Goal: Answer question/provide support: Share knowledge or assist other users

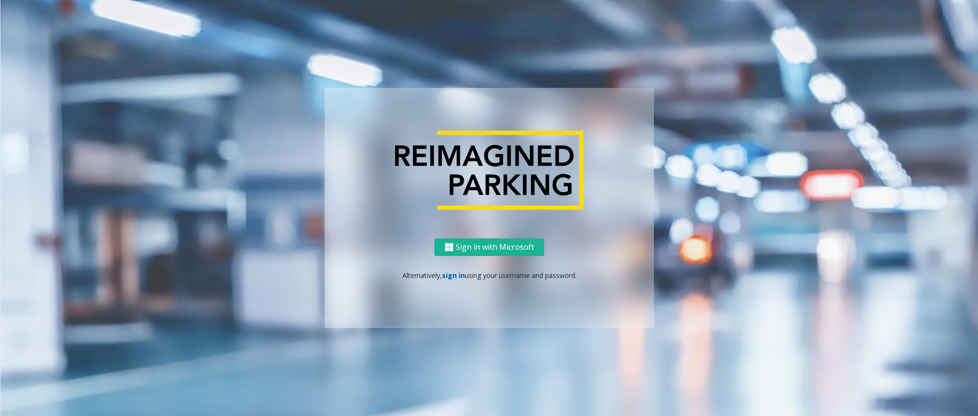
click at [454, 275] on link "sign in" at bounding box center [453, 275] width 23 height 9
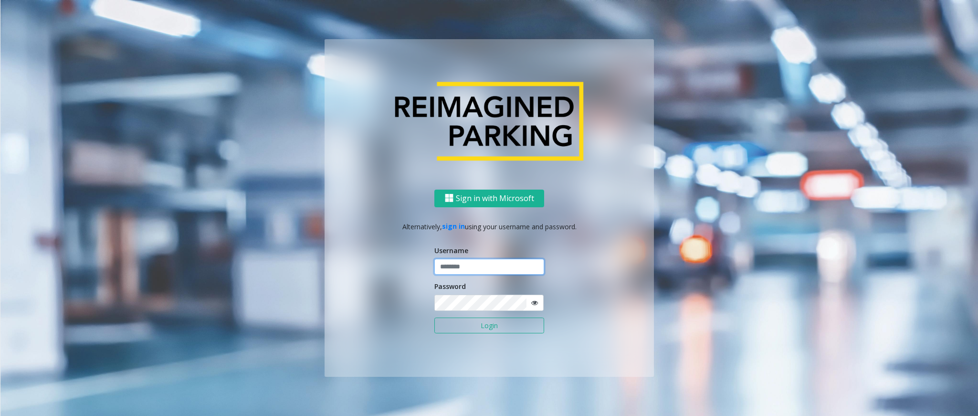
drag, startPoint x: 450, startPoint y: 265, endPoint x: 454, endPoint y: 265, distance: 4.8
click at [454, 265] on input "text" at bounding box center [489, 267] width 110 height 16
type input "*********"
click at [536, 303] on icon at bounding box center [534, 302] width 7 height 7
click at [498, 326] on button "Login" at bounding box center [489, 325] width 110 height 16
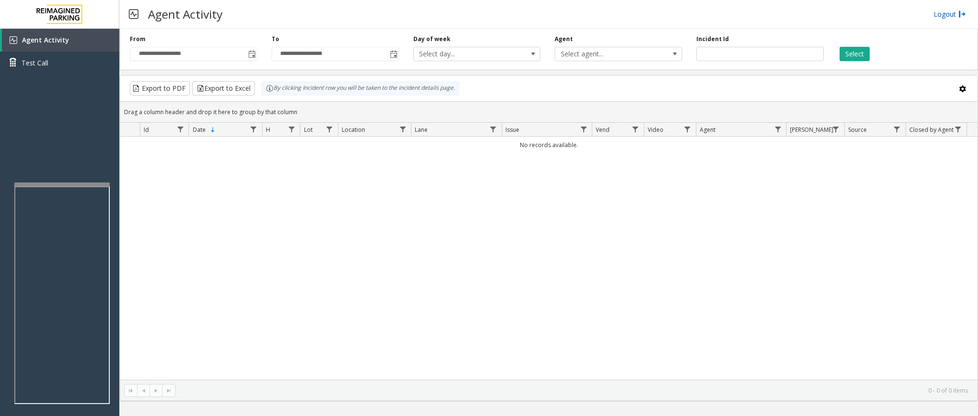
click at [938, 13] on link "Logout" at bounding box center [950, 14] width 32 height 10
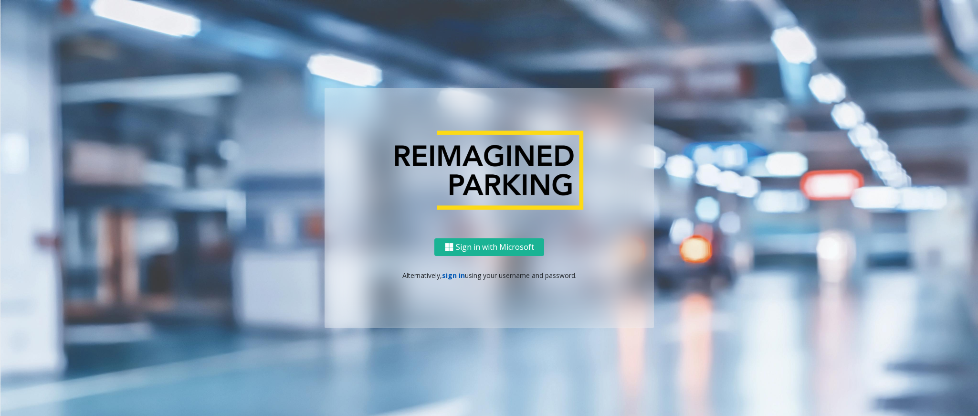
click at [445, 278] on link "sign in" at bounding box center [453, 275] width 23 height 9
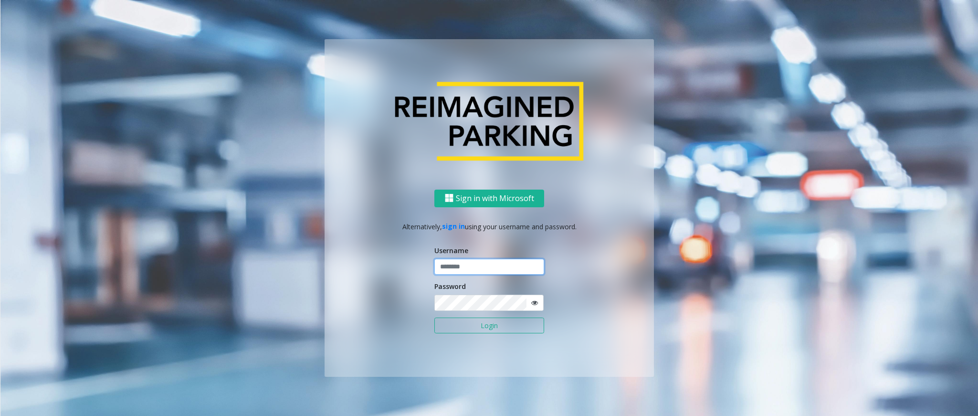
click at [477, 268] on input "text" at bounding box center [489, 267] width 110 height 16
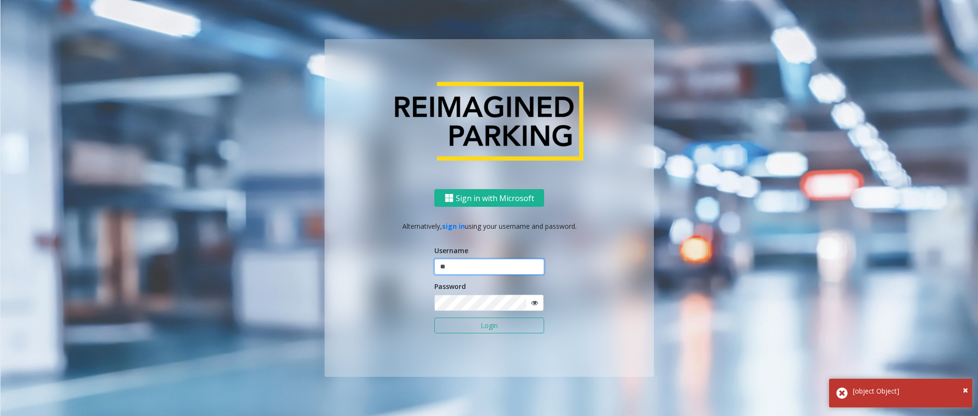
type input "*"
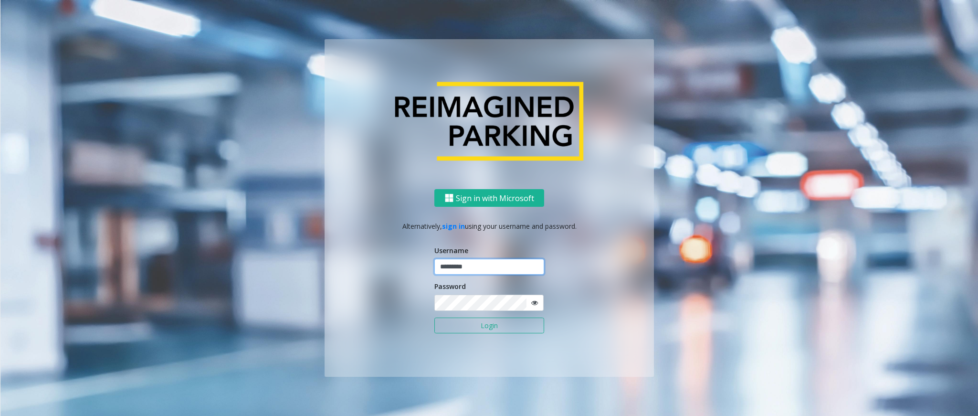
type input "*********"
click at [474, 330] on button "Login" at bounding box center [489, 325] width 110 height 16
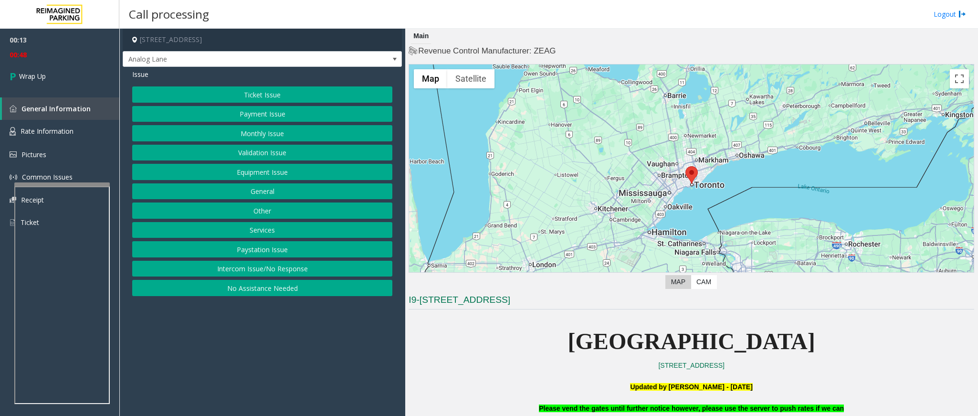
click at [301, 277] on button "Intercom Issue/No Response" at bounding box center [262, 269] width 260 height 16
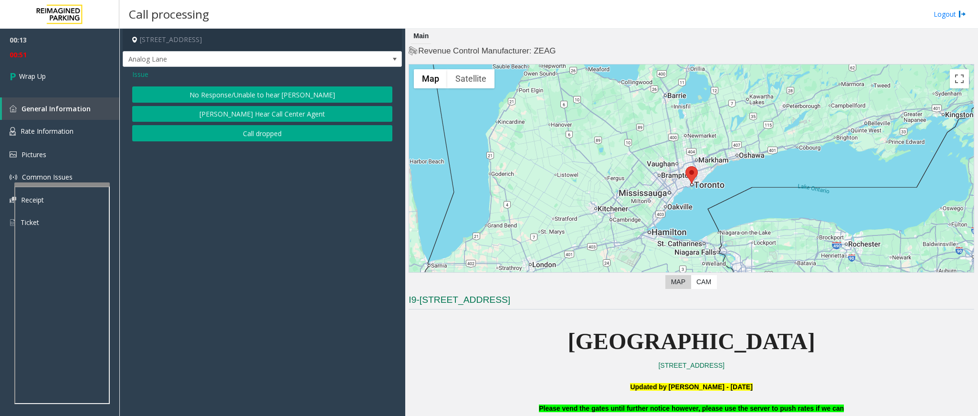
click at [207, 133] on button "Call dropped" at bounding box center [262, 133] width 260 height 16
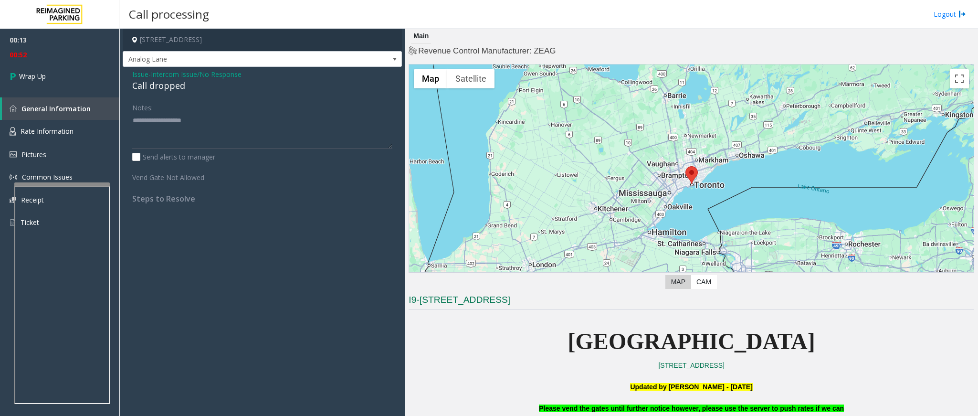
click at [175, 84] on div "Call dropped" at bounding box center [262, 85] width 260 height 13
type textarea "**********"
click at [57, 84] on link "Wrap Up" at bounding box center [59, 76] width 119 height 28
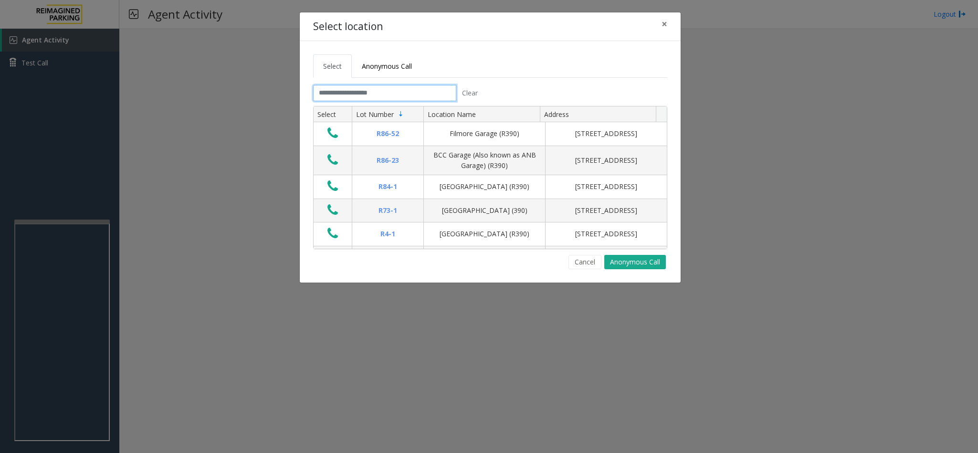
click at [381, 91] on input "text" at bounding box center [384, 93] width 143 height 16
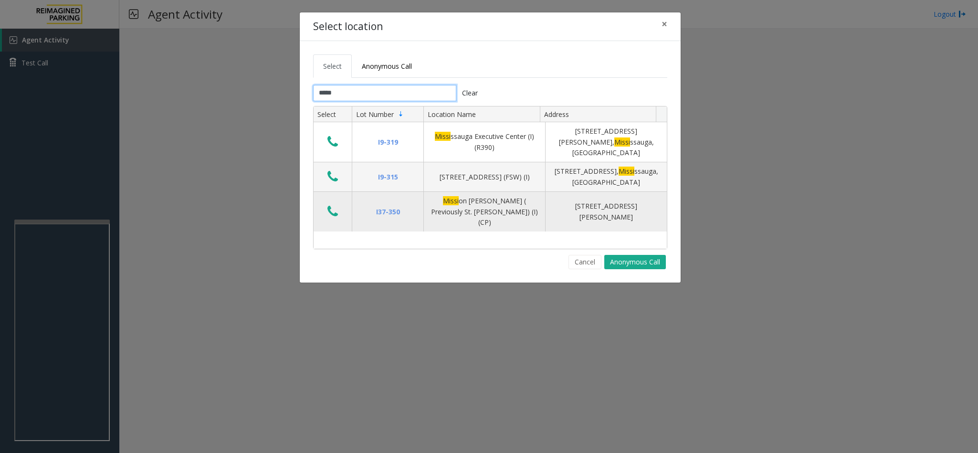
type input "*****"
click at [328, 205] on icon "Data table" at bounding box center [332, 211] width 11 height 13
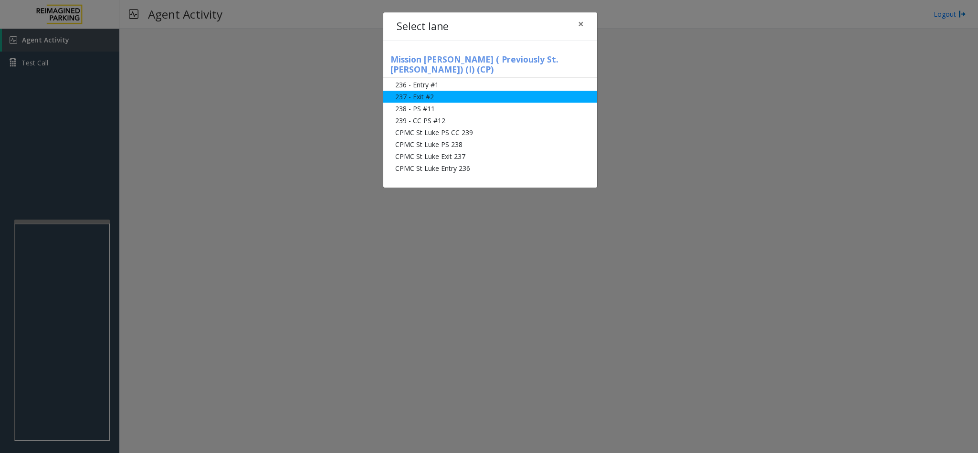
click at [421, 91] on li "237 - Exit #2" at bounding box center [490, 97] width 214 height 12
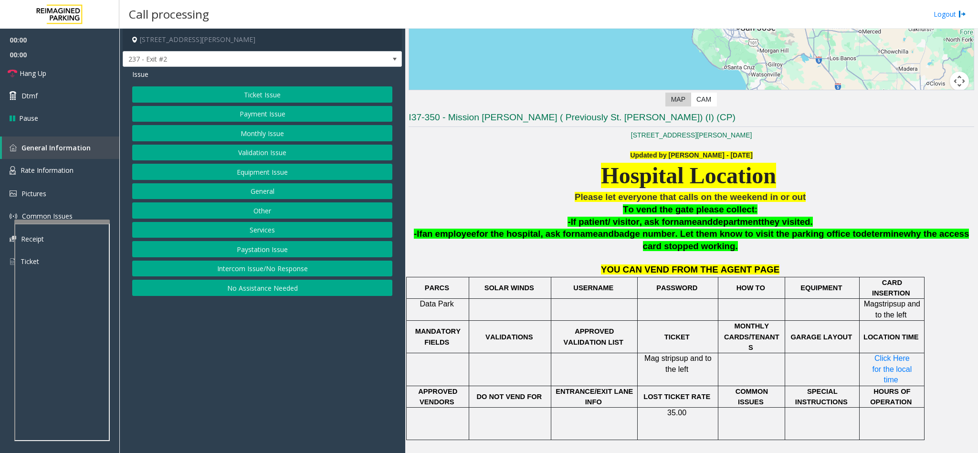
scroll to position [215, 0]
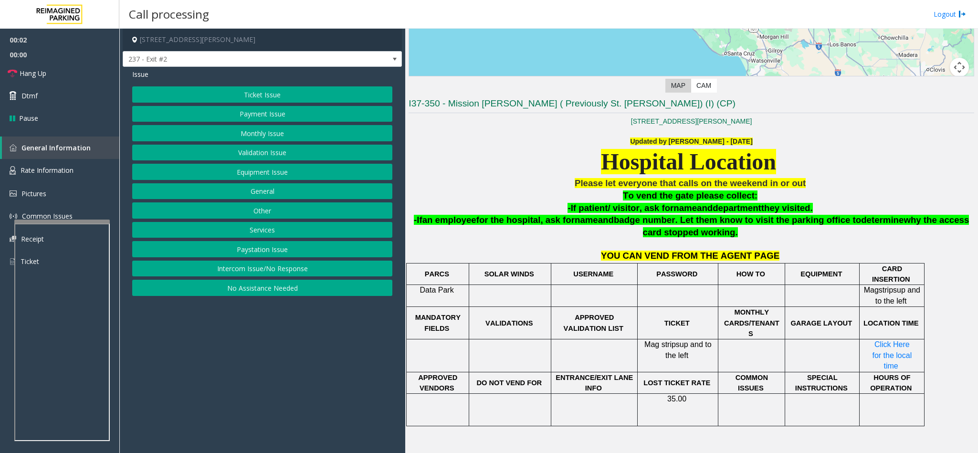
click at [284, 139] on button "Monthly Issue" at bounding box center [262, 133] width 260 height 16
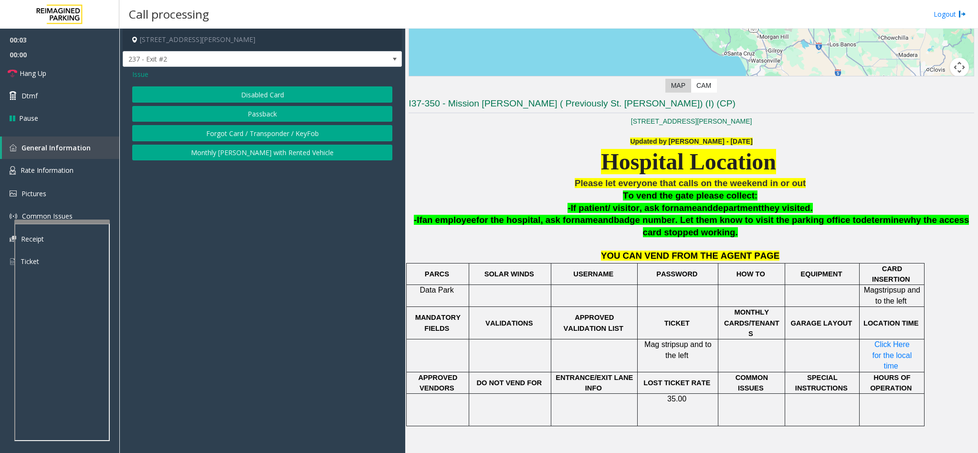
click at [276, 83] on div "Issue Disabled Card Passback Forgot Card / Transponder / KeyFob Monthly [PERSON…" at bounding box center [262, 116] width 279 height 98
click at [267, 95] on button "Disabled Card" at bounding box center [262, 94] width 260 height 16
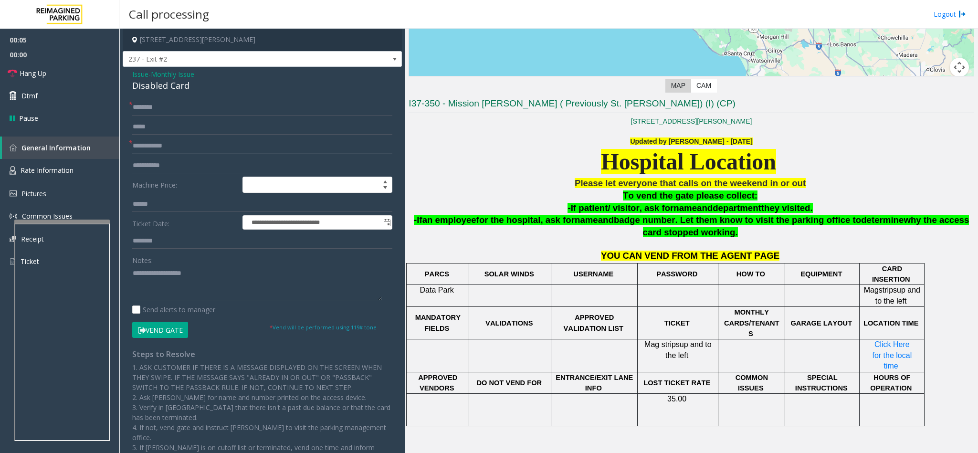
click at [197, 147] on input "text" at bounding box center [262, 146] width 260 height 16
type input "*********"
click at [210, 109] on input "text" at bounding box center [262, 107] width 260 height 16
type input "********"
drag, startPoint x: 188, startPoint y: 86, endPoint x: 129, endPoint y: 70, distance: 60.9
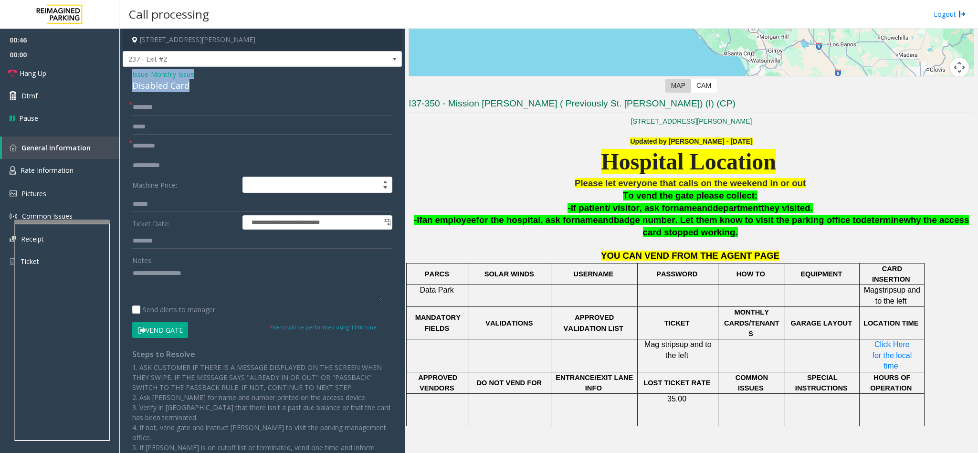
click at [129, 70] on div "**********" at bounding box center [262, 309] width 279 height 485
copy div "Issue - Monthly Issue Disabled Card"
paste textarea "**********"
click at [188, 282] on textarea at bounding box center [257, 283] width 250 height 36
click at [165, 330] on button "Vend Gate" at bounding box center [160, 330] width 56 height 16
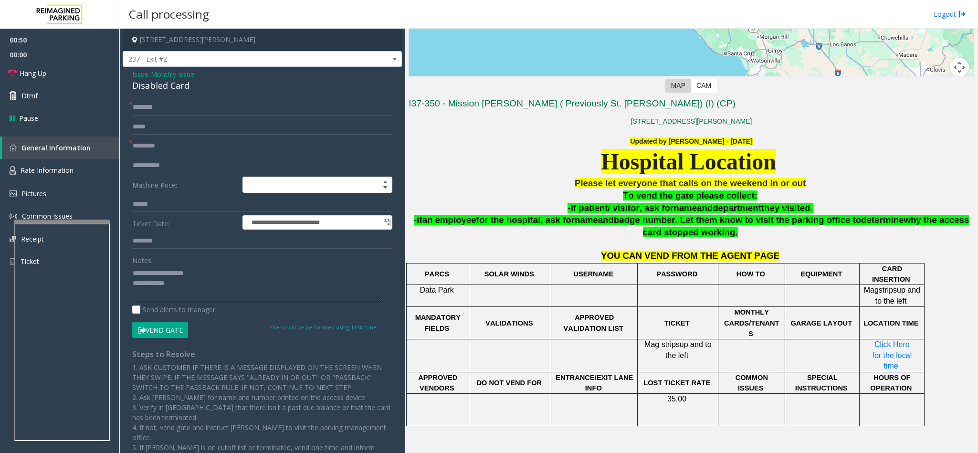
drag, startPoint x: 207, startPoint y: 273, endPoint x: 158, endPoint y: 274, distance: 49.2
click at [158, 274] on textarea at bounding box center [257, 283] width 250 height 36
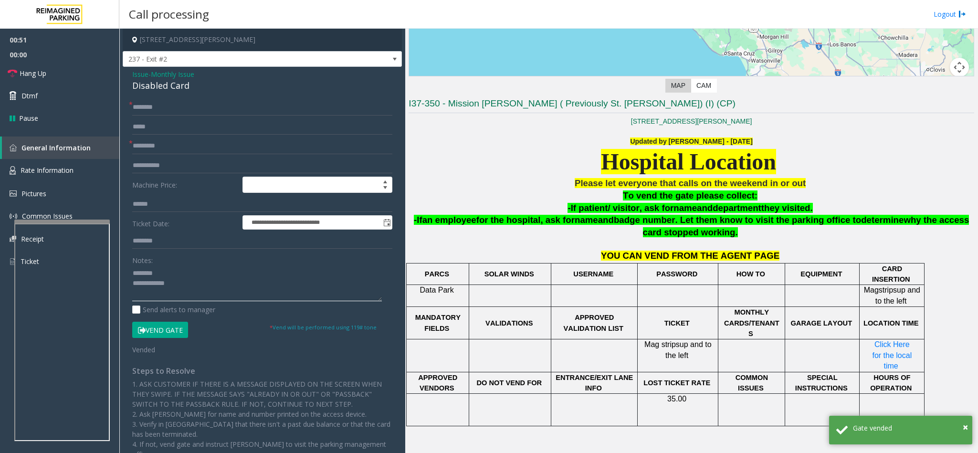
click at [260, 282] on textarea at bounding box center [257, 283] width 250 height 36
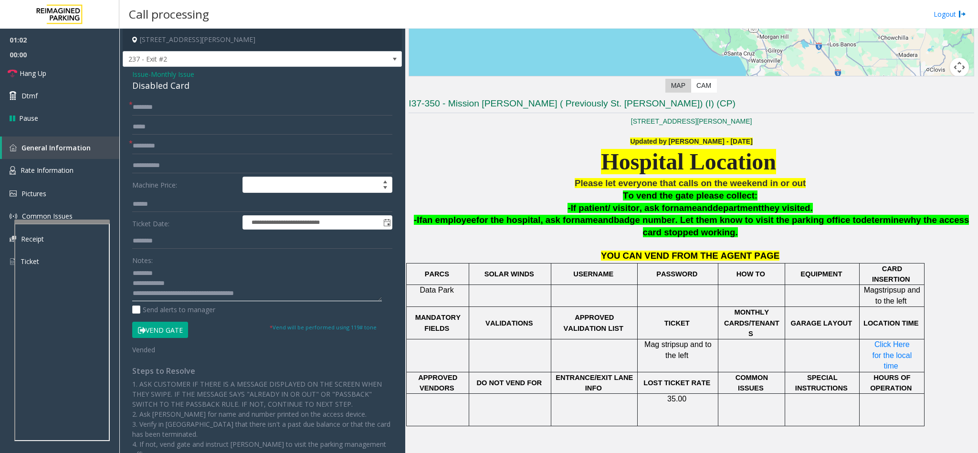
click at [192, 294] on textarea at bounding box center [257, 283] width 250 height 36
click at [248, 293] on textarea at bounding box center [257, 283] width 250 height 36
type textarea "**********"
click at [79, 69] on link "Hang Up" at bounding box center [59, 73] width 119 height 22
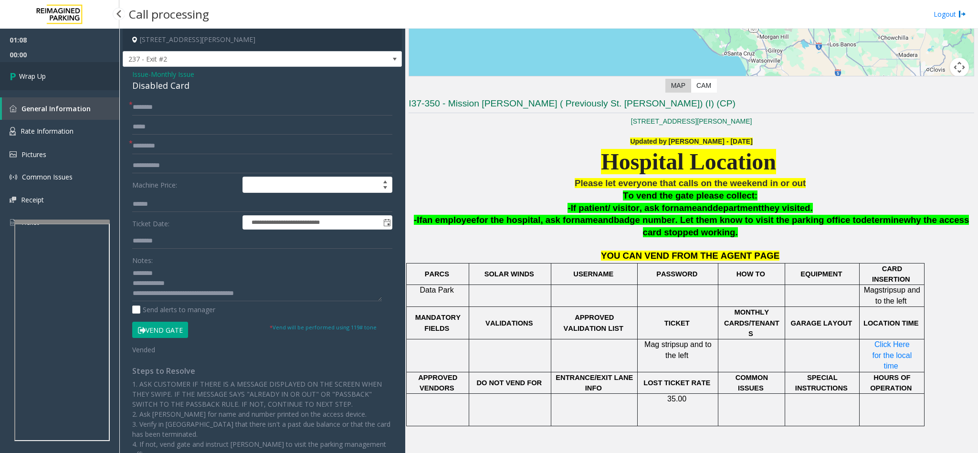
click at [27, 75] on span "Wrap Up" at bounding box center [32, 76] width 27 height 10
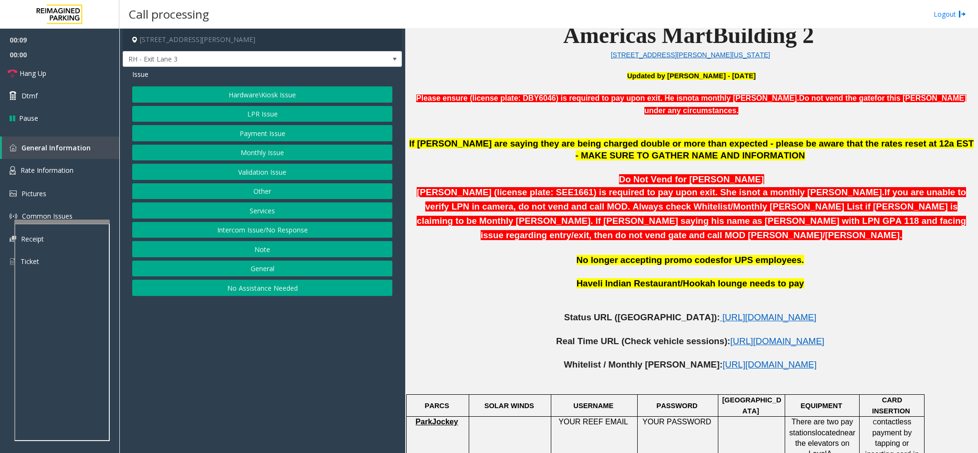
scroll to position [358, 0]
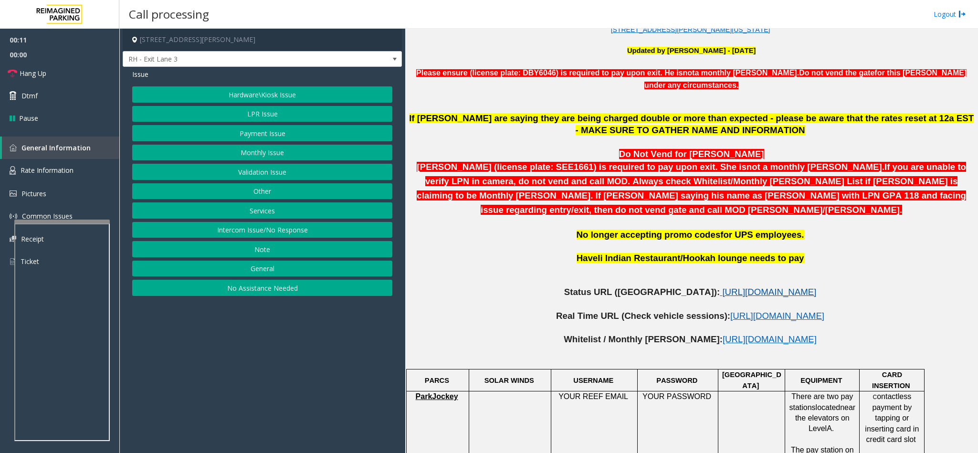
click at [722, 287] on span "[URL][DOMAIN_NAME]" at bounding box center [769, 292] width 94 height 10
click at [253, 114] on button "LPR Issue" at bounding box center [262, 114] width 260 height 16
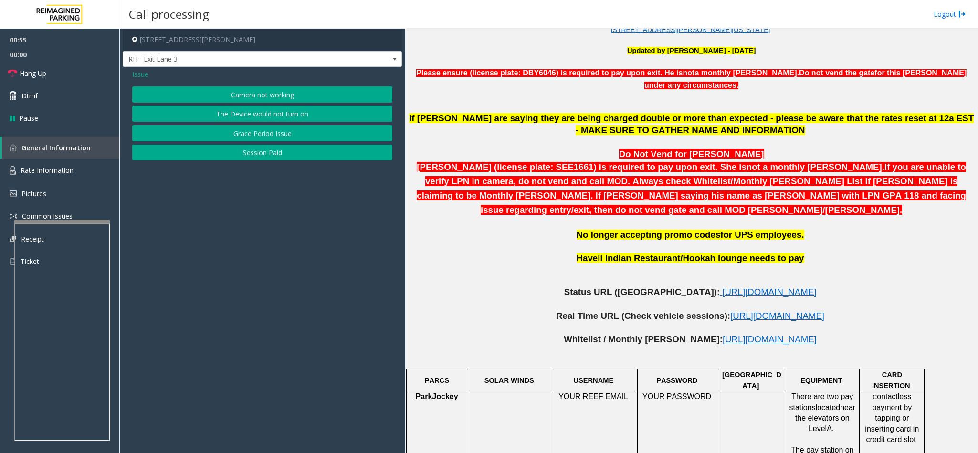
click at [302, 96] on button "Camera not working" at bounding box center [262, 94] width 260 height 16
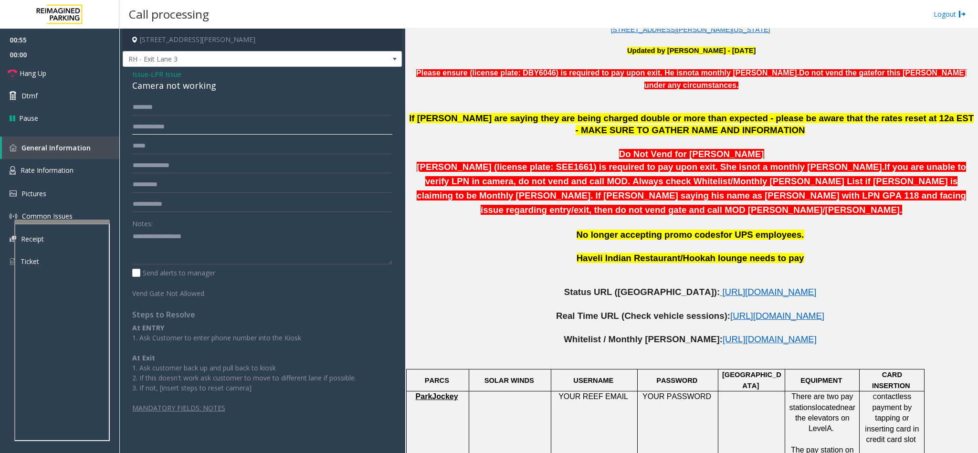
click at [210, 129] on input "text" at bounding box center [262, 127] width 260 height 16
click at [170, 76] on span "LPR Issue" at bounding box center [166, 74] width 31 height 10
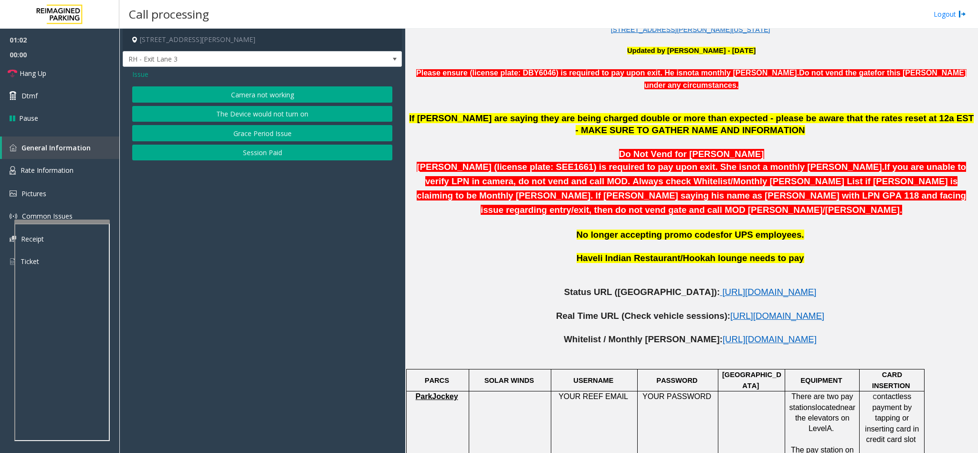
click at [140, 72] on span "Issue" at bounding box center [140, 74] width 16 height 10
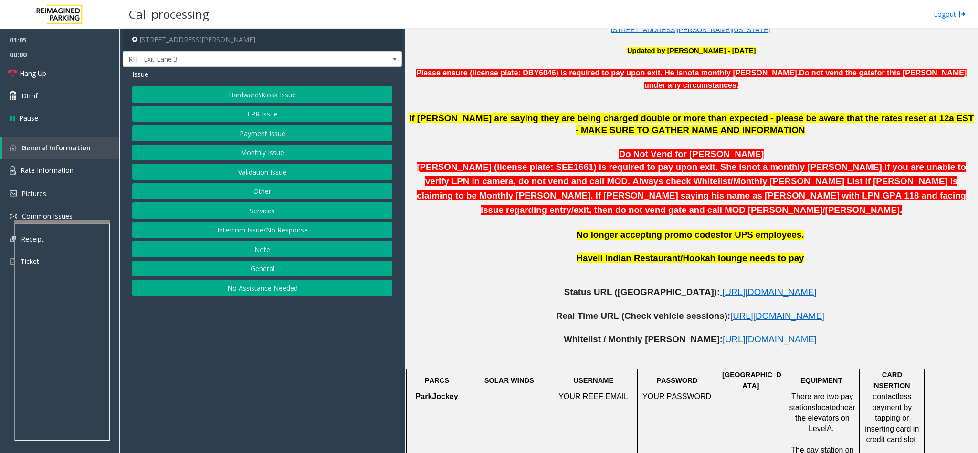
click at [261, 156] on button "Monthly Issue" at bounding box center [262, 153] width 260 height 16
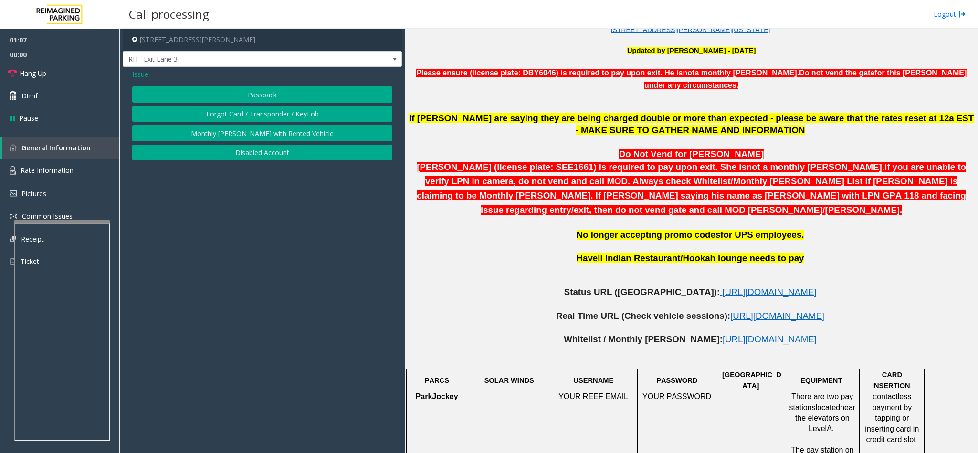
drag, startPoint x: 251, startPoint y: 152, endPoint x: 255, endPoint y: 102, distance: 50.3
click at [255, 102] on div "Passback Forgot Card / Transponder / KeyFob Monthly Parker with Rented Vehicle …" at bounding box center [262, 123] width 260 height 74
click at [251, 112] on button "Forgot Card / Transponder / KeyFob" at bounding box center [262, 114] width 260 height 16
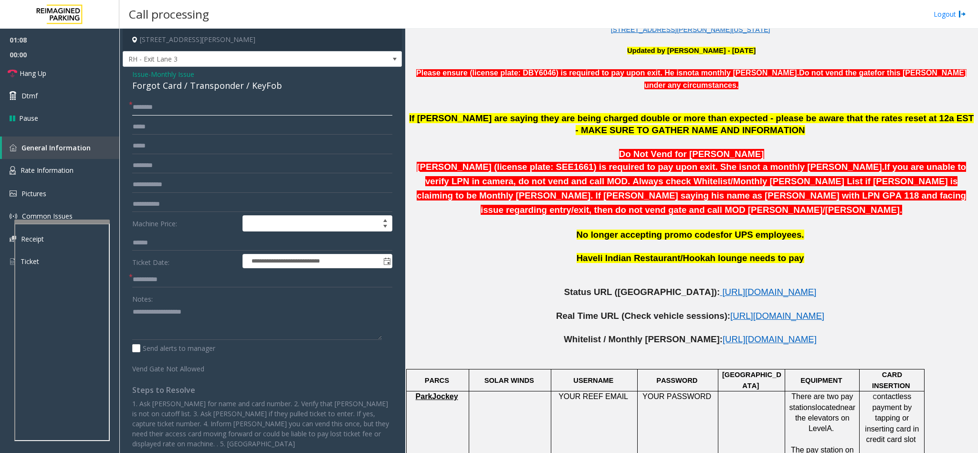
click at [251, 112] on input "text" at bounding box center [262, 107] width 260 height 16
click at [147, 108] on input "text" at bounding box center [262, 107] width 260 height 16
click at [187, 72] on span "Monthly Issue" at bounding box center [172, 74] width 43 height 10
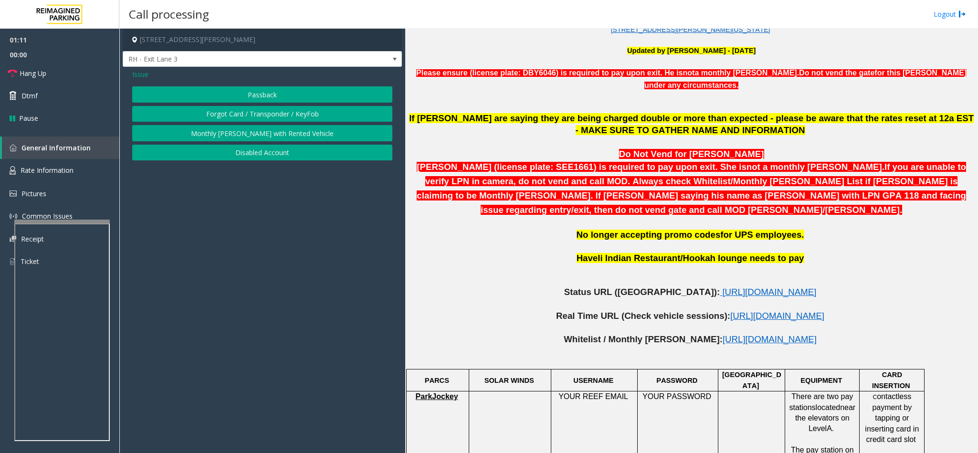
click at [143, 78] on span "Issue" at bounding box center [140, 74] width 16 height 10
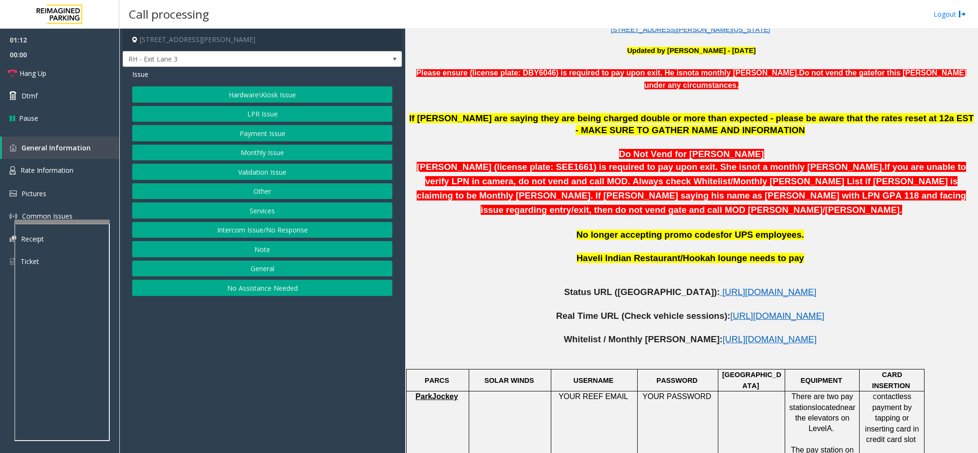
click at [251, 112] on button "LPR Issue" at bounding box center [262, 114] width 260 height 16
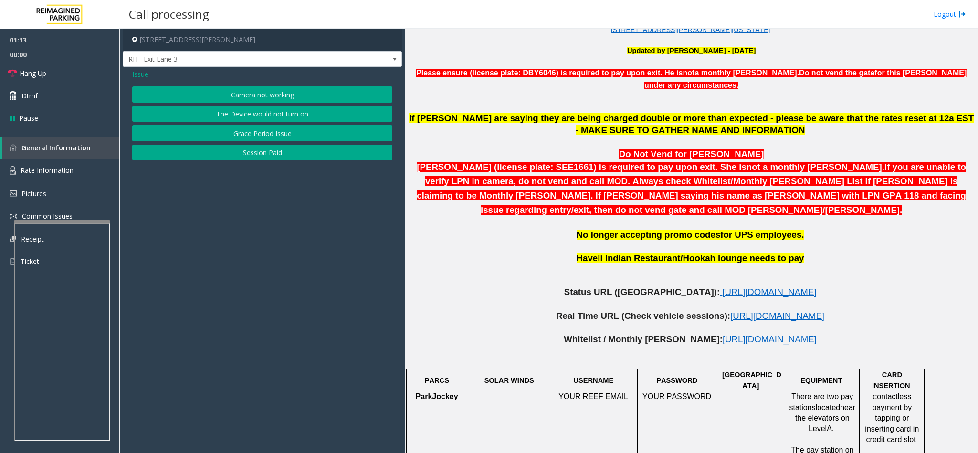
click at [255, 92] on button "Camera not working" at bounding box center [262, 94] width 260 height 16
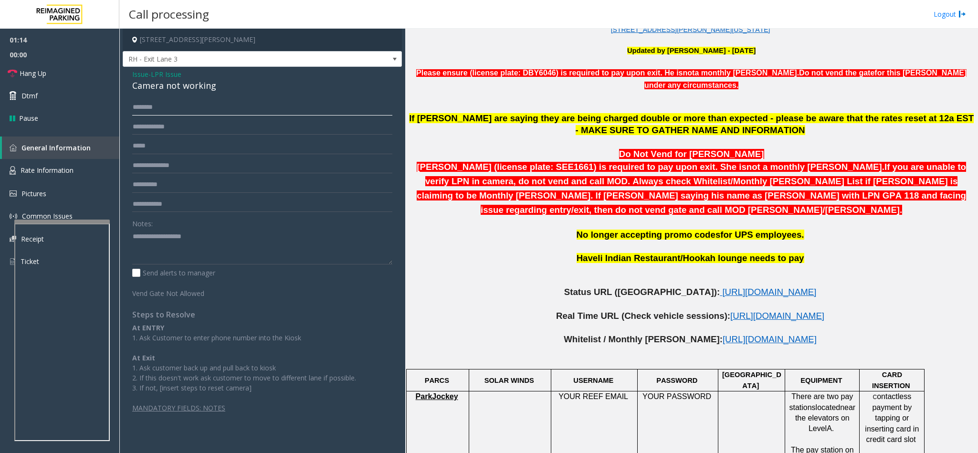
click at [182, 109] on input "text" at bounding box center [262, 107] width 260 height 16
click at [180, 129] on input "text" at bounding box center [262, 127] width 260 height 16
type input "******"
click at [195, 108] on input "text" at bounding box center [262, 107] width 260 height 16
type input "*******"
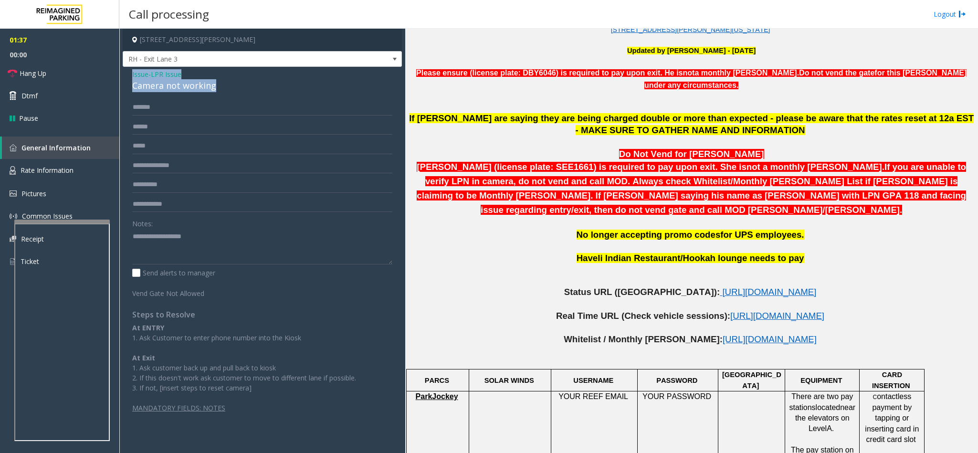
drag, startPoint x: 218, startPoint y: 86, endPoint x: 129, endPoint y: 79, distance: 89.5
click at [129, 79] on div "Issue - LPR Issue Camera not working ******* ****** Notes: Send alerts to manag…" at bounding box center [262, 245] width 279 height 356
copy div "Issue - LPR Issue Camera not working"
paste textarea "**********"
click at [172, 260] on textarea at bounding box center [262, 247] width 260 height 36
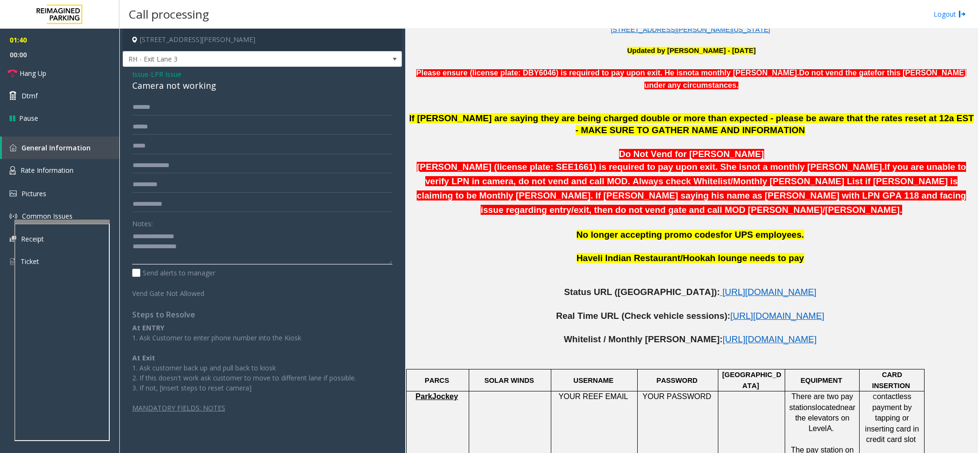
drag, startPoint x: 189, startPoint y: 240, endPoint x: 155, endPoint y: 241, distance: 34.4
click at [155, 241] on textarea at bounding box center [262, 247] width 260 height 36
click at [232, 249] on textarea at bounding box center [262, 247] width 260 height 36
click at [26, 66] on link "Hang Up" at bounding box center [59, 73] width 119 height 22
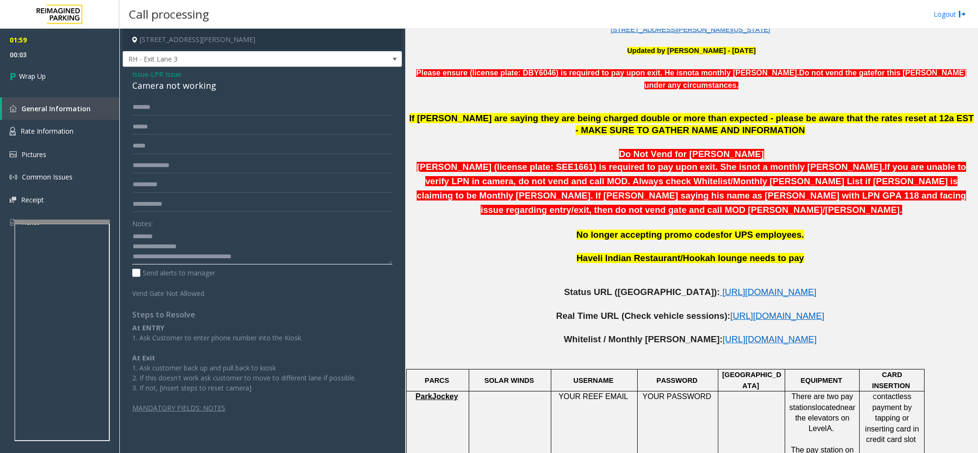
click at [192, 255] on textarea at bounding box center [262, 247] width 260 height 36
type textarea "**********"
click at [37, 77] on span "Wrap Up" at bounding box center [32, 76] width 27 height 10
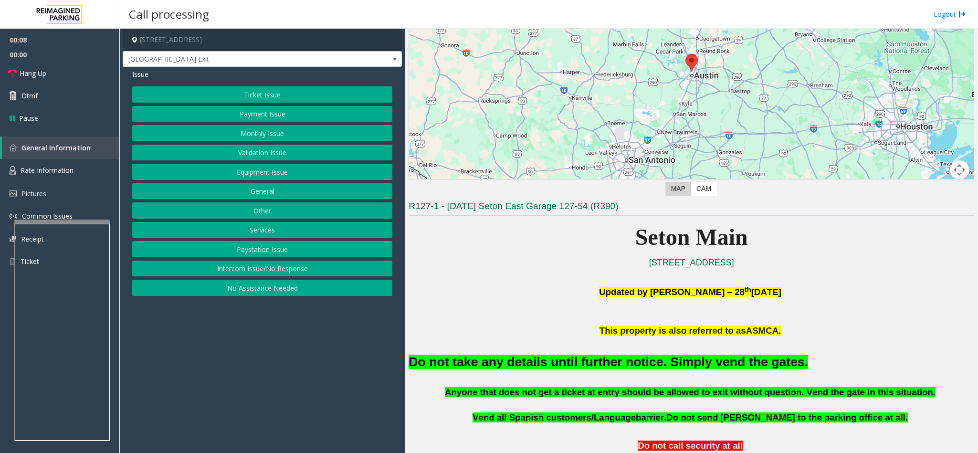
scroll to position [286, 0]
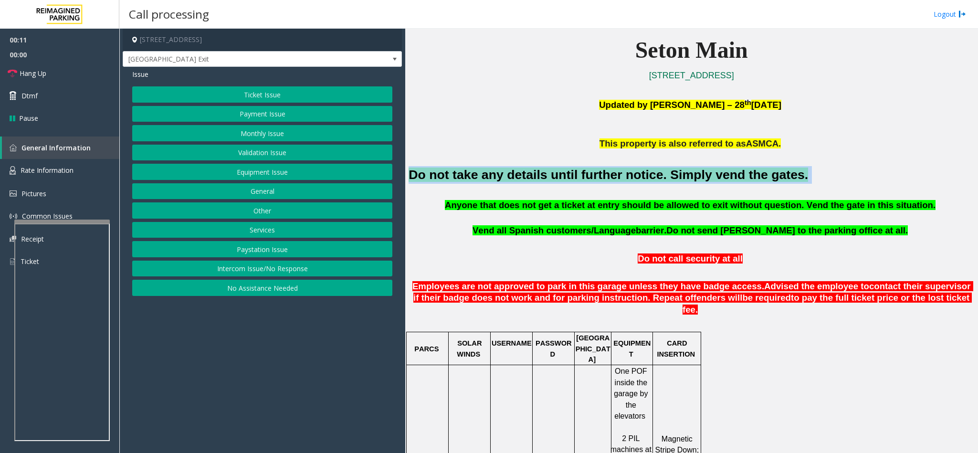
drag, startPoint x: 765, startPoint y: 175, endPoint x: 406, endPoint y: 176, distance: 359.4
click at [406, 176] on div "Main ← Move left → Move right ↑ Move up ↓ Move down + Zoom in - Zoom out Home J…" at bounding box center [691, 241] width 572 height 424
copy h2 "Do not take any details until further notice. Simply vend the gates."
click at [273, 117] on button "Payment Issue" at bounding box center [262, 114] width 260 height 16
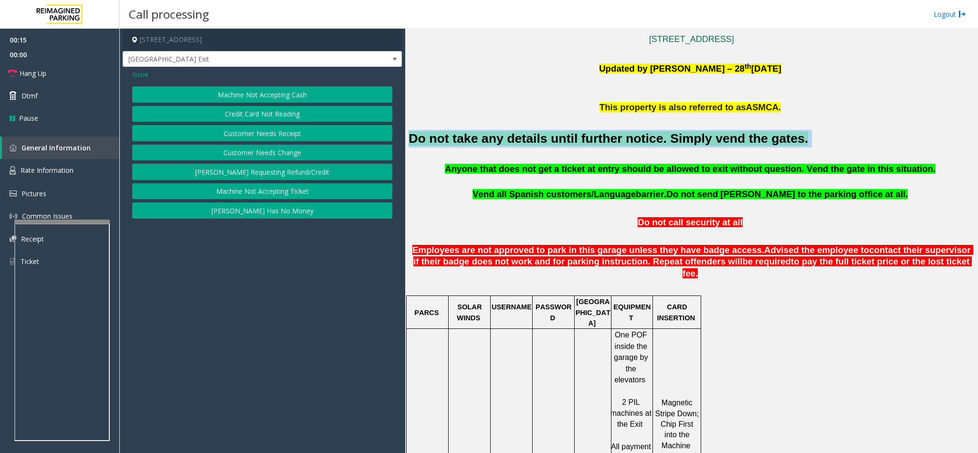
scroll to position [358, 0]
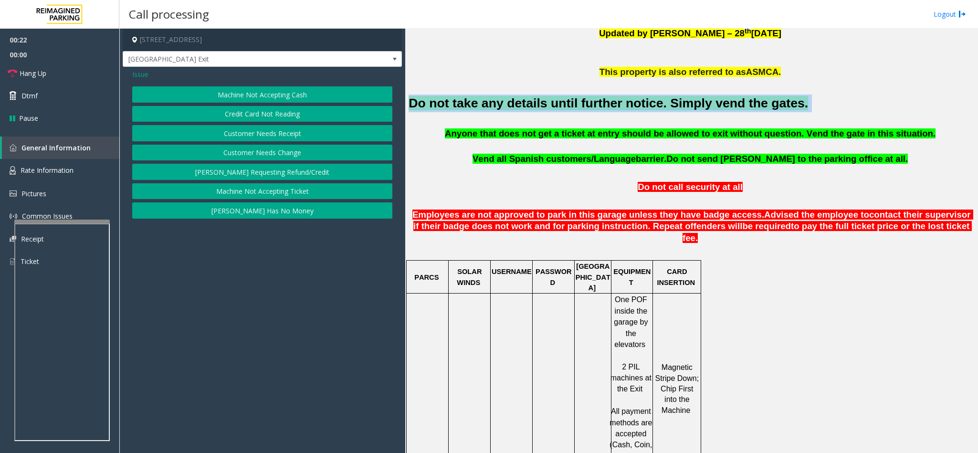
click at [278, 109] on button "Credit Card Not Reading" at bounding box center [262, 114] width 260 height 16
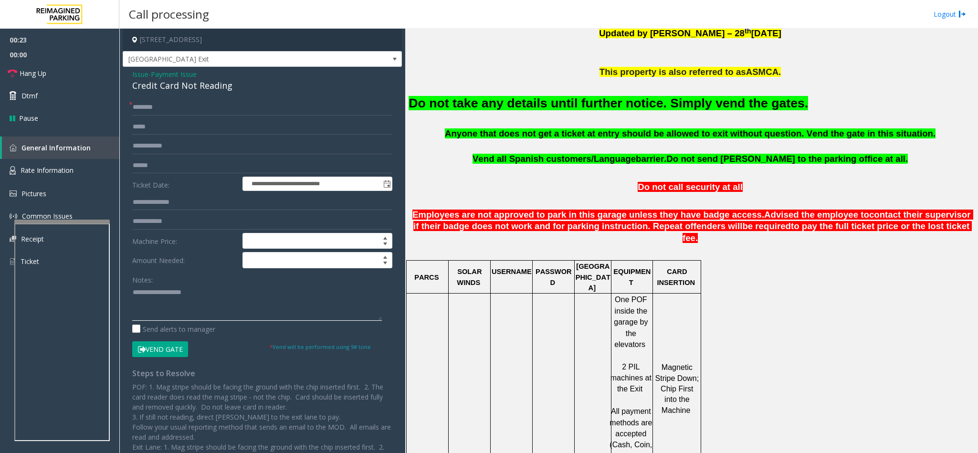
click at [182, 303] on textarea at bounding box center [257, 303] width 250 height 36
paste textarea "**********"
type textarea "**********"
click at [165, 351] on button "Vend Gate" at bounding box center [160, 349] width 56 height 16
click at [189, 117] on form "**********" at bounding box center [262, 228] width 260 height 258
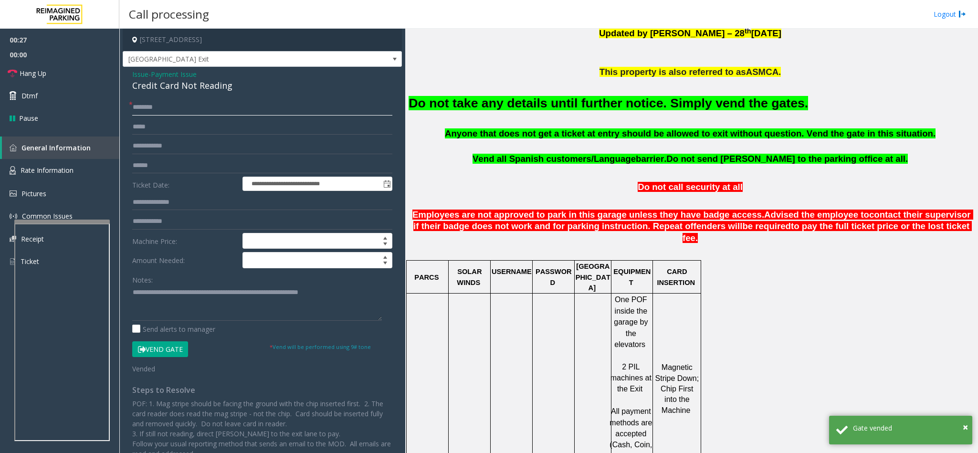
click at [191, 107] on input "text" at bounding box center [262, 107] width 260 height 16
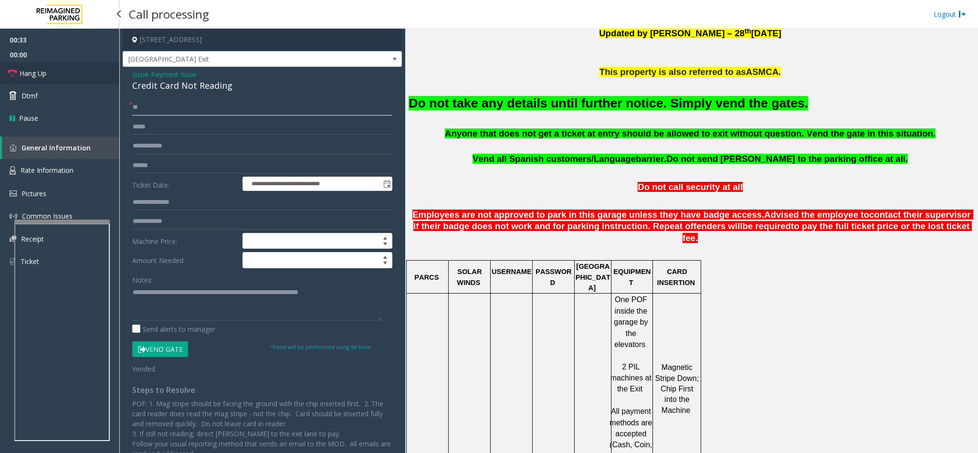
type input "**"
click at [29, 74] on span "Hang Up" at bounding box center [33, 73] width 27 height 10
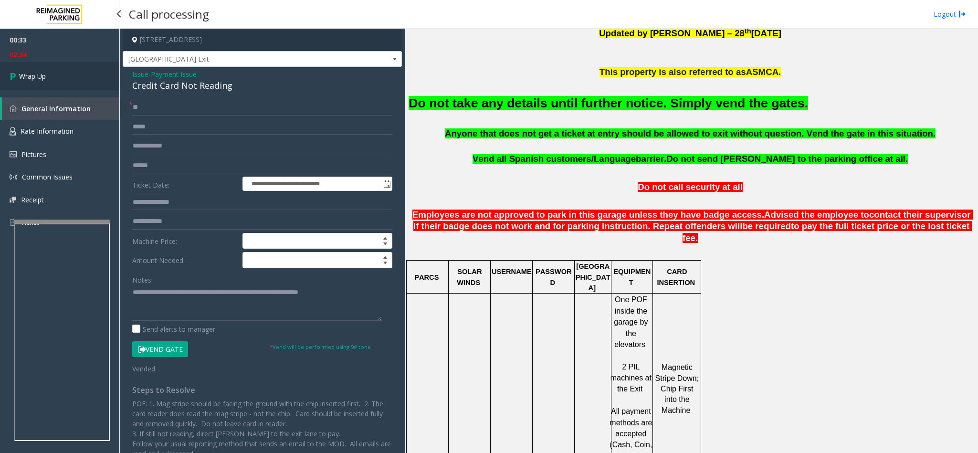
click at [30, 74] on span "Wrap Up" at bounding box center [32, 76] width 27 height 10
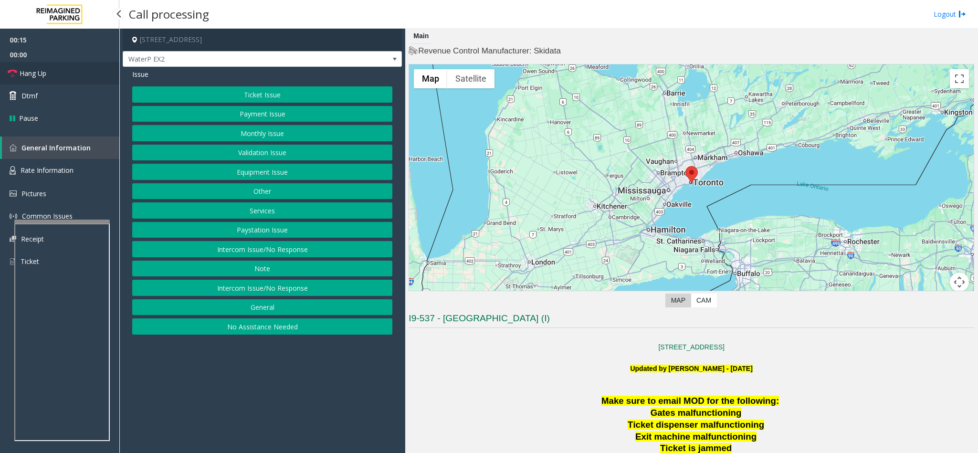
click at [44, 69] on span "Hang Up" at bounding box center [33, 73] width 27 height 10
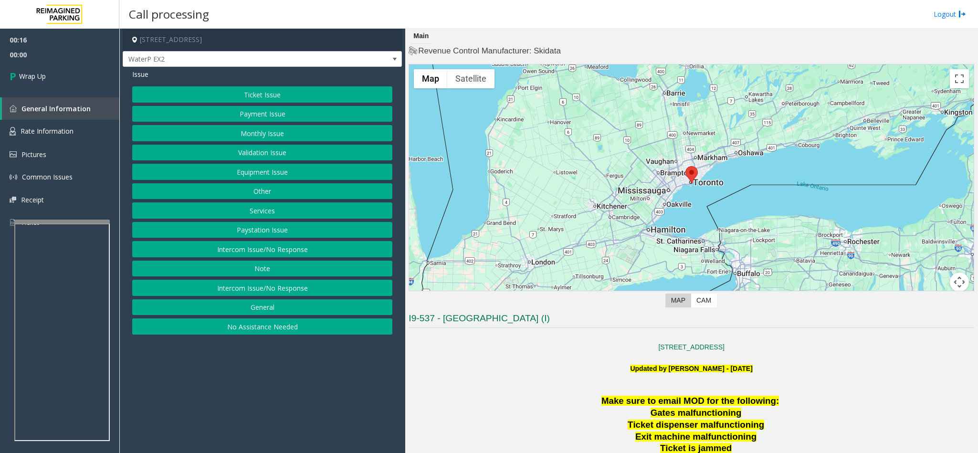
click at [269, 245] on button "Intercom Issue/No Response" at bounding box center [262, 249] width 260 height 16
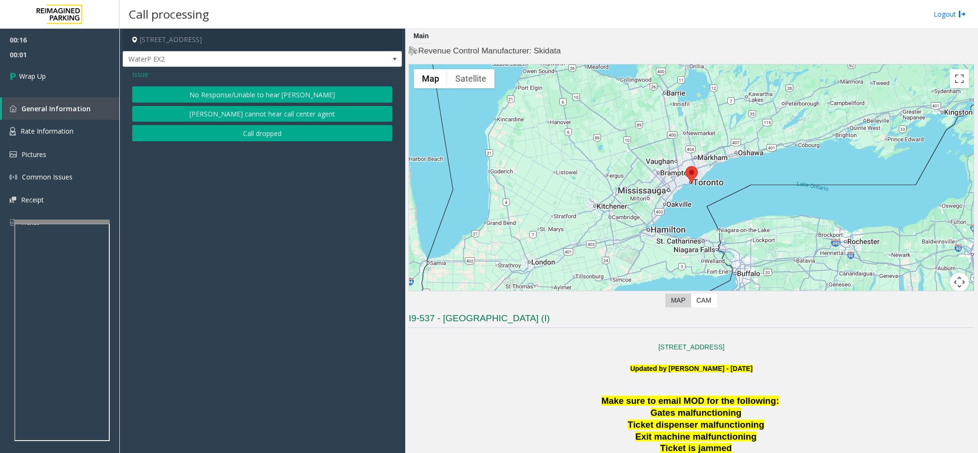
click at [230, 89] on button "No Response/Unable to hear [PERSON_NAME]" at bounding box center [262, 94] width 260 height 16
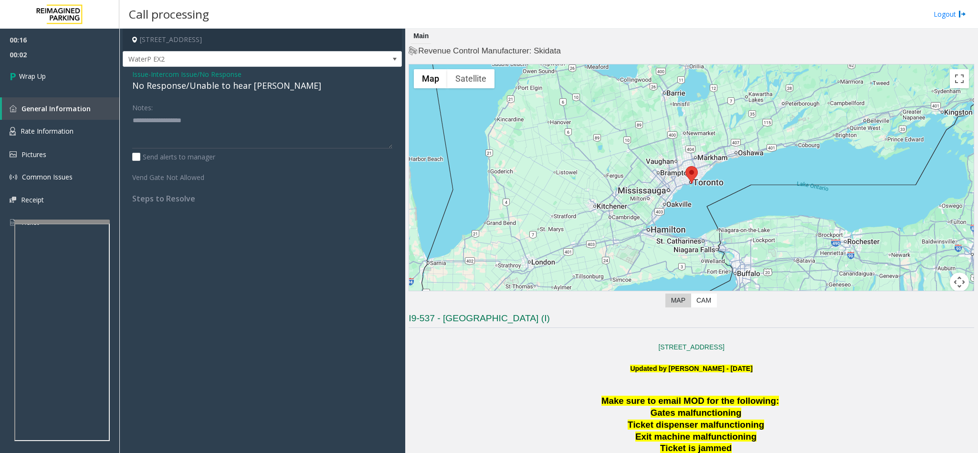
click at [206, 83] on div "No Response/Unable to hear [PERSON_NAME]" at bounding box center [262, 85] width 260 height 13
type textarea "**********"
click at [77, 81] on link "Wrap Up" at bounding box center [59, 76] width 119 height 28
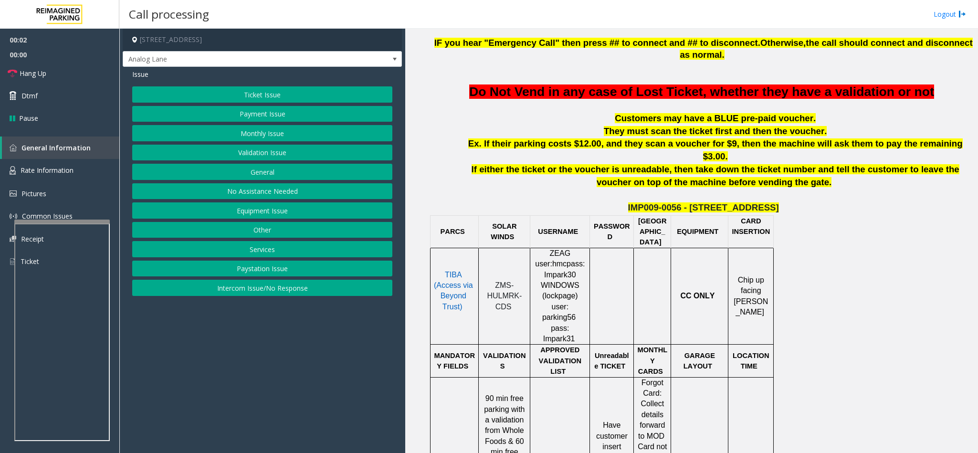
scroll to position [358, 0]
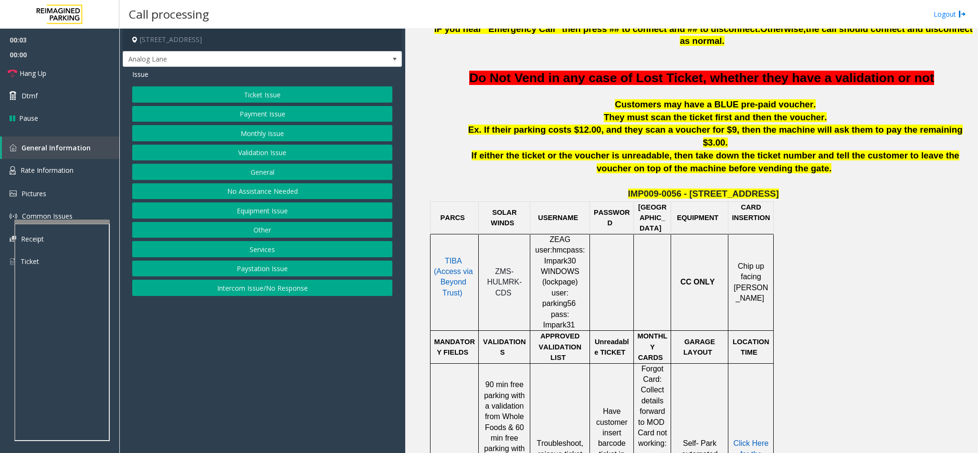
click at [450, 257] on span "TIBA (Access via Beyond Trust)" at bounding box center [453, 277] width 39 height 40
click at [264, 212] on button "Equipment Issue" at bounding box center [262, 210] width 260 height 16
click at [263, 291] on button "Equipment Testing" at bounding box center [262, 288] width 260 height 16
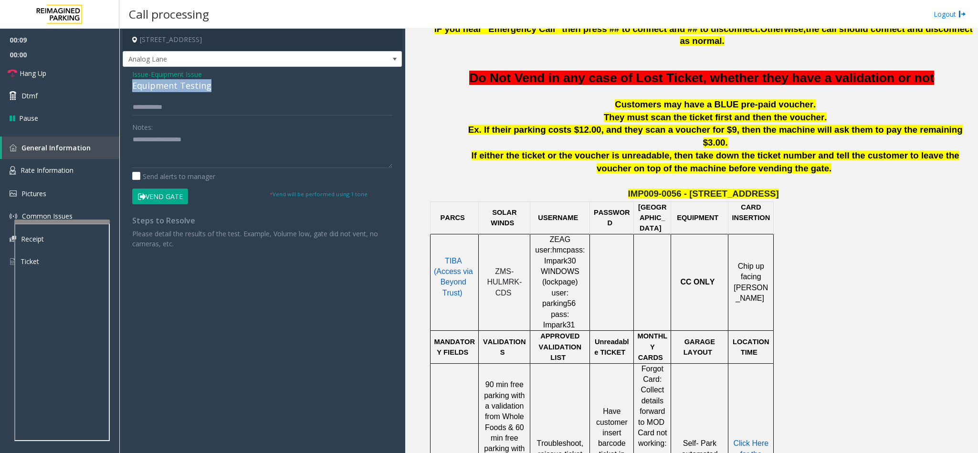
drag, startPoint x: 208, startPoint y: 85, endPoint x: 125, endPoint y: 89, distance: 83.1
click at [125, 89] on div "Issue - Equipment Issue Equipment Testing Notes: Send alerts to manager Vend Ga…" at bounding box center [262, 162] width 279 height 191
type textarea "**********"
click at [53, 72] on link "Hang Up" at bounding box center [59, 73] width 119 height 22
click at [42, 69] on span "Hang Up" at bounding box center [33, 73] width 27 height 10
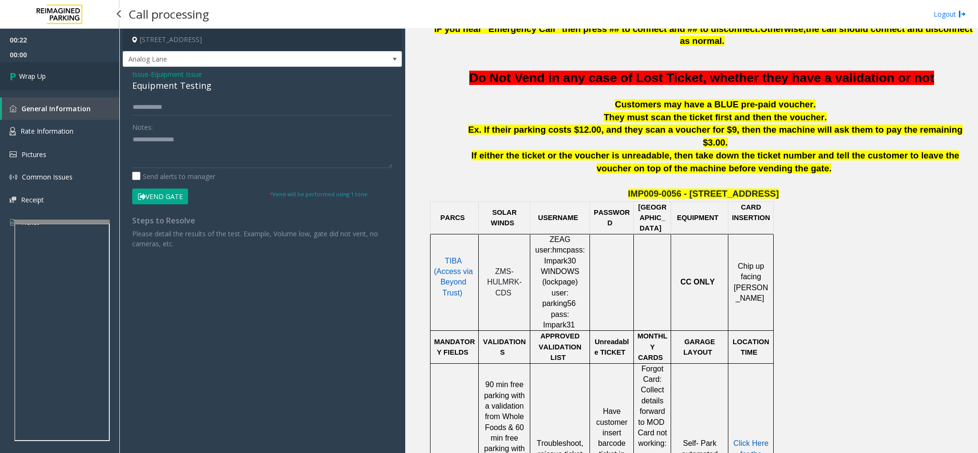
click at [39, 68] on link "Wrap Up" at bounding box center [59, 76] width 119 height 28
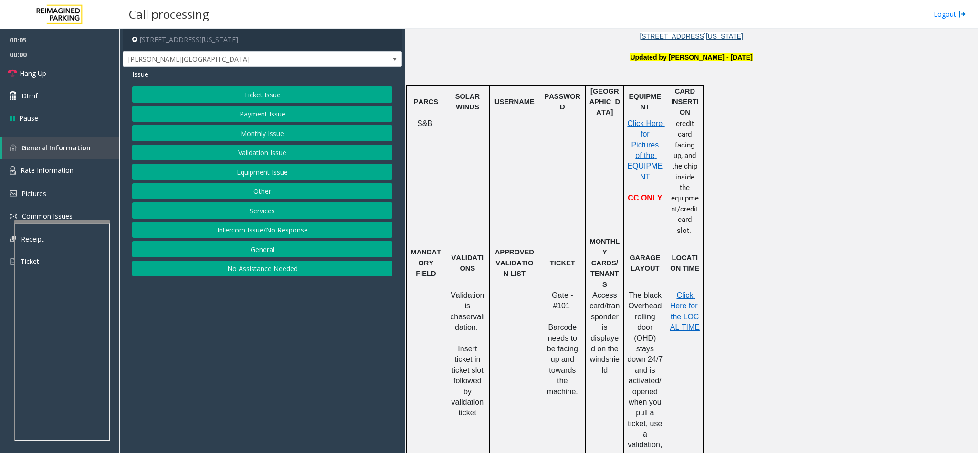
scroll to position [358, 0]
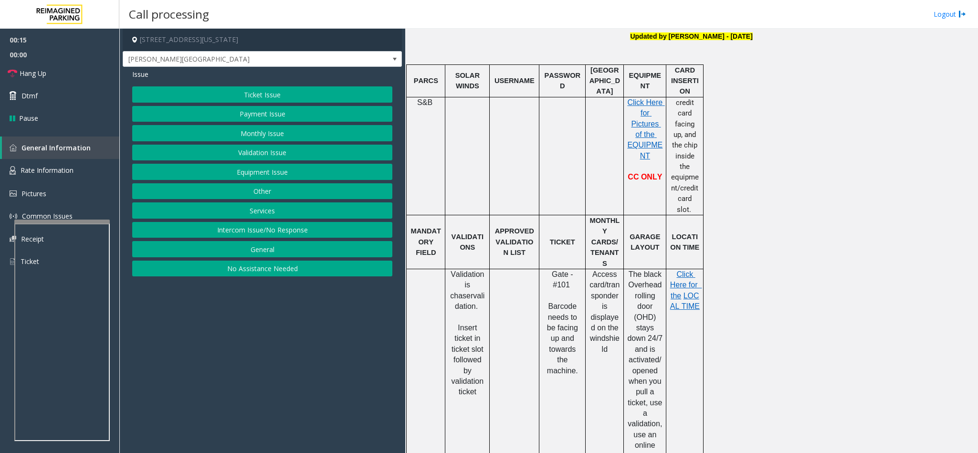
click at [275, 150] on button "Validation Issue" at bounding box center [262, 153] width 260 height 16
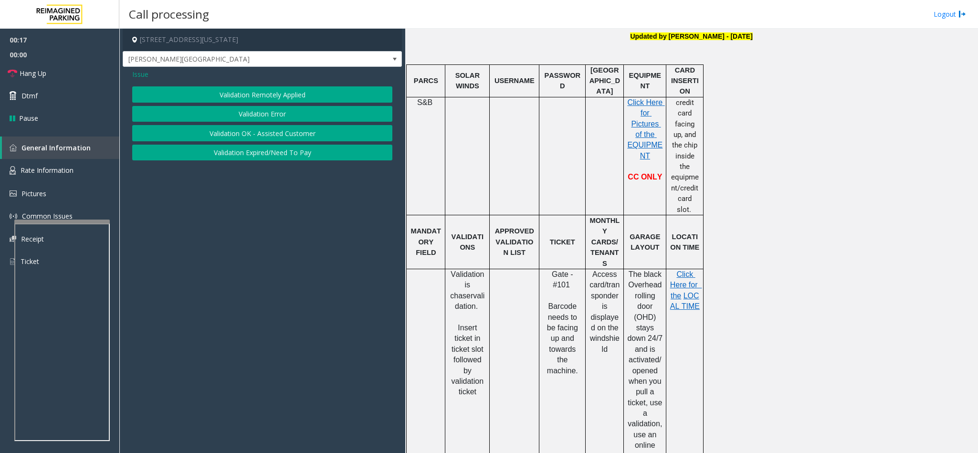
click at [268, 112] on button "Validation Error" at bounding box center [262, 114] width 260 height 16
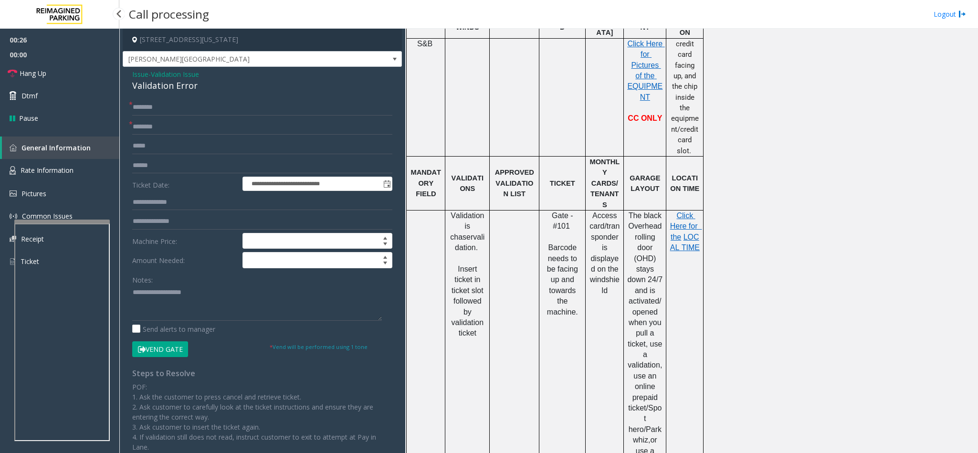
scroll to position [286, 0]
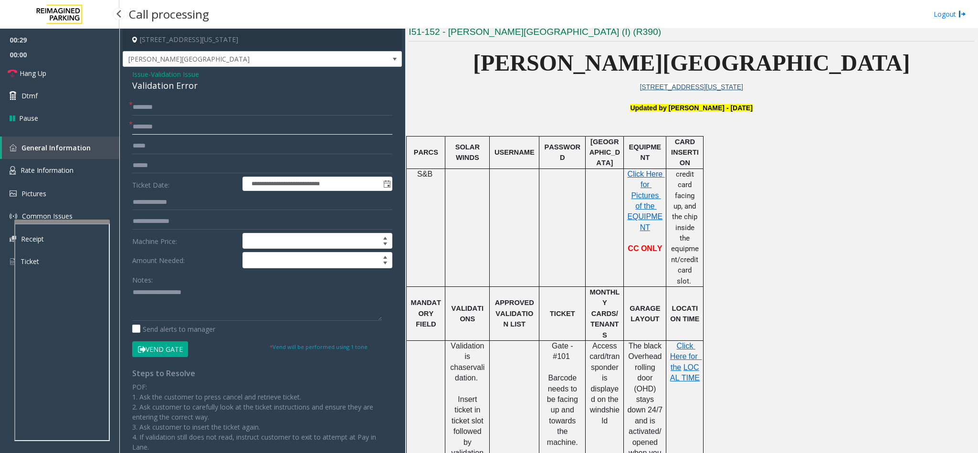
click at [176, 126] on input "text" at bounding box center [262, 127] width 260 height 16
type input "**********"
click at [153, 105] on input "text" at bounding box center [262, 107] width 260 height 16
drag, startPoint x: 198, startPoint y: 86, endPoint x: 126, endPoint y: 76, distance: 71.9
click at [126, 76] on div "**********" at bounding box center [262, 319] width 279 height 504
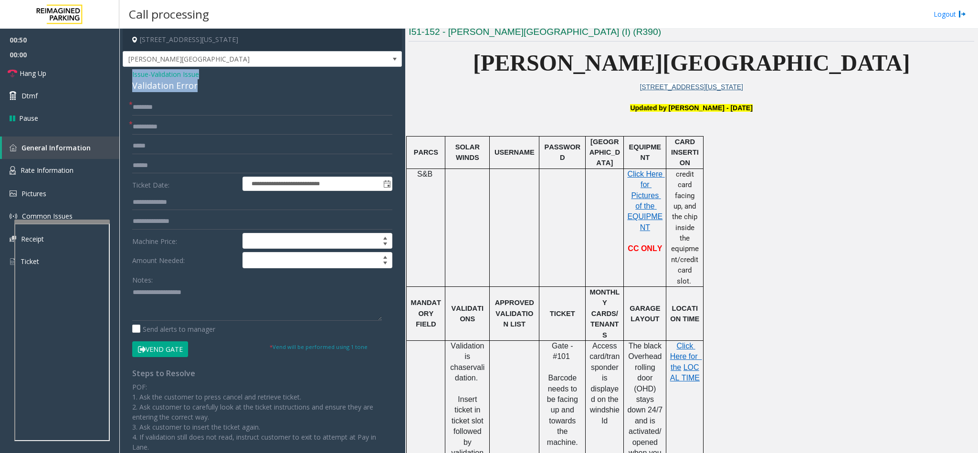
copy div "Issue - Validation Issue Validation Error"
paste textarea "**********"
click at [217, 304] on textarea at bounding box center [257, 303] width 250 height 36
drag, startPoint x: 217, startPoint y: 295, endPoint x: 155, endPoint y: 295, distance: 62.0
click at [155, 295] on textarea at bounding box center [257, 303] width 250 height 36
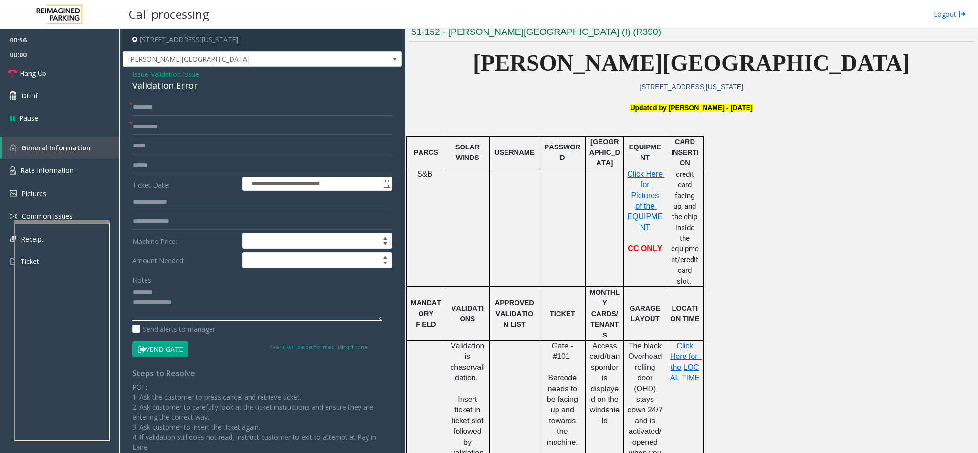
type textarea "**********"
click at [200, 113] on input "text" at bounding box center [262, 107] width 260 height 16
drag, startPoint x: 200, startPoint y: 86, endPoint x: 137, endPoint y: 85, distance: 63.0
click at [137, 85] on div "Validation Error" at bounding box center [262, 85] width 260 height 13
drag, startPoint x: 164, startPoint y: 102, endPoint x: 142, endPoint y: 113, distance: 24.1
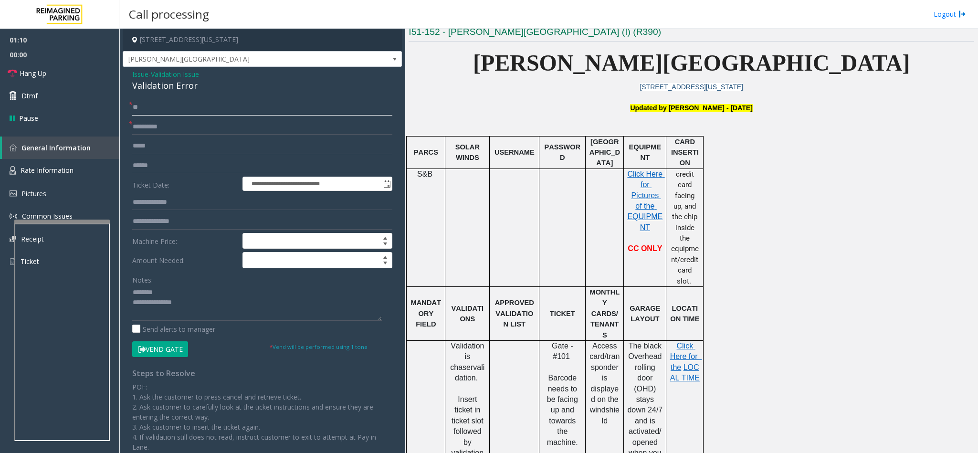
click at [142, 113] on input "**" at bounding box center [262, 107] width 260 height 16
type input "*"
click at [186, 198] on input "text" at bounding box center [262, 202] width 260 height 16
click at [195, 206] on input "text" at bounding box center [262, 202] width 260 height 16
click at [179, 99] on div "**********" at bounding box center [262, 319] width 279 height 504
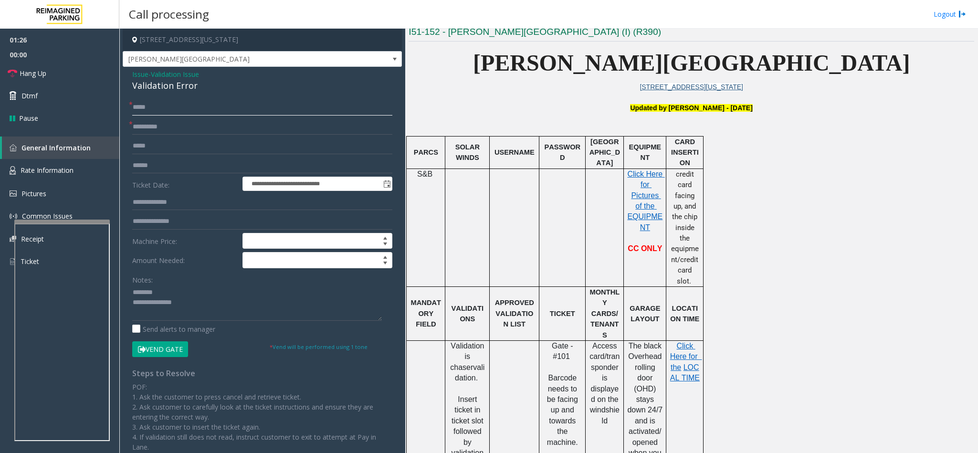
click at [175, 104] on input "*****" at bounding box center [262, 107] width 260 height 16
drag, startPoint x: 149, startPoint y: 103, endPoint x: 127, endPoint y: 107, distance: 22.4
click at [126, 106] on div "**********" at bounding box center [262, 330] width 274 height 462
type input "******"
click at [159, 209] on input "text" at bounding box center [262, 202] width 260 height 16
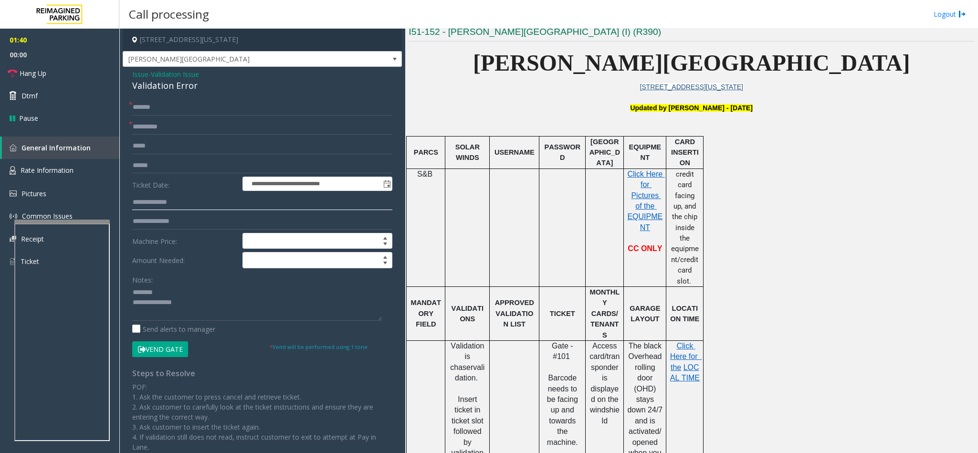
click at [175, 209] on input "text" at bounding box center [262, 202] width 260 height 16
click at [203, 198] on input "text" at bounding box center [262, 202] width 260 height 16
drag, startPoint x: 167, startPoint y: 165, endPoint x: 289, endPoint y: 263, distance: 156.9
click at [193, 164] on input "text" at bounding box center [262, 166] width 260 height 16
type input "******"
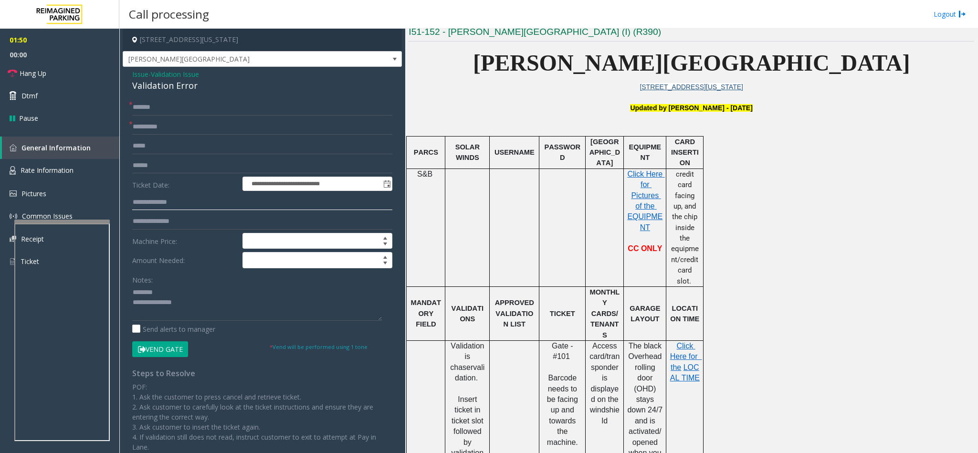
click at [175, 207] on input "text" at bounding box center [262, 202] width 260 height 16
drag, startPoint x: 198, startPoint y: 81, endPoint x: 159, endPoint y: 104, distance: 44.9
click at [129, 70] on div "**********" at bounding box center [262, 319] width 279 height 504
click at [197, 311] on textarea at bounding box center [257, 303] width 250 height 36
click at [194, 312] on textarea at bounding box center [257, 303] width 250 height 36
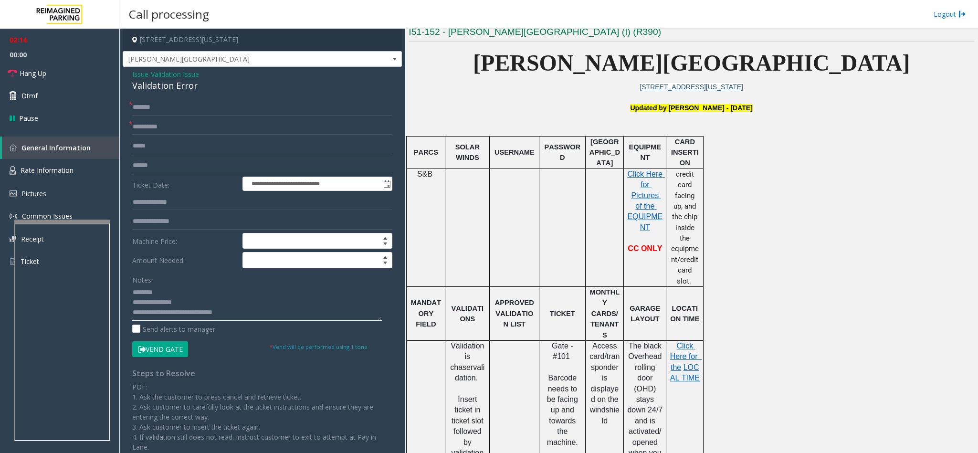
click at [264, 308] on textarea at bounding box center [257, 303] width 250 height 36
click at [247, 313] on textarea at bounding box center [257, 303] width 250 height 36
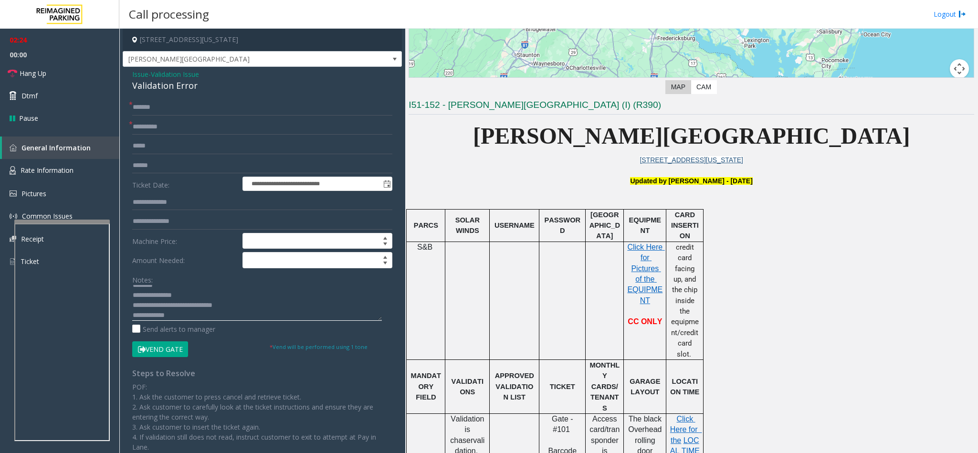
scroll to position [215, 0]
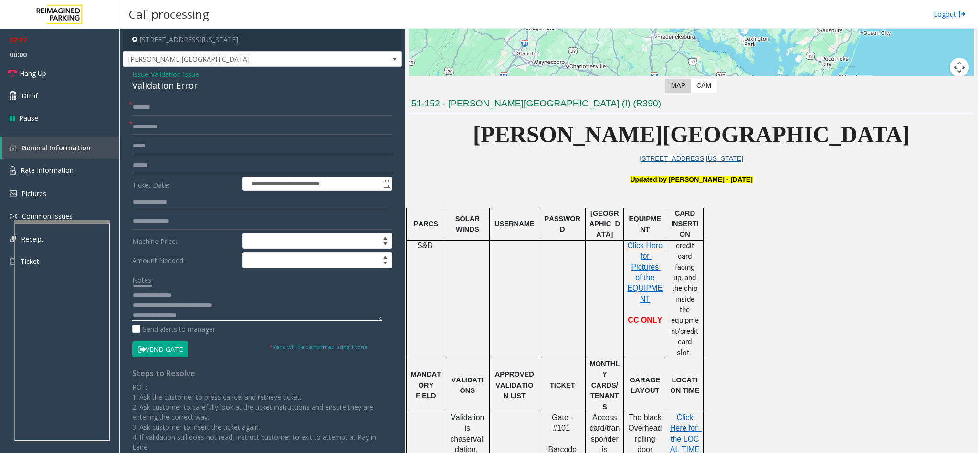
click at [262, 305] on textarea at bounding box center [257, 303] width 250 height 36
type textarea "**********"
click at [163, 353] on button "Vend Gate" at bounding box center [160, 349] width 56 height 16
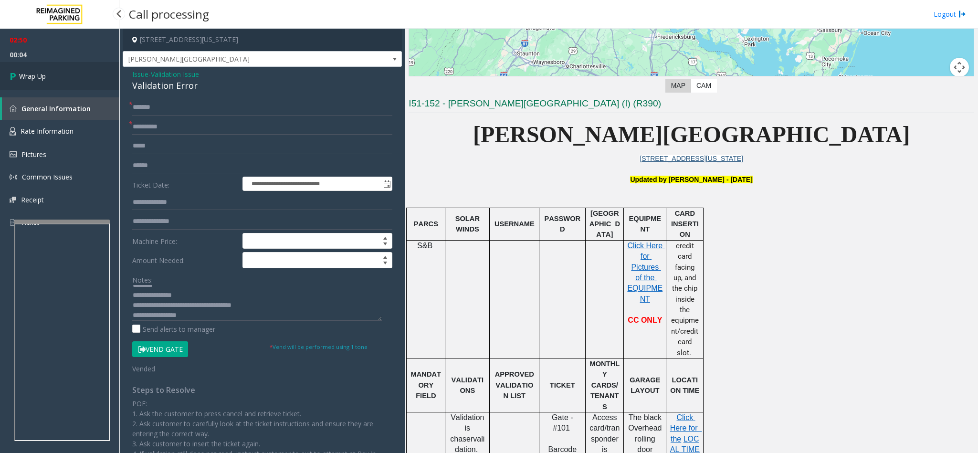
click at [45, 65] on link "Wrap Up" at bounding box center [59, 76] width 119 height 28
click at [42, 76] on span "Wrap Up" at bounding box center [32, 76] width 27 height 10
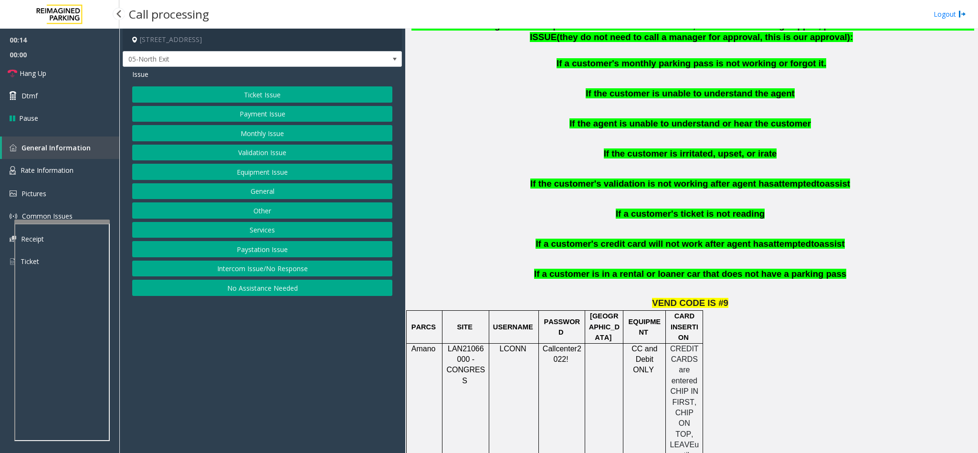
scroll to position [573, 0]
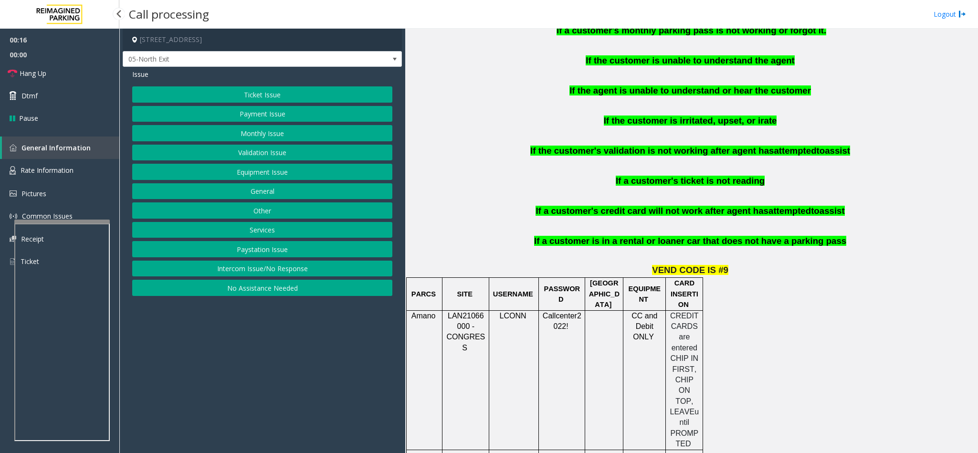
click at [247, 116] on button "Payment Issue" at bounding box center [262, 114] width 260 height 16
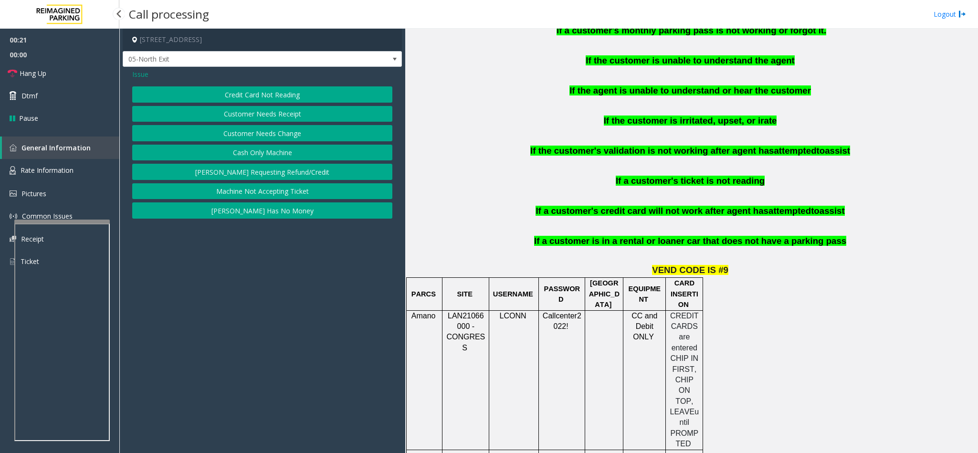
click at [245, 90] on button "Credit Card Not Reading" at bounding box center [262, 94] width 260 height 16
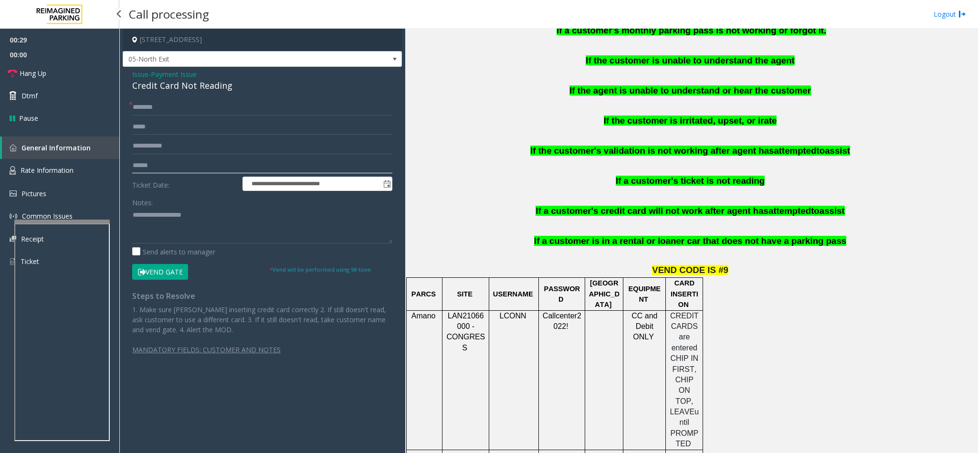
click at [173, 165] on input "text" at bounding box center [262, 166] width 260 height 16
click at [188, 104] on input "text" at bounding box center [262, 107] width 260 height 16
click at [183, 107] on input "text" at bounding box center [262, 107] width 260 height 16
click at [184, 106] on input "text" at bounding box center [262, 107] width 260 height 16
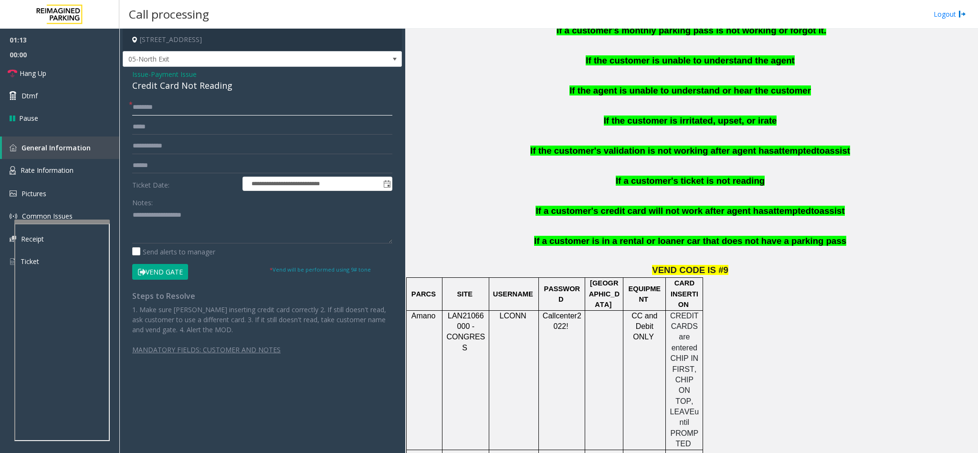
click at [187, 109] on input "text" at bounding box center [262, 107] width 260 height 16
click at [189, 109] on input "text" at bounding box center [262, 107] width 260 height 16
type input "****"
click at [172, 161] on input "text" at bounding box center [262, 166] width 260 height 16
drag, startPoint x: 244, startPoint y: 82, endPoint x: 132, endPoint y: 76, distance: 112.3
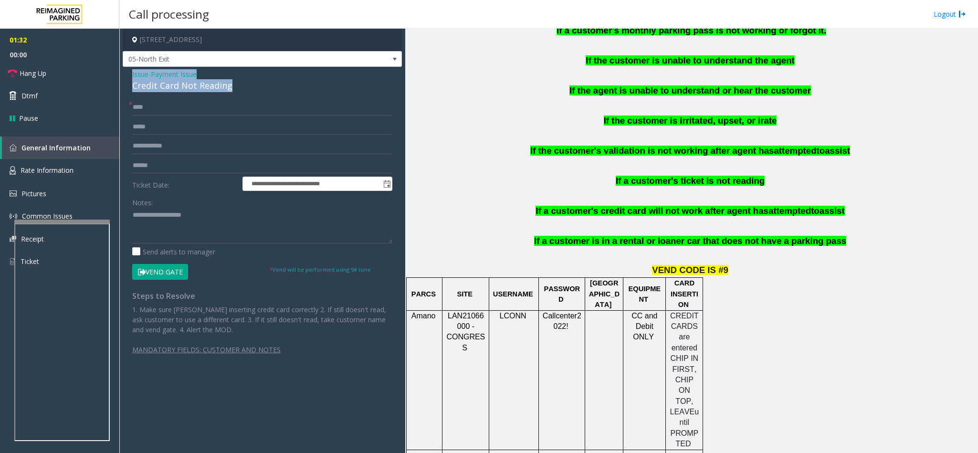
click at [132, 76] on div "Issue - Payment Issue Credit Card Not Reading" at bounding box center [262, 80] width 260 height 23
copy div "Issue - Payment Issue Credit Card Not Reading"
click at [218, 217] on textarea at bounding box center [262, 226] width 260 height 36
paste textarea "**********"
drag, startPoint x: 210, startPoint y: 210, endPoint x: 155, endPoint y: 216, distance: 55.3
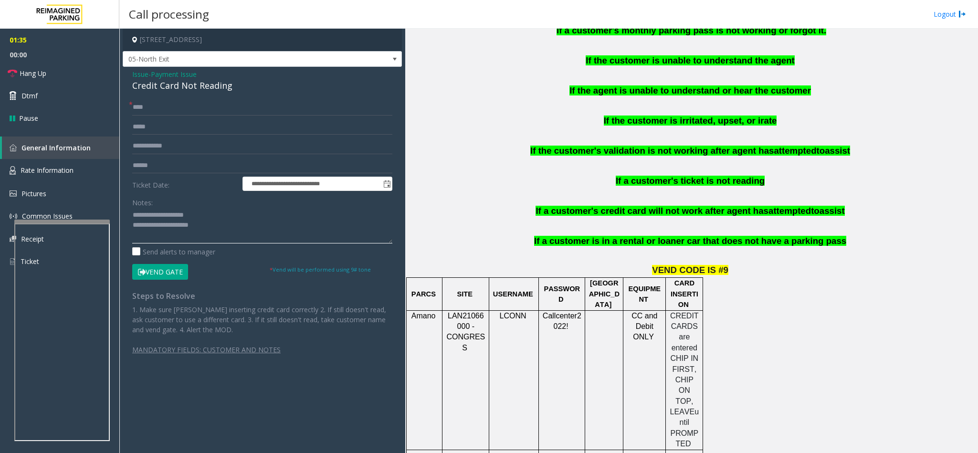
click at [155, 216] on textarea at bounding box center [262, 226] width 260 height 36
click at [247, 218] on textarea at bounding box center [262, 226] width 260 height 36
drag, startPoint x: 245, startPoint y: 223, endPoint x: 259, endPoint y: 225, distance: 14.4
click at [248, 222] on textarea at bounding box center [262, 226] width 260 height 36
click at [179, 169] on input "text" at bounding box center [262, 166] width 260 height 16
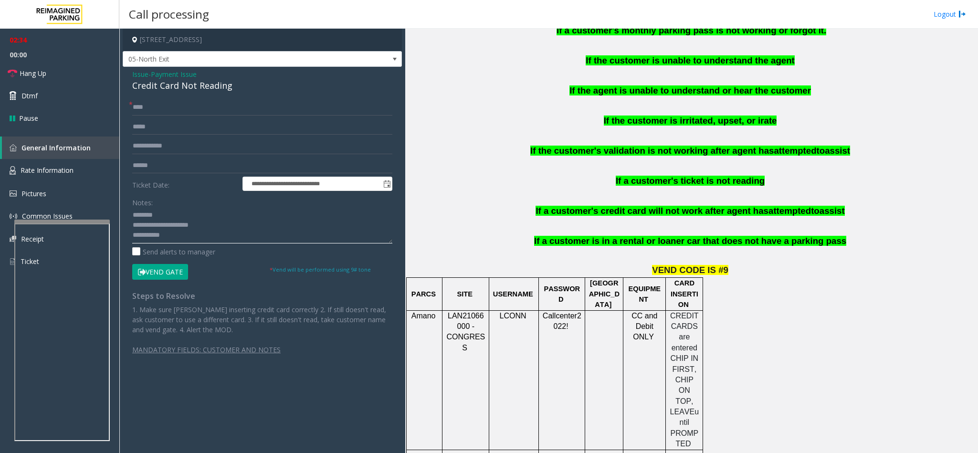
click at [156, 243] on textarea at bounding box center [262, 226] width 260 height 36
type textarea "**********"
click at [188, 168] on input "text" at bounding box center [262, 166] width 260 height 16
click at [188, 156] on form "**********" at bounding box center [262, 189] width 260 height 180
click at [180, 160] on input "*****" at bounding box center [262, 166] width 260 height 16
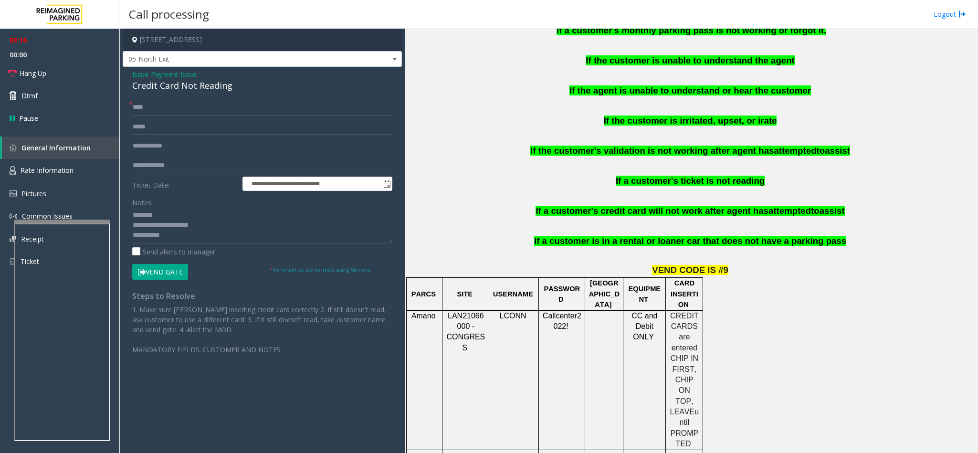
drag, startPoint x: 152, startPoint y: 164, endPoint x: 130, endPoint y: 167, distance: 22.1
click at [130, 167] on div "**********" at bounding box center [262, 231] width 274 height 265
type input "******"
click at [156, 273] on button "Vend Gate" at bounding box center [160, 272] width 56 height 16
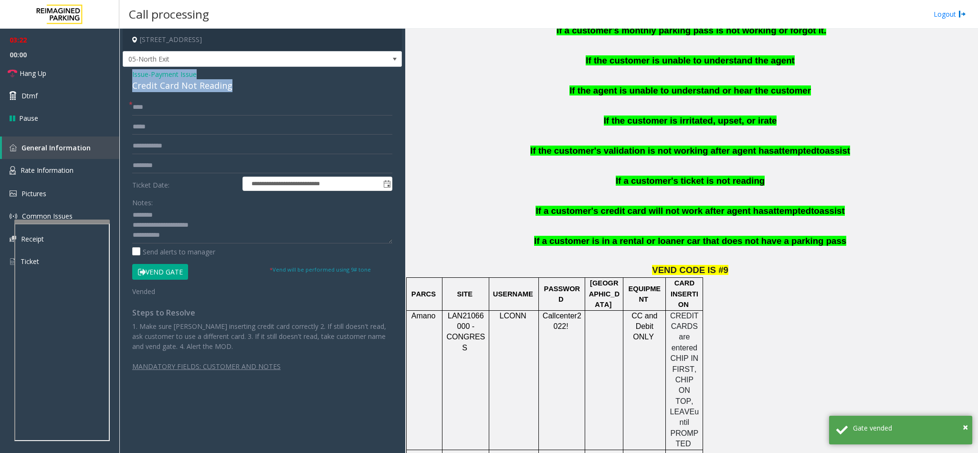
drag, startPoint x: 241, startPoint y: 88, endPoint x: 132, endPoint y: 73, distance: 109.3
click at [132, 73] on div "Issue - Payment Issue Credit Card Not Reading" at bounding box center [262, 80] width 260 height 23
copy div "Issue - Payment Issue Credit Card Not Reading"
click at [179, 239] on textarea at bounding box center [262, 226] width 260 height 36
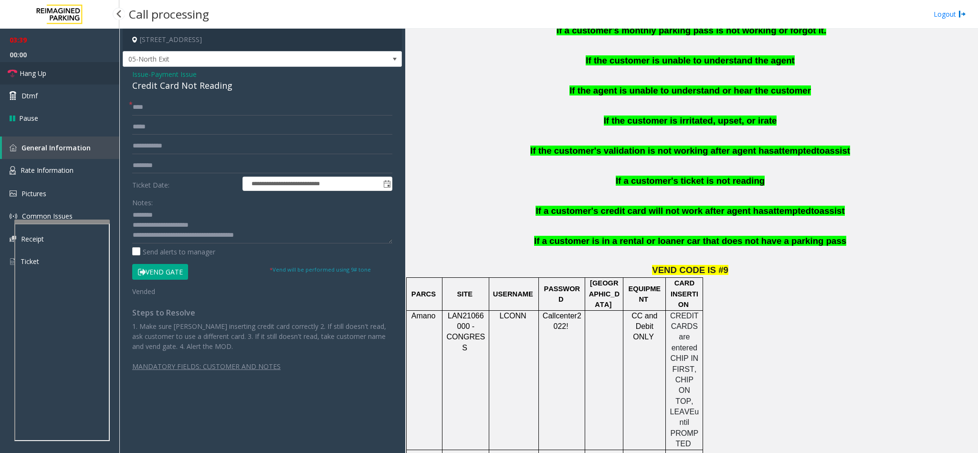
click at [46, 69] on span "Hang Up" at bounding box center [33, 73] width 27 height 10
click at [301, 243] on textarea at bounding box center [262, 226] width 260 height 36
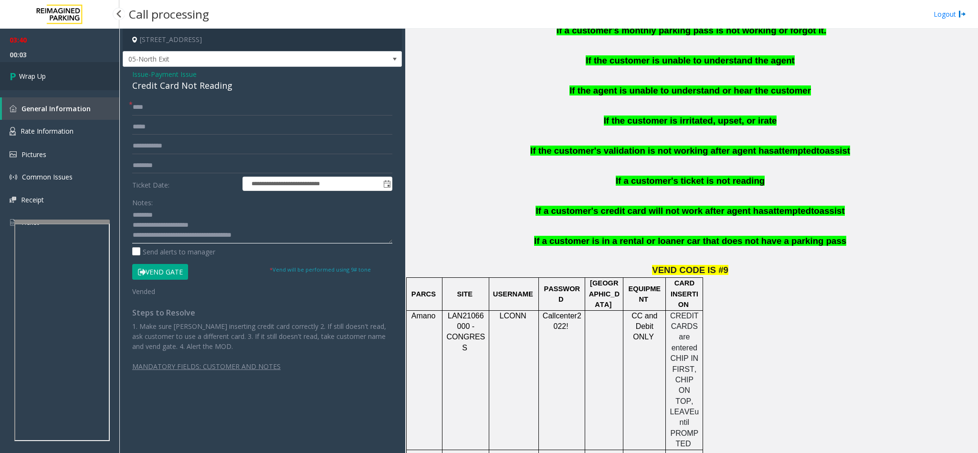
type textarea "**********"
click at [28, 82] on link "Wrap Up" at bounding box center [59, 76] width 119 height 28
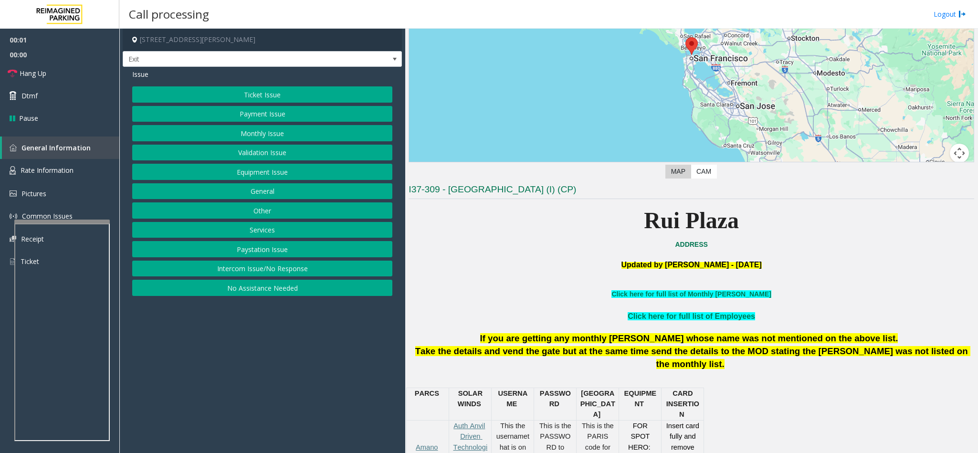
scroll to position [143, 0]
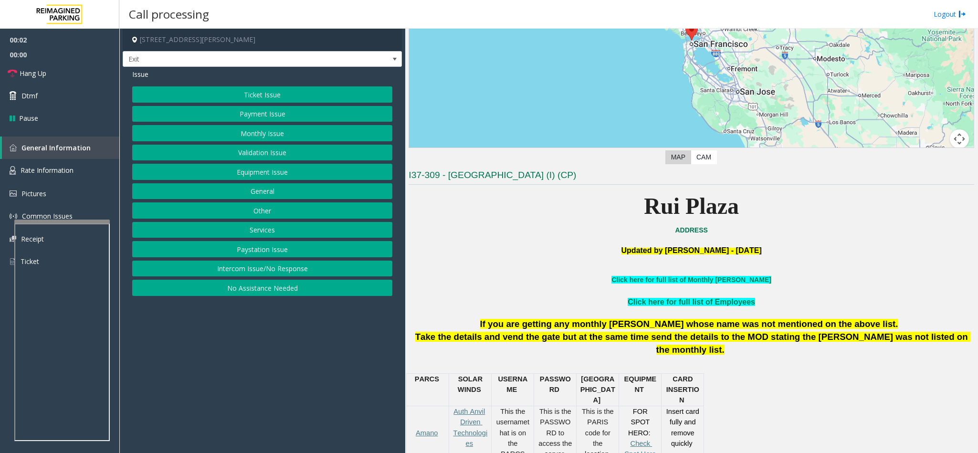
click at [270, 232] on button "Services" at bounding box center [262, 230] width 260 height 16
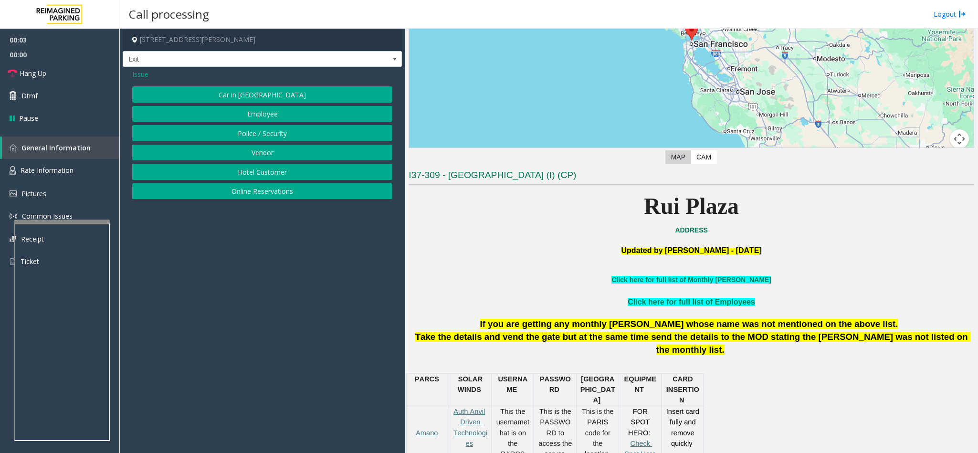
click at [256, 195] on button "Online Reservations" at bounding box center [262, 191] width 260 height 16
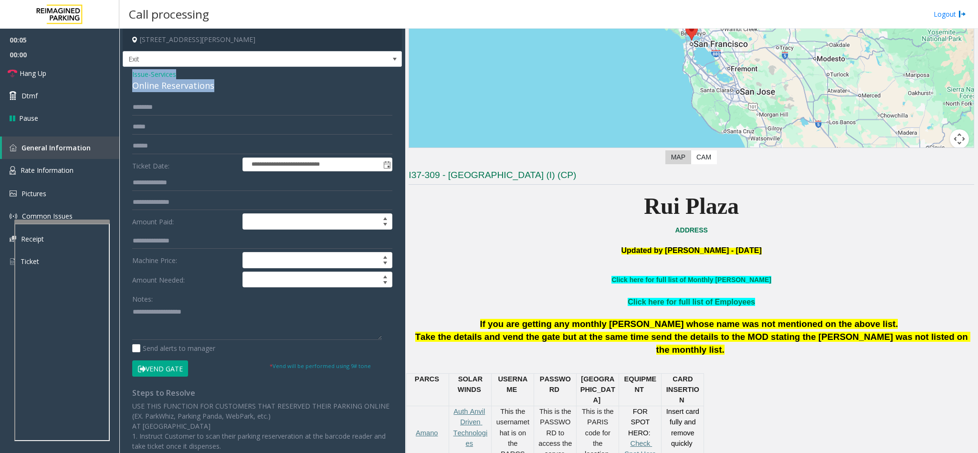
drag, startPoint x: 219, startPoint y: 86, endPoint x: 128, endPoint y: 77, distance: 91.6
click at [128, 77] on div "**********" at bounding box center [262, 334] width 279 height 534
copy div "Issue - Services Online Reservations"
click at [185, 321] on textarea at bounding box center [257, 322] width 250 height 36
paste textarea "**********"
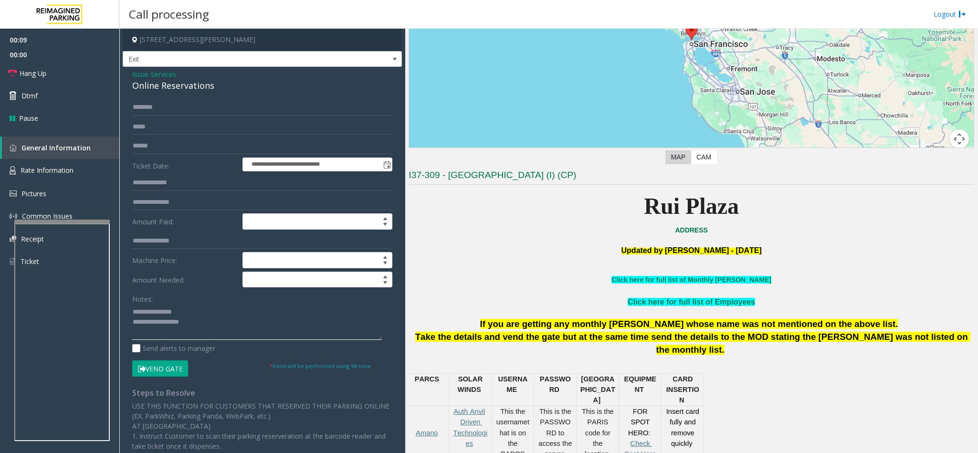
drag, startPoint x: 200, startPoint y: 315, endPoint x: 155, endPoint y: 312, distance: 45.0
click at [155, 312] on textarea at bounding box center [257, 322] width 250 height 36
click at [241, 316] on textarea at bounding box center [257, 322] width 250 height 36
click at [231, 328] on textarea at bounding box center [257, 322] width 250 height 36
click at [13, 66] on link "Hang Up" at bounding box center [59, 73] width 119 height 22
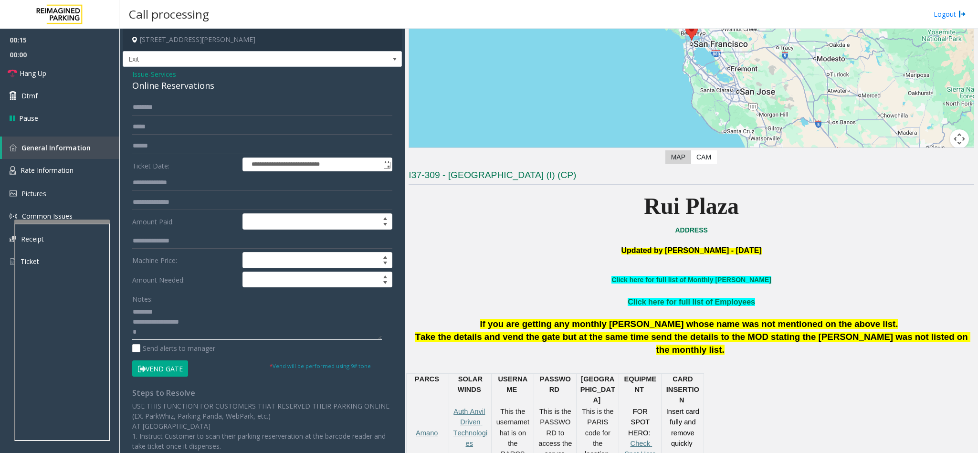
click at [148, 335] on textarea at bounding box center [257, 322] width 250 height 36
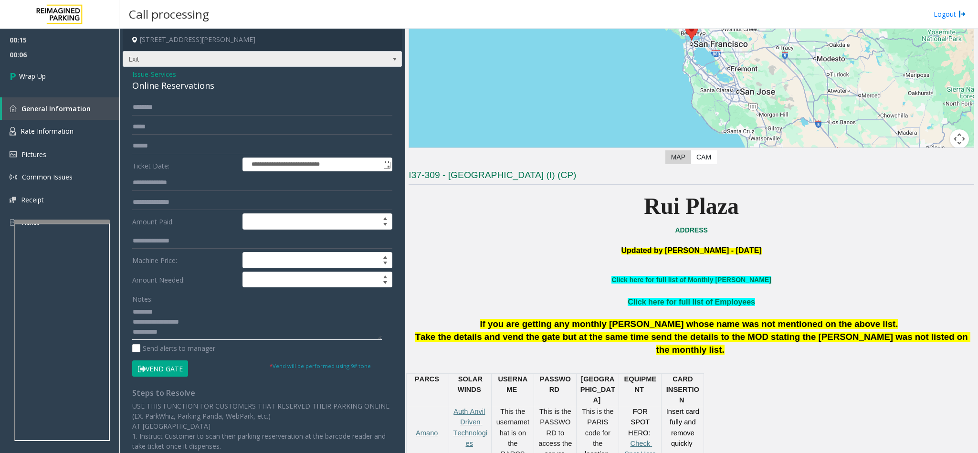
type textarea "**********"
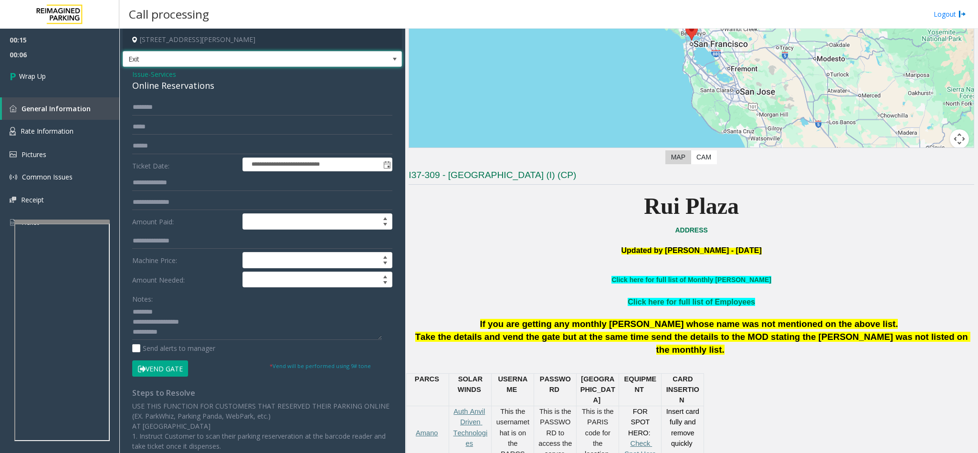
click at [175, 67] on span "Exit" at bounding box center [262, 59] width 279 height 16
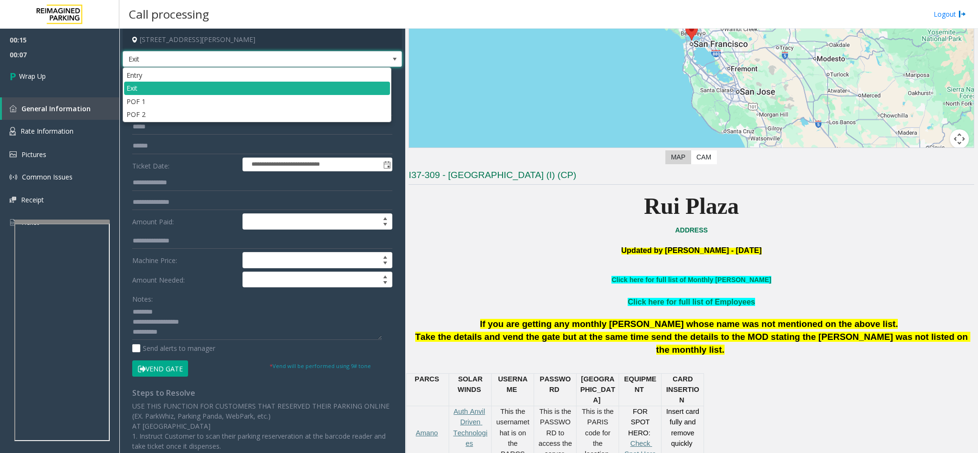
click at [201, 160] on label "Ticket Date:" at bounding box center [185, 165] width 110 height 14
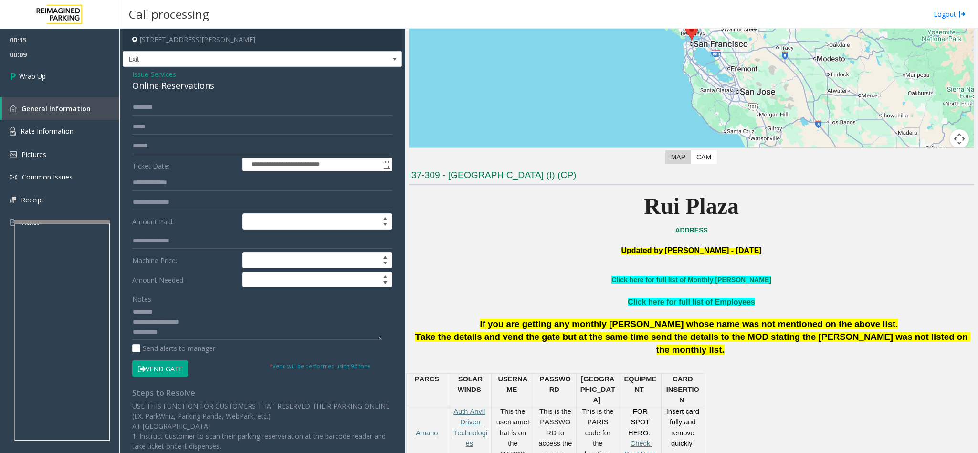
click at [160, 72] on span "Services" at bounding box center [163, 74] width 25 height 10
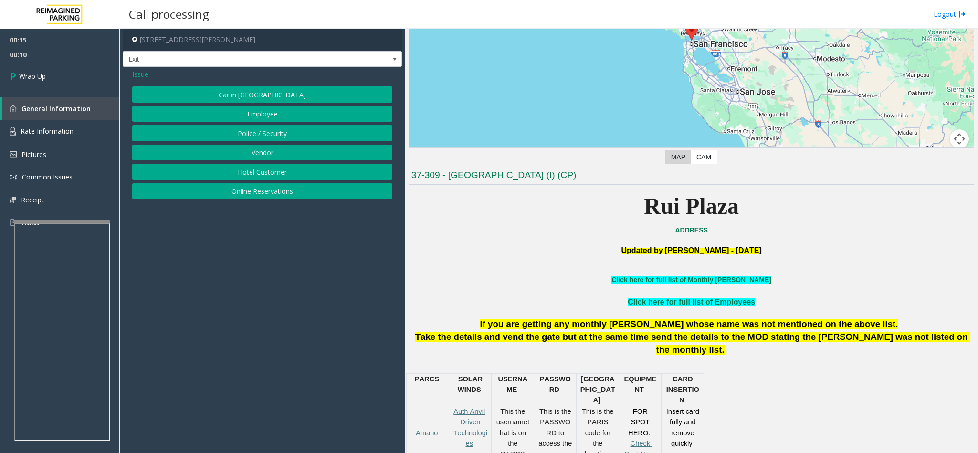
click at [145, 73] on span "Issue" at bounding box center [140, 74] width 16 height 10
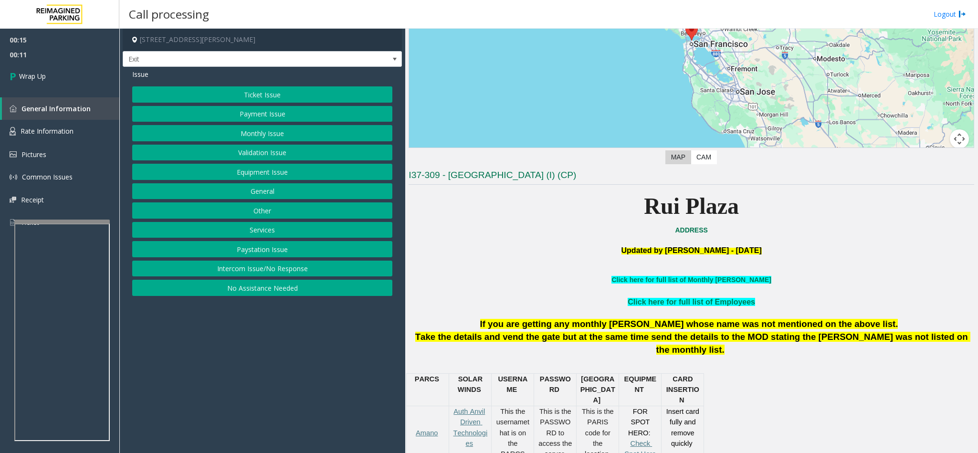
click at [268, 277] on button "Intercom Issue/No Response" at bounding box center [262, 269] width 260 height 16
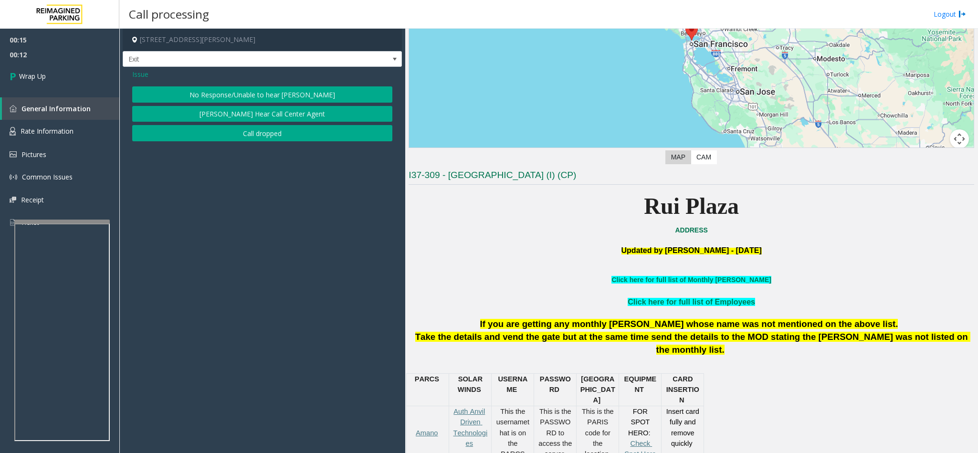
click at [275, 92] on button "No Response/Unable to hear [PERSON_NAME]" at bounding box center [262, 94] width 260 height 16
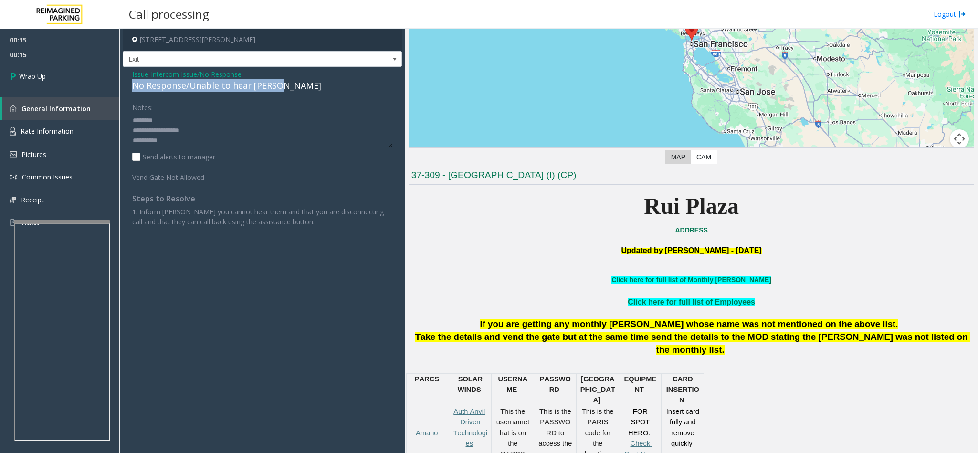
drag, startPoint x: 289, startPoint y: 87, endPoint x: 129, endPoint y: 89, distance: 160.4
click at [129, 89] on div "Issue - Intercom Issue/No Response No Response/Unable to hear parker Notes: Sen…" at bounding box center [262, 151] width 279 height 169
copy div "No Response/Unable to hear [PERSON_NAME]"
drag, startPoint x: 198, startPoint y: 148, endPoint x: 126, endPoint y: 108, distance: 82.5
click at [126, 108] on div "Notes: Send alerts to manager Vend Gate Not Allowed Steps to Resolve 1. Inform …" at bounding box center [262, 162] width 274 height 127
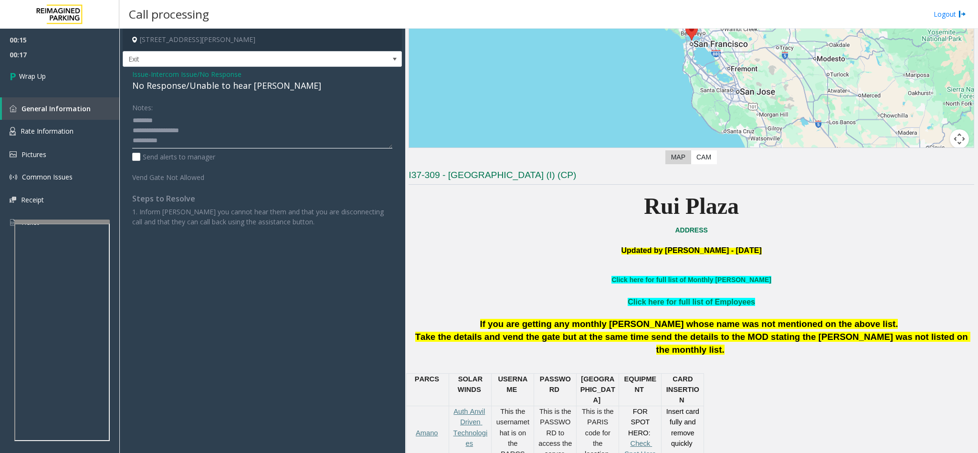
paste textarea "**********"
type textarea "**********"
click at [36, 78] on span "Wrap Up" at bounding box center [32, 76] width 27 height 10
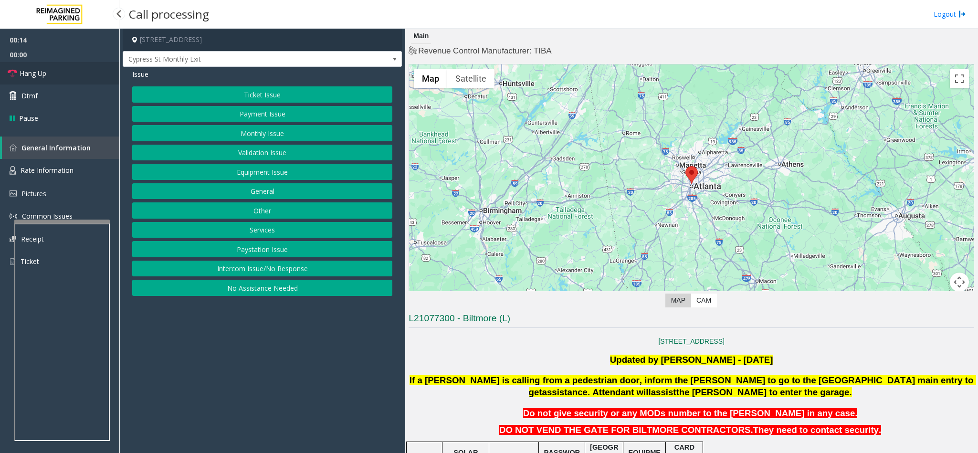
click at [38, 67] on link "Hang Up" at bounding box center [59, 73] width 119 height 22
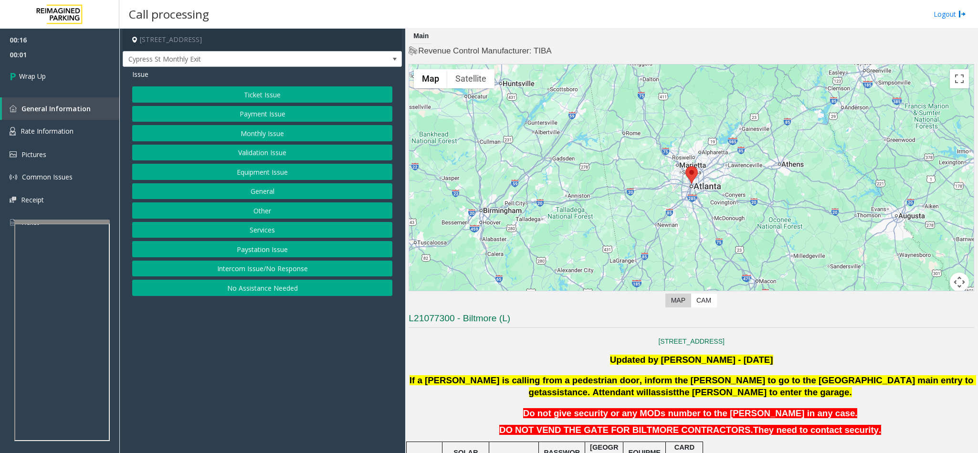
click at [258, 273] on button "Intercom Issue/No Response" at bounding box center [262, 269] width 260 height 16
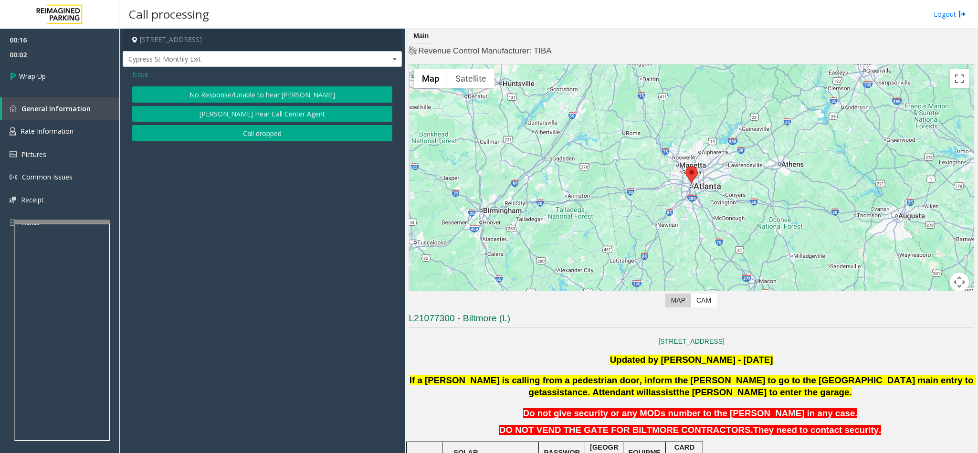
click at [265, 89] on button "No Response/Unable to hear [PERSON_NAME]" at bounding box center [262, 94] width 260 height 16
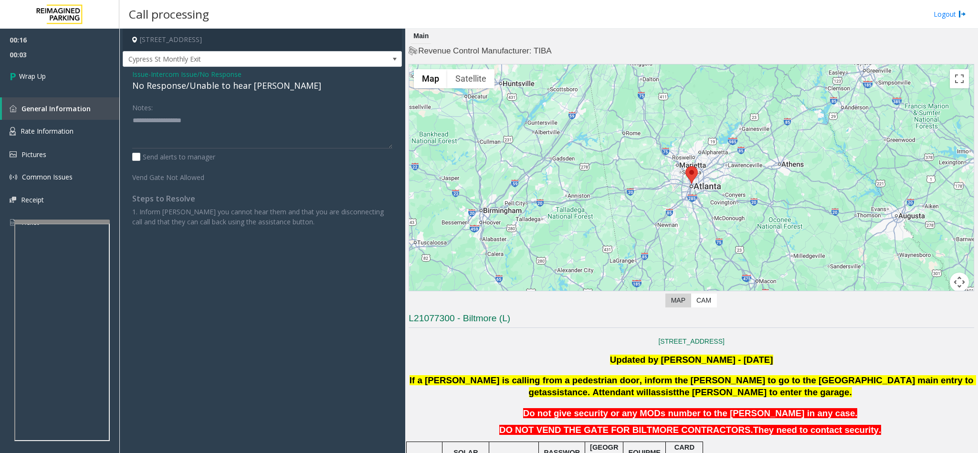
click at [230, 87] on div "No Response/Unable to hear [PERSON_NAME]" at bounding box center [262, 85] width 260 height 13
type textarea "**********"
click at [21, 76] on span "Wrap Up" at bounding box center [32, 76] width 27 height 10
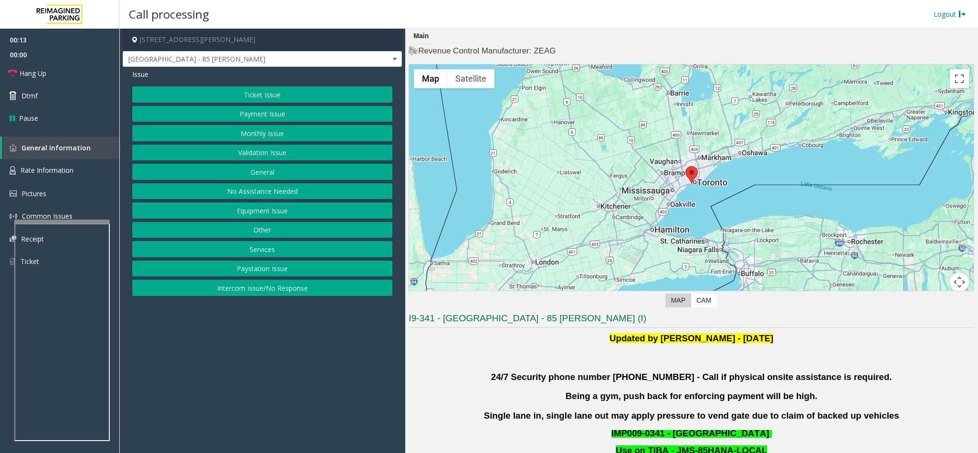
click at [263, 152] on button "Validation Issue" at bounding box center [262, 153] width 260 height 16
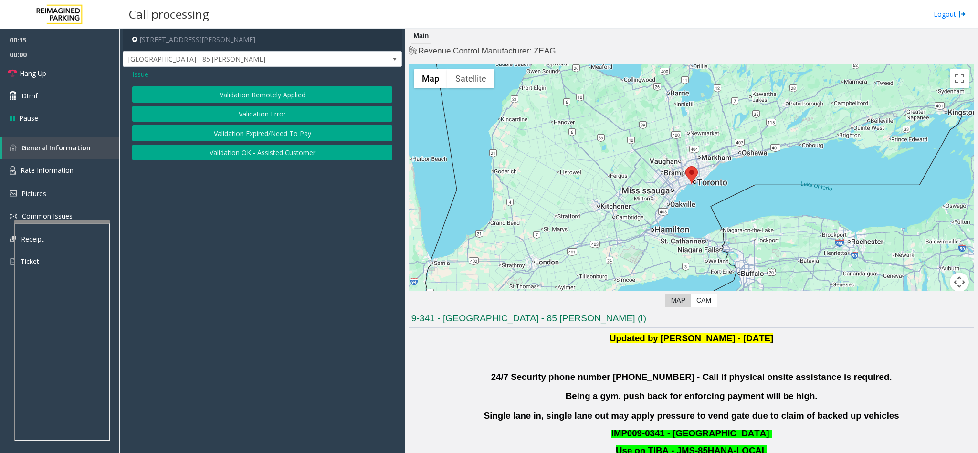
click at [254, 110] on button "Validation Error" at bounding box center [262, 114] width 260 height 16
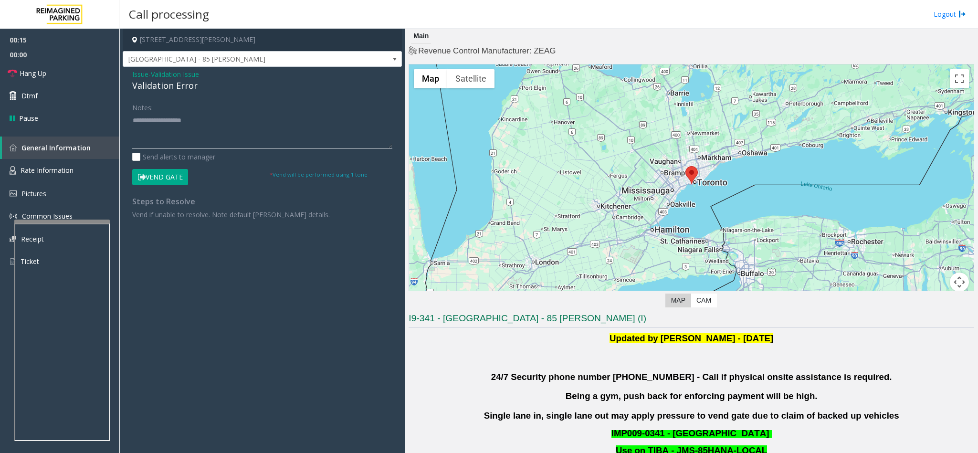
click at [198, 131] on textarea at bounding box center [262, 131] width 260 height 36
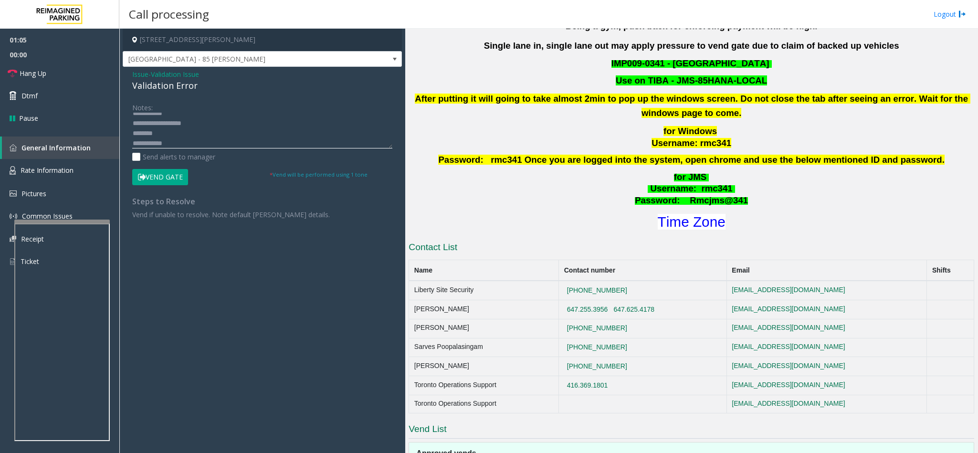
scroll to position [430, 0]
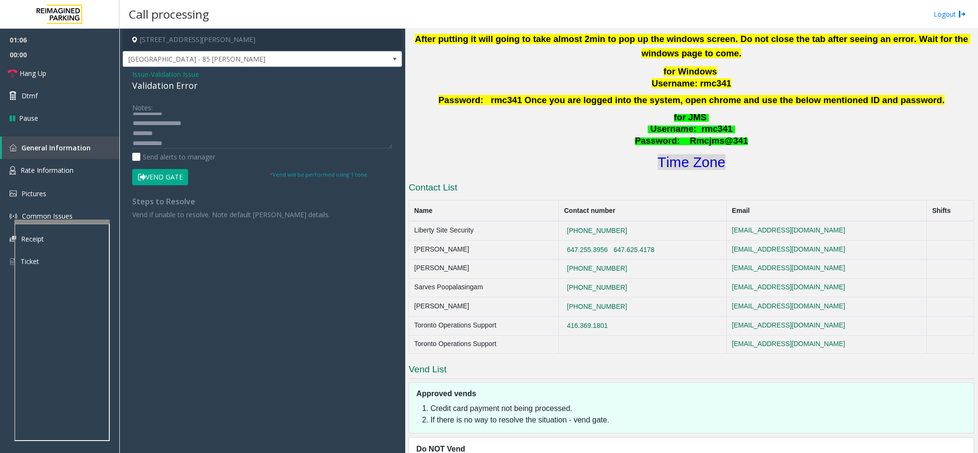
click at [669, 159] on font "Time Zone" at bounding box center [692, 162] width 68 height 16
click at [194, 143] on textarea at bounding box center [262, 131] width 260 height 36
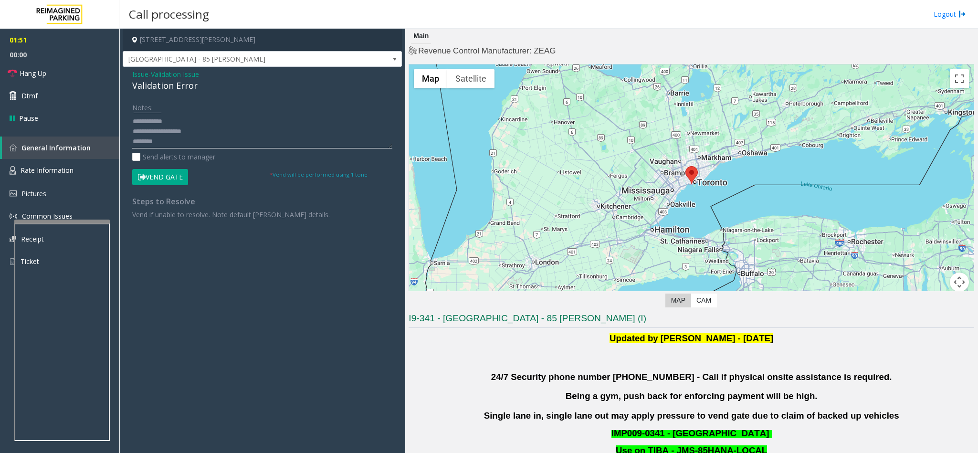
scroll to position [30, 0]
drag, startPoint x: 198, startPoint y: 39, endPoint x: 248, endPoint y: 41, distance: 50.2
click at [248, 41] on h4 "[STREET_ADDRESS][PERSON_NAME]" at bounding box center [262, 40] width 279 height 22
copy h4 "Toronto, ON"
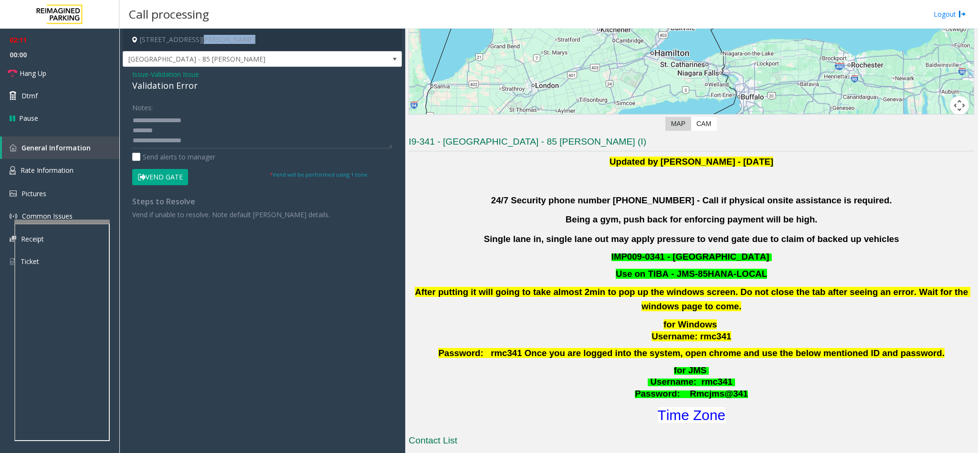
scroll to position [0, 0]
click at [171, 177] on button "Vend Gate" at bounding box center [160, 177] width 56 height 16
click at [192, 128] on textarea at bounding box center [262, 131] width 260 height 36
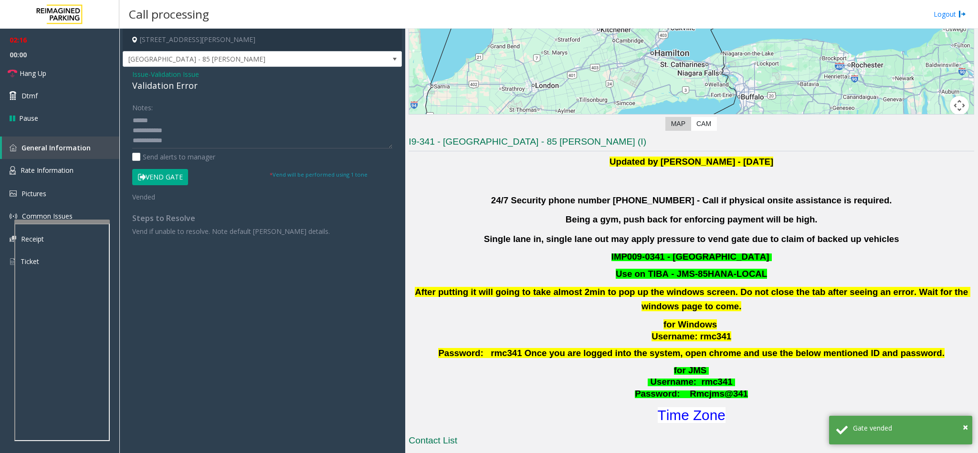
click at [179, 82] on div "Validation Error" at bounding box center [262, 85] width 260 height 13
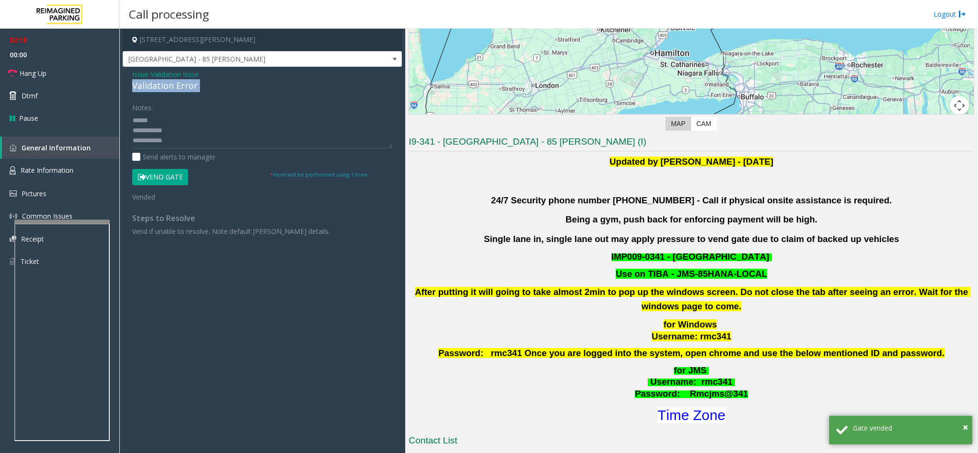
click at [179, 82] on div "Validation Error" at bounding box center [262, 85] width 260 height 13
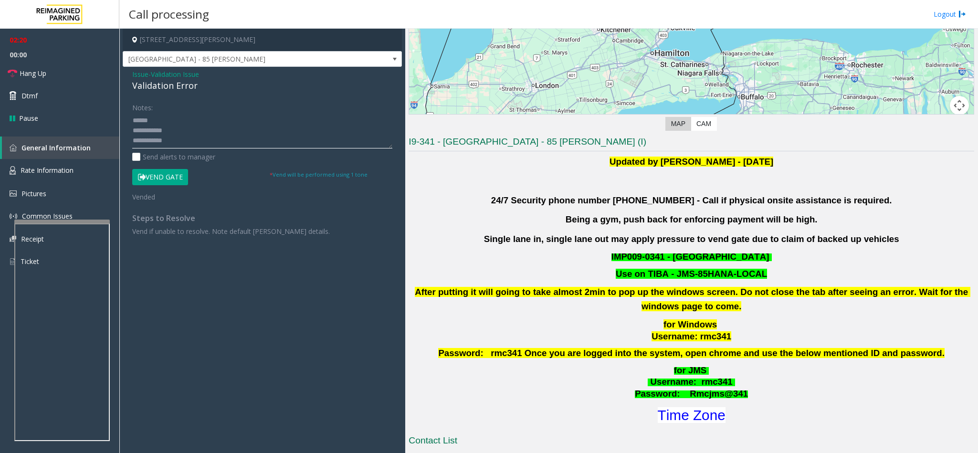
paste textarea "**********"
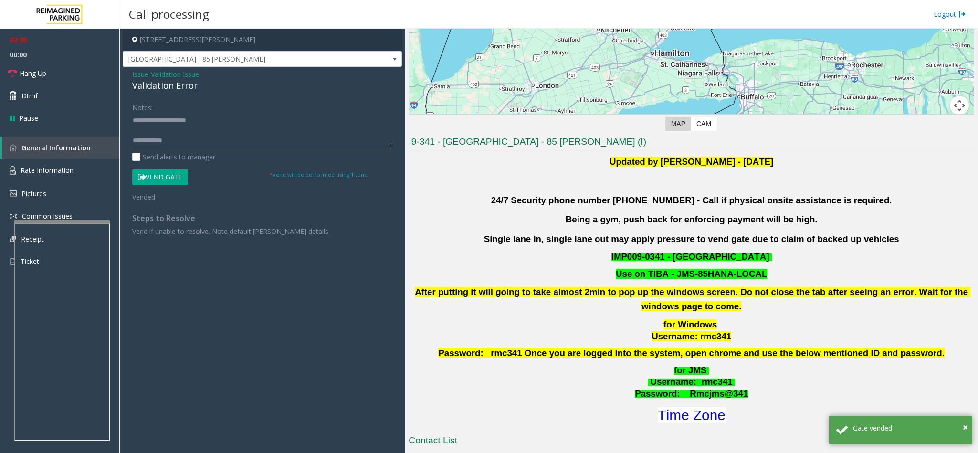
click at [175, 119] on textarea at bounding box center [262, 131] width 260 height 36
click at [180, 138] on textarea at bounding box center [262, 131] width 260 height 36
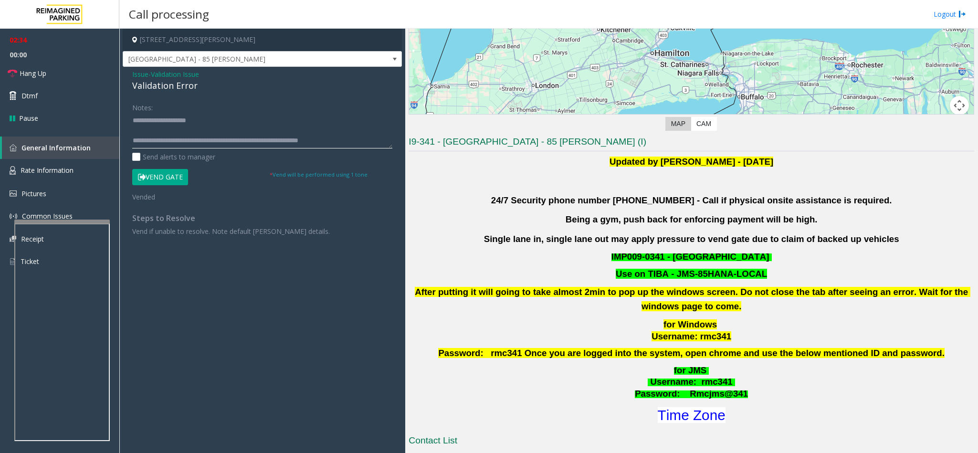
click at [139, 142] on textarea at bounding box center [262, 131] width 260 height 36
type textarea "**********"
click at [43, 74] on span "Hang Up" at bounding box center [33, 73] width 27 height 10
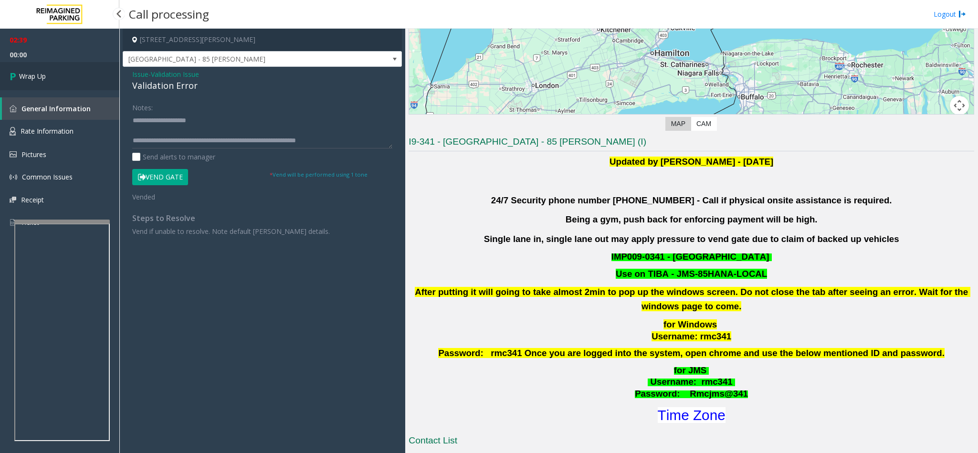
click at [43, 74] on span "Wrap Up" at bounding box center [32, 76] width 27 height 10
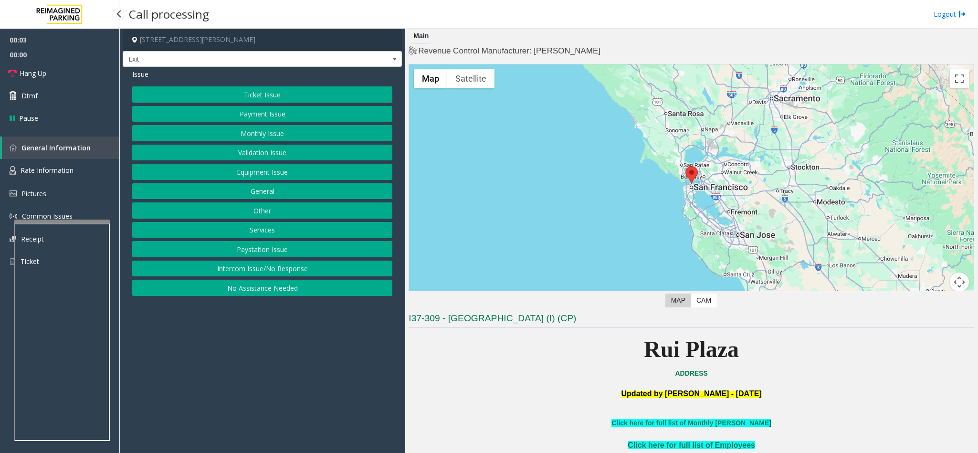
click at [289, 232] on button "Services" at bounding box center [262, 230] width 260 height 16
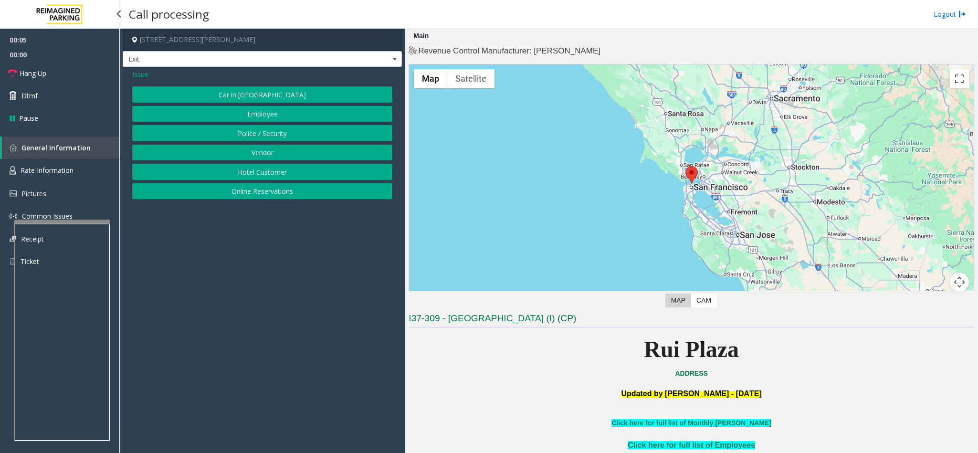
click at [269, 196] on button "Online Reservations" at bounding box center [262, 191] width 260 height 16
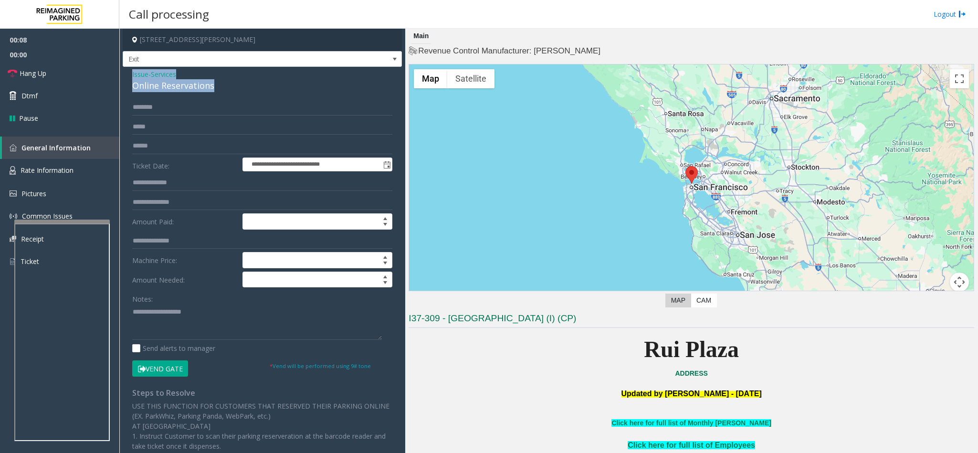
drag, startPoint x: 222, startPoint y: 82, endPoint x: 126, endPoint y: 70, distance: 97.1
click at [126, 70] on div "**********" at bounding box center [262, 334] width 279 height 534
copy div "Issue - Services Online Reservations"
paste textarea "**********"
click at [208, 316] on textarea at bounding box center [257, 322] width 250 height 36
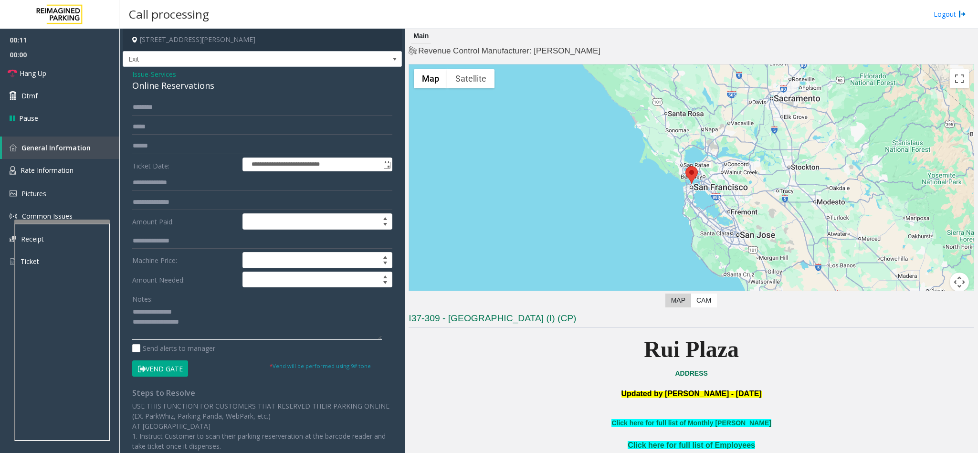
drag, startPoint x: 199, startPoint y: 313, endPoint x: 155, endPoint y: 312, distance: 44.4
click at [155, 312] on textarea at bounding box center [257, 322] width 250 height 36
click at [222, 331] on textarea at bounding box center [257, 322] width 250 height 36
type textarea "**********"
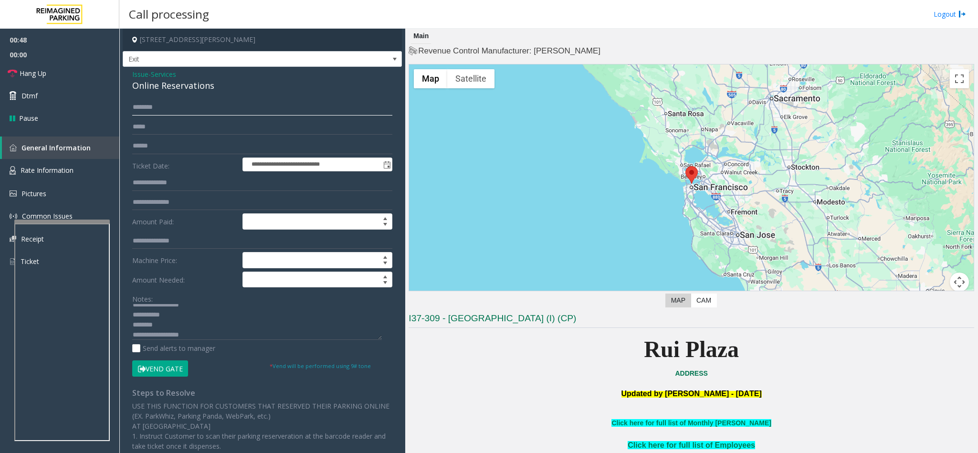
click at [165, 110] on input "text" at bounding box center [262, 107] width 260 height 16
type input "*"
drag, startPoint x: 143, startPoint y: 109, endPoint x: 129, endPoint y: 109, distance: 13.8
click at [129, 109] on div "**********" at bounding box center [262, 345] width 274 height 492
type input "******"
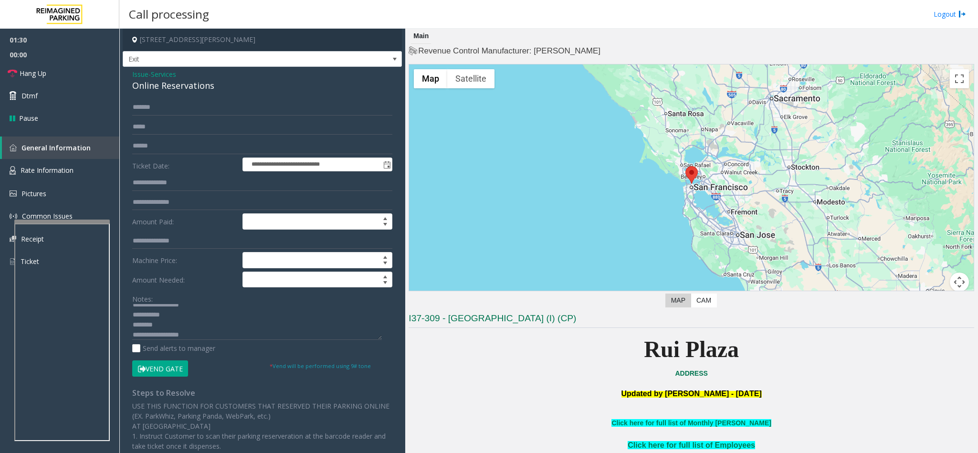
click at [178, 377] on button "Vend Gate" at bounding box center [160, 368] width 56 height 16
click at [187, 321] on textarea at bounding box center [257, 322] width 250 height 36
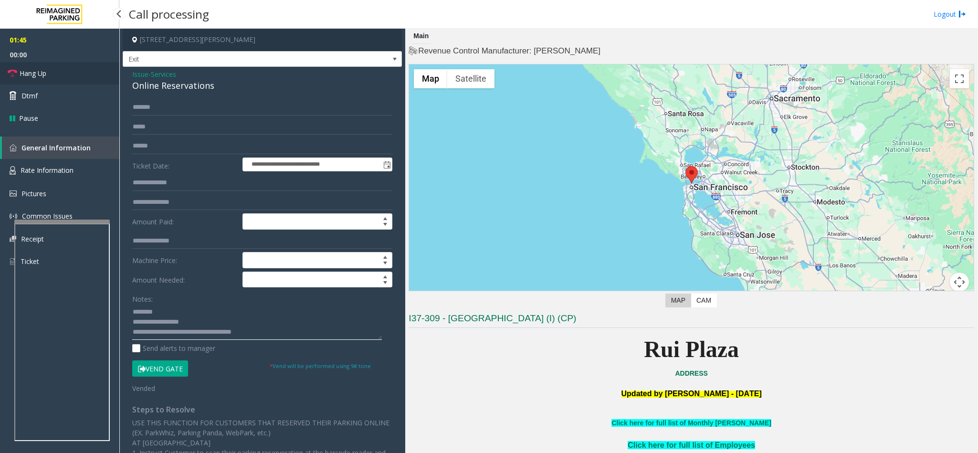
type textarea "**********"
click at [59, 69] on link "Hang Up" at bounding box center [59, 73] width 119 height 22
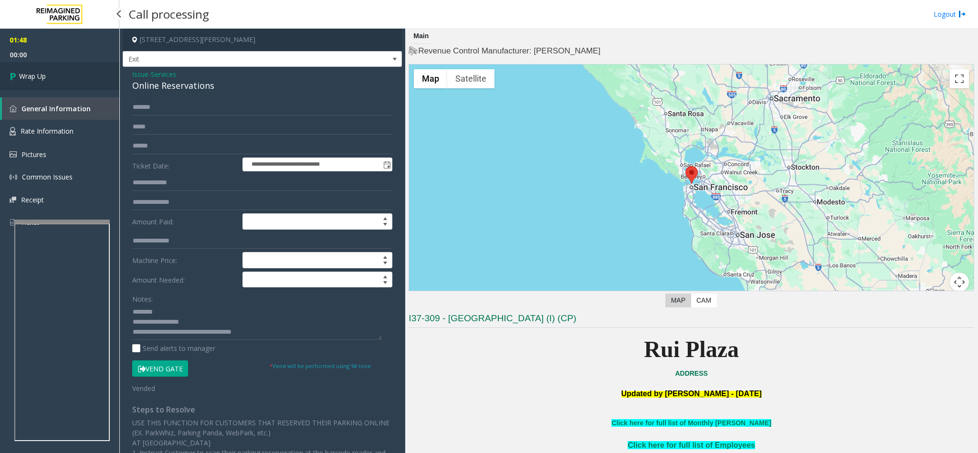
click at [42, 71] on span "Wrap Up" at bounding box center [32, 76] width 27 height 10
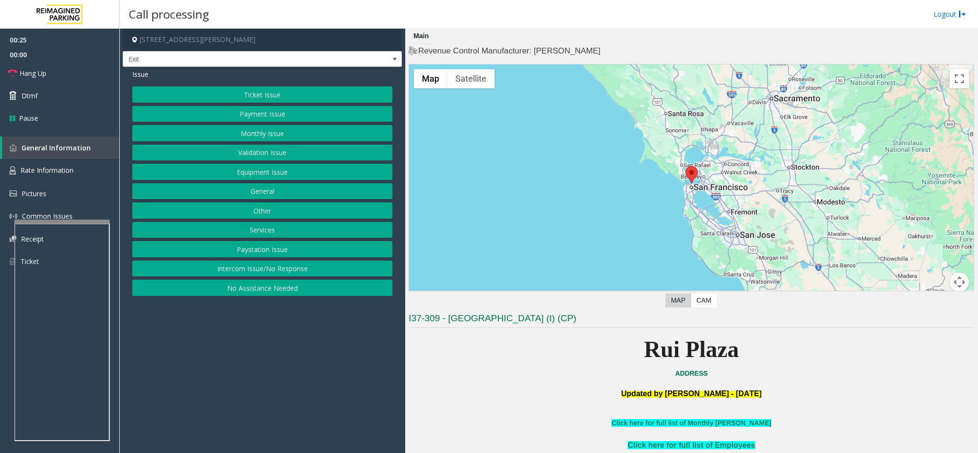
click at [263, 230] on button "Services" at bounding box center [262, 230] width 260 height 16
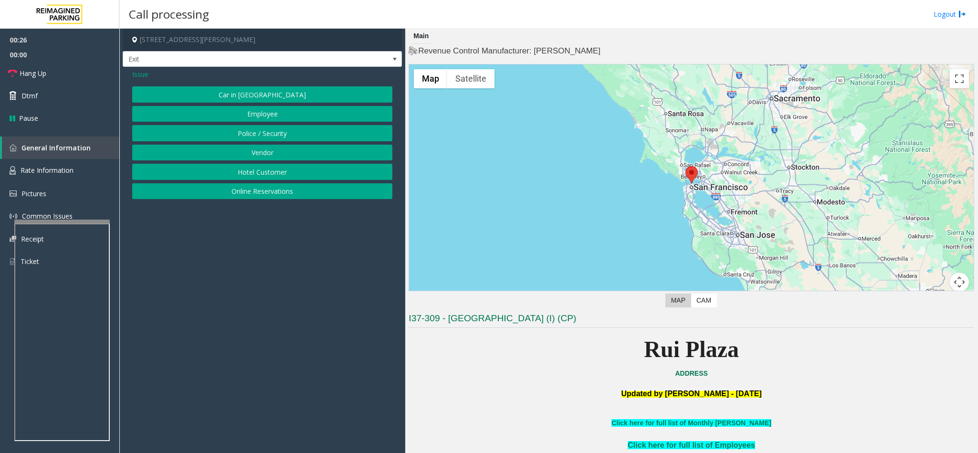
click at [271, 194] on button "Online Reservations" at bounding box center [262, 191] width 260 height 16
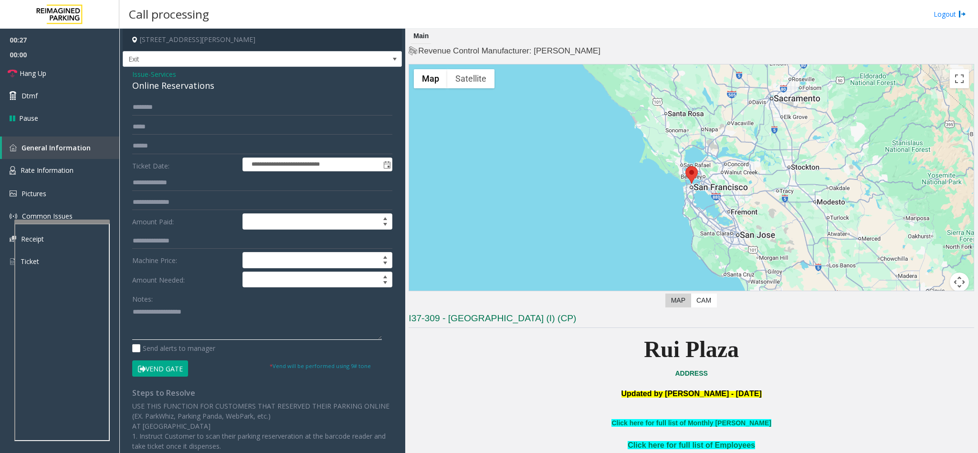
click at [158, 308] on textarea at bounding box center [257, 322] width 250 height 36
type textarea "**********"
click at [82, 66] on link "Hang Up" at bounding box center [59, 73] width 119 height 22
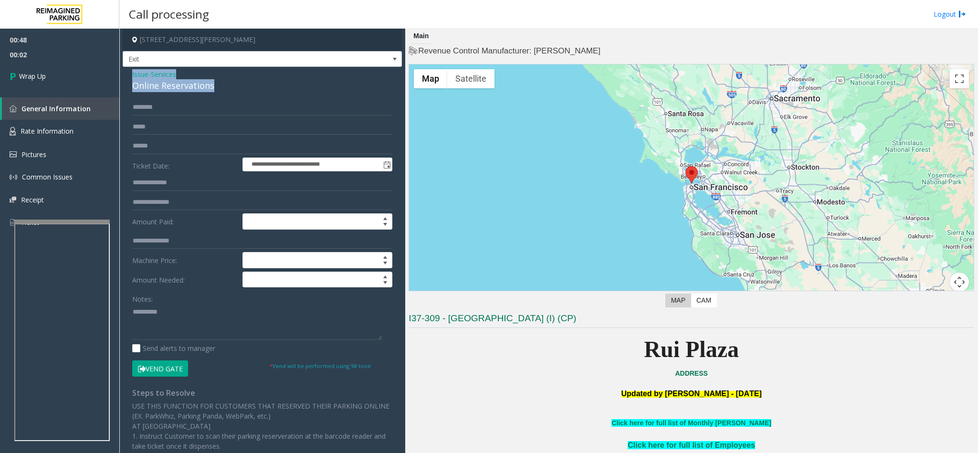
drag, startPoint x: 220, startPoint y: 86, endPoint x: 130, endPoint y: 75, distance: 90.0
click at [130, 75] on div "**********" at bounding box center [262, 334] width 279 height 534
drag, startPoint x: 180, startPoint y: 311, endPoint x: 106, endPoint y: 304, distance: 74.4
click at [84, 77] on app-root "**********" at bounding box center [489, 226] width 978 height 453
paste textarea "**********"
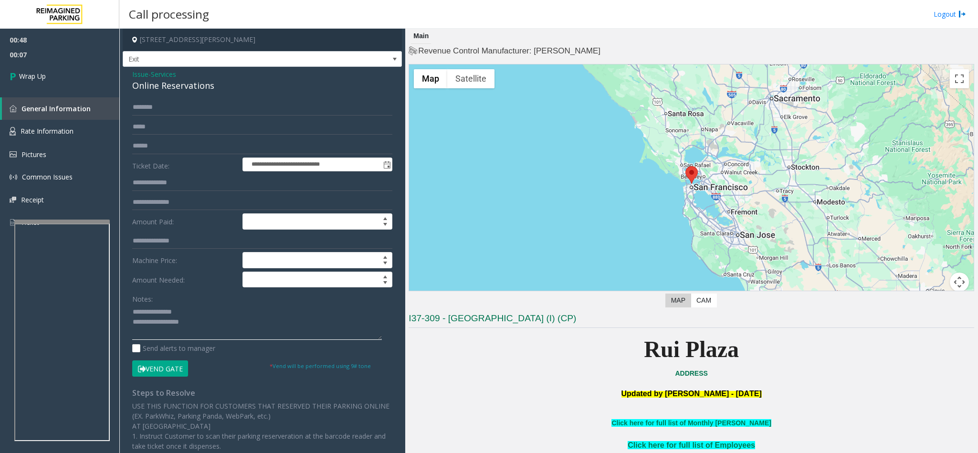
drag, startPoint x: 191, startPoint y: 311, endPoint x: 154, endPoint y: 311, distance: 37.2
click at [154, 311] on textarea at bounding box center [257, 322] width 250 height 36
click at [208, 328] on textarea at bounding box center [257, 322] width 250 height 36
type textarea "**********"
click at [42, 72] on span "Wrap Up" at bounding box center [32, 76] width 27 height 10
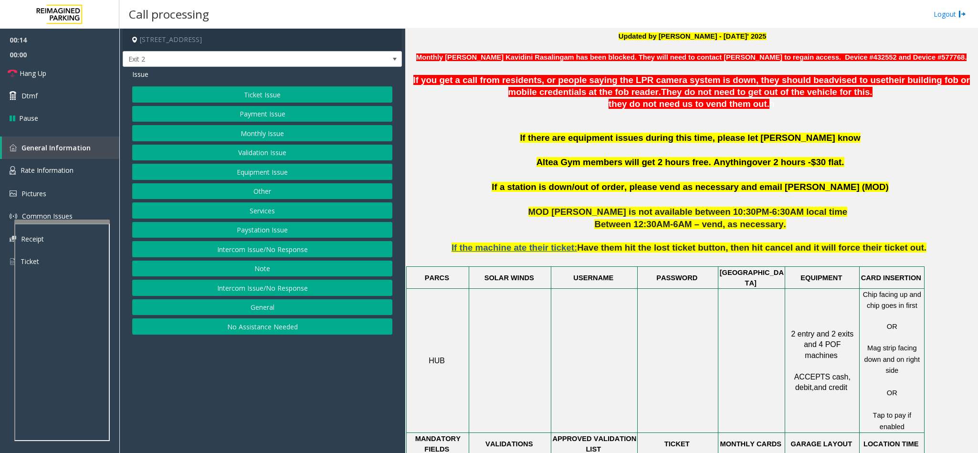
scroll to position [379, 0]
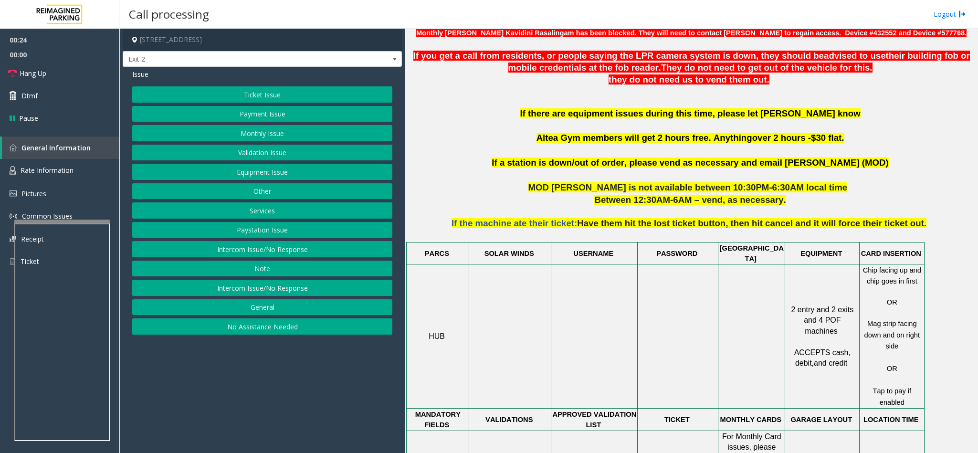
click at [271, 171] on button "Equipment Issue" at bounding box center [262, 172] width 260 height 16
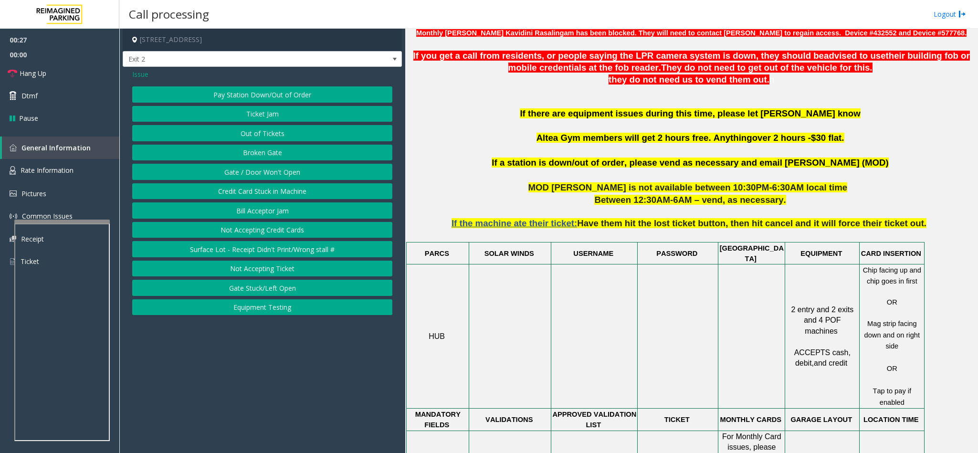
click at [273, 110] on button "Ticket Jam" at bounding box center [262, 114] width 260 height 16
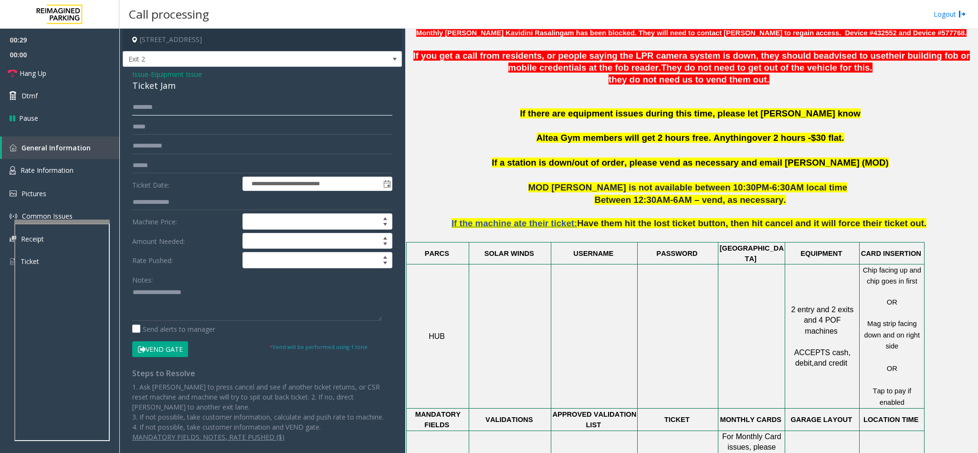
click at [180, 99] on input "text" at bounding box center [262, 107] width 260 height 16
type input "*"
type input "****"
drag, startPoint x: 166, startPoint y: 346, endPoint x: 728, endPoint y: 246, distance: 570.5
click at [728, 246] on div "**********" at bounding box center [548, 241] width 858 height 424
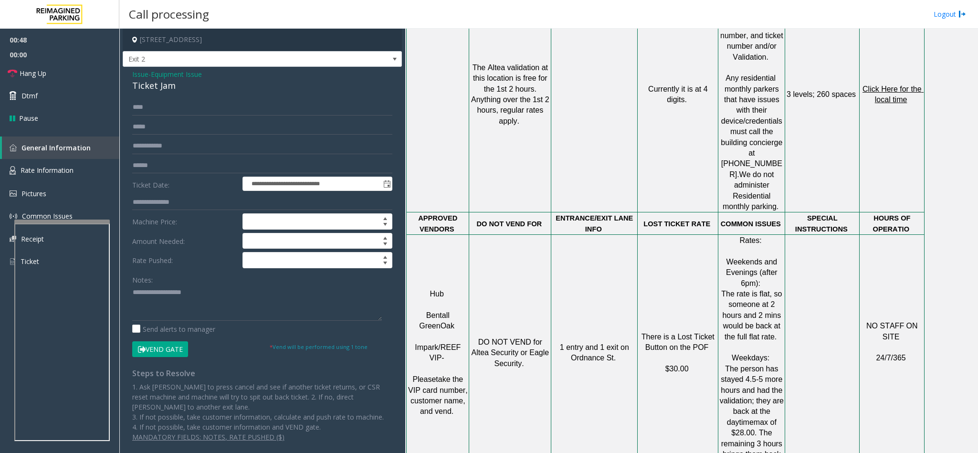
scroll to position [809, 0]
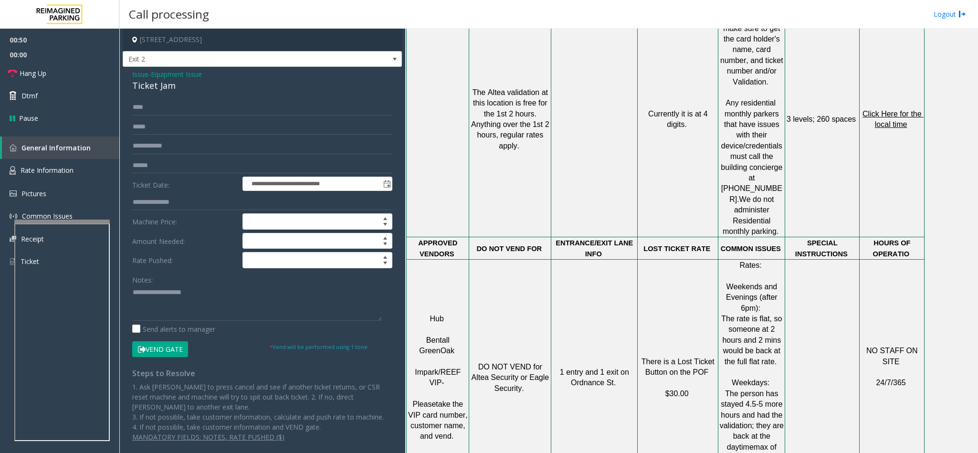
click at [892, 109] on p "Click Here for the local time" at bounding box center [891, 119] width 63 height 21
click at [893, 109] on p "Click Here for the local time" at bounding box center [891, 119] width 63 height 21
click at [886, 110] on span "Click Here for the local time" at bounding box center [892, 119] width 61 height 19
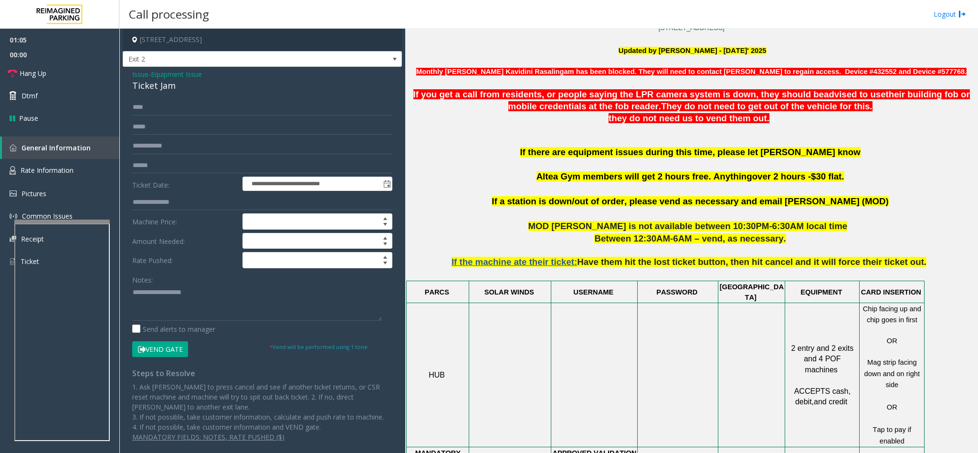
scroll to position [308, 0]
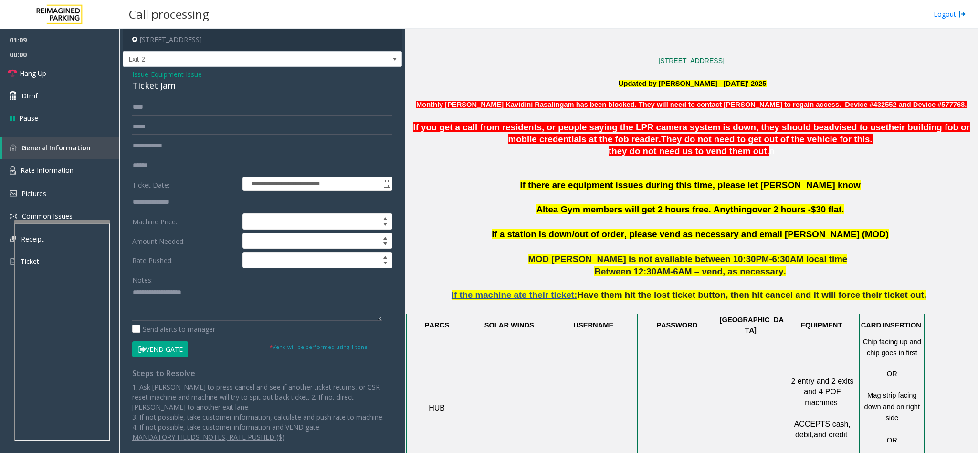
click at [155, 353] on button "Vend Gate" at bounding box center [160, 349] width 56 height 16
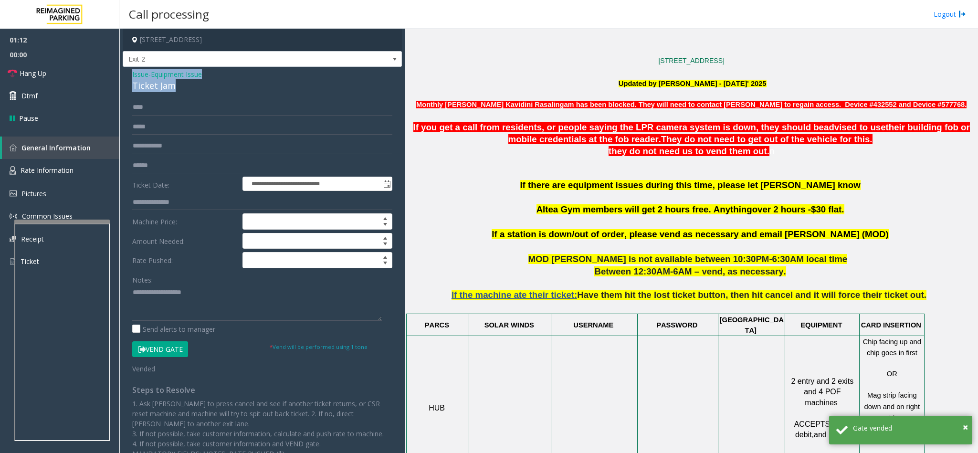
drag, startPoint x: 176, startPoint y: 86, endPoint x: 133, endPoint y: 75, distance: 44.3
click at [133, 75] on div "Issue - Equipment Issue Ticket Jam" at bounding box center [262, 80] width 260 height 23
paste textarea "**********"
click at [176, 317] on textarea at bounding box center [257, 303] width 250 height 36
drag, startPoint x: 214, startPoint y: 294, endPoint x: 168, endPoint y: 291, distance: 45.9
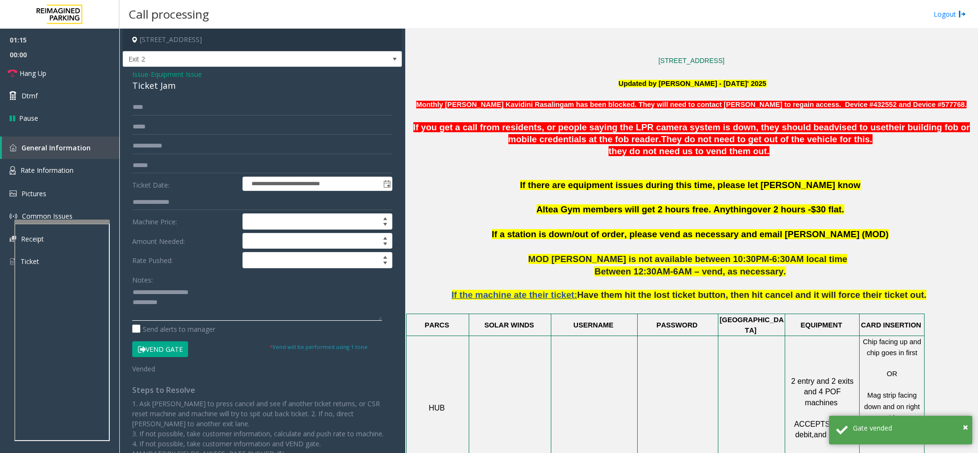
click at [155, 295] on textarea at bounding box center [257, 303] width 250 height 36
click at [204, 304] on textarea at bounding box center [257, 303] width 250 height 36
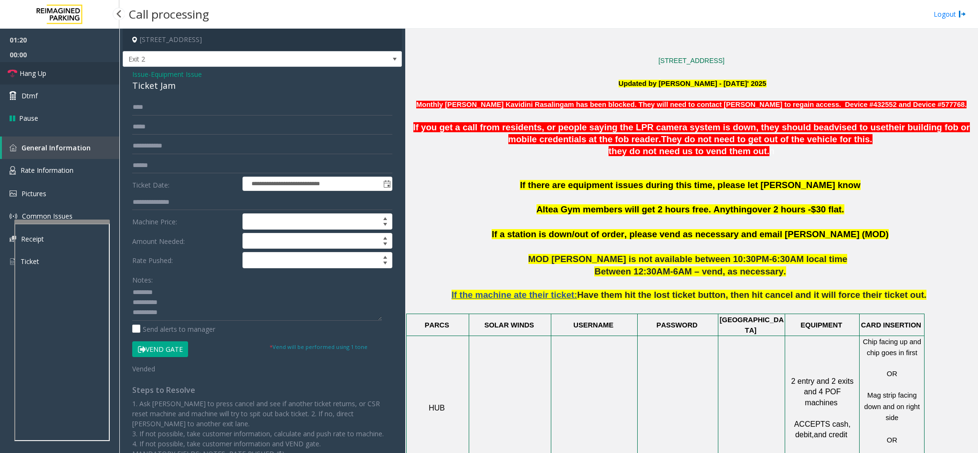
click at [33, 66] on link "Hang Up" at bounding box center [59, 73] width 119 height 22
click at [192, 315] on textarea at bounding box center [257, 303] width 250 height 36
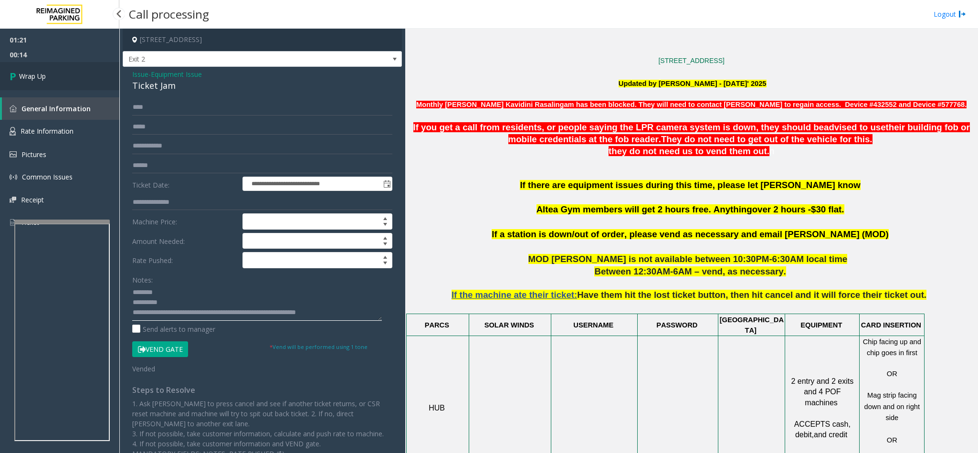
type textarea "**********"
click at [52, 74] on link "Wrap Up" at bounding box center [59, 76] width 119 height 28
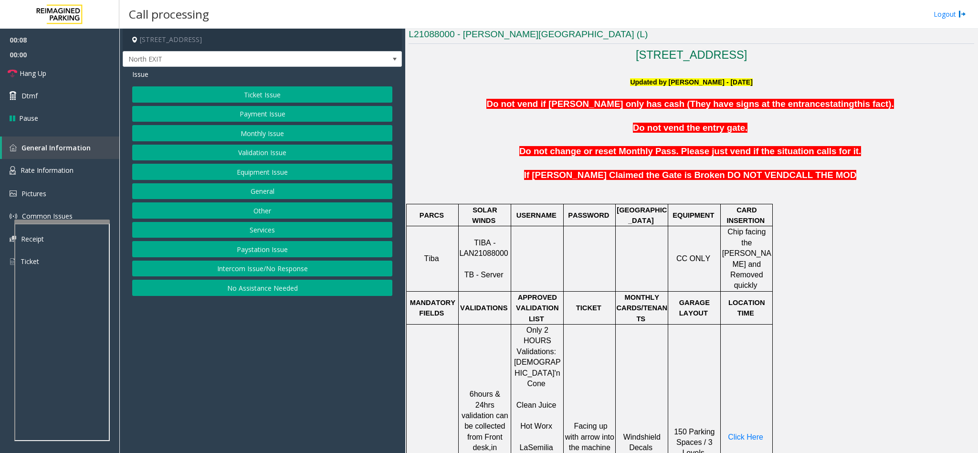
scroll to position [286, 0]
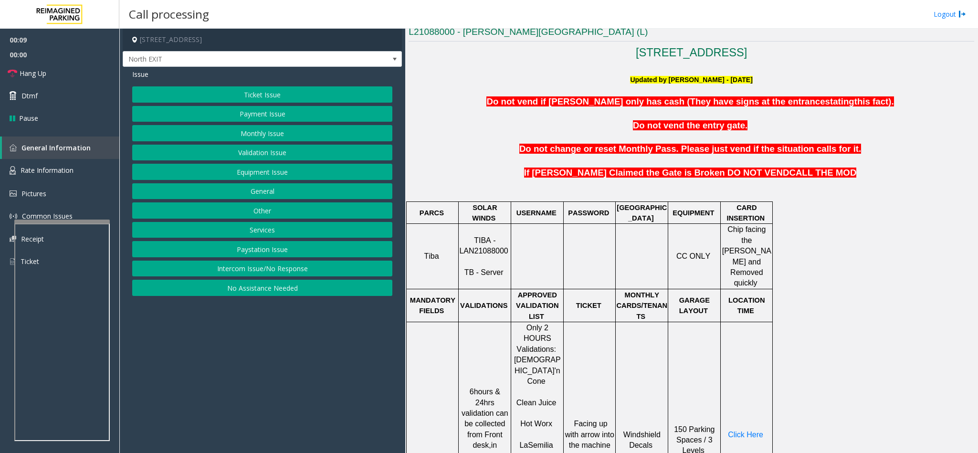
click at [268, 274] on button "Intercom Issue/No Response" at bounding box center [262, 269] width 260 height 16
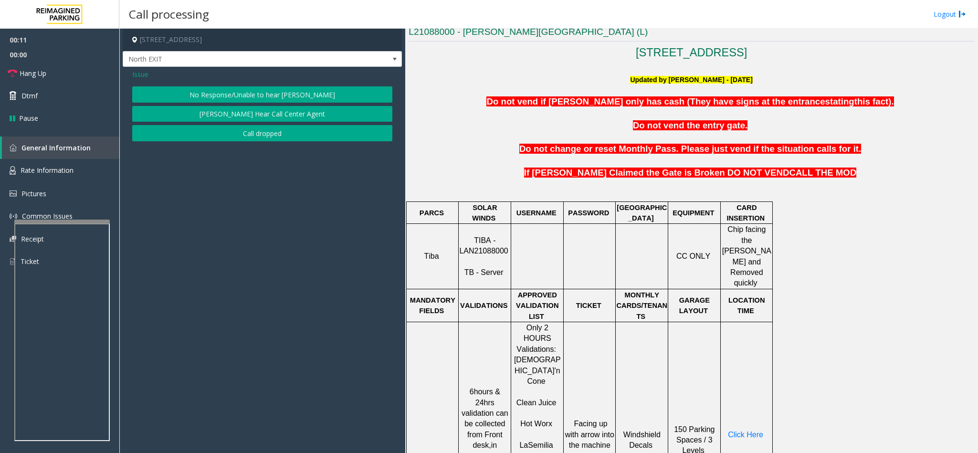
click at [281, 95] on button "No Response/Unable to hear [PERSON_NAME]" at bounding box center [262, 94] width 260 height 16
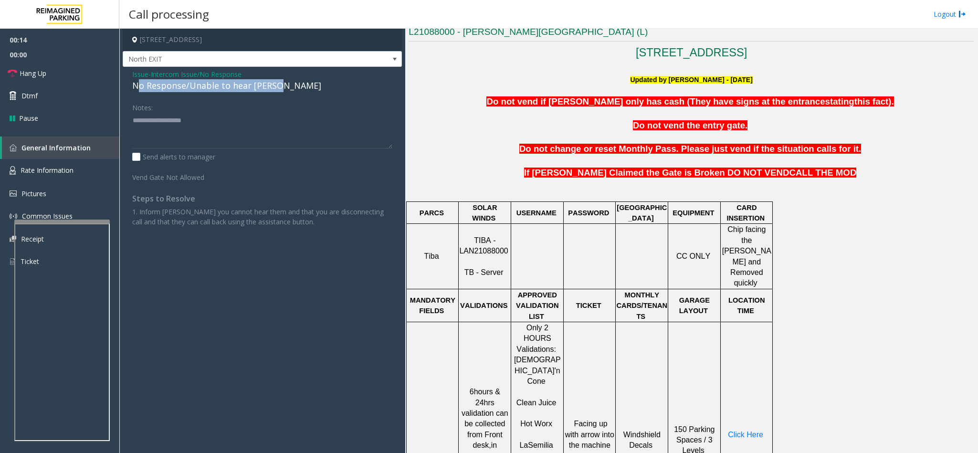
drag, startPoint x: 284, startPoint y: 84, endPoint x: 137, endPoint y: 84, distance: 146.5
click at [137, 84] on div "No Response/Unable to hear [PERSON_NAME]" at bounding box center [262, 85] width 260 height 13
click at [180, 74] on span "Intercom Issue/No Response" at bounding box center [196, 74] width 91 height 10
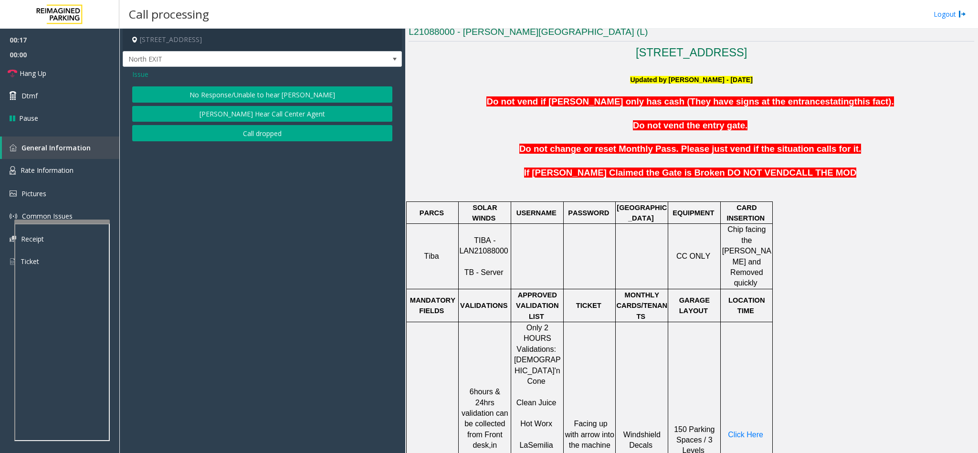
click at [144, 75] on span "Issue" at bounding box center [140, 74] width 16 height 10
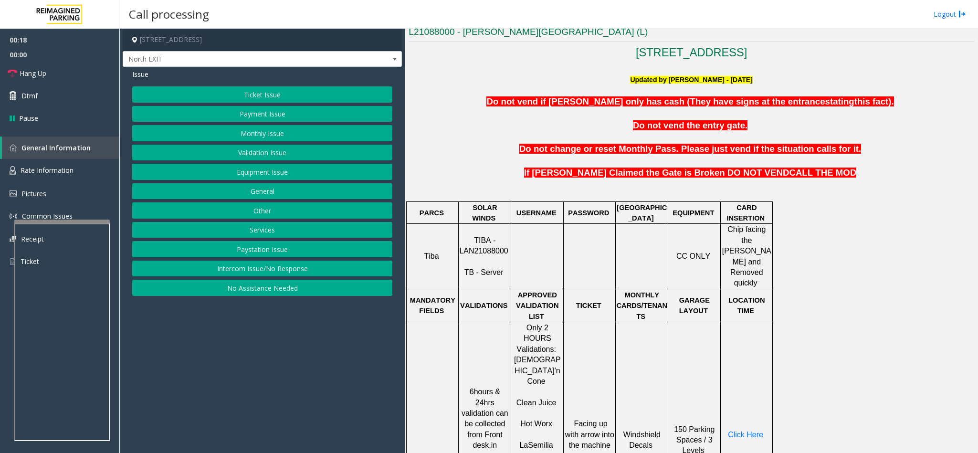
click at [275, 95] on button "Ticket Issue" at bounding box center [262, 94] width 260 height 16
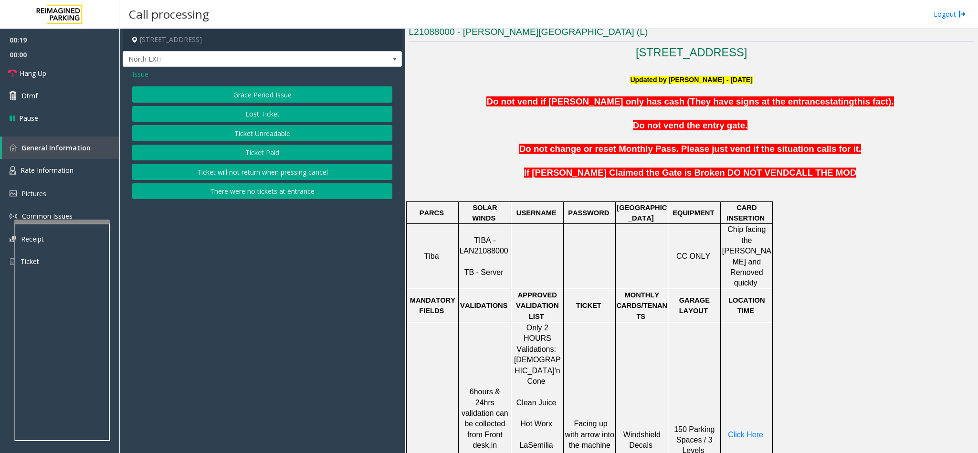
click at [254, 131] on button "Ticket Unreadable" at bounding box center [262, 133] width 260 height 16
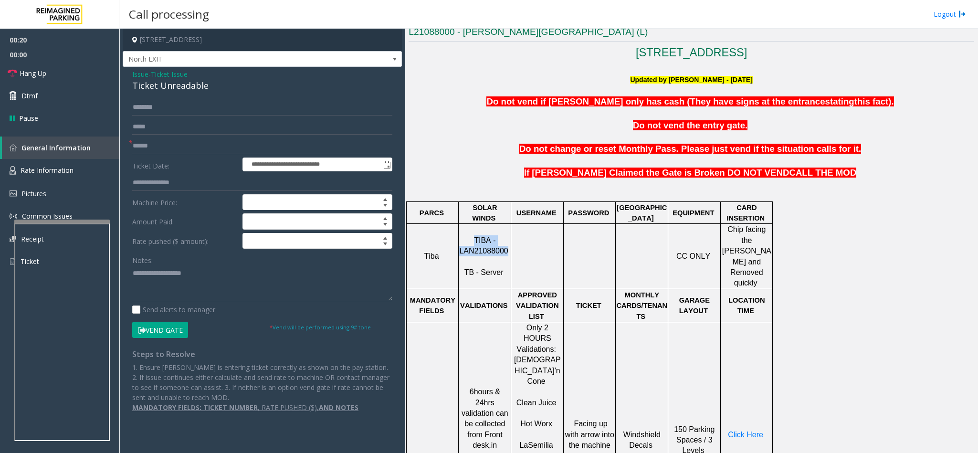
drag, startPoint x: 506, startPoint y: 244, endPoint x: 457, endPoint y: 245, distance: 48.7
click at [457, 245] on tr "Tiba TIBA - LAN21088000 TB - Server CC ONLY Chip facing the Parker and Removed …" at bounding box center [590, 256] width 366 height 65
click at [168, 140] on input "text" at bounding box center [262, 146] width 260 height 16
type input "*******"
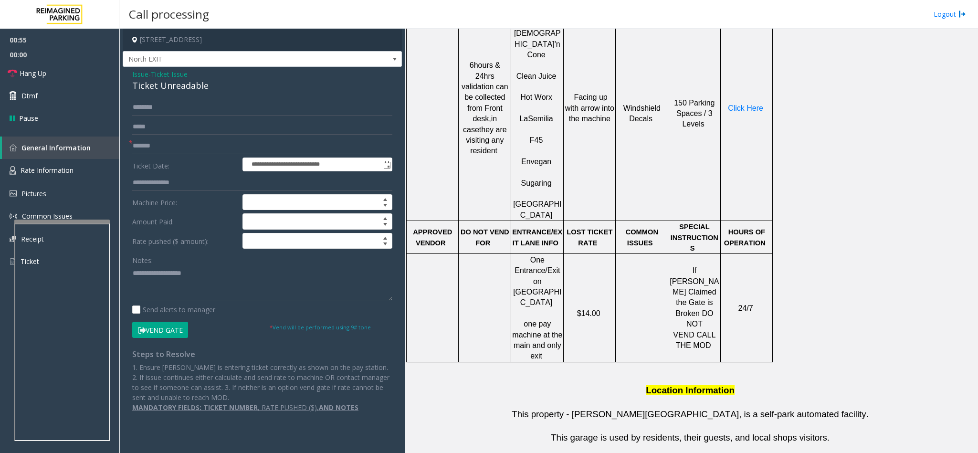
scroll to position [430, 0]
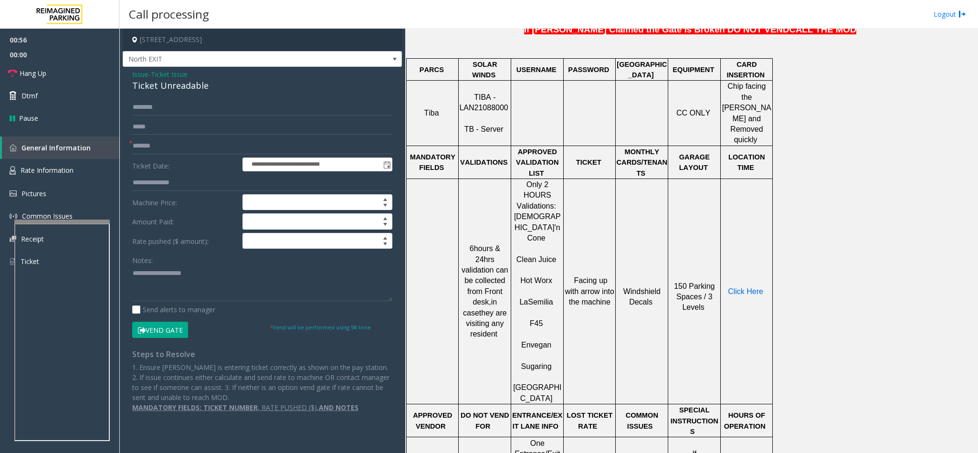
click at [746, 287] on span "Click Here" at bounding box center [745, 291] width 35 height 8
click at [68, 166] on span "Rate Information" at bounding box center [47, 170] width 53 height 9
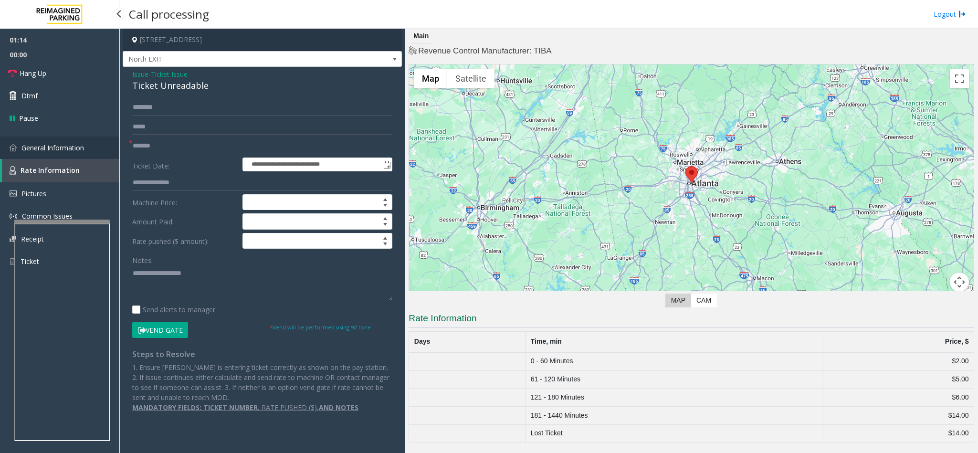
click at [74, 149] on span "General Information" at bounding box center [52, 147] width 63 height 9
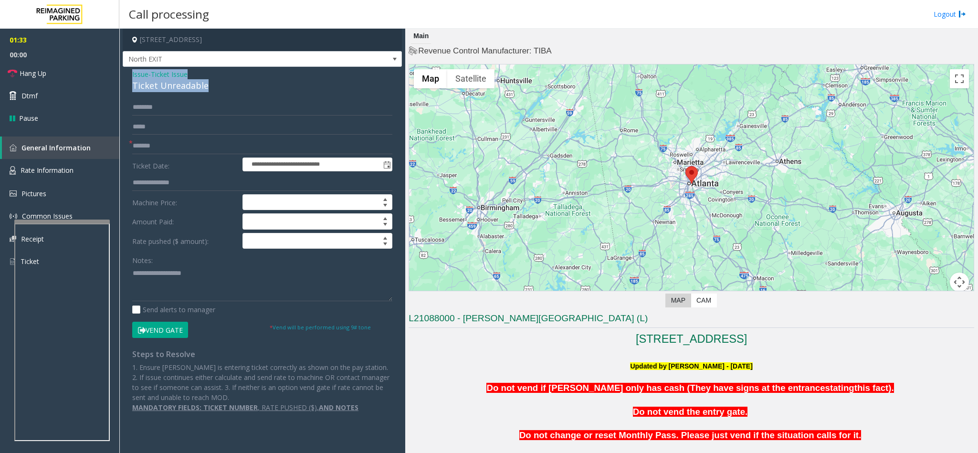
drag, startPoint x: 215, startPoint y: 86, endPoint x: 138, endPoint y: 69, distance: 78.8
click at [138, 69] on div "**********" at bounding box center [262, 244] width 279 height 355
paste textarea "**********"
click at [223, 275] on textarea at bounding box center [262, 283] width 260 height 36
drag, startPoint x: 196, startPoint y: 275, endPoint x: 155, endPoint y: 277, distance: 41.1
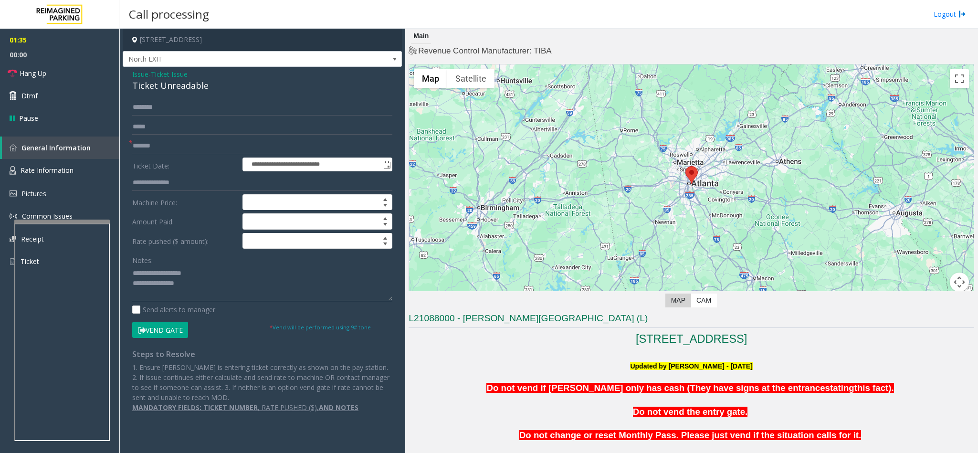
click at [155, 277] on textarea at bounding box center [262, 283] width 260 height 36
click at [216, 289] on textarea at bounding box center [262, 283] width 260 height 36
click at [67, 71] on link "Hang Up" at bounding box center [59, 73] width 119 height 22
click at [204, 297] on textarea at bounding box center [262, 283] width 260 height 36
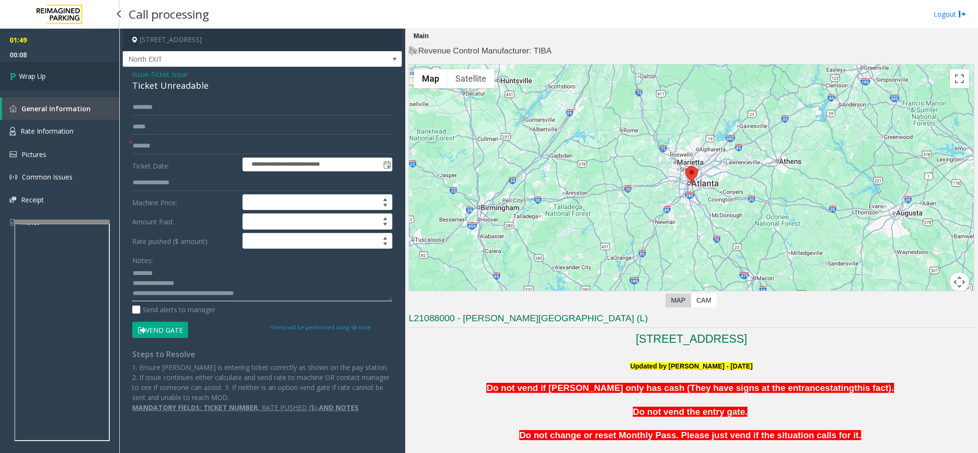
type textarea "**********"
click at [55, 68] on link "Wrap Up" at bounding box center [59, 76] width 119 height 28
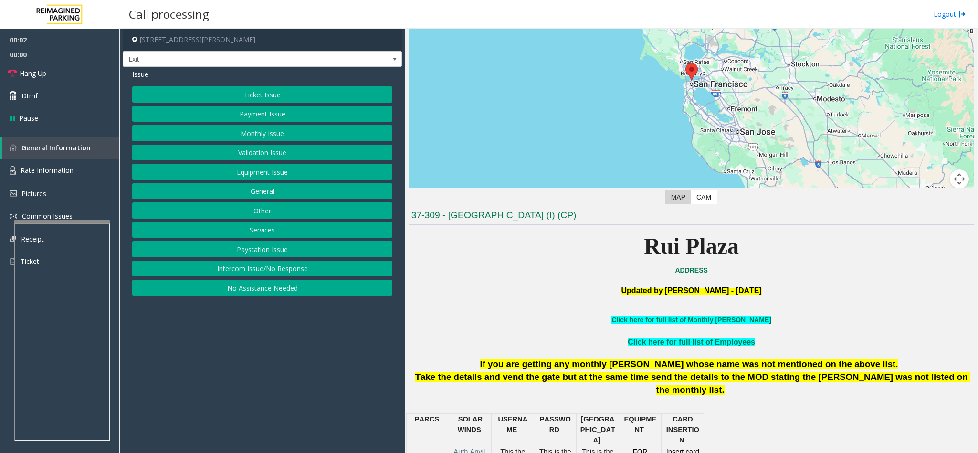
scroll to position [143, 0]
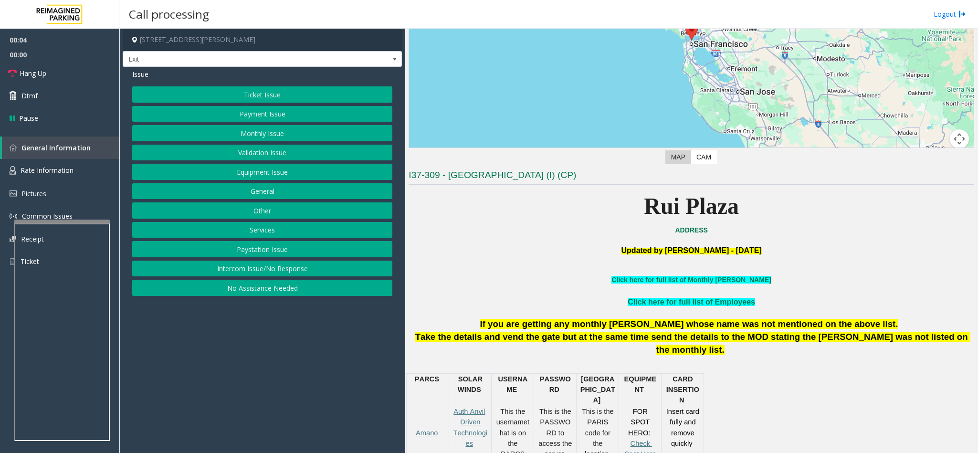
click at [280, 232] on button "Services" at bounding box center [262, 230] width 260 height 16
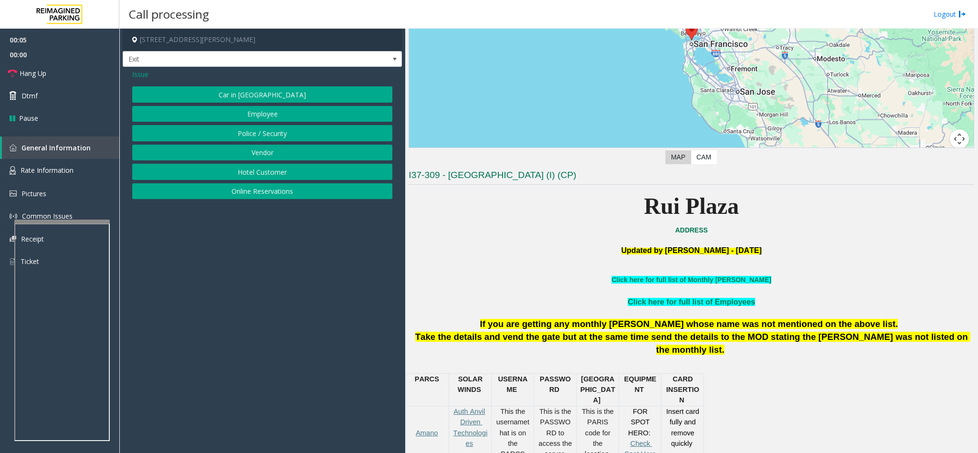
click at [278, 195] on button "Online Reservations" at bounding box center [262, 191] width 260 height 16
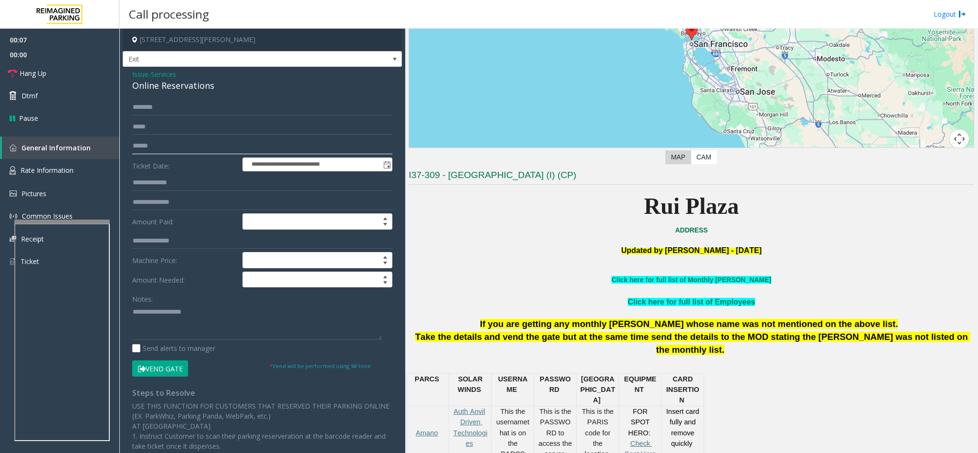
click at [182, 143] on input "text" at bounding box center [262, 146] width 260 height 16
click at [200, 147] on input "text" at bounding box center [262, 146] width 260 height 16
drag, startPoint x: 212, startPoint y: 87, endPoint x: 125, endPoint y: 74, distance: 88.0
click at [125, 74] on div "**********" at bounding box center [262, 334] width 279 height 534
click at [191, 325] on textarea at bounding box center [257, 322] width 250 height 36
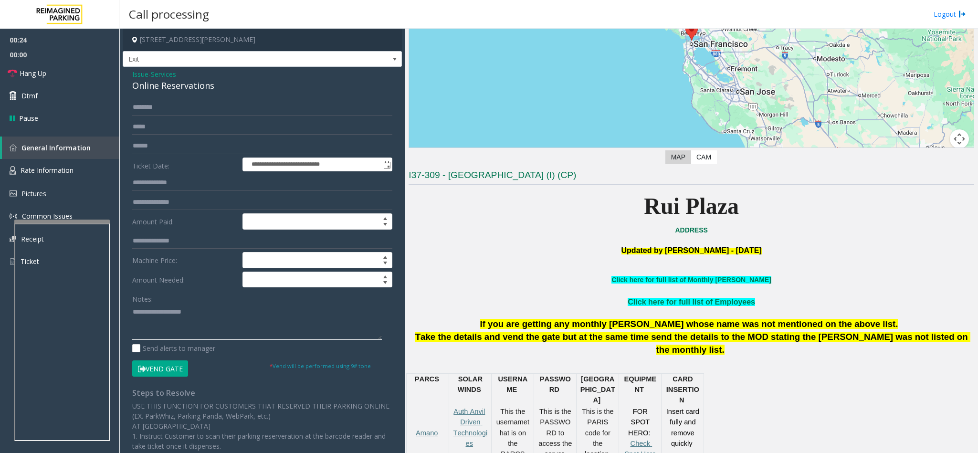
paste textarea "**********"
drag, startPoint x: 185, startPoint y: 314, endPoint x: 155, endPoint y: 311, distance: 30.7
click at [155, 311] on textarea at bounding box center [257, 322] width 250 height 36
click at [221, 331] on textarea at bounding box center [257, 322] width 250 height 36
type textarea "**********"
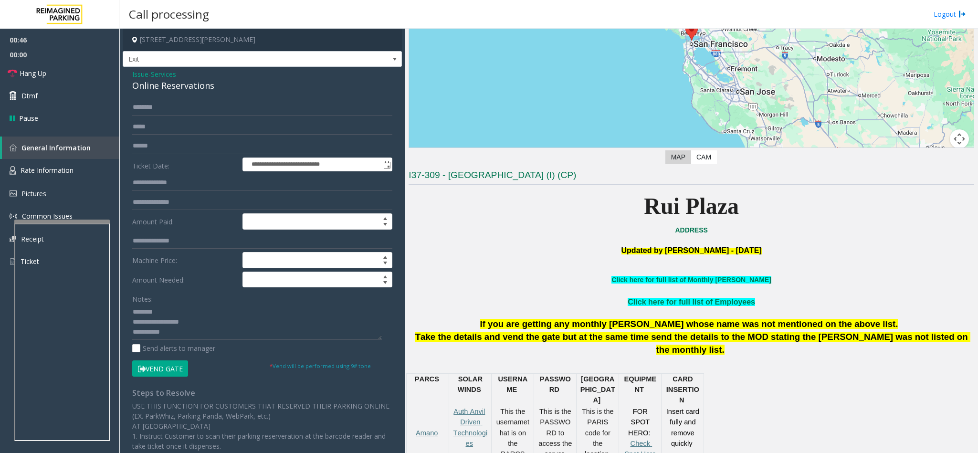
click at [163, 70] on span "Services" at bounding box center [163, 74] width 25 height 10
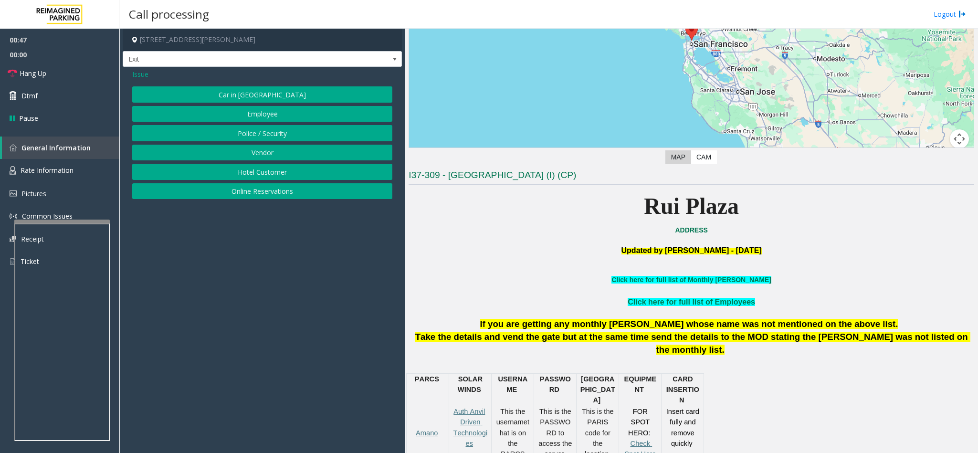
click at [143, 72] on span "Issue" at bounding box center [140, 74] width 16 height 10
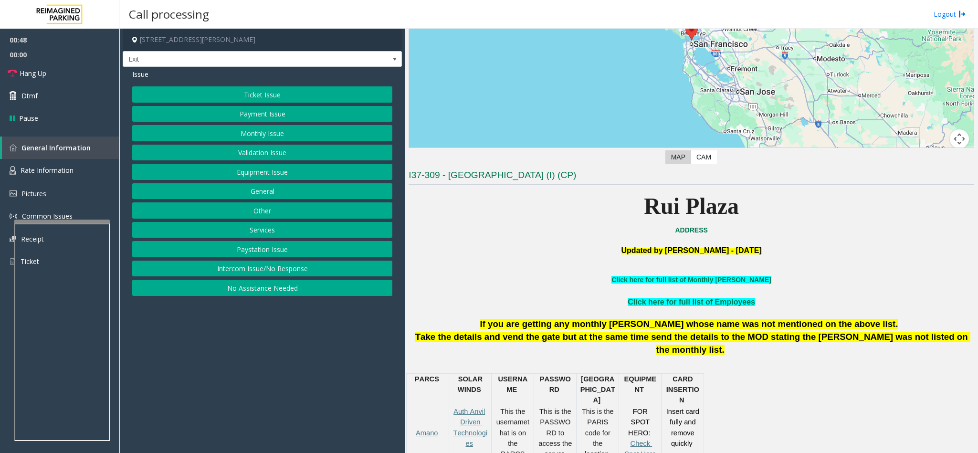
click at [289, 99] on button "Ticket Issue" at bounding box center [262, 94] width 260 height 16
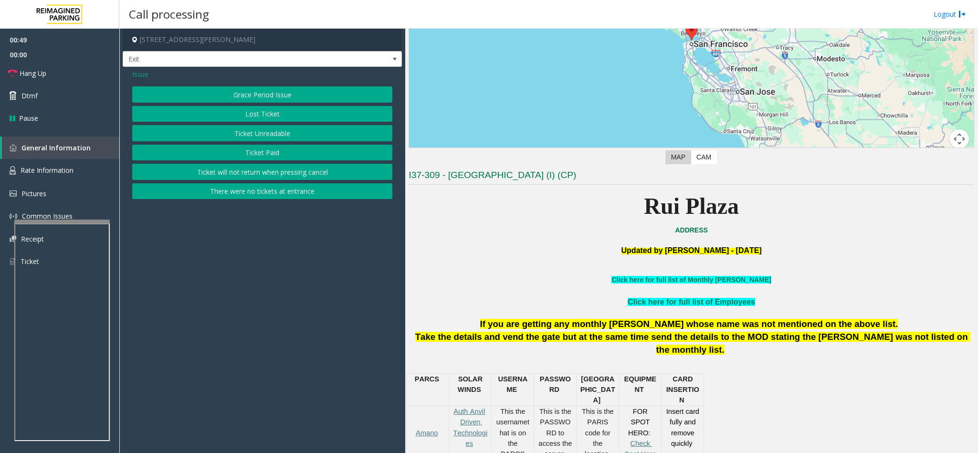
click at [245, 133] on button "Ticket Unreadable" at bounding box center [262, 133] width 260 height 16
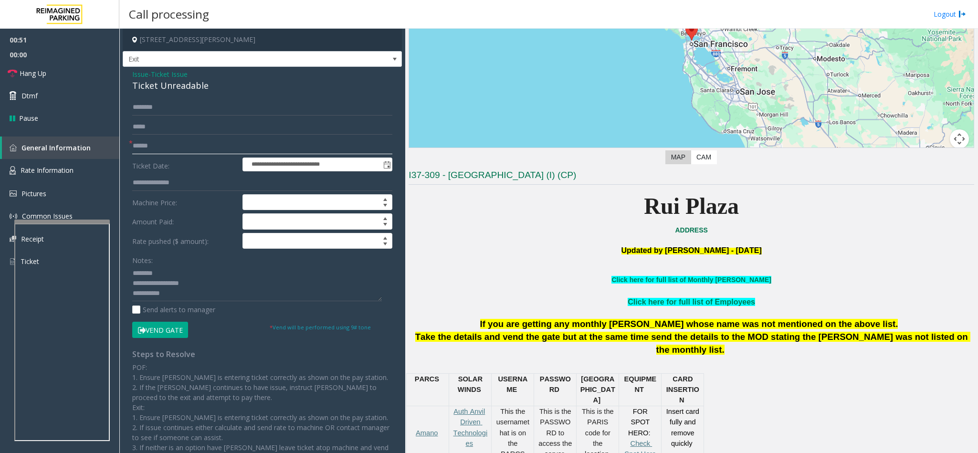
click at [165, 145] on input "text" at bounding box center [262, 146] width 260 height 16
click at [169, 145] on input "text" at bounding box center [262, 146] width 260 height 16
click at [69, 163] on link "Rate Information" at bounding box center [59, 170] width 119 height 23
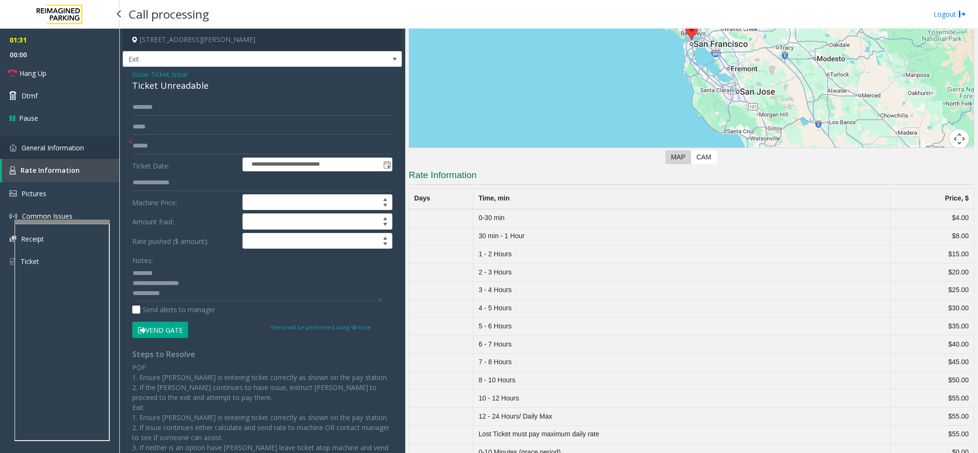
click at [75, 141] on link "General Information" at bounding box center [59, 148] width 119 height 22
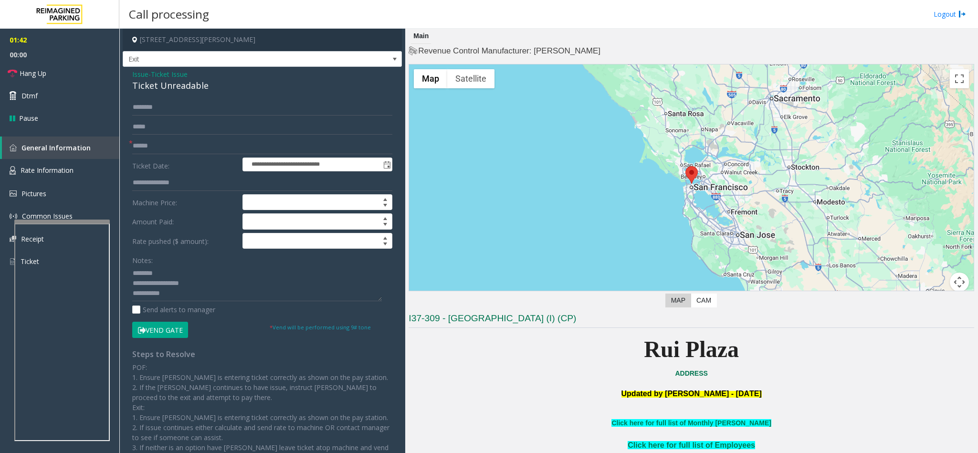
click at [179, 74] on span "Ticket Issue" at bounding box center [169, 74] width 37 height 10
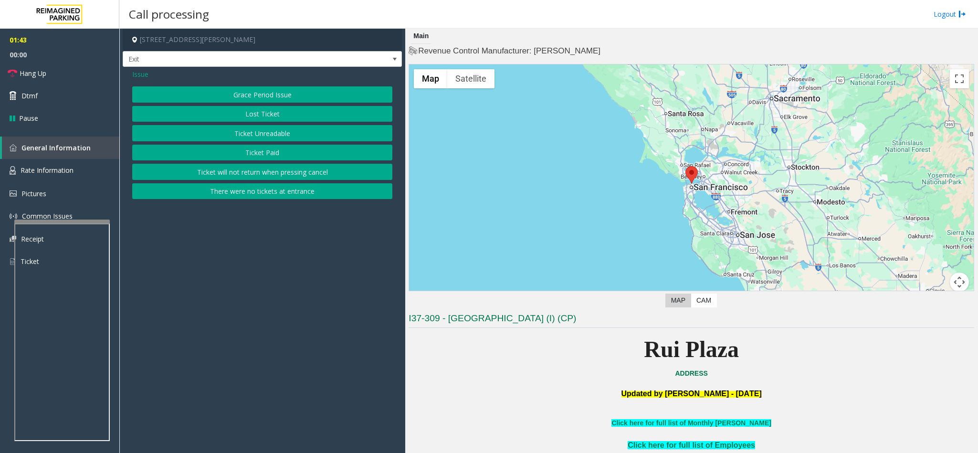
click at [269, 200] on button "There were no tickets at entrance" at bounding box center [262, 191] width 260 height 16
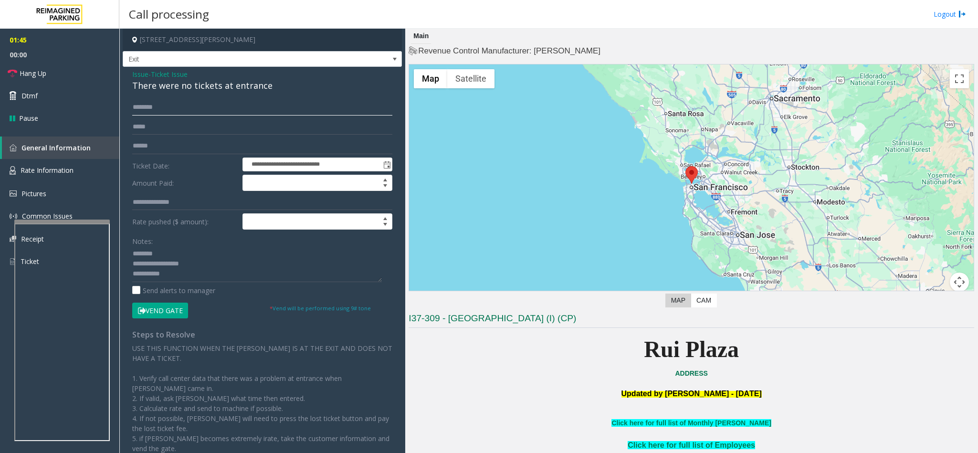
click at [179, 99] on input "text" at bounding box center [262, 107] width 260 height 16
drag, startPoint x: 280, startPoint y: 84, endPoint x: 127, endPoint y: 72, distance: 152.7
click at [127, 72] on div "**********" at bounding box center [262, 280] width 279 height 426
drag, startPoint x: 187, startPoint y: 273, endPoint x: 128, endPoint y: 257, distance: 60.8
click at [128, 257] on div "**********" at bounding box center [262, 291] width 274 height 384
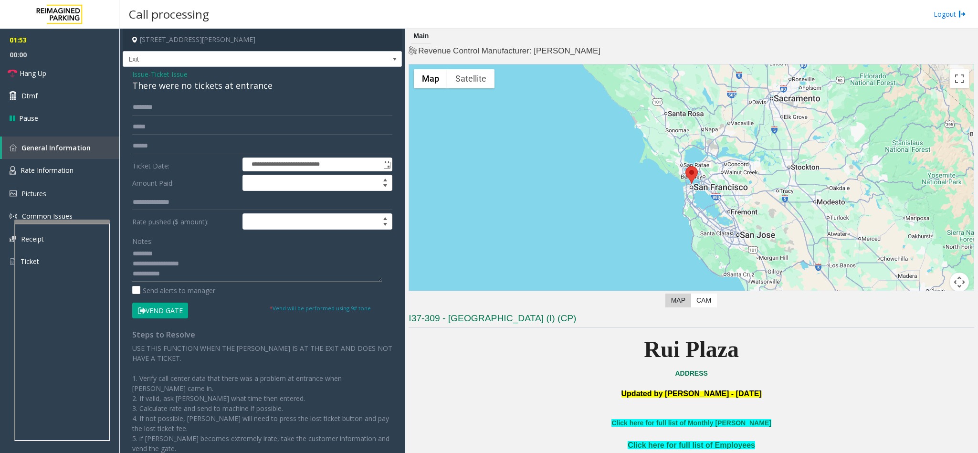
paste textarea "**********"
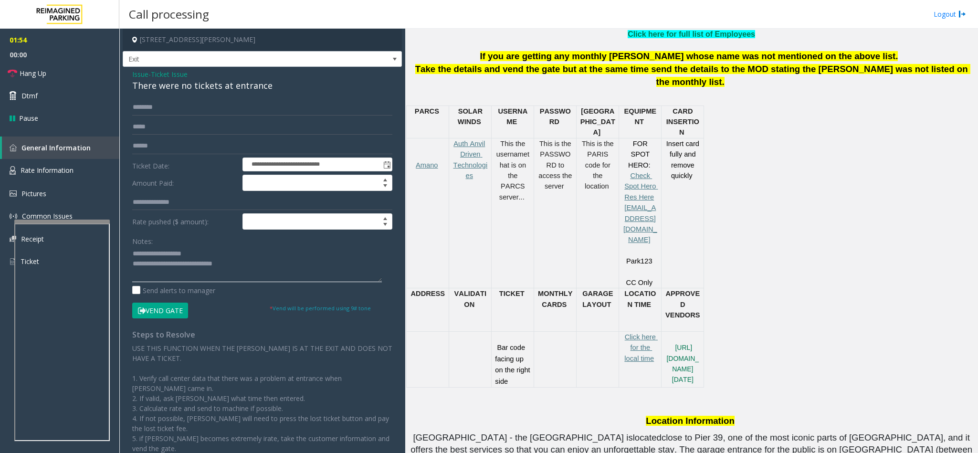
scroll to position [430, 0]
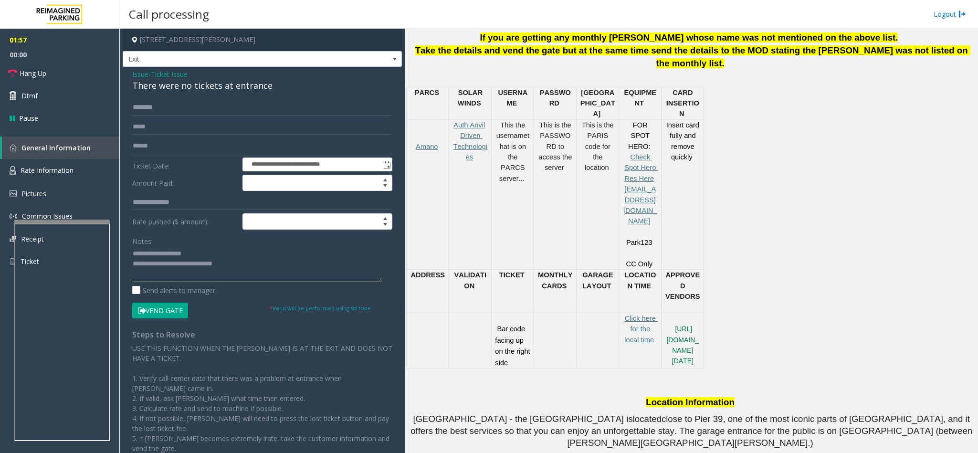
type textarea "**********"
click at [153, 107] on input "text" at bounding box center [262, 107] width 260 height 16
type input "*******"
click at [159, 307] on button "Vend Gate" at bounding box center [160, 311] width 56 height 16
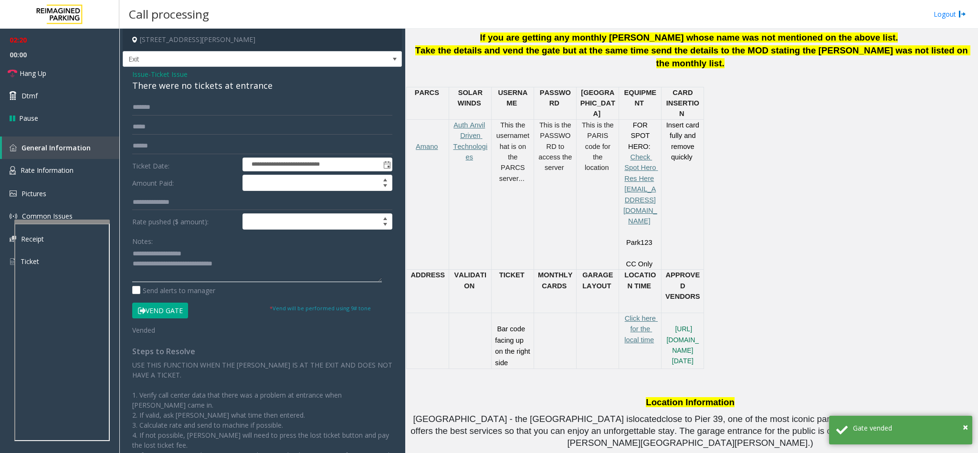
drag, startPoint x: 258, startPoint y: 261, endPoint x: 228, endPoint y: 261, distance: 30.5
click at [220, 262] on textarea at bounding box center [257, 264] width 250 height 36
drag, startPoint x: 209, startPoint y: 255, endPoint x: 155, endPoint y: 256, distance: 54.4
click at [155, 256] on textarea at bounding box center [257, 264] width 250 height 36
click at [250, 263] on textarea at bounding box center [257, 264] width 250 height 36
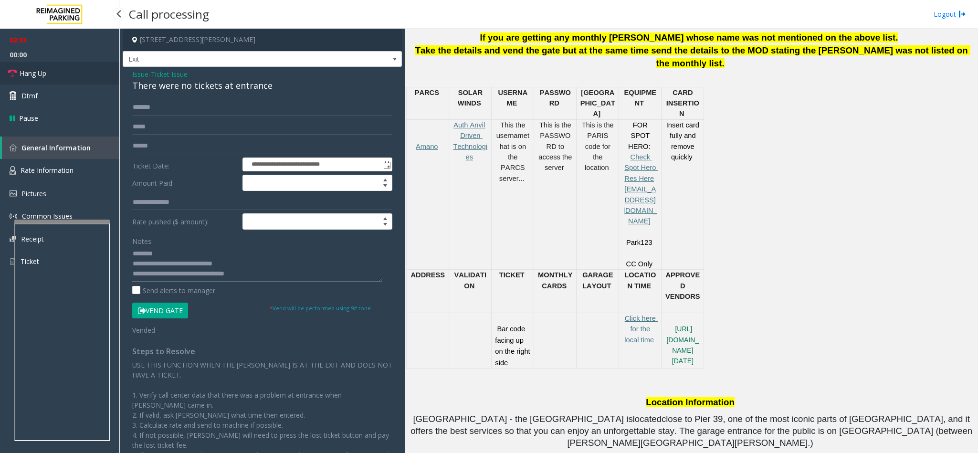
type textarea "**********"
click at [43, 68] on span "Hang Up" at bounding box center [33, 73] width 27 height 10
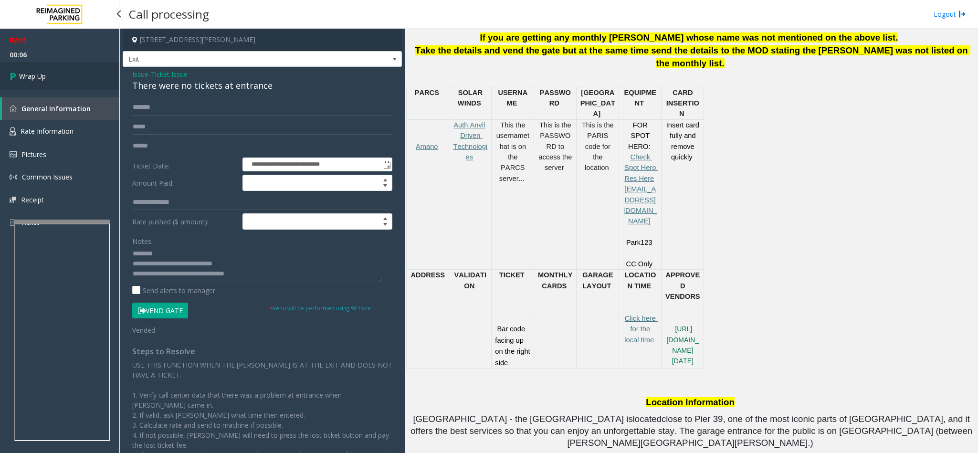
click at [29, 81] on span "Wrap Up" at bounding box center [32, 76] width 27 height 10
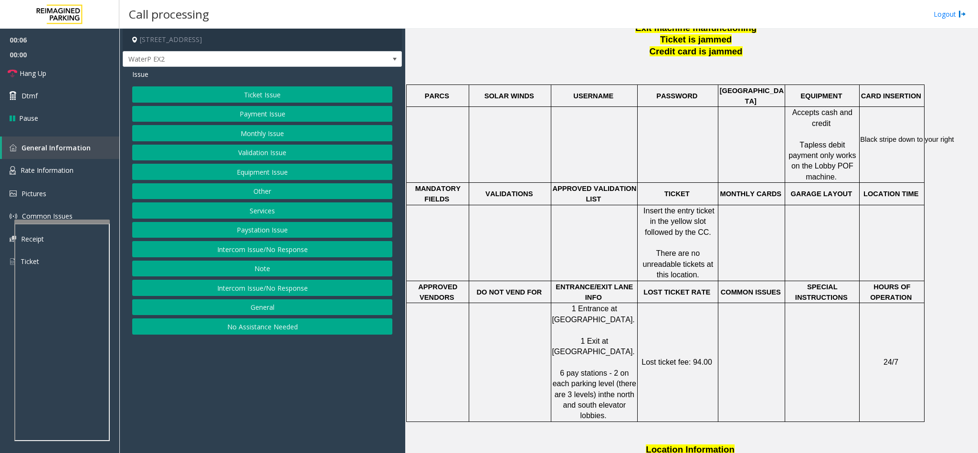
scroll to position [430, 0]
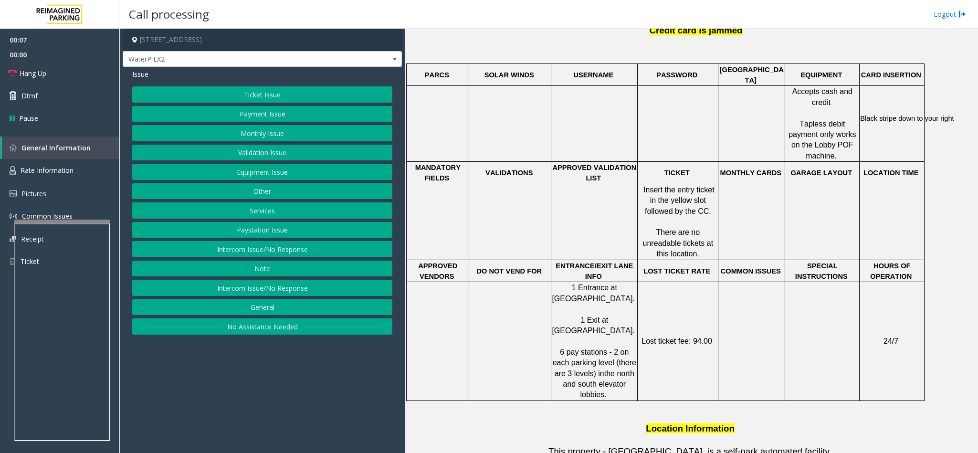
click at [295, 92] on button "Ticket Issue" at bounding box center [262, 94] width 260 height 16
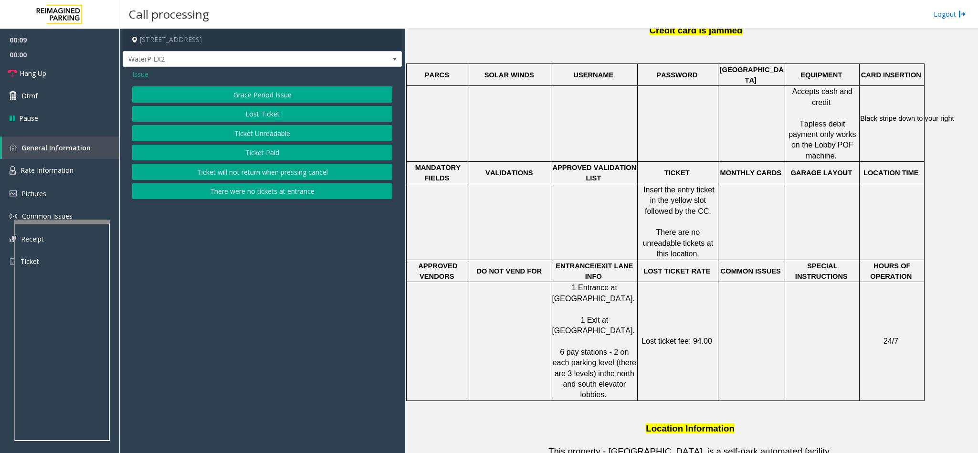
click at [279, 134] on button "Ticket Unreadable" at bounding box center [262, 133] width 260 height 16
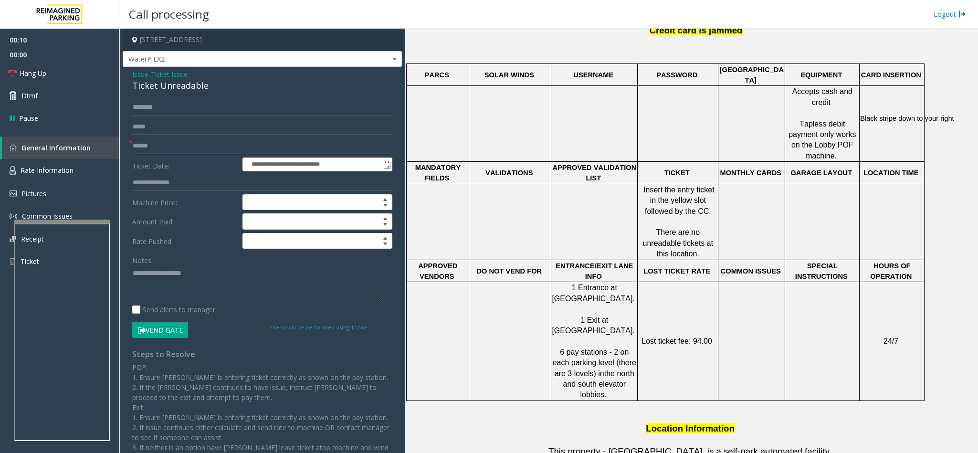
click at [201, 142] on input "text" at bounding box center [262, 146] width 260 height 16
drag, startPoint x: 208, startPoint y: 86, endPoint x: 126, endPoint y: 76, distance: 82.3
click at [126, 76] on div "**********" at bounding box center [262, 284] width 279 height 435
paste textarea "**********"
click at [179, 277] on textarea at bounding box center [257, 283] width 250 height 36
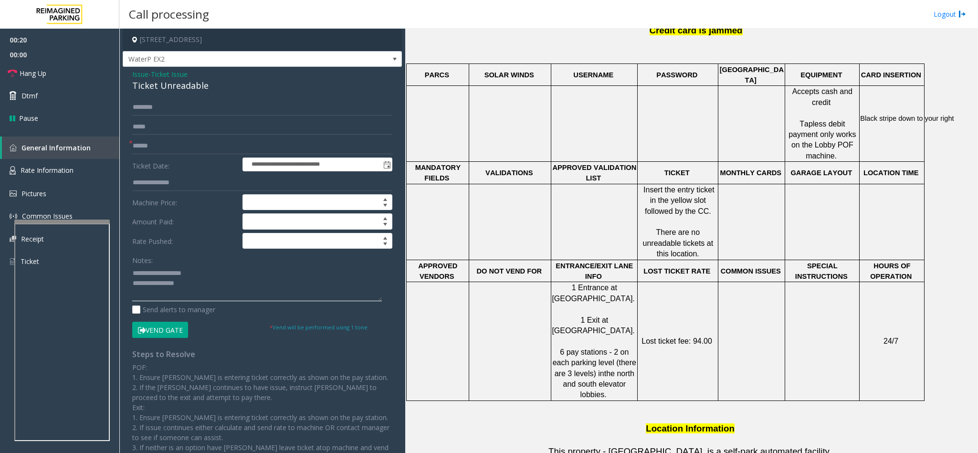
drag, startPoint x: 198, startPoint y: 273, endPoint x: 155, endPoint y: 273, distance: 43.0
click at [155, 273] on textarea at bounding box center [257, 283] width 250 height 36
click at [200, 288] on textarea at bounding box center [257, 283] width 250 height 36
click at [182, 296] on textarea at bounding box center [257, 283] width 250 height 36
click at [57, 74] on link "Hang Up" at bounding box center [59, 73] width 119 height 22
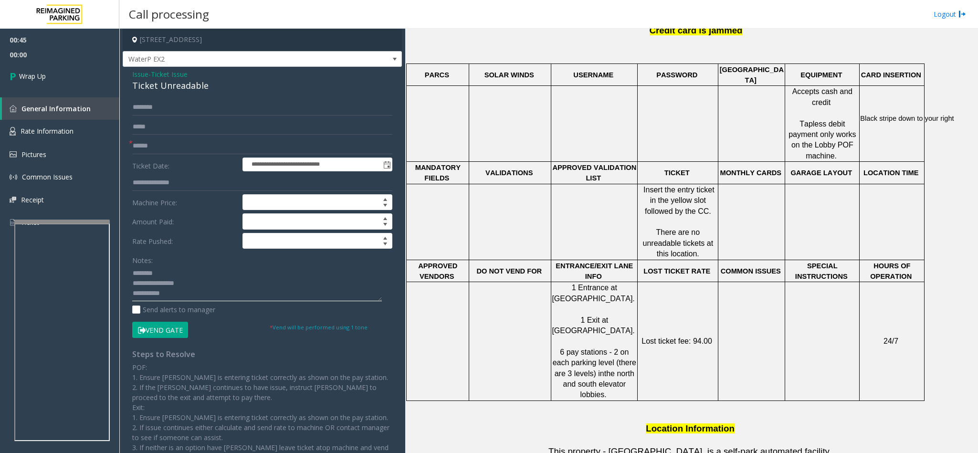
click at [216, 294] on textarea at bounding box center [257, 283] width 250 height 36
type textarea "**********"
click at [144, 145] on input "text" at bounding box center [262, 146] width 260 height 16
type input "**"
click at [62, 76] on link "Wrap Up" at bounding box center [59, 76] width 119 height 28
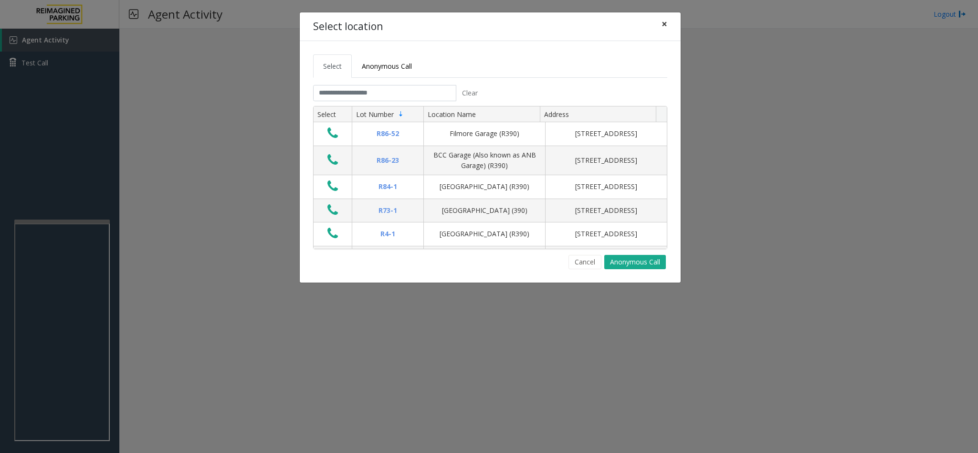
click at [665, 24] on span "×" at bounding box center [665, 23] width 6 height 13
click at [423, 95] on input "text" at bounding box center [384, 93] width 143 height 16
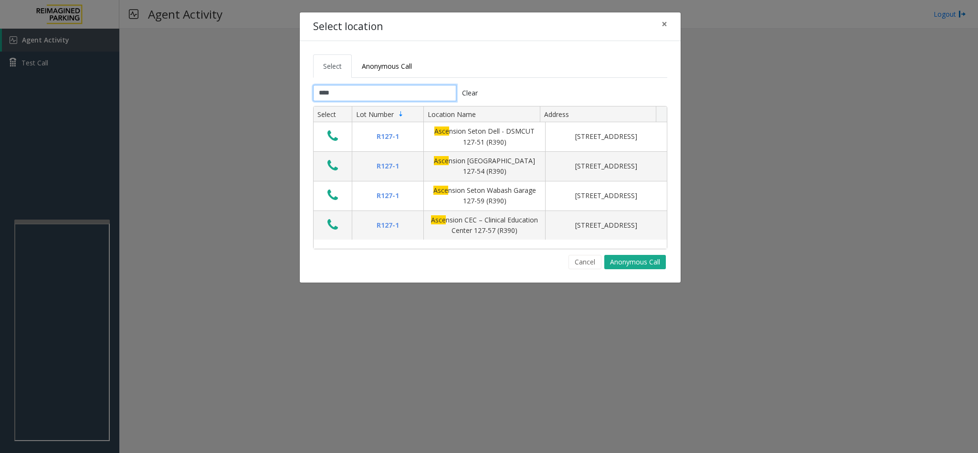
click at [358, 96] on input "****" at bounding box center [384, 93] width 143 height 16
click at [361, 93] on input "****" at bounding box center [384, 93] width 143 height 16
click at [363, 90] on input "****" at bounding box center [384, 93] width 143 height 16
click at [367, 96] on input "****" at bounding box center [384, 93] width 143 height 16
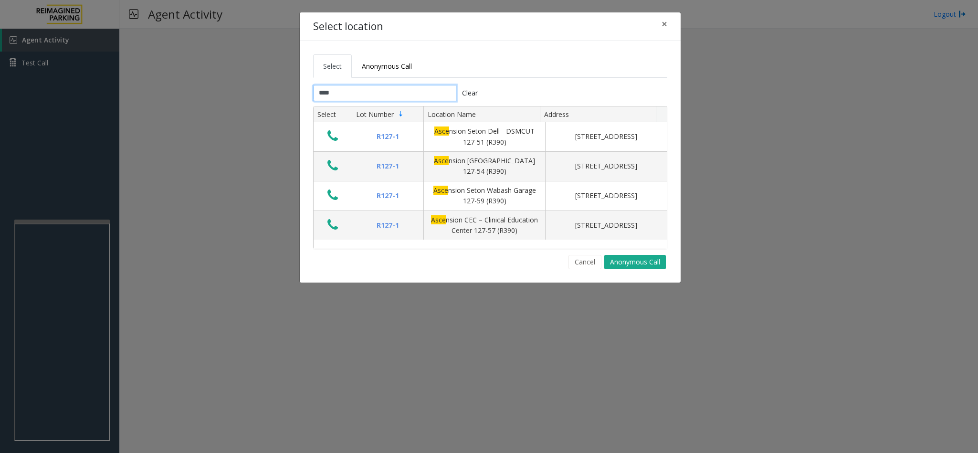
click at [367, 96] on input "****" at bounding box center [384, 93] width 143 height 16
click at [368, 96] on input "****" at bounding box center [384, 93] width 143 height 16
click at [368, 95] on input "****" at bounding box center [384, 93] width 143 height 16
type input "****"
click at [663, 27] on span "×" at bounding box center [665, 23] width 6 height 13
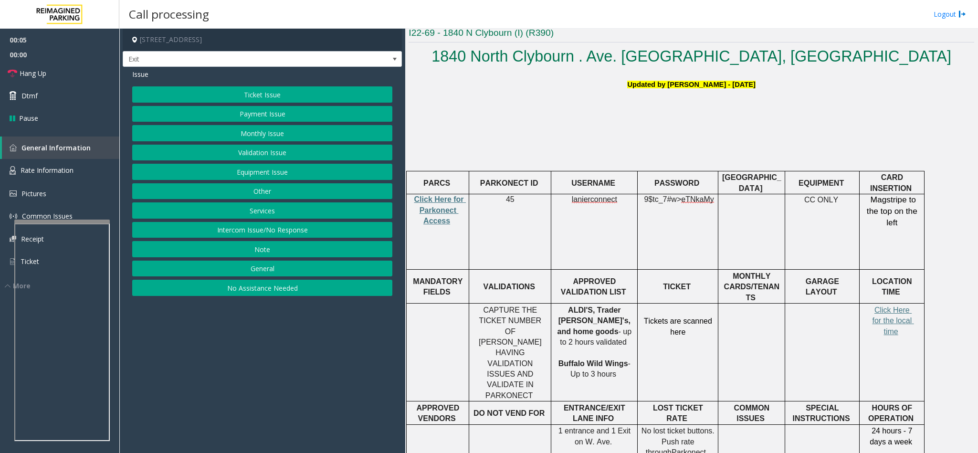
scroll to position [286, 0]
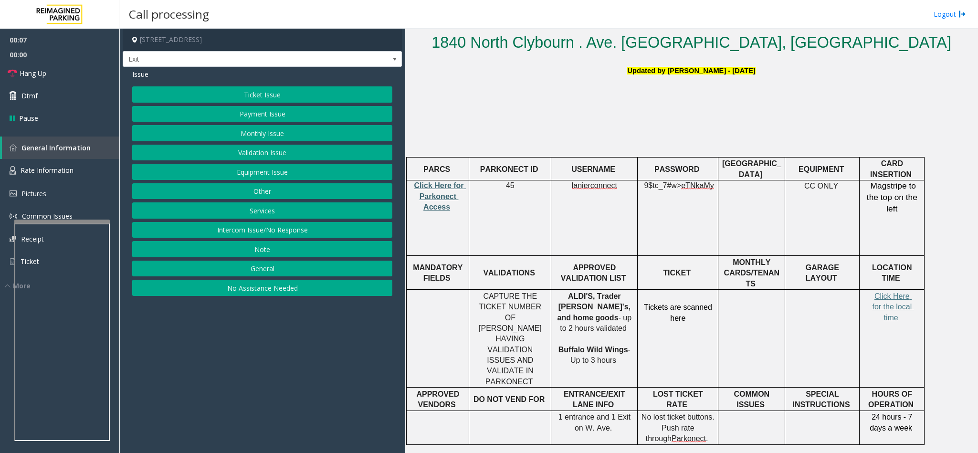
click at [430, 193] on span "Click Here for Parkonect Access" at bounding box center [440, 196] width 52 height 30
click at [267, 212] on button "Services" at bounding box center [262, 210] width 260 height 16
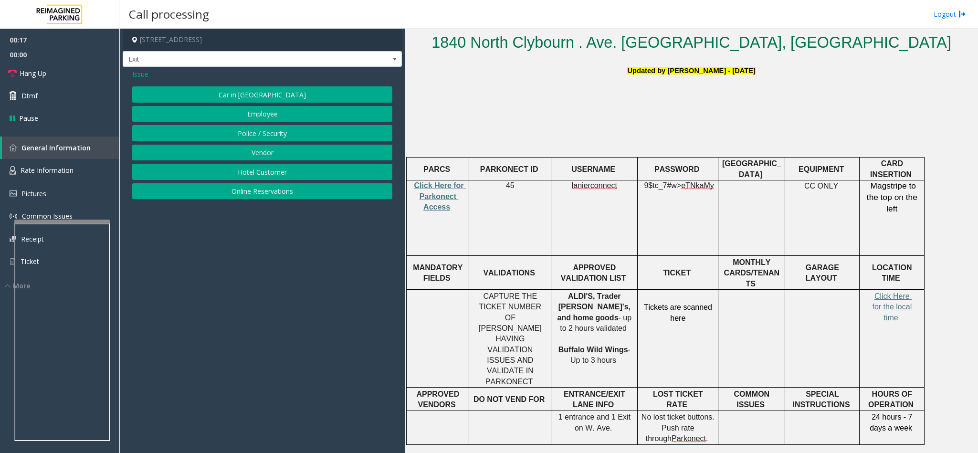
click at [252, 195] on button "Online Reservations" at bounding box center [262, 191] width 260 height 16
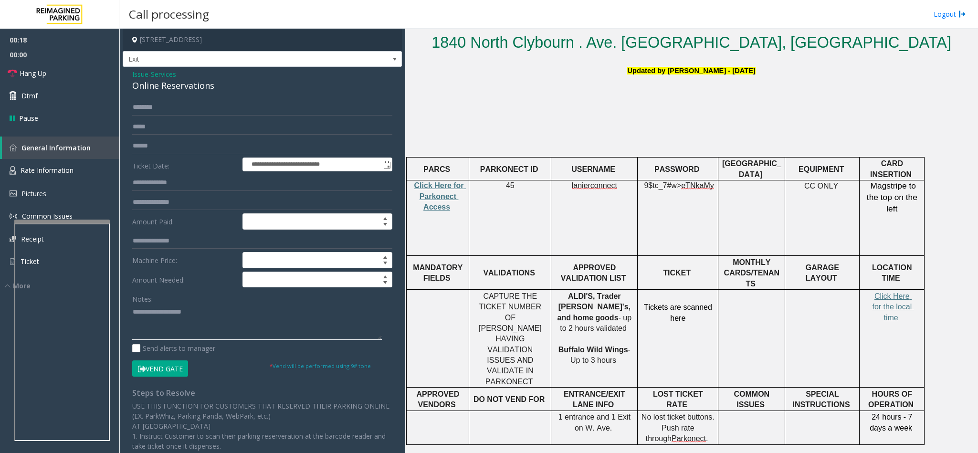
click at [170, 325] on textarea at bounding box center [257, 322] width 250 height 36
click at [163, 312] on textarea at bounding box center [257, 322] width 250 height 36
click at [136, 308] on textarea at bounding box center [257, 322] width 250 height 36
click at [200, 334] on textarea at bounding box center [257, 322] width 250 height 36
drag, startPoint x: 169, startPoint y: 332, endPoint x: 132, endPoint y: 331, distance: 37.2
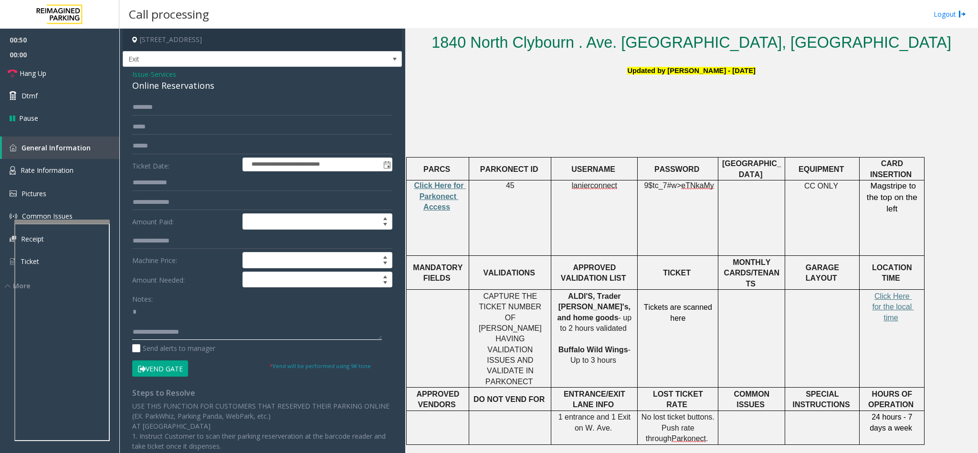
click at [132, 331] on textarea at bounding box center [257, 322] width 250 height 36
click at [145, 308] on textarea at bounding box center [257, 322] width 250 height 36
type textarea "**** *********"
drag, startPoint x: 617, startPoint y: 188, endPoint x: 572, endPoint y: 192, distance: 45.5
click at [572, 192] on td "lanierconnect" at bounding box center [594, 217] width 86 height 75
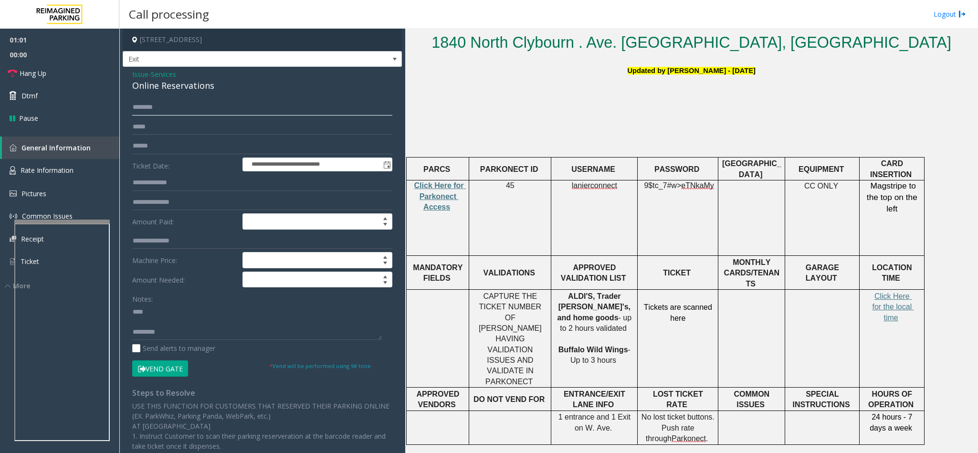
click at [248, 103] on input "text" at bounding box center [262, 107] width 260 height 16
type input "*"
type input "********"
click at [185, 308] on textarea at bounding box center [257, 322] width 250 height 36
click at [158, 306] on textarea at bounding box center [257, 322] width 250 height 36
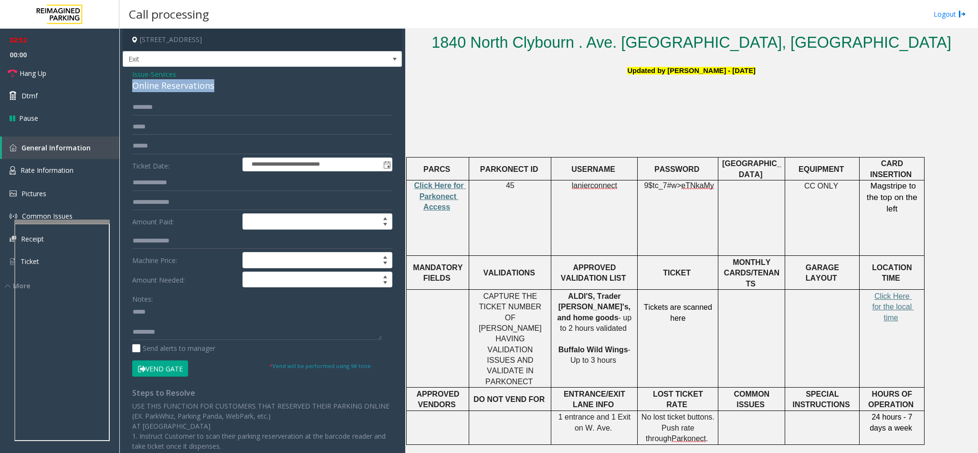
drag, startPoint x: 216, startPoint y: 84, endPoint x: 119, endPoint y: 88, distance: 96.9
click at [119, 88] on app-call-processing-form "**********" at bounding box center [262, 241] width 286 height 424
click at [187, 318] on textarea at bounding box center [257, 322] width 250 height 36
paste textarea "**********"
click at [172, 364] on button "Vend Gate" at bounding box center [160, 368] width 56 height 16
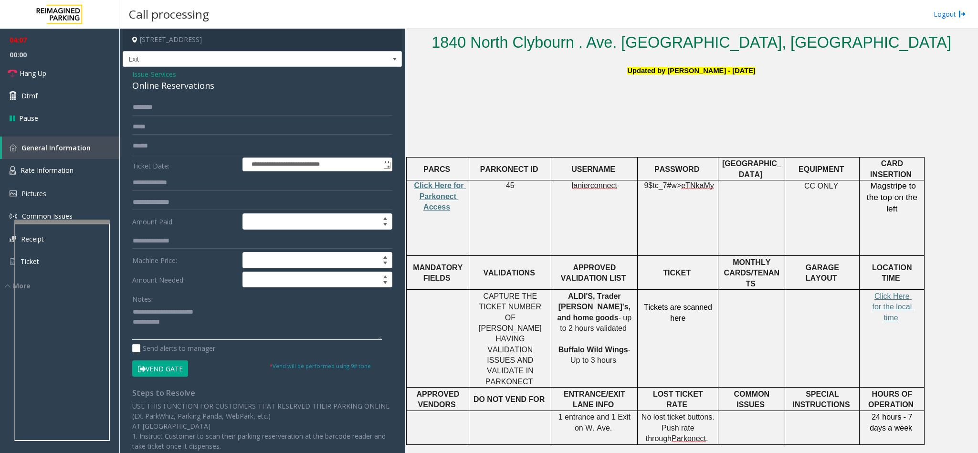
click at [194, 328] on textarea at bounding box center [257, 322] width 250 height 36
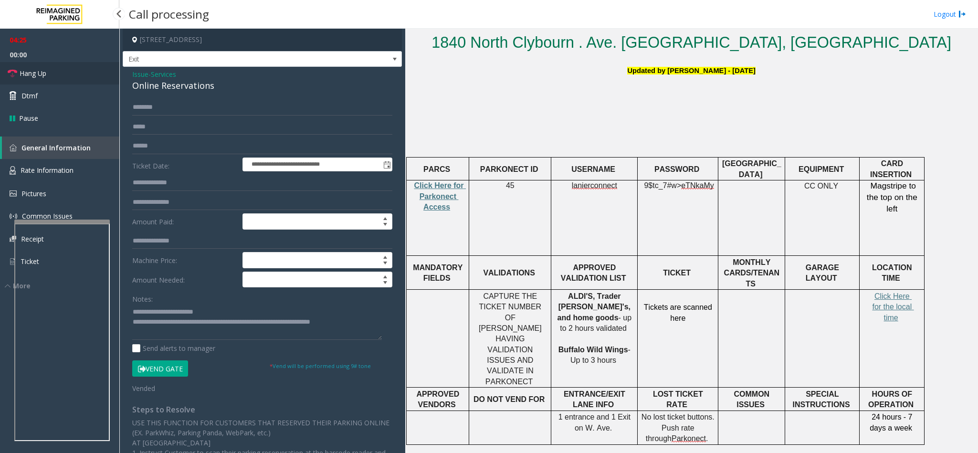
click at [41, 74] on span "Hang Up" at bounding box center [33, 73] width 27 height 10
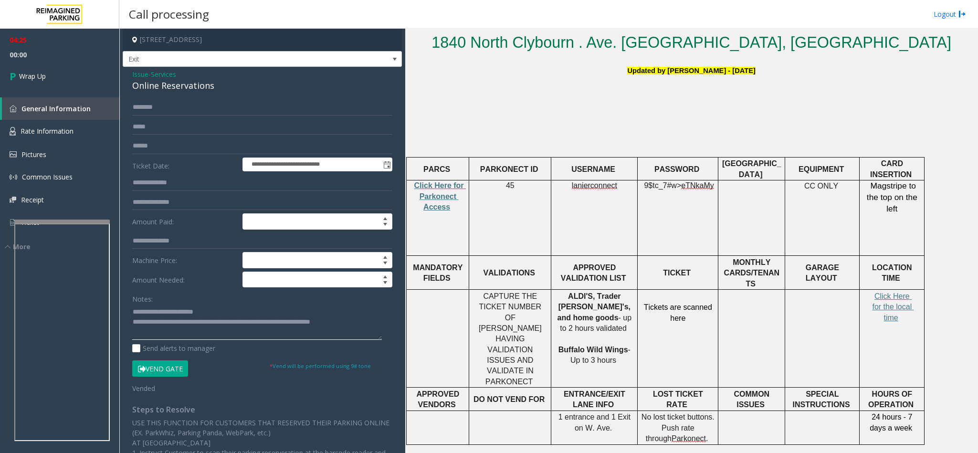
click at [221, 334] on textarea at bounding box center [257, 322] width 250 height 36
click at [189, 324] on textarea at bounding box center [257, 322] width 250 height 36
click at [133, 336] on textarea at bounding box center [257, 322] width 250 height 36
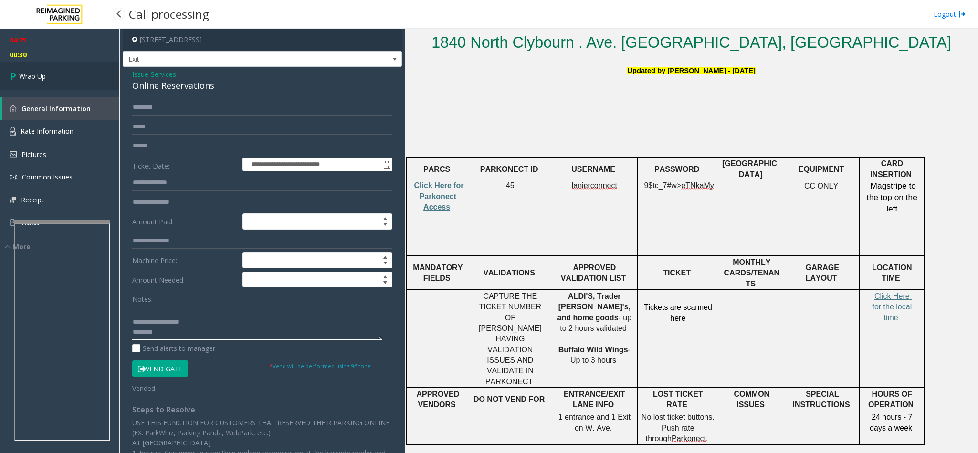
type textarea "**********"
click at [41, 81] on span "Wrap Up" at bounding box center [32, 76] width 27 height 10
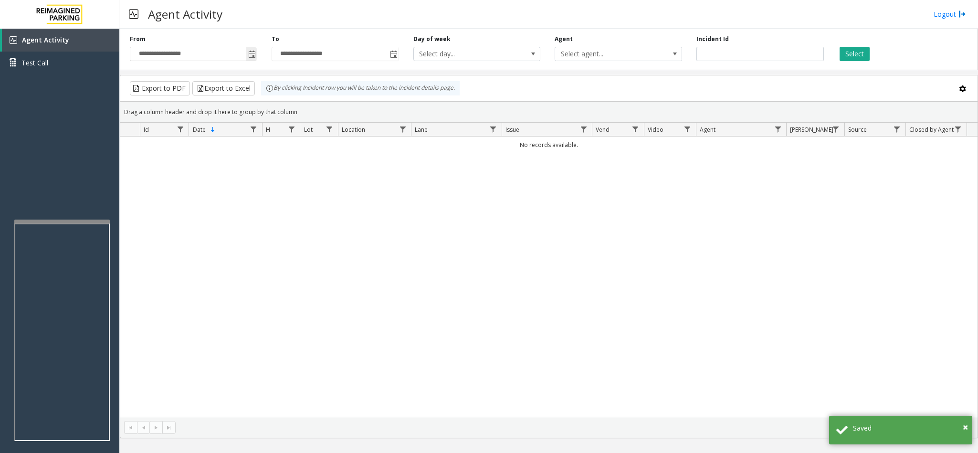
click at [253, 55] on span "Toggle popup" at bounding box center [252, 55] width 8 height 8
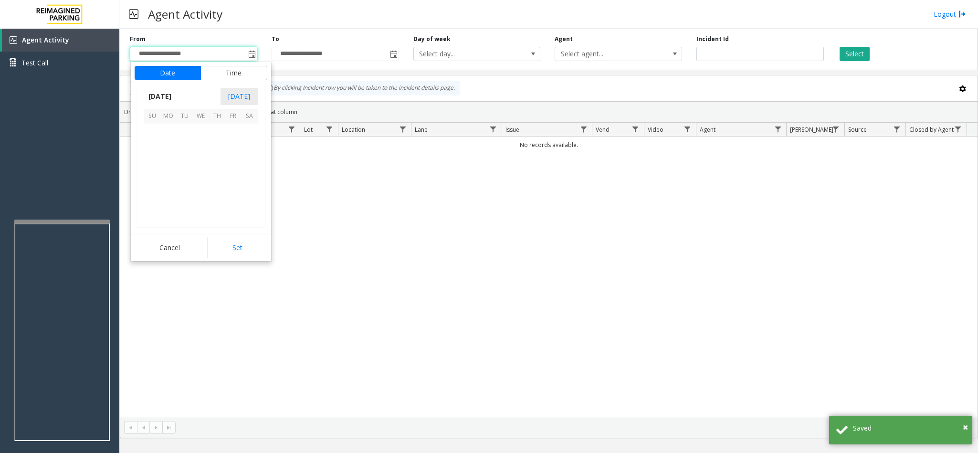
scroll to position [171106, 0]
click at [149, 165] on span "10" at bounding box center [152, 165] width 16 height 16
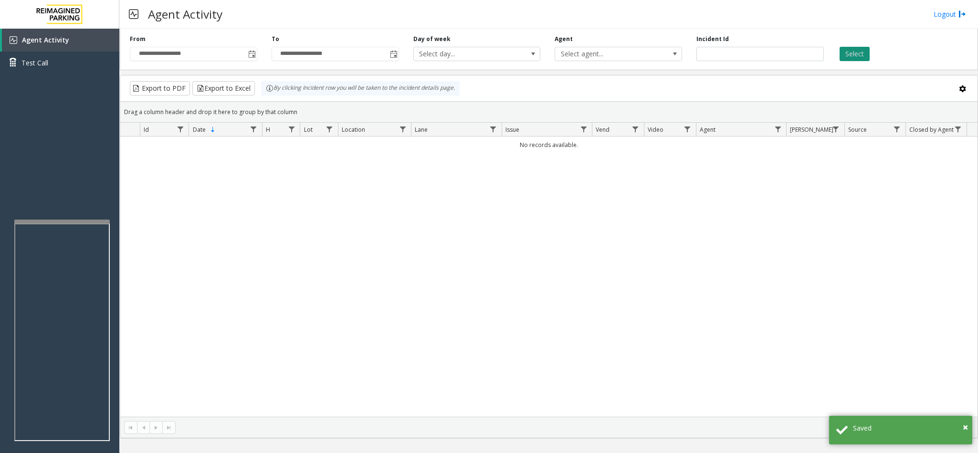
click at [842, 54] on button "Select" at bounding box center [855, 54] width 30 height 14
click at [858, 51] on button "Select" at bounding box center [855, 54] width 30 height 14
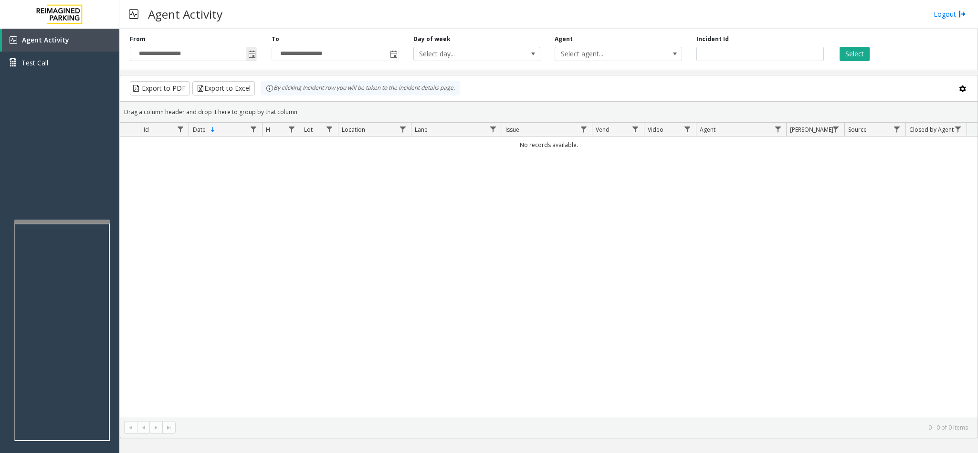
click at [251, 50] on span "Toggle popup" at bounding box center [251, 53] width 11 height 15
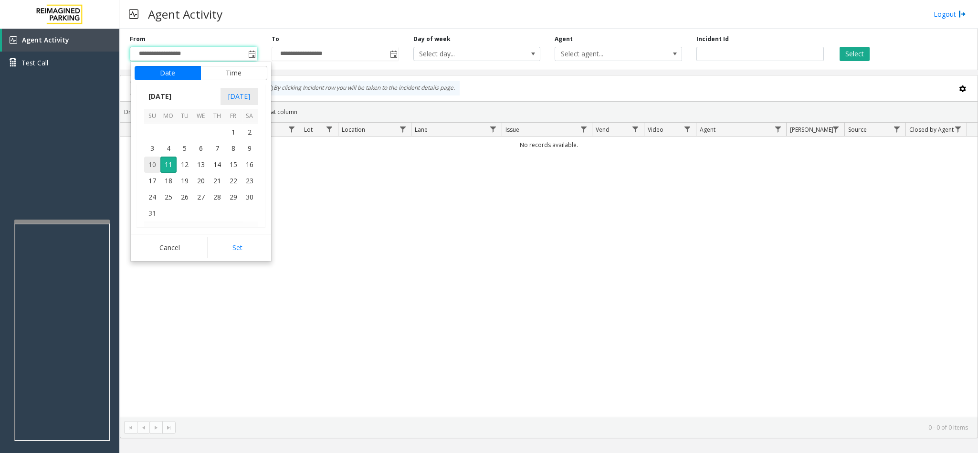
click at [152, 166] on span "10" at bounding box center [152, 165] width 16 height 16
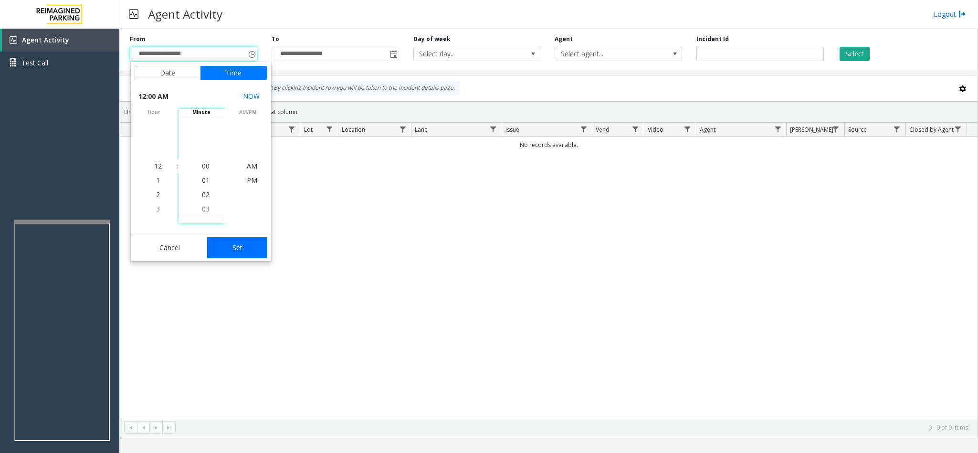
click at [228, 247] on button "Set" at bounding box center [237, 247] width 60 height 21
type input "**********"
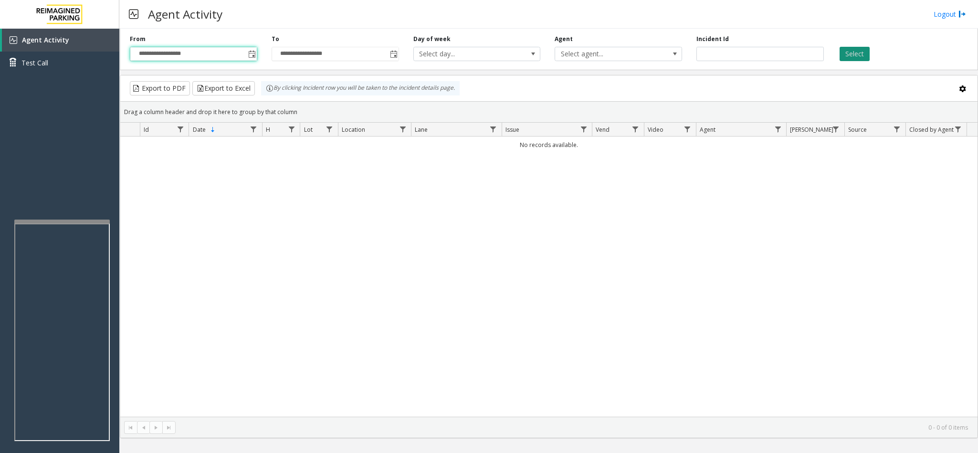
click at [852, 52] on button "Select" at bounding box center [855, 54] width 30 height 14
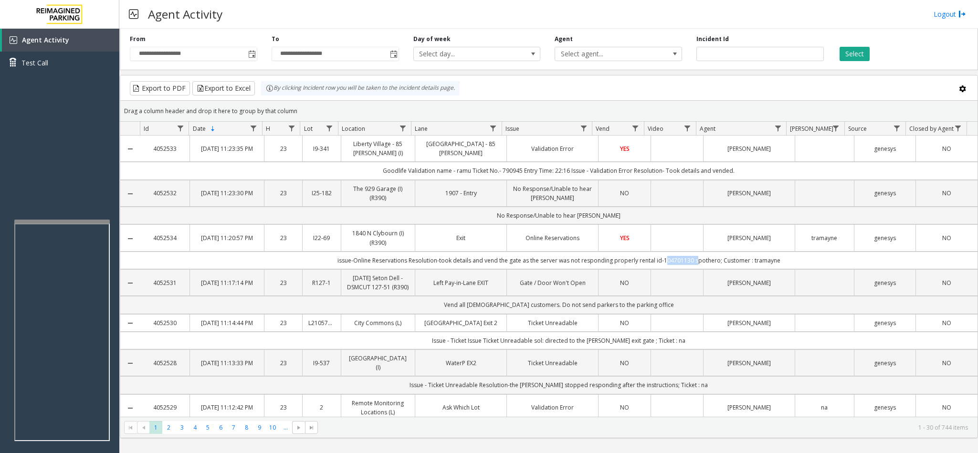
drag, startPoint x: 689, startPoint y: 263, endPoint x: 657, endPoint y: 263, distance: 31.5
click at [657, 263] on td "issue-Online Reservations Resolution-took details and vend the gate as the serv…" at bounding box center [559, 261] width 838 height 18
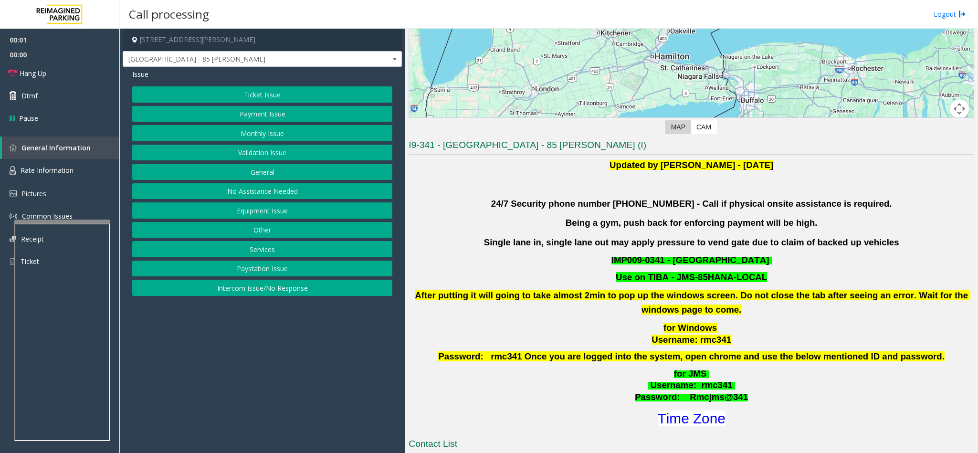
scroll to position [215, 0]
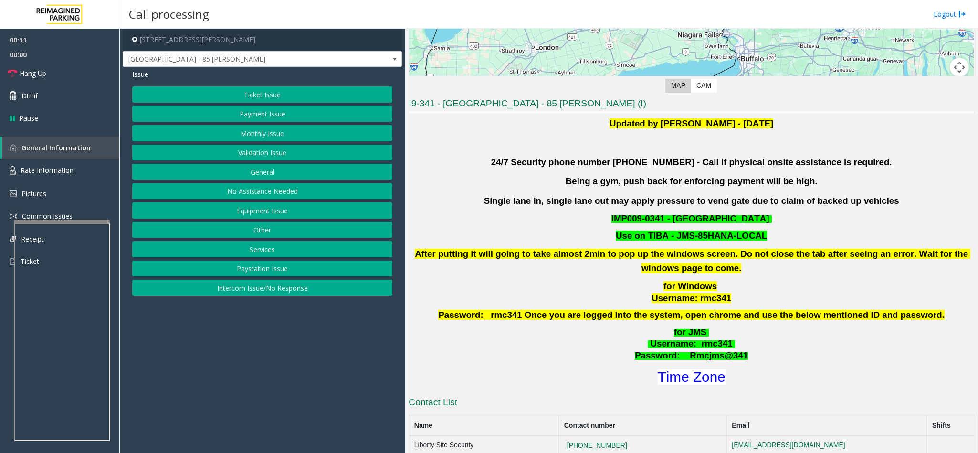
drag, startPoint x: 281, startPoint y: 162, endPoint x: 286, endPoint y: 155, distance: 9.3
click at [286, 155] on button "Validation Issue" at bounding box center [262, 153] width 260 height 16
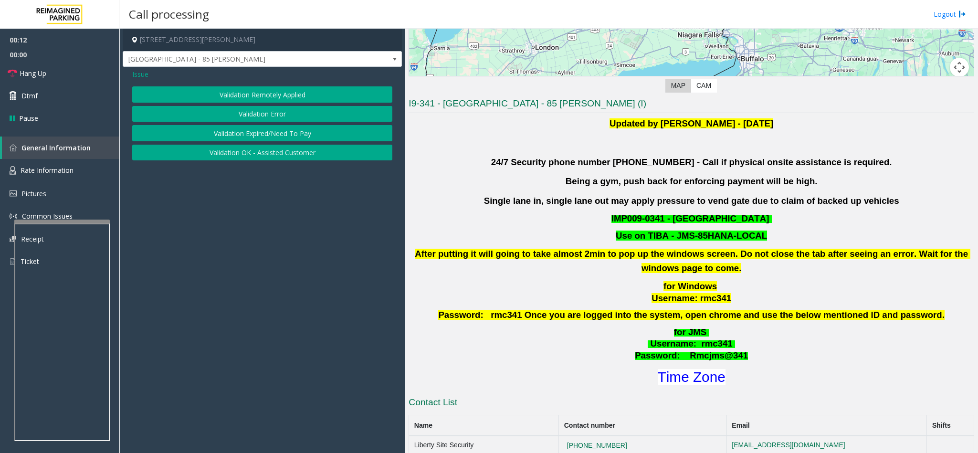
click at [251, 115] on button "Validation Error" at bounding box center [262, 114] width 260 height 16
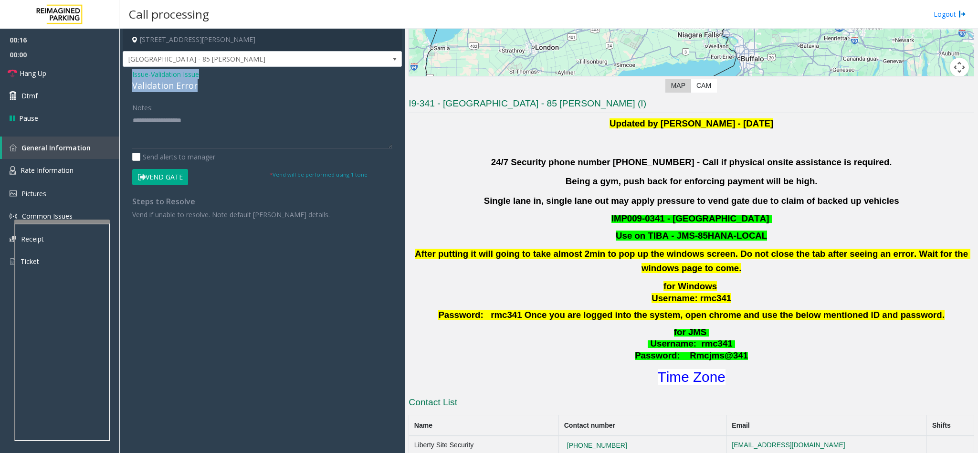
drag, startPoint x: 195, startPoint y: 87, endPoint x: 132, endPoint y: 78, distance: 63.7
click at [132, 78] on div "Issue - Validation Issue Validation Error" at bounding box center [262, 80] width 260 height 23
click at [195, 136] on textarea at bounding box center [262, 131] width 260 height 36
paste textarea "**********"
drag, startPoint x: 209, startPoint y: 117, endPoint x: 156, endPoint y: 121, distance: 53.1
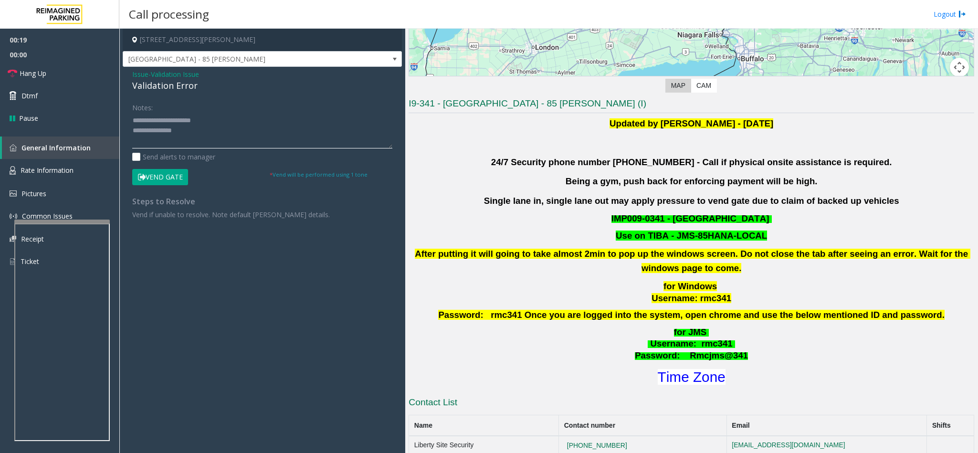
click at [156, 121] on textarea at bounding box center [262, 131] width 260 height 36
click at [201, 132] on textarea at bounding box center [262, 131] width 260 height 36
click at [898, 452] on html "00:28 00:00 Hang Up Dtmf Pause General Information Rate Information Pictures Co…" at bounding box center [489, 226] width 978 height 453
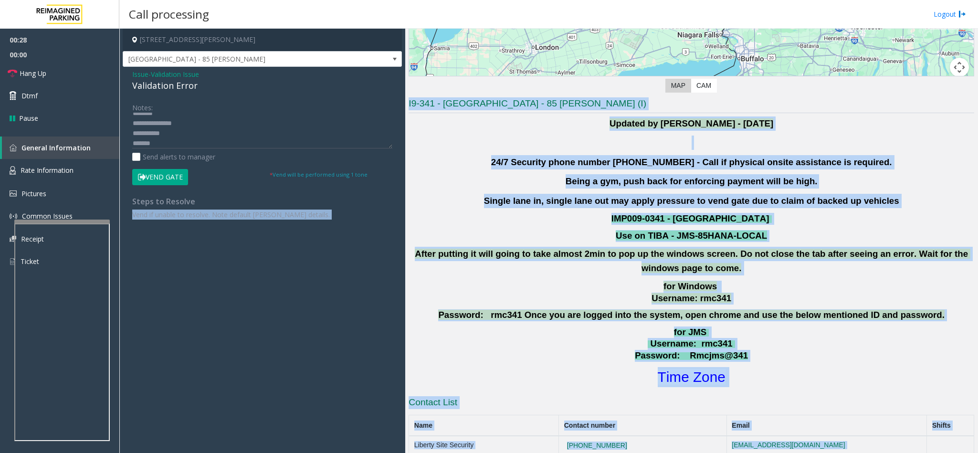
scroll to position [235, 0]
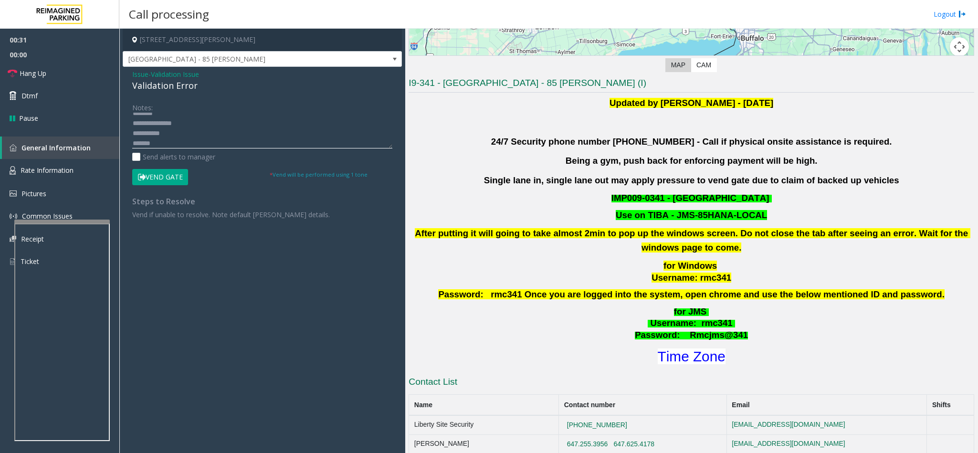
click at [210, 147] on textarea at bounding box center [262, 131] width 260 height 36
click at [279, 146] on textarea at bounding box center [262, 131] width 260 height 36
click at [702, 363] on font "Time Zone" at bounding box center [692, 356] width 68 height 16
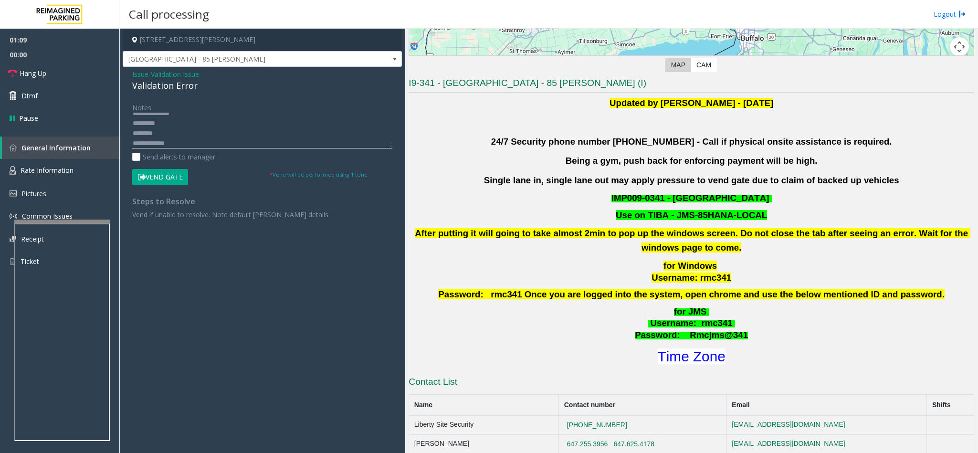
click at [198, 140] on textarea at bounding box center [262, 131] width 260 height 36
click at [158, 180] on button "Vend Gate" at bounding box center [160, 177] width 56 height 16
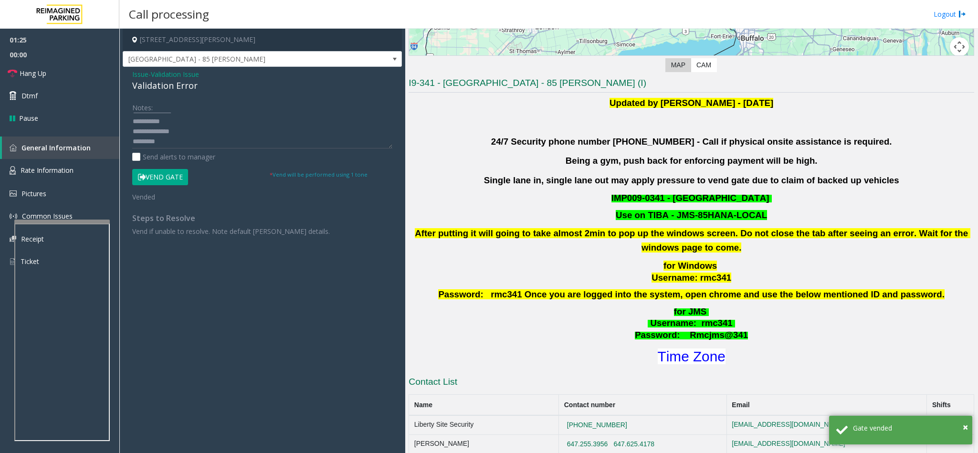
scroll to position [0, 0]
click at [189, 140] on textarea at bounding box center [262, 131] width 260 height 36
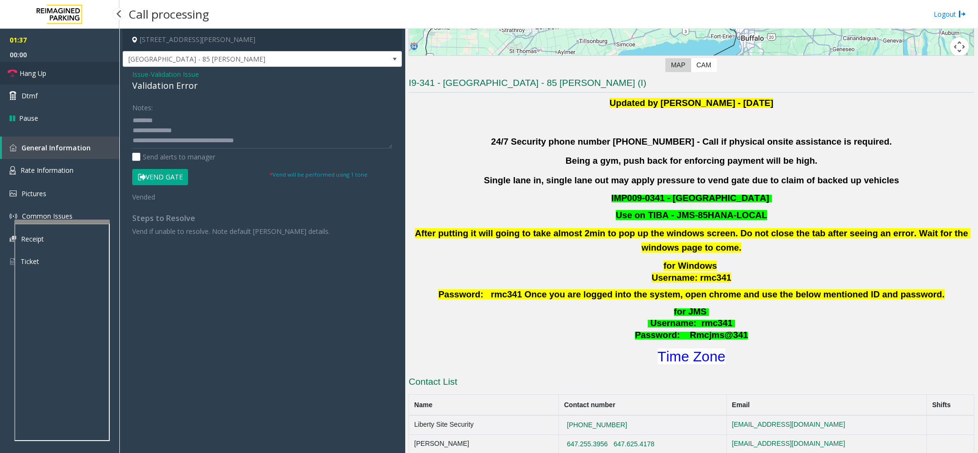
click at [51, 72] on link "Hang Up" at bounding box center [59, 73] width 119 height 22
click at [195, 142] on textarea at bounding box center [262, 131] width 260 height 36
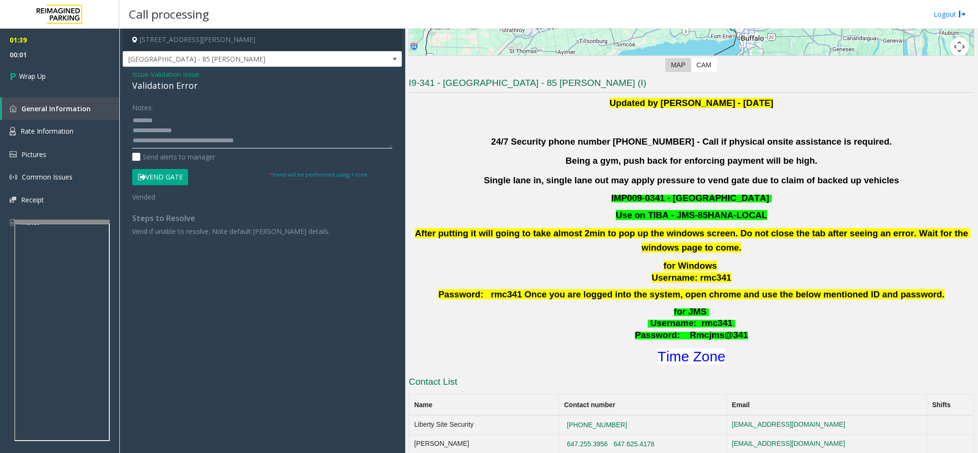
click at [227, 139] on textarea at bounding box center [262, 131] width 260 height 36
type textarea "**********"
click at [29, 72] on link "Wrap Up" at bounding box center [59, 76] width 119 height 28
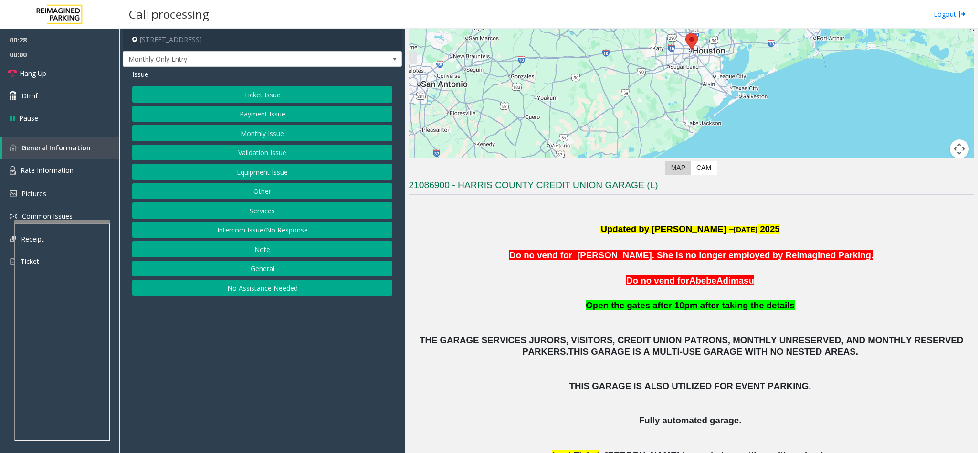
scroll to position [72, 0]
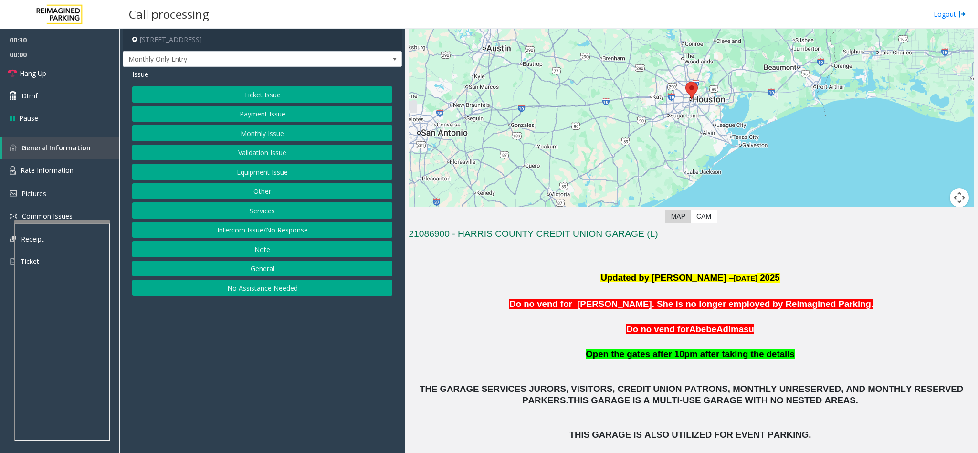
click at [276, 94] on button "Ticket Issue" at bounding box center [262, 94] width 260 height 16
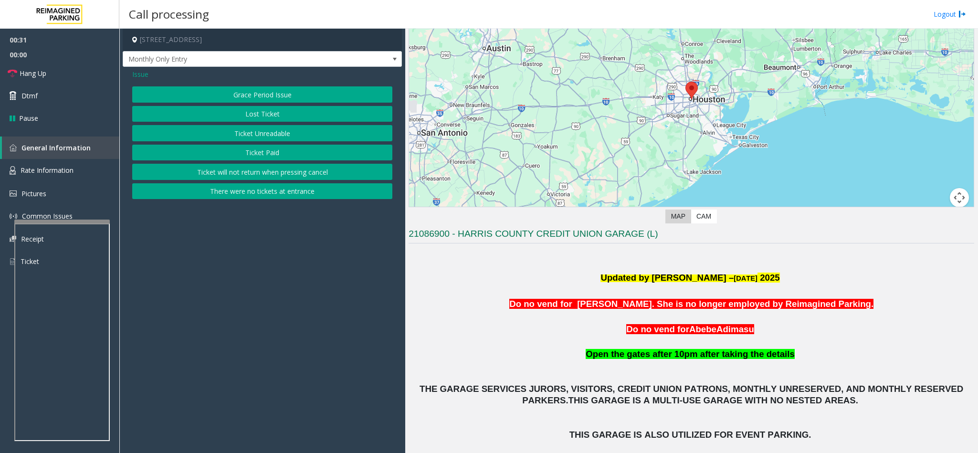
click at [145, 69] on span "Issue" at bounding box center [140, 74] width 16 height 10
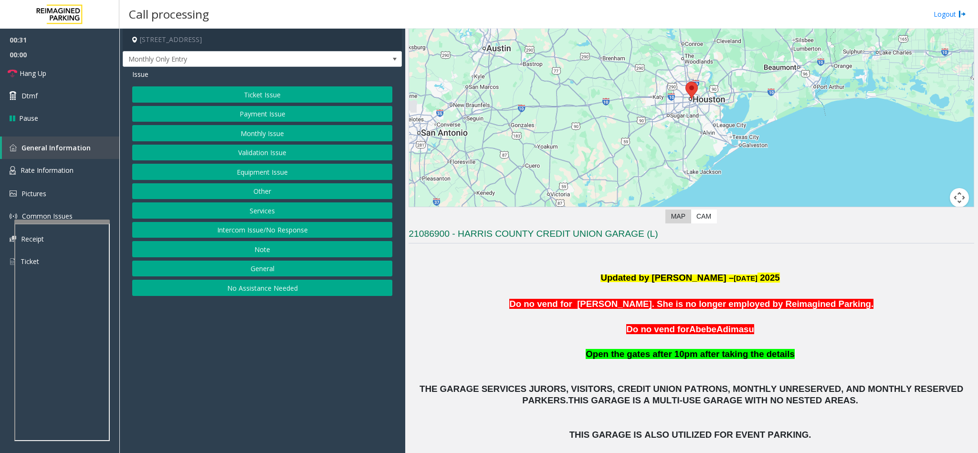
click at [262, 132] on button "Monthly Issue" at bounding box center [262, 133] width 260 height 16
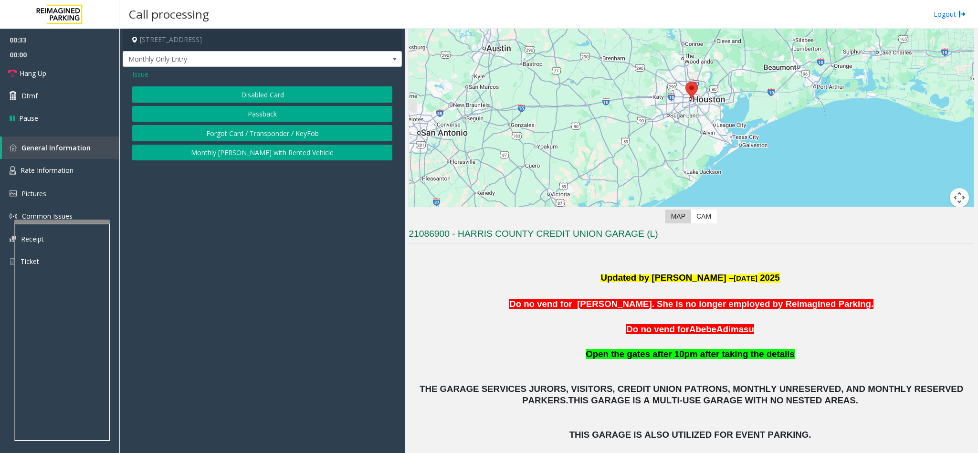
click at [223, 96] on button "Disabled Card" at bounding box center [262, 94] width 260 height 16
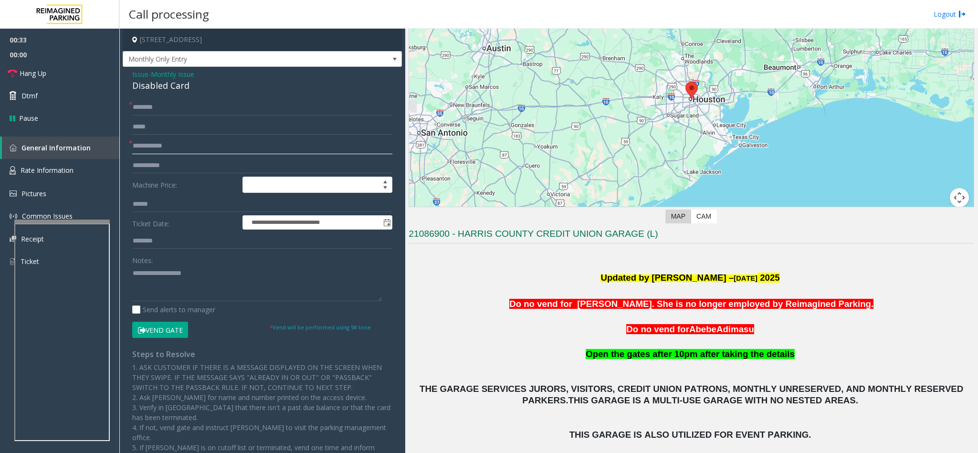
click at [175, 147] on input "text" at bounding box center [262, 146] width 260 height 16
click at [205, 104] on input "text" at bounding box center [262, 107] width 260 height 16
click at [190, 147] on input "****" at bounding box center [262, 146] width 260 height 16
click at [192, 146] on input "****" at bounding box center [262, 146] width 260 height 16
type input "*"
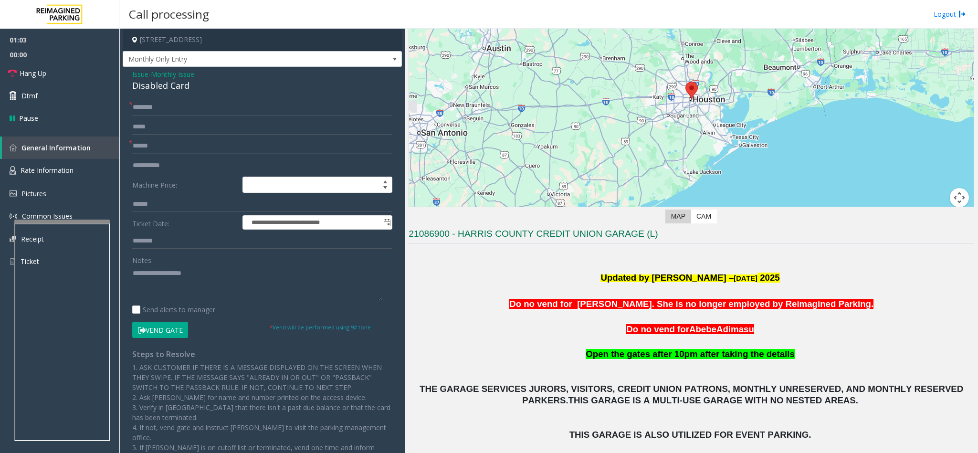
type input "******"
click at [186, 96] on div "**********" at bounding box center [262, 304] width 279 height 475
click at [176, 106] on input "text" at bounding box center [262, 107] width 260 height 16
click at [182, 106] on input "text" at bounding box center [262, 107] width 260 height 16
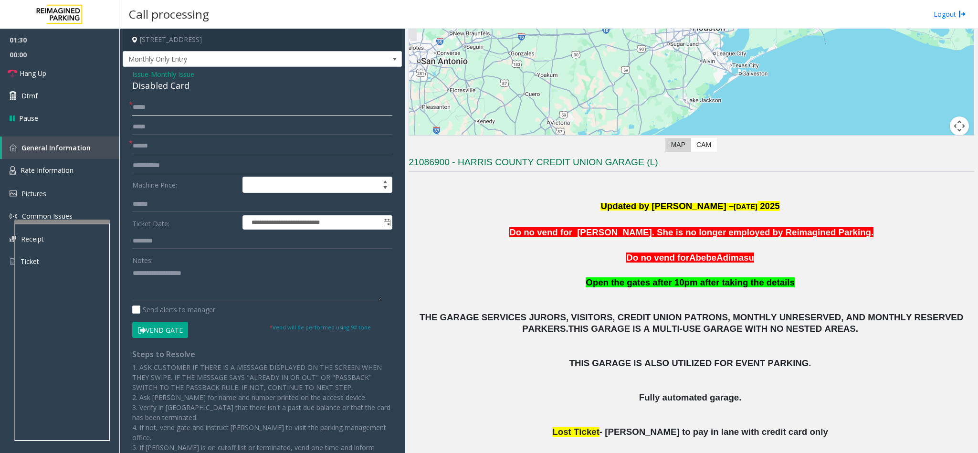
scroll to position [215, 0]
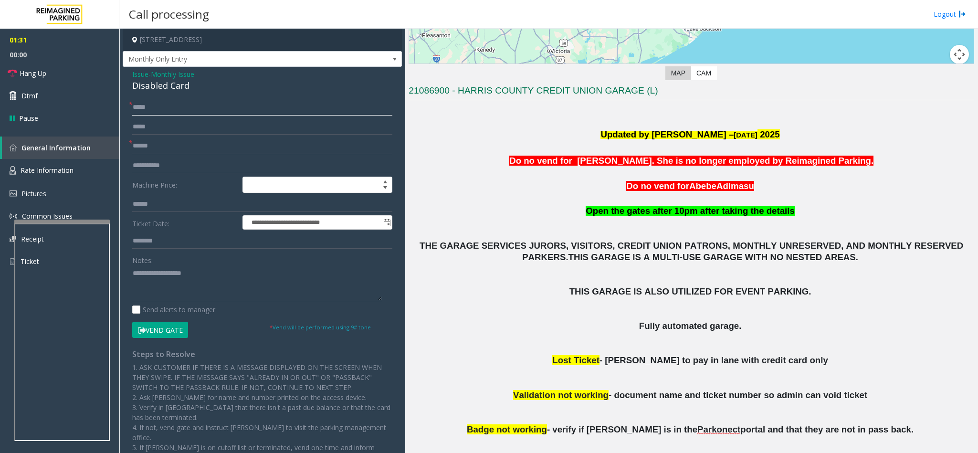
type input "*****"
drag, startPoint x: 163, startPoint y: 333, endPoint x: 165, endPoint y: 326, distance: 7.4
click at [164, 333] on button "Vend Gate" at bounding box center [160, 330] width 56 height 16
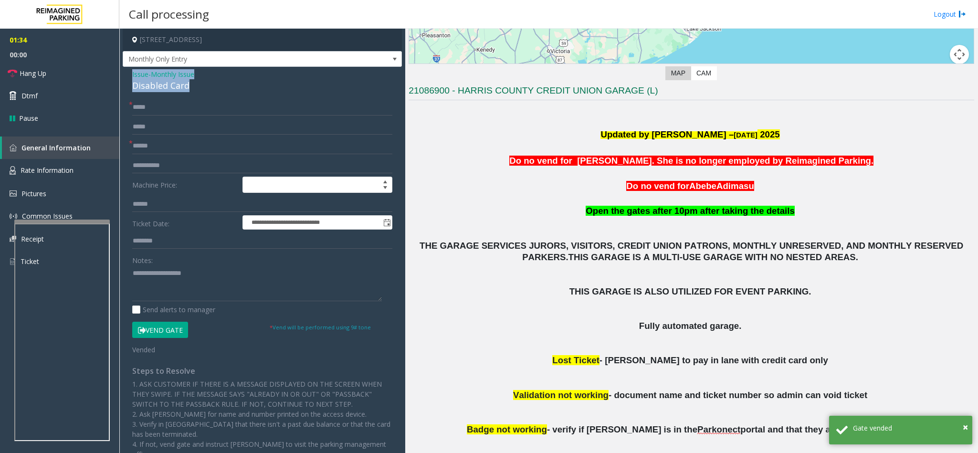
drag, startPoint x: 188, startPoint y: 89, endPoint x: 123, endPoint y: 76, distance: 66.2
click at [123, 76] on div "**********" at bounding box center [262, 313] width 279 height 492
paste textarea "**********"
click at [161, 281] on textarea at bounding box center [257, 283] width 250 height 36
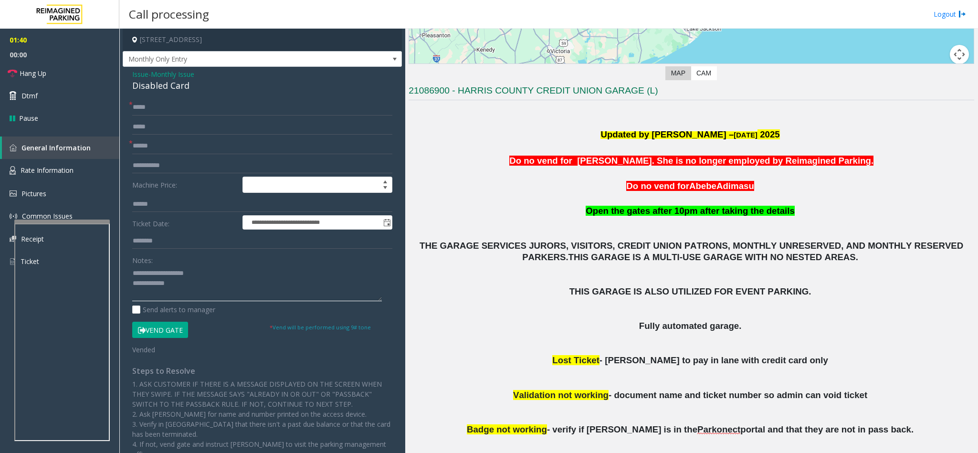
drag, startPoint x: 211, startPoint y: 273, endPoint x: 157, endPoint y: 275, distance: 54.4
click at [157, 275] on textarea at bounding box center [257, 283] width 250 height 36
click at [69, 62] on link "Hang Up" at bounding box center [59, 73] width 119 height 22
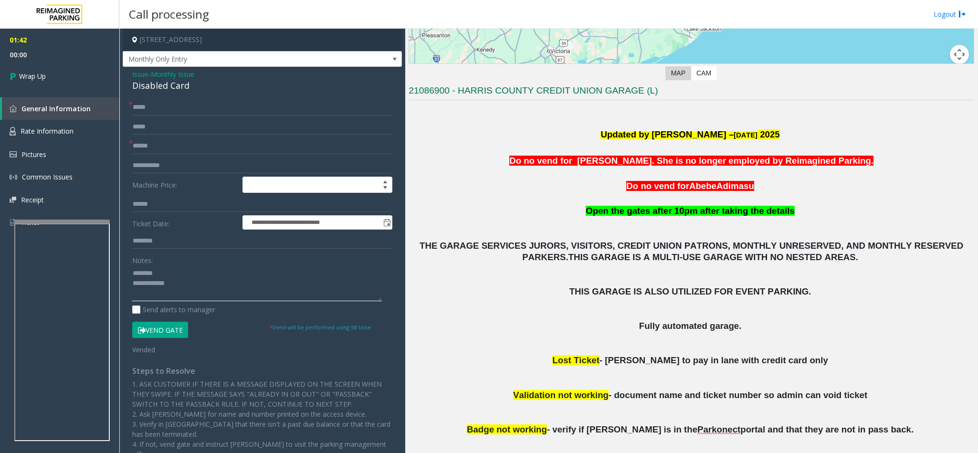
click at [215, 281] on textarea at bounding box center [257, 283] width 250 height 36
type textarea "**********"
click at [58, 79] on link "Wrap Up" at bounding box center [59, 76] width 119 height 28
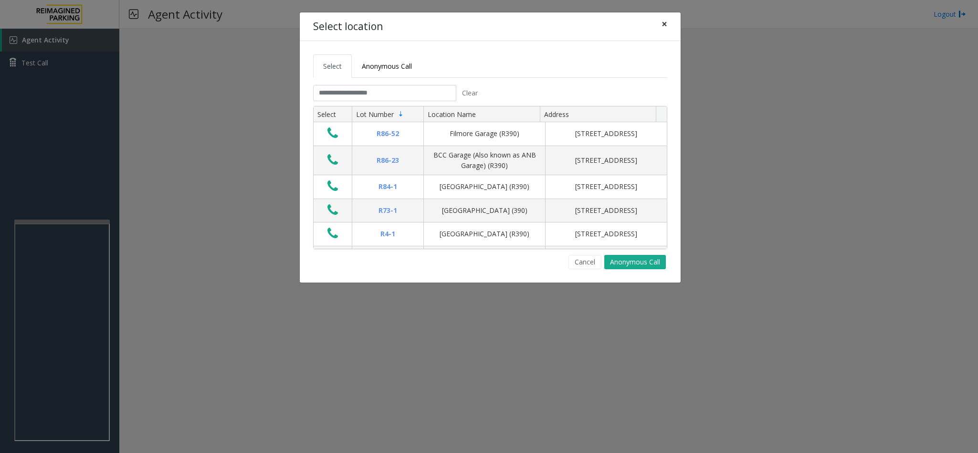
click at [665, 26] on span "×" at bounding box center [665, 23] width 6 height 13
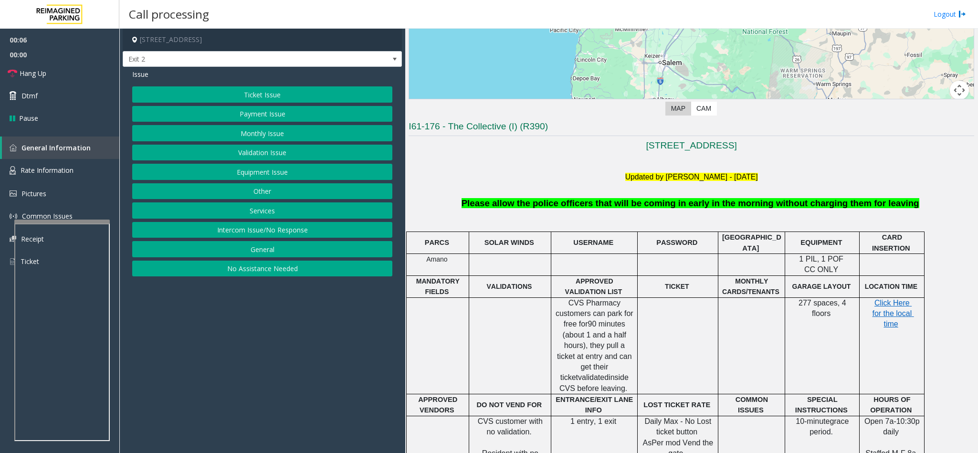
scroll to position [215, 0]
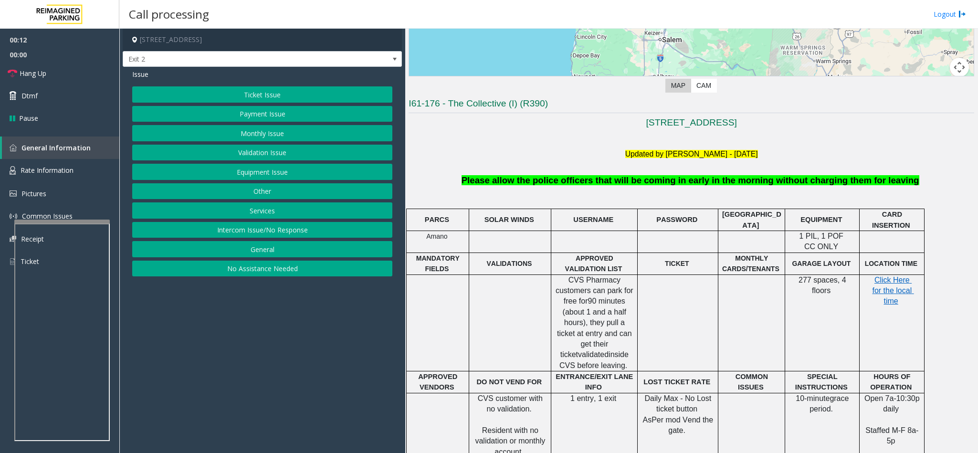
click at [297, 96] on button "Ticket Issue" at bounding box center [262, 94] width 260 height 16
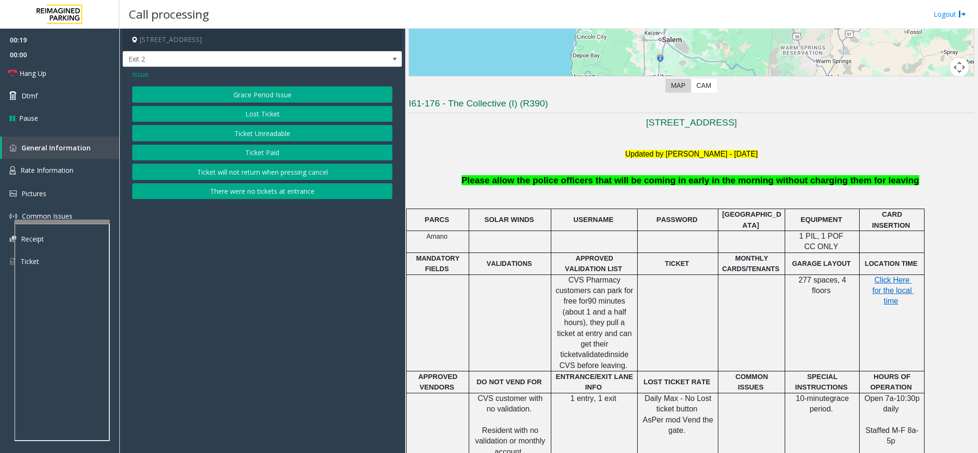
click at [271, 129] on button "Ticket Unreadable" at bounding box center [262, 133] width 260 height 16
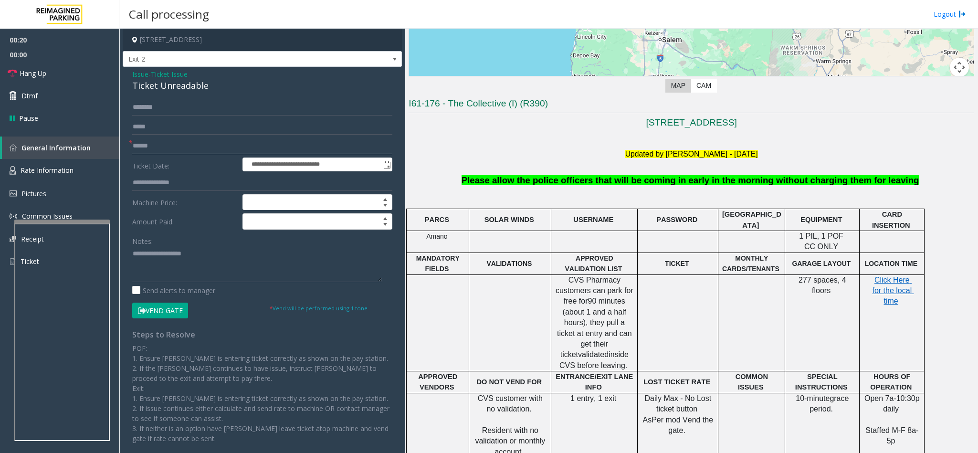
click at [188, 149] on input "text" at bounding box center [262, 146] width 260 height 16
type input "*********"
click at [173, 314] on button "Vend Gate" at bounding box center [160, 311] width 56 height 16
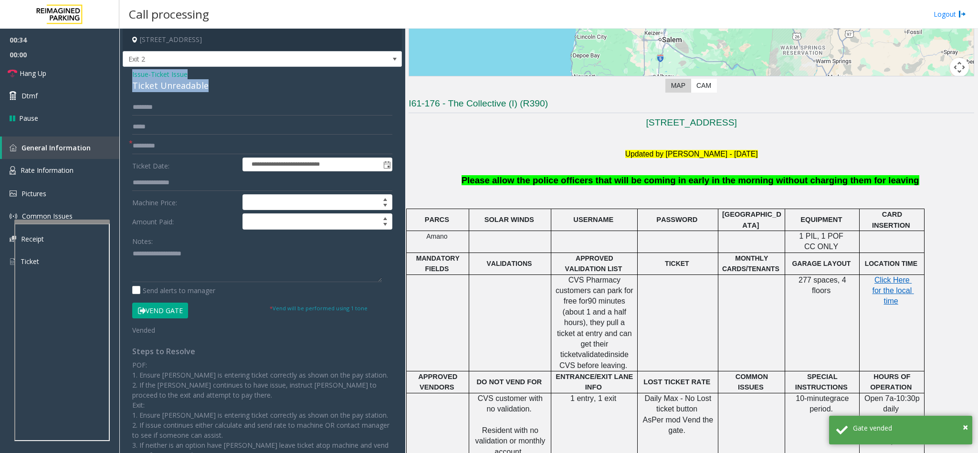
drag, startPoint x: 210, startPoint y: 88, endPoint x: 130, endPoint y: 71, distance: 81.1
click at [130, 71] on div "**********" at bounding box center [262, 283] width 279 height 432
paste textarea "**********"
click at [172, 265] on textarea at bounding box center [257, 264] width 250 height 36
drag, startPoint x: 195, startPoint y: 255, endPoint x: 153, endPoint y: 251, distance: 42.2
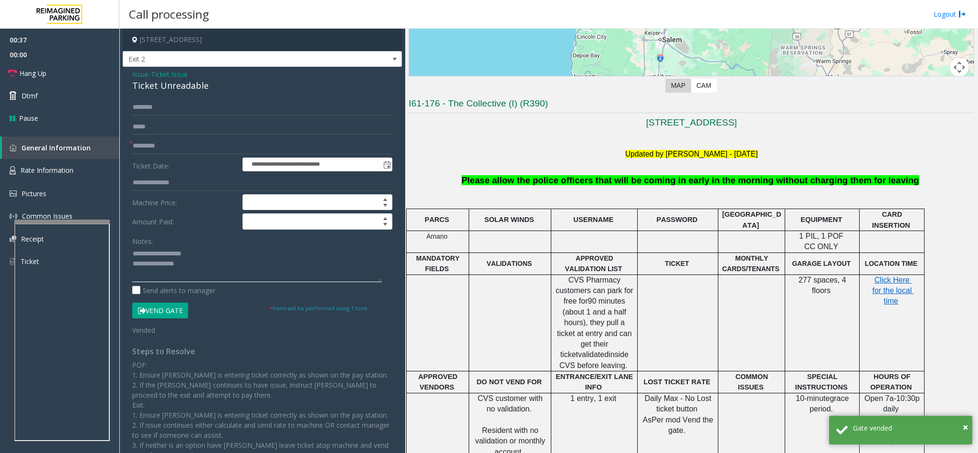
click at [153, 251] on textarea at bounding box center [257, 264] width 250 height 36
click at [202, 268] on textarea at bounding box center [257, 264] width 250 height 36
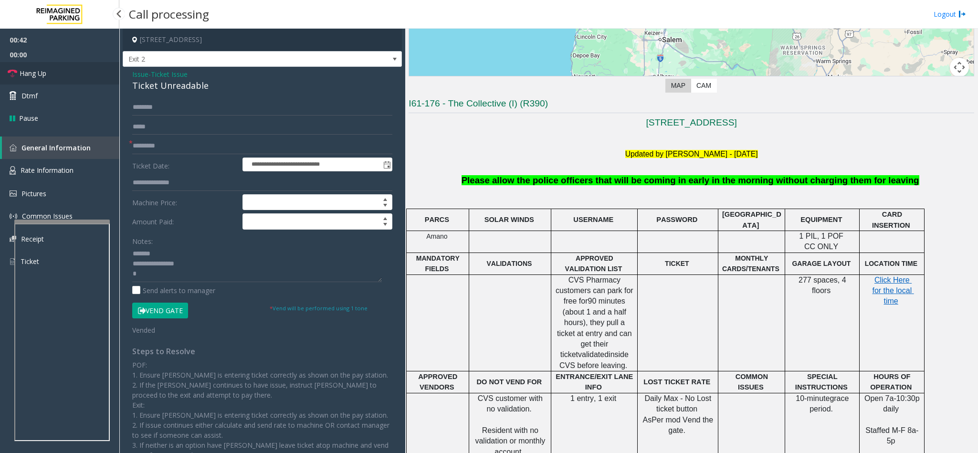
click at [36, 74] on span "Hang Up" at bounding box center [33, 73] width 27 height 10
click at [179, 277] on textarea at bounding box center [257, 264] width 250 height 36
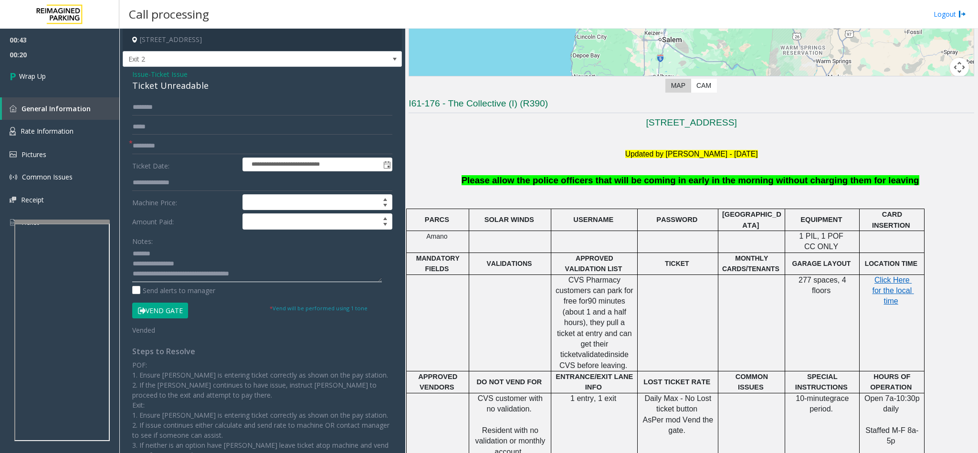
click at [204, 276] on textarea at bounding box center [257, 264] width 250 height 36
type textarea "**********"
click at [42, 79] on span "Wrap Up" at bounding box center [32, 76] width 27 height 10
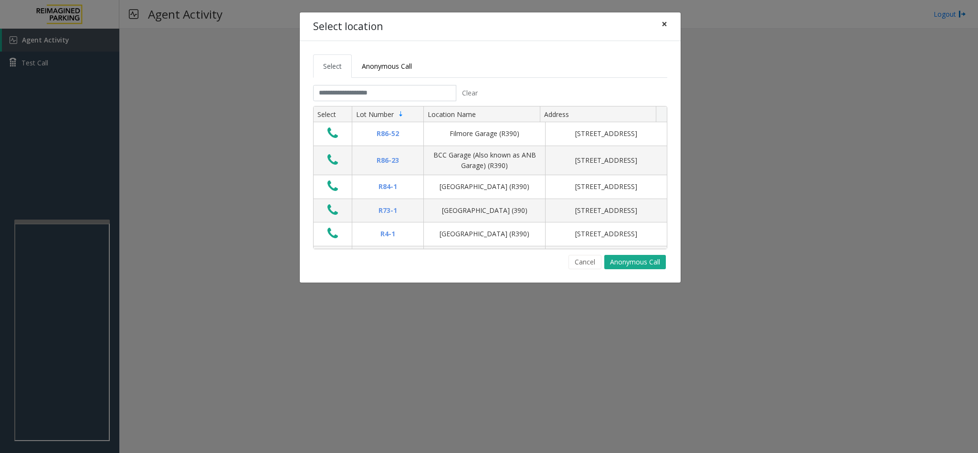
click at [666, 21] on span "×" at bounding box center [665, 23] width 6 height 13
click at [414, 93] on input "text" at bounding box center [384, 93] width 143 height 16
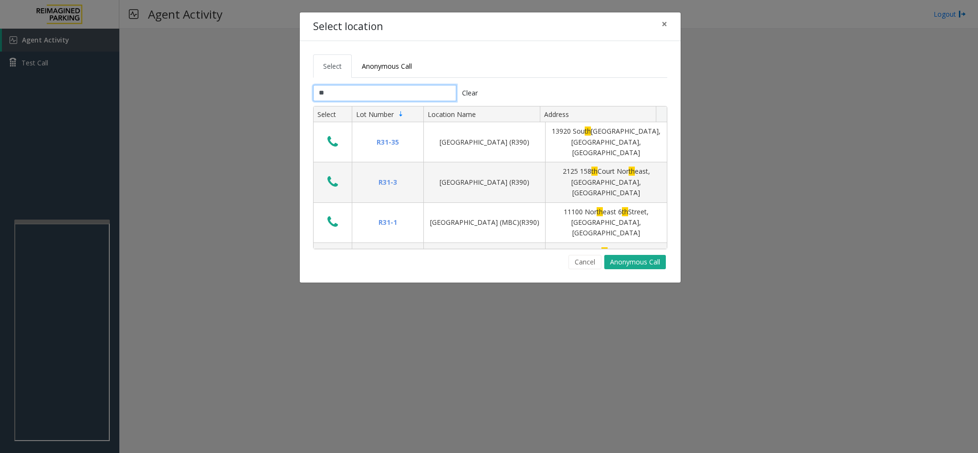
type input "*"
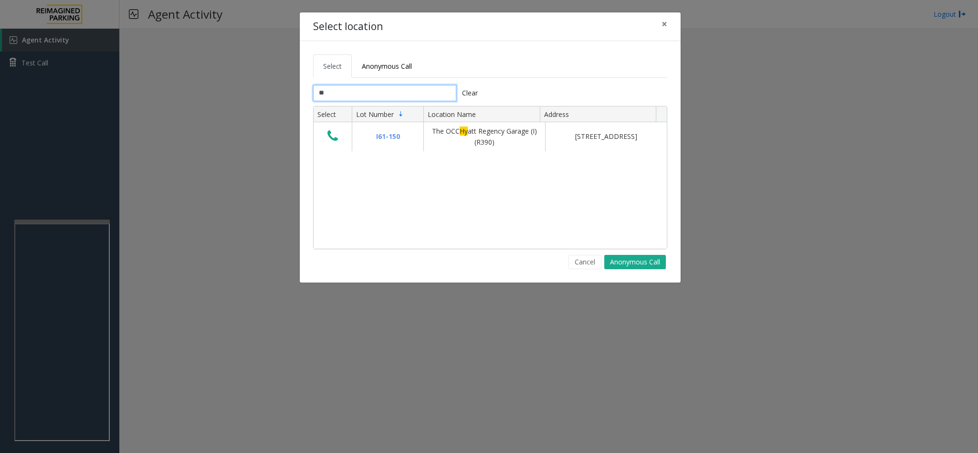
type input "**"
click at [663, 21] on span "×" at bounding box center [665, 23] width 6 height 13
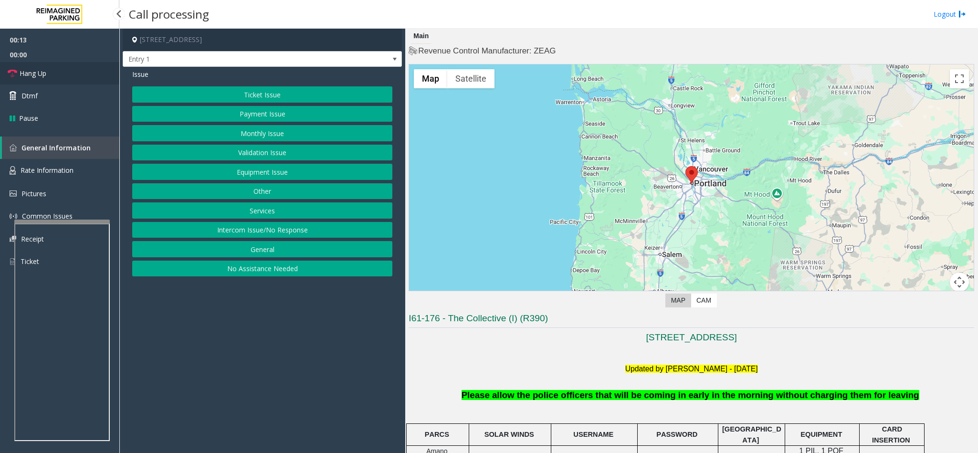
click at [49, 70] on link "Hang Up" at bounding box center [59, 73] width 119 height 22
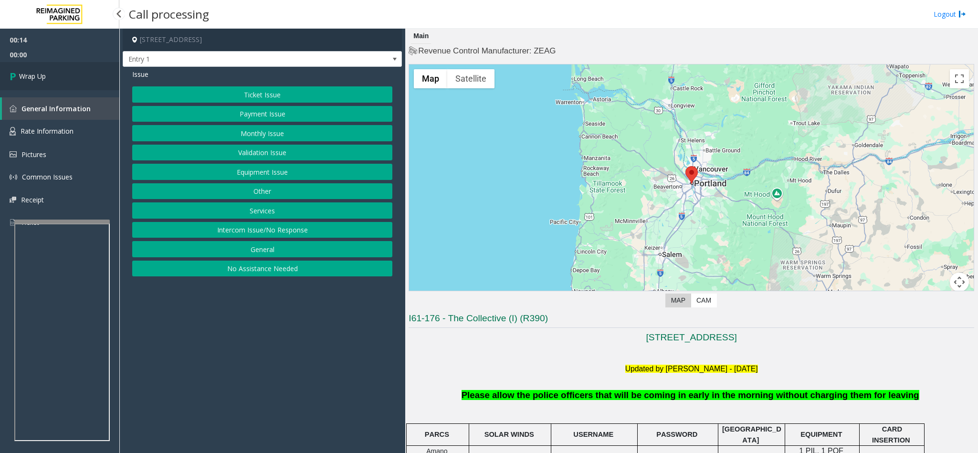
click at [49, 70] on link "Wrap Up" at bounding box center [59, 76] width 119 height 28
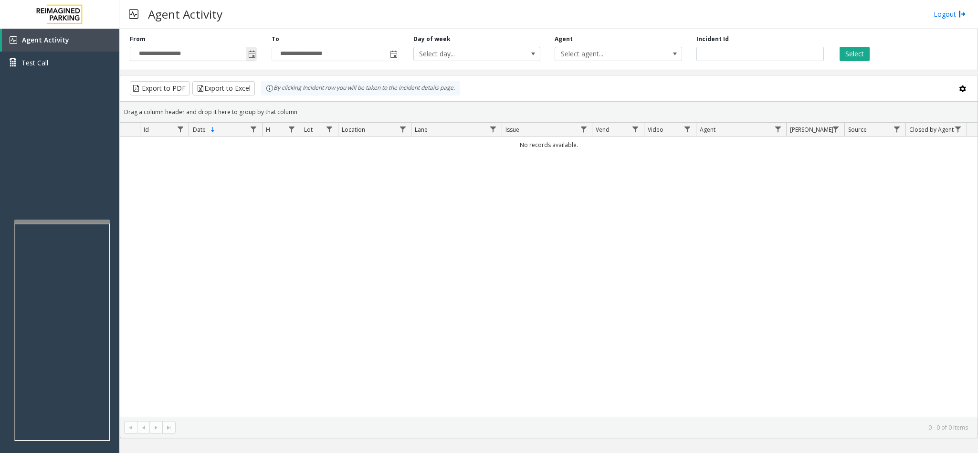
click at [255, 56] on span "Toggle popup" at bounding box center [252, 55] width 8 height 8
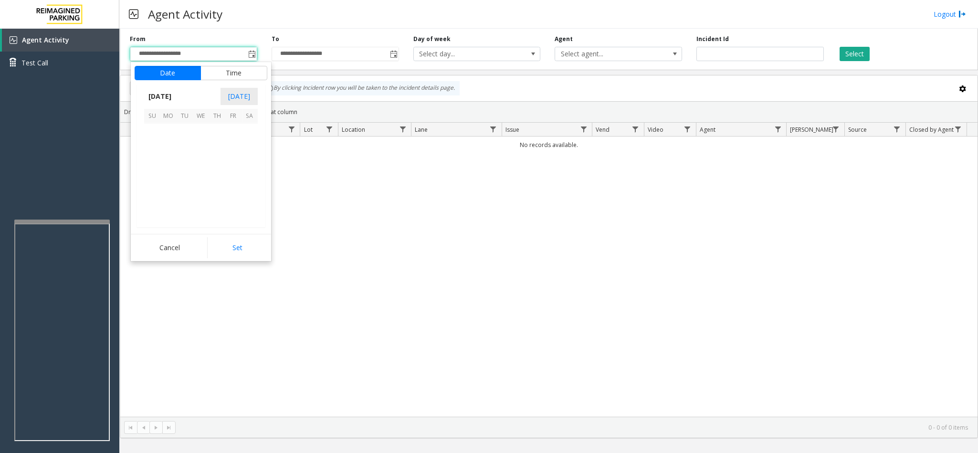
scroll to position [171106, 0]
click at [158, 164] on span "10" at bounding box center [152, 165] width 16 height 16
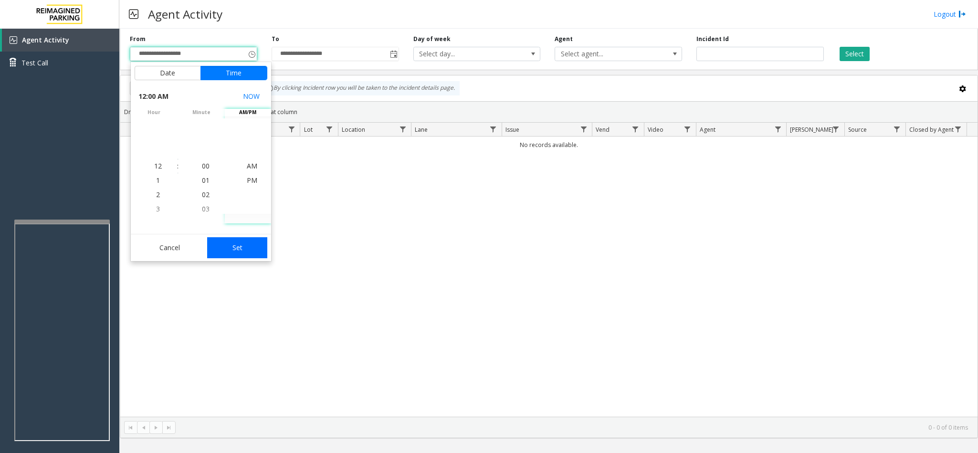
click at [242, 251] on button "Set" at bounding box center [237, 247] width 60 height 21
type input "**********"
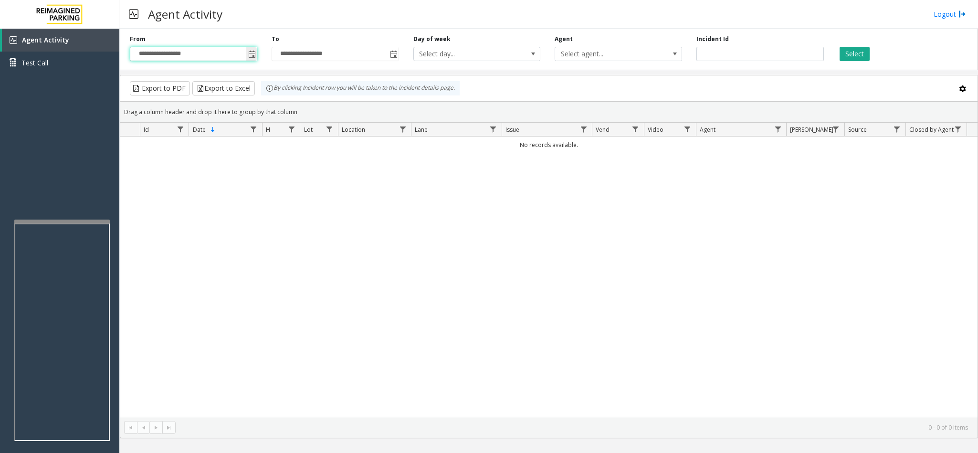
click at [254, 52] on span "Toggle popup" at bounding box center [252, 55] width 8 height 8
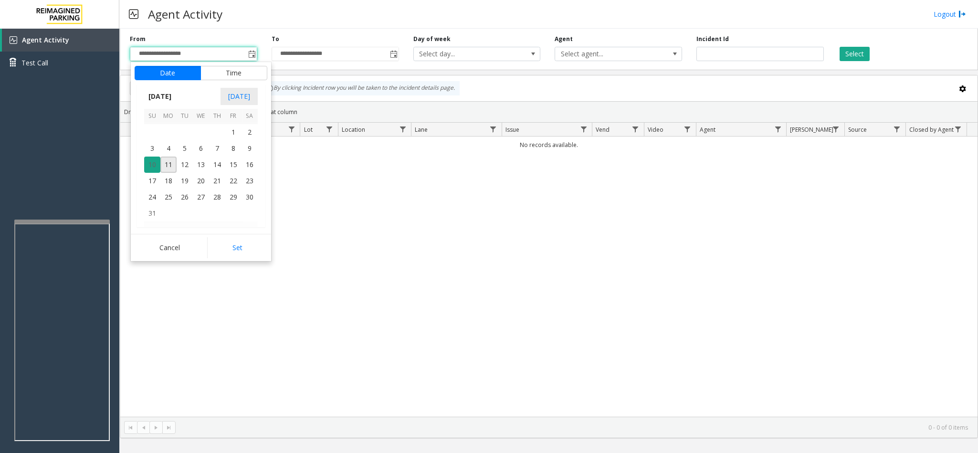
click at [151, 162] on span "10" at bounding box center [152, 165] width 16 height 16
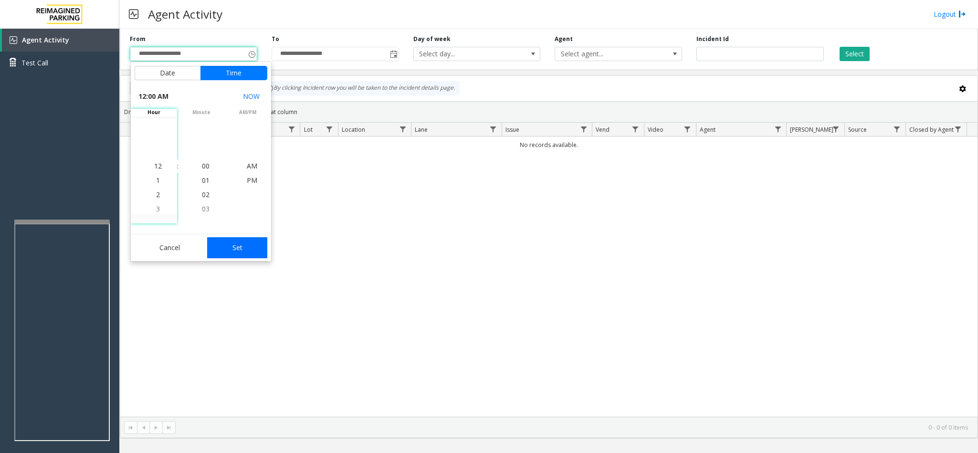
click at [223, 243] on button "Set" at bounding box center [237, 247] width 60 height 21
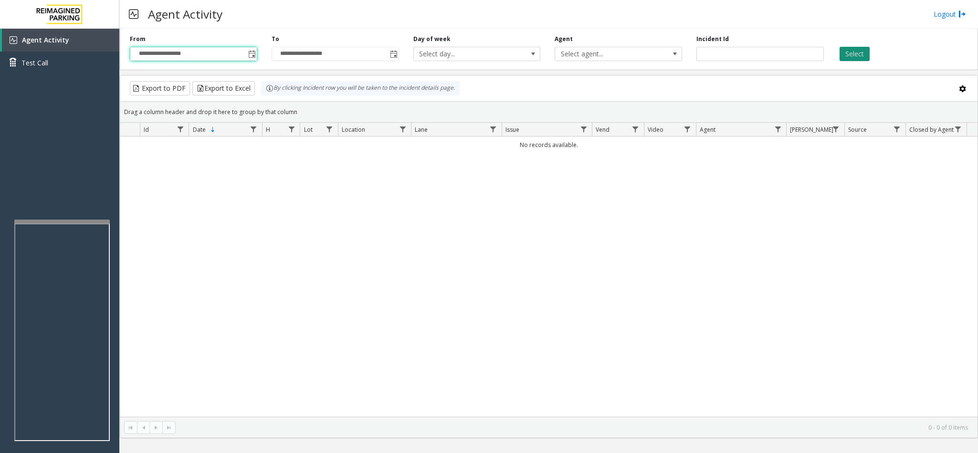
click at [857, 53] on button "Select" at bounding box center [855, 54] width 30 height 14
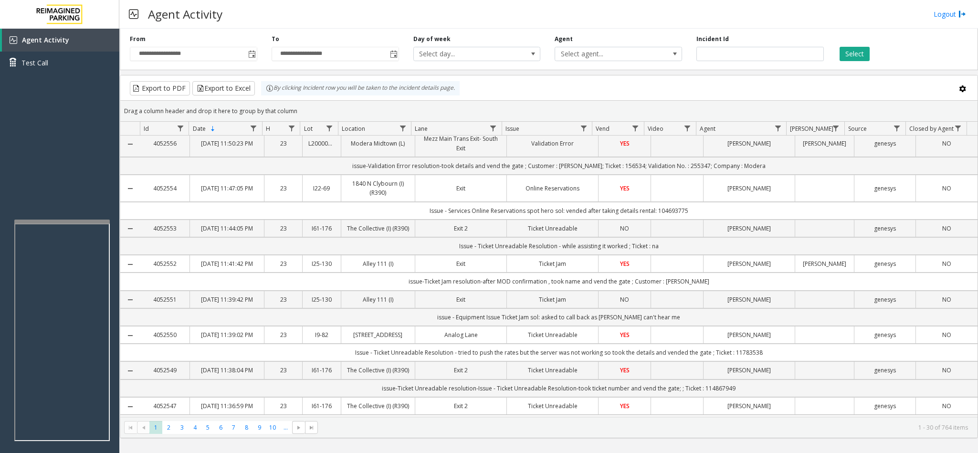
scroll to position [0, 0]
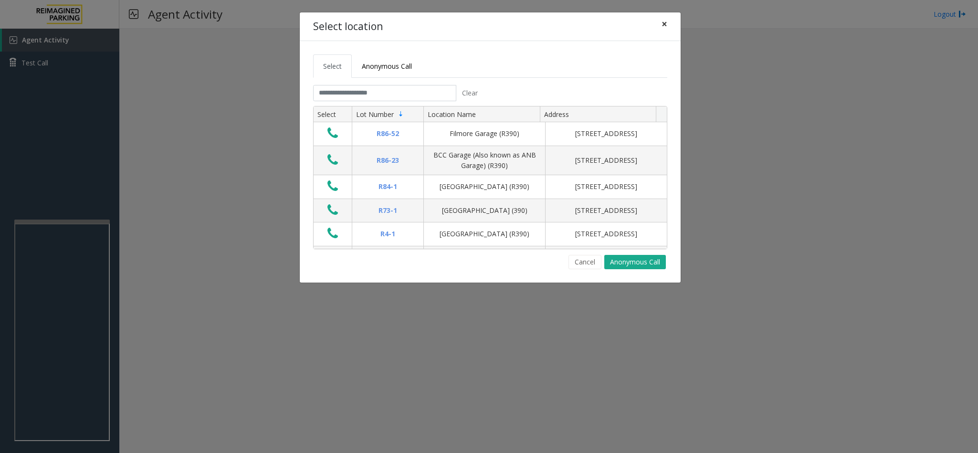
click at [665, 22] on span "×" at bounding box center [665, 23] width 6 height 13
click at [379, 96] on input "text" at bounding box center [384, 93] width 143 height 16
click at [377, 94] on input "text" at bounding box center [384, 93] width 143 height 16
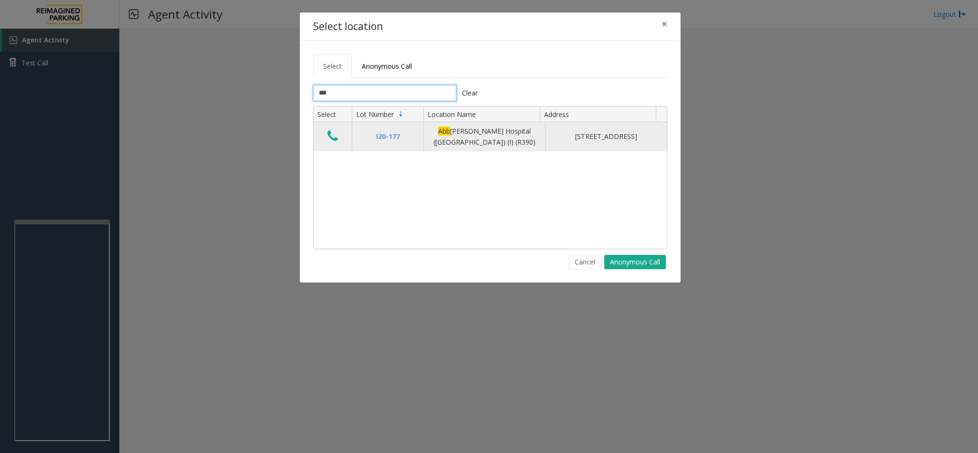
type input "***"
click at [334, 137] on icon "Data table" at bounding box center [332, 135] width 11 height 13
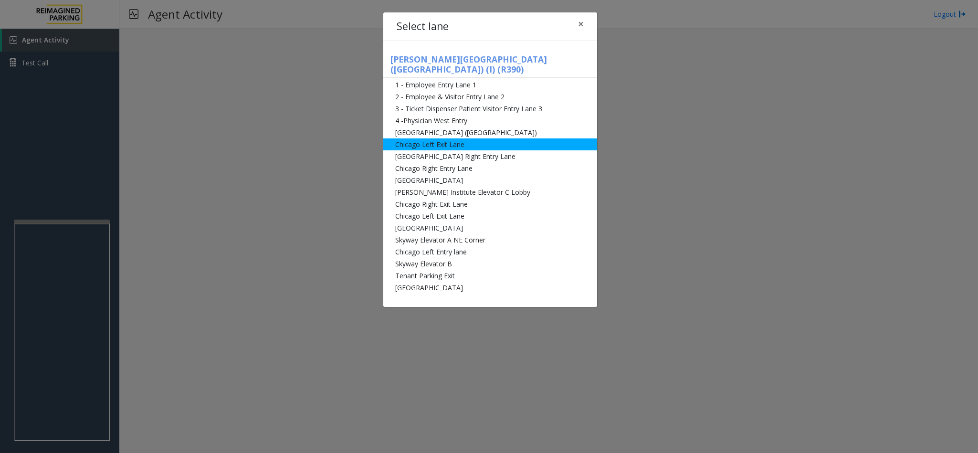
click at [430, 138] on li "Chicago Left Exit Lane" at bounding box center [490, 144] width 214 height 12
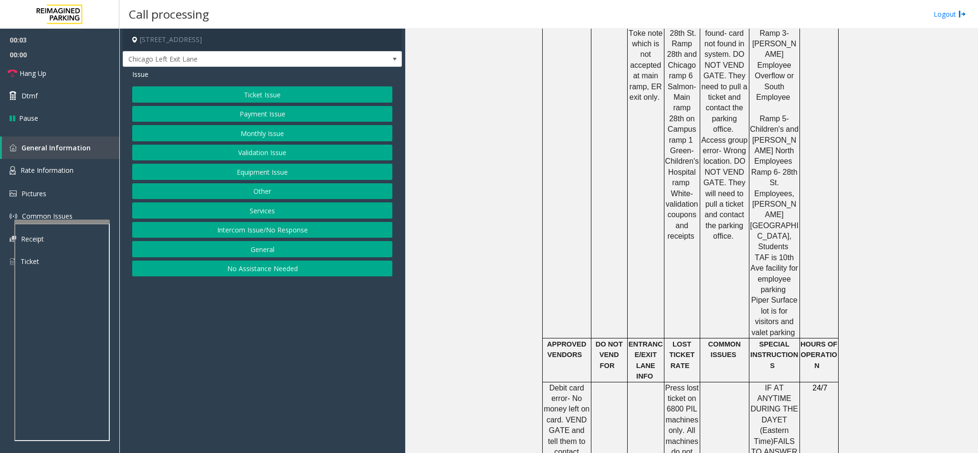
scroll to position [788, 0]
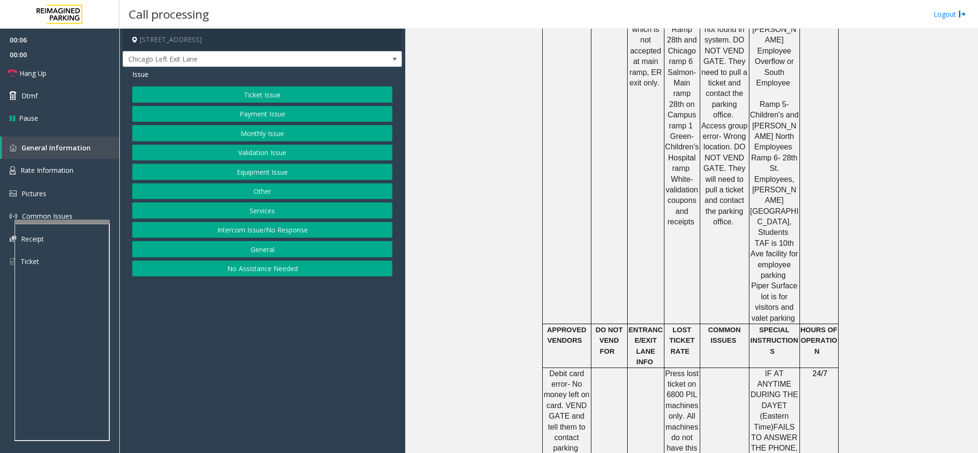
click at [278, 92] on button "Ticket Issue" at bounding box center [262, 94] width 260 height 16
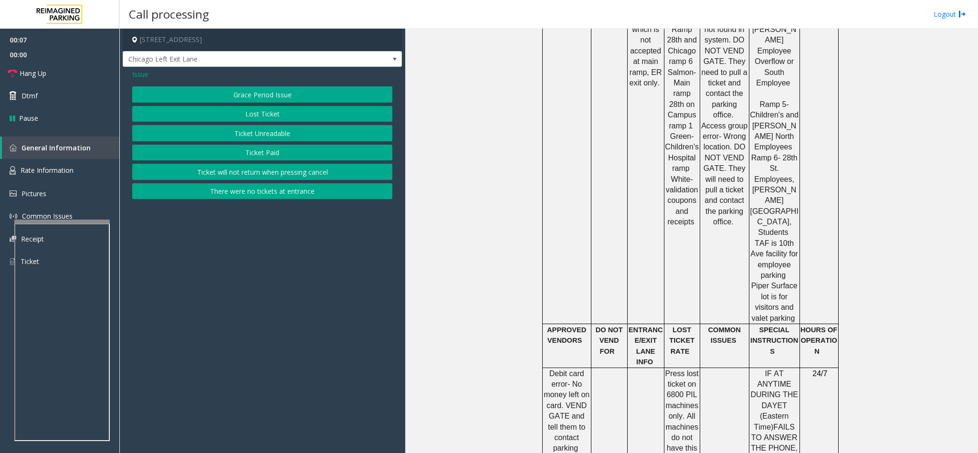
click at [233, 129] on button "Ticket Unreadable" at bounding box center [262, 133] width 260 height 16
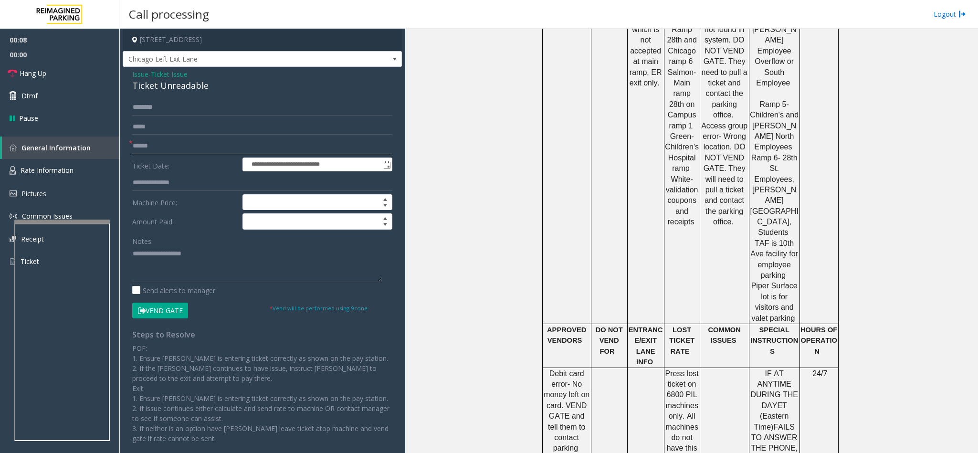
click at [139, 143] on input "text" at bounding box center [262, 146] width 260 height 16
click at [178, 149] on input "text" at bounding box center [262, 146] width 260 height 16
type input "*********"
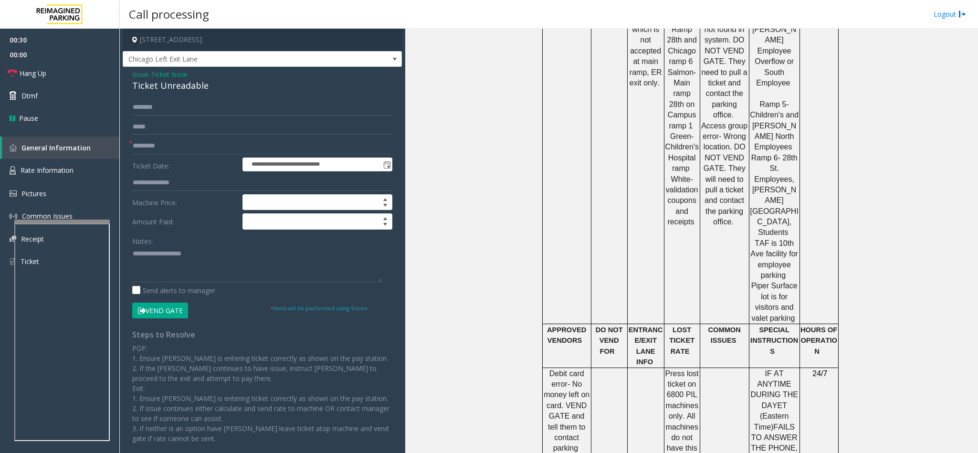
click at [169, 307] on form "**********" at bounding box center [262, 208] width 260 height 219
click at [169, 307] on button "Vend Gate" at bounding box center [160, 311] width 56 height 16
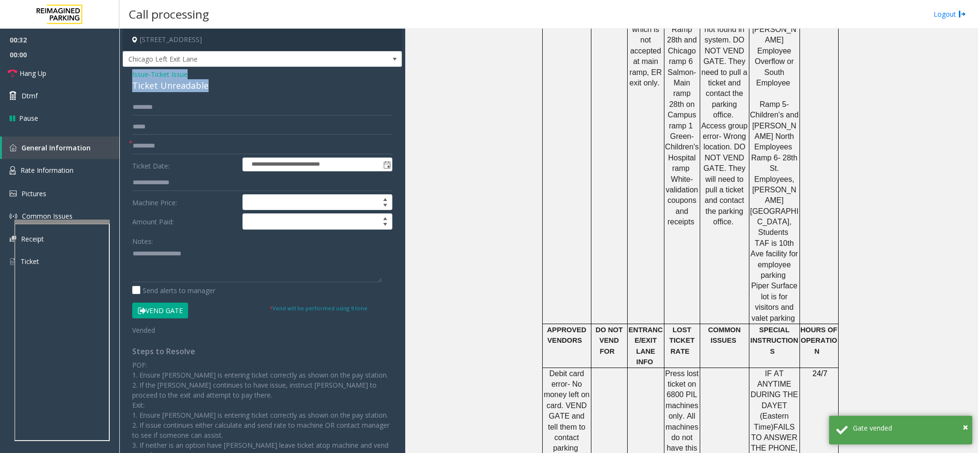
drag, startPoint x: 207, startPoint y: 86, endPoint x: 131, endPoint y: 76, distance: 76.5
click at [131, 76] on div "**********" at bounding box center [262, 278] width 279 height 422
paste textarea "**********"
click at [172, 263] on textarea at bounding box center [257, 264] width 250 height 36
drag, startPoint x: 196, startPoint y: 254, endPoint x: 155, endPoint y: 254, distance: 41.5
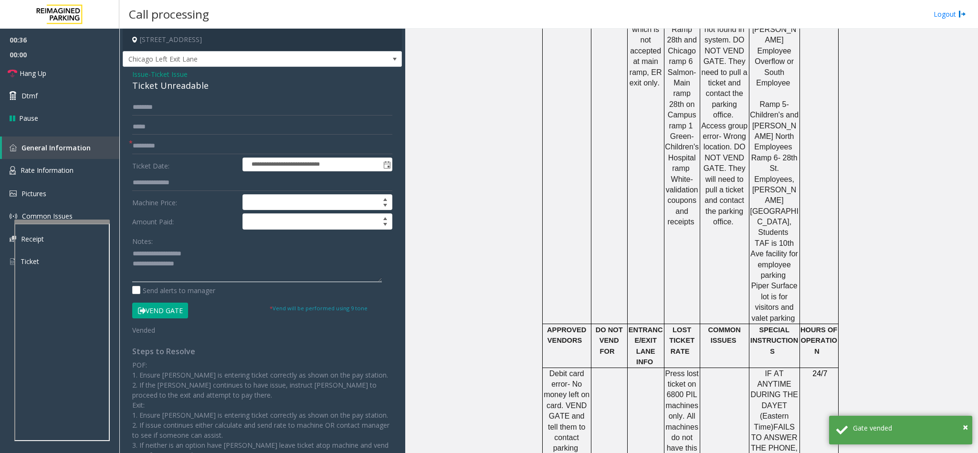
click at [155, 254] on textarea at bounding box center [257, 264] width 250 height 36
click at [202, 264] on textarea at bounding box center [257, 264] width 250 height 36
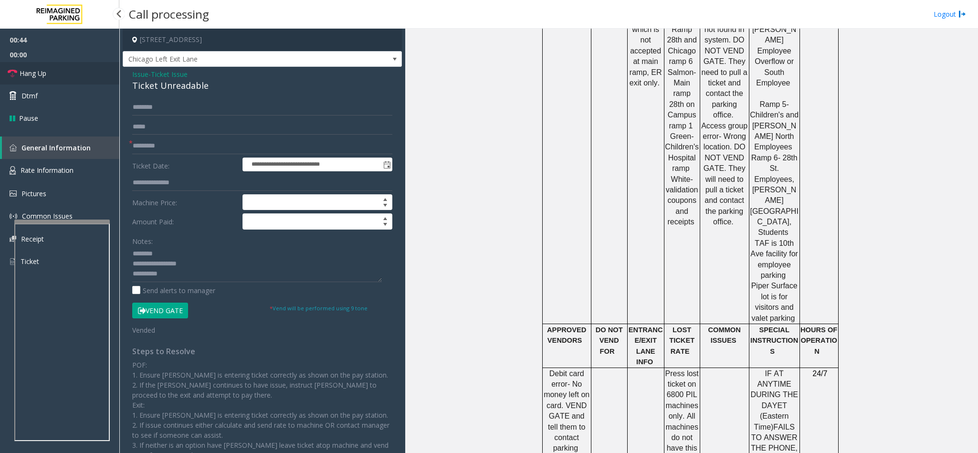
drag, startPoint x: 47, startPoint y: 72, endPoint x: 200, endPoint y: 255, distance: 238.5
click at [49, 72] on link "Hang Up" at bounding box center [59, 73] width 119 height 22
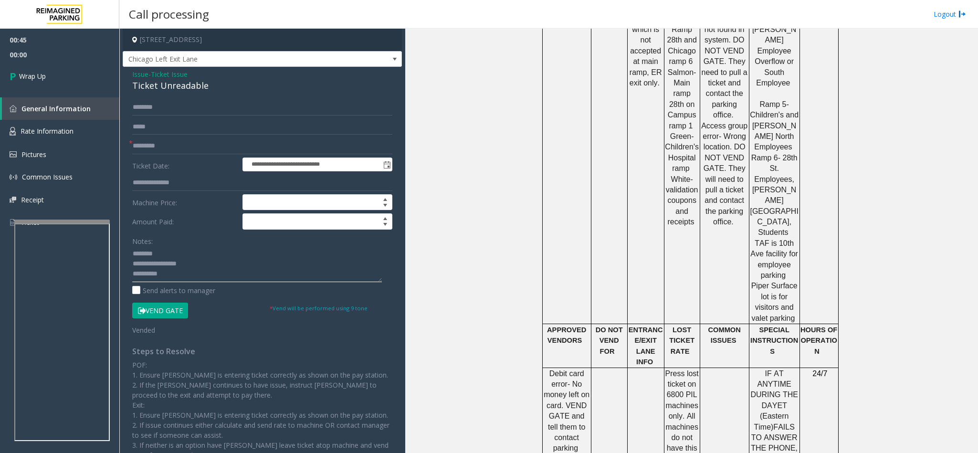
click at [215, 276] on textarea at bounding box center [257, 264] width 250 height 36
type textarea "**********"
click at [68, 74] on link "Wrap Up" at bounding box center [59, 76] width 119 height 28
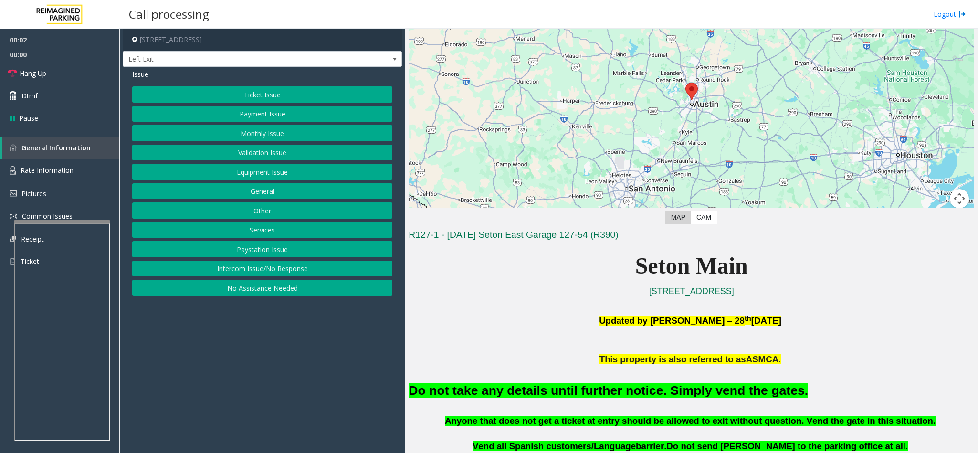
scroll to position [215, 0]
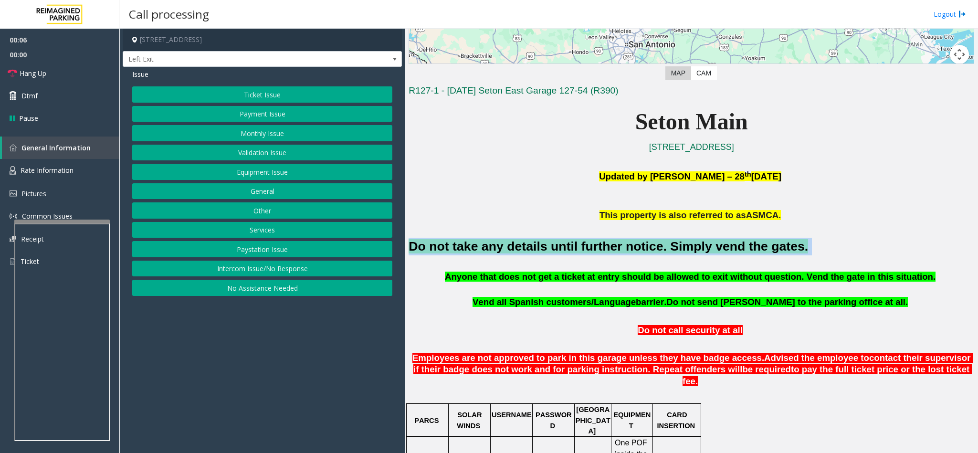
drag, startPoint x: 761, startPoint y: 248, endPoint x: 407, endPoint y: 242, distance: 353.7
click at [407, 242] on div "Main ← Move left → Move right ↑ Move up ↓ Move down + Zoom in - Zoom out Home J…" at bounding box center [691, 241] width 572 height 424
drag, startPoint x: 327, startPoint y: 91, endPoint x: 341, endPoint y: 80, distance: 17.8
click at [341, 80] on div "Issue Ticket Issue Payment Issue Monthly Issue Validation Issue Equipment Issue…" at bounding box center [262, 184] width 279 height 234
click at [275, 147] on button "Validation Issue" at bounding box center [262, 153] width 260 height 16
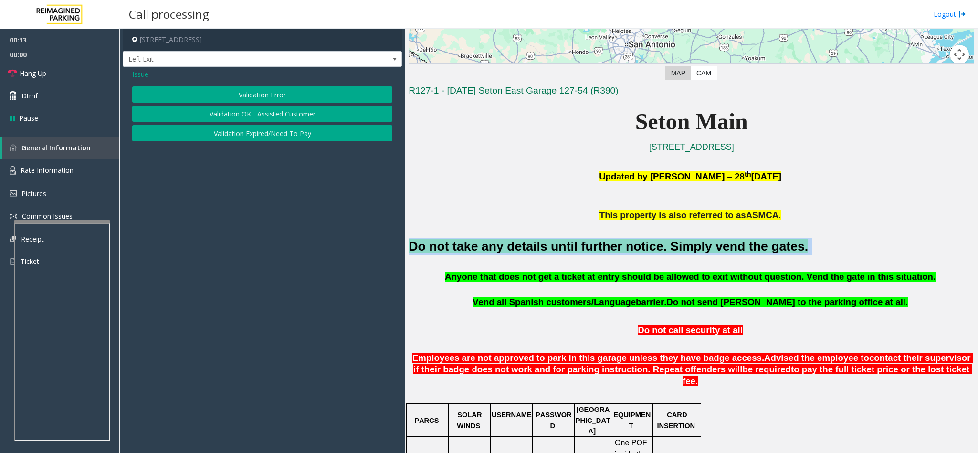
click at [281, 99] on button "Validation Error" at bounding box center [262, 94] width 260 height 16
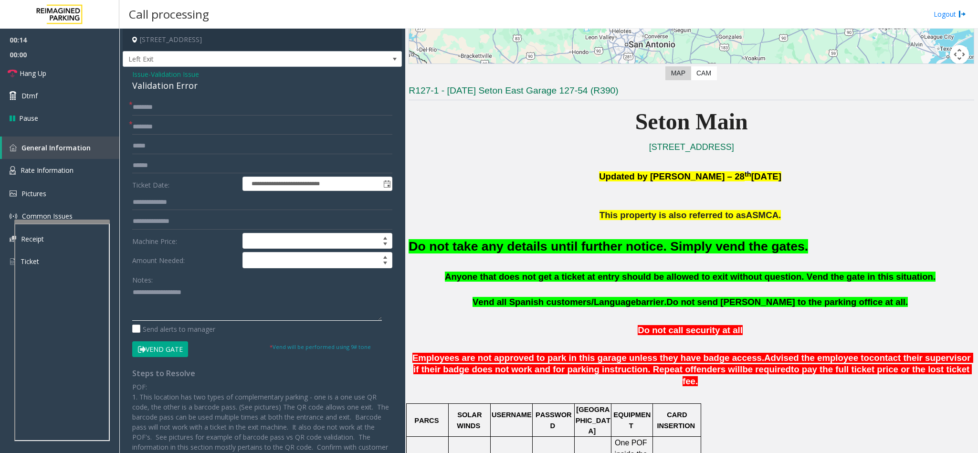
click at [175, 314] on textarea at bounding box center [257, 303] width 250 height 36
paste textarea "**********"
type textarea "**********"
click at [139, 107] on input "text" at bounding box center [262, 107] width 260 height 16
type input "**"
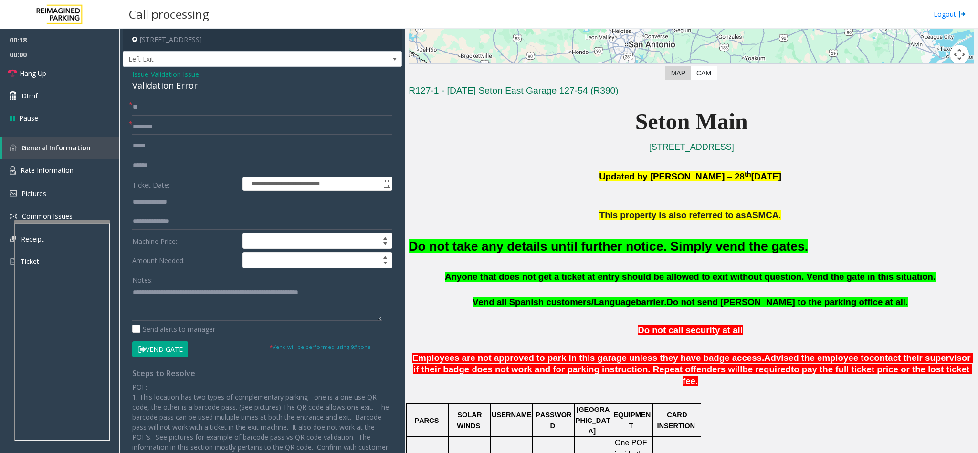
click at [173, 344] on button "Vend Gate" at bounding box center [160, 349] width 56 height 16
click at [52, 74] on link "Hang Up" at bounding box center [59, 73] width 119 height 22
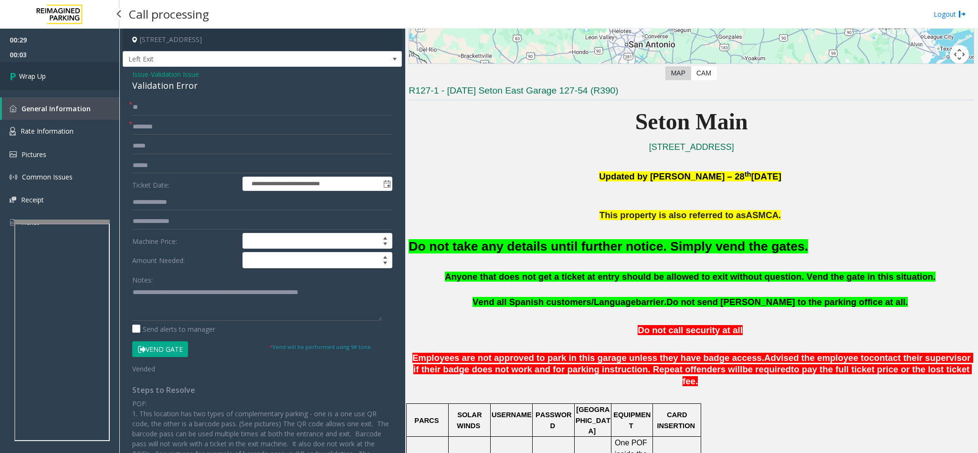
click at [32, 73] on span "Wrap Up" at bounding box center [32, 76] width 27 height 10
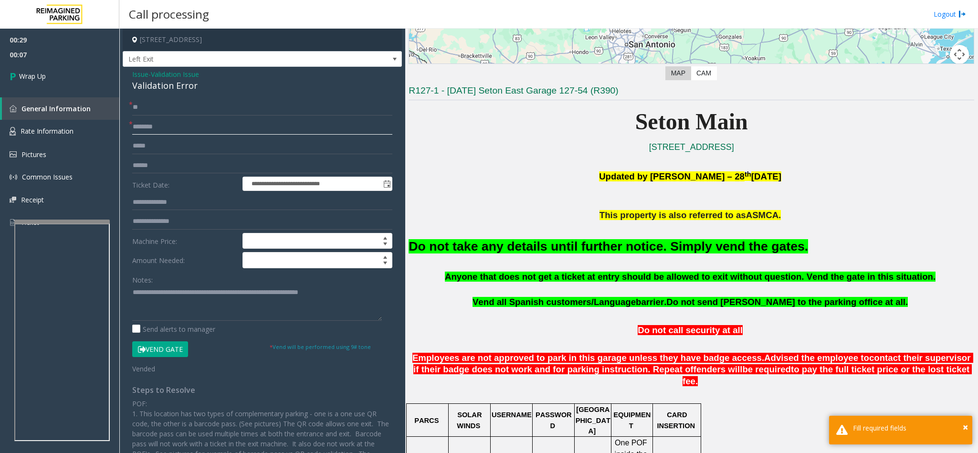
click at [152, 119] on input "text" at bounding box center [262, 127] width 260 height 16
type input "**"
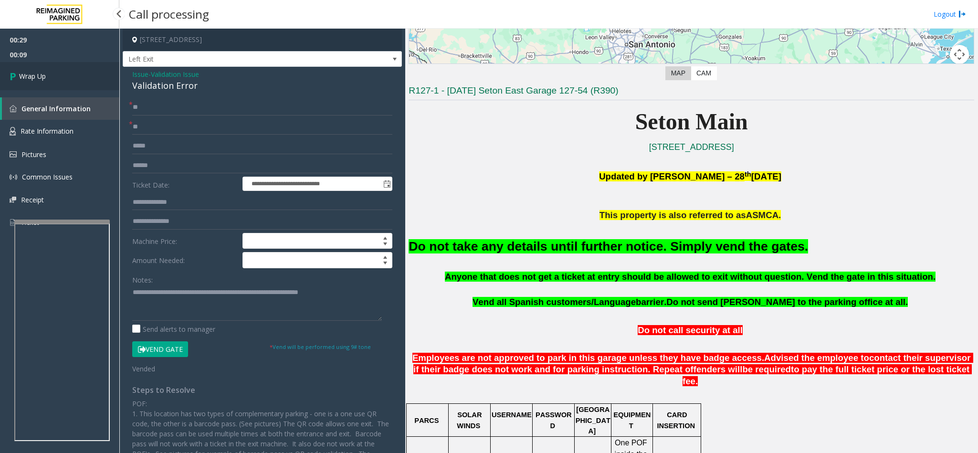
click at [56, 73] on link "Wrap Up" at bounding box center [59, 76] width 119 height 28
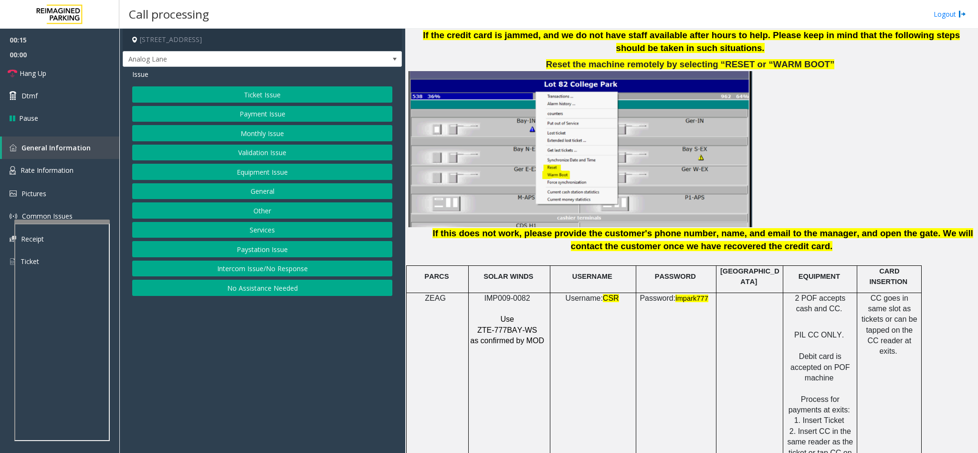
scroll to position [1217, 0]
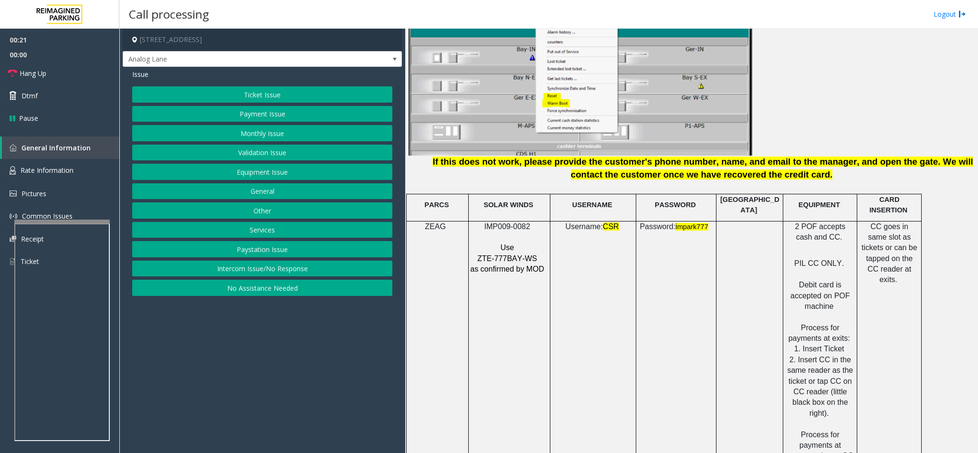
click at [281, 115] on button "Payment Issue" at bounding box center [262, 114] width 260 height 16
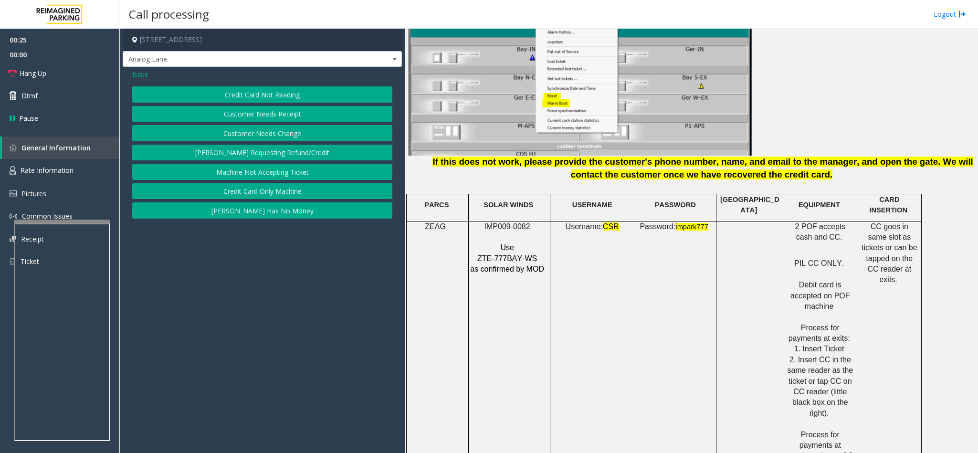
click at [249, 196] on button "Credit Card Only Machine" at bounding box center [262, 191] width 260 height 16
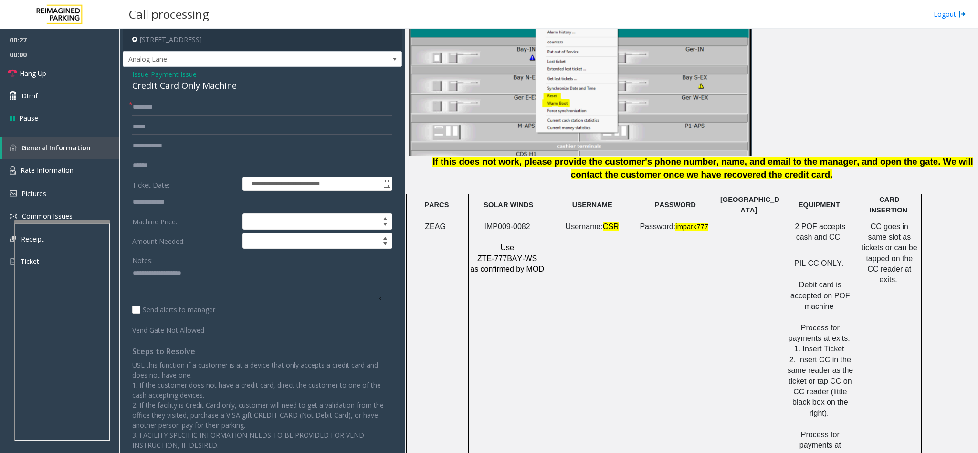
click at [152, 163] on input "text" at bounding box center [262, 166] width 260 height 16
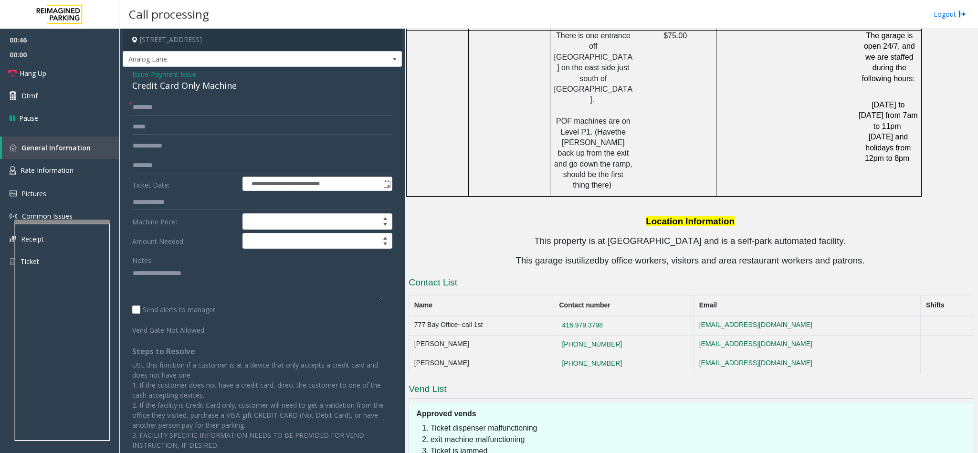
scroll to position [1861, 0]
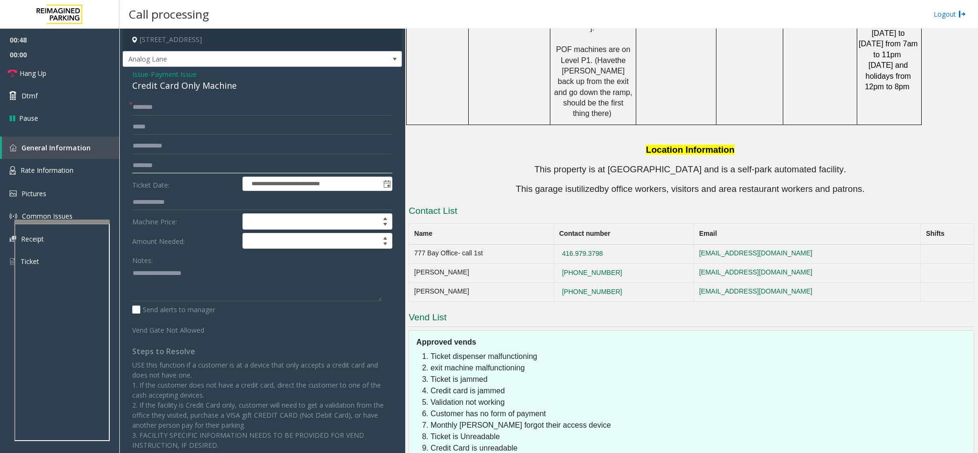
type input "********"
click at [228, 106] on input "text" at bounding box center [262, 107] width 260 height 16
type input "****"
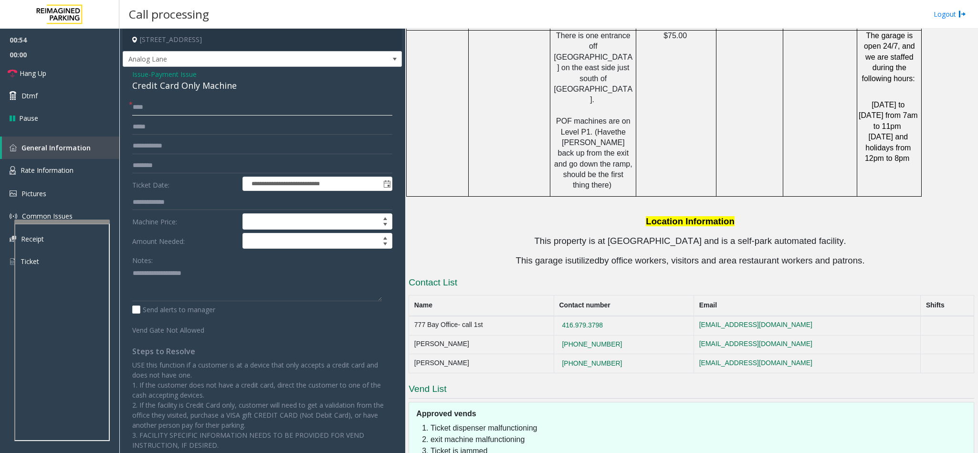
drag, startPoint x: 155, startPoint y: 107, endPoint x: 129, endPoint y: 109, distance: 25.8
click at [132, 109] on div "* ****" at bounding box center [262, 107] width 260 height 16
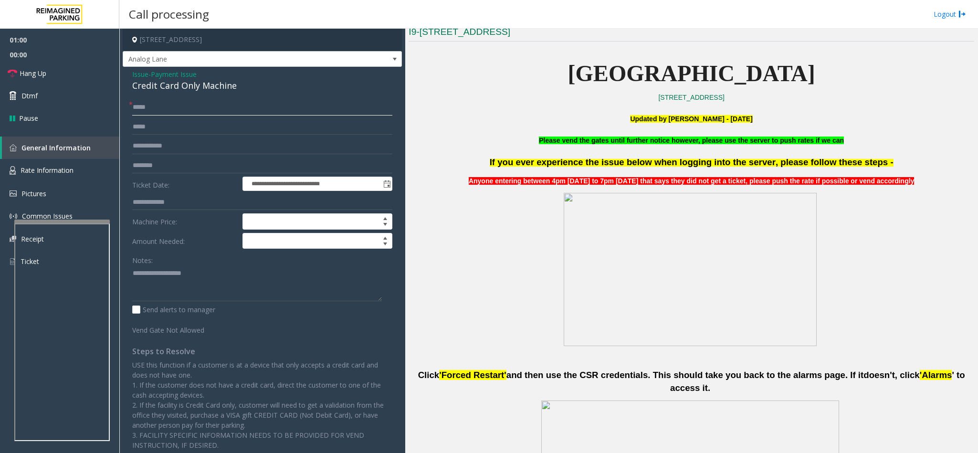
scroll to position [358, 0]
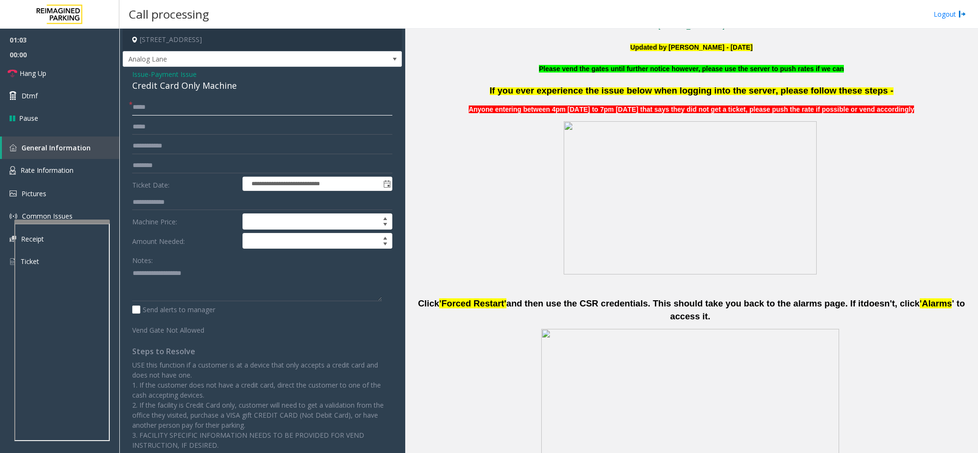
type input "*****"
click at [192, 72] on span "Payment Issue" at bounding box center [174, 74] width 46 height 10
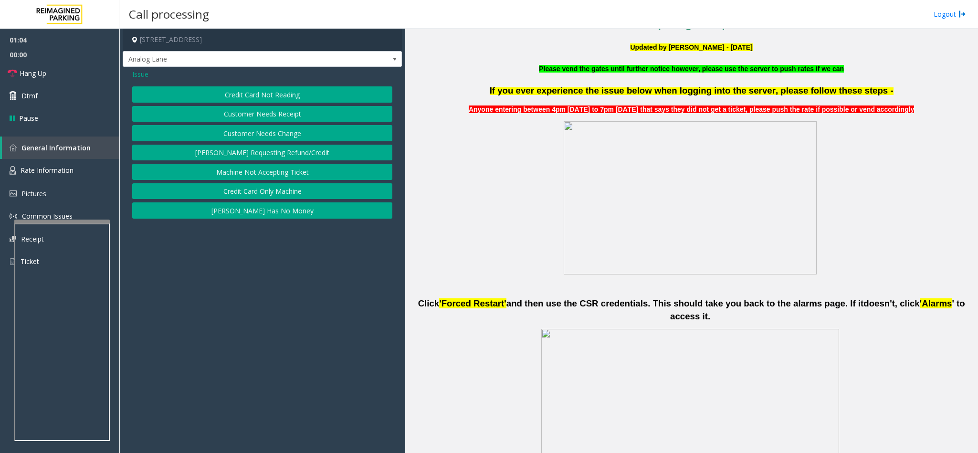
click at [148, 77] on span "Issue" at bounding box center [140, 74] width 16 height 10
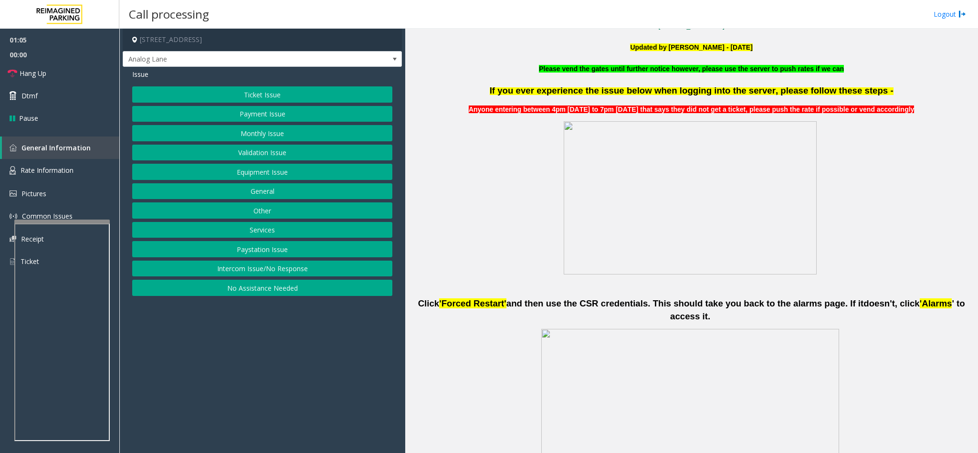
click at [225, 98] on button "Ticket Issue" at bounding box center [262, 94] width 260 height 16
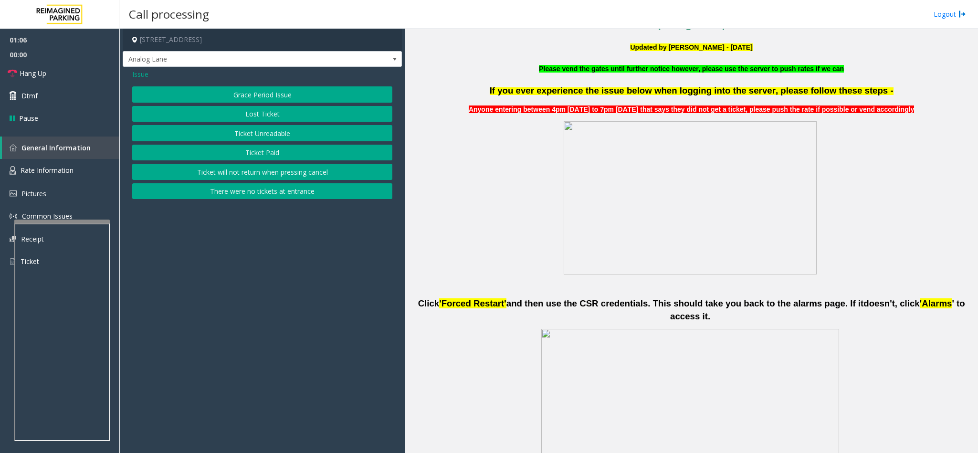
click at [222, 129] on button "Ticket Unreadable" at bounding box center [262, 133] width 260 height 16
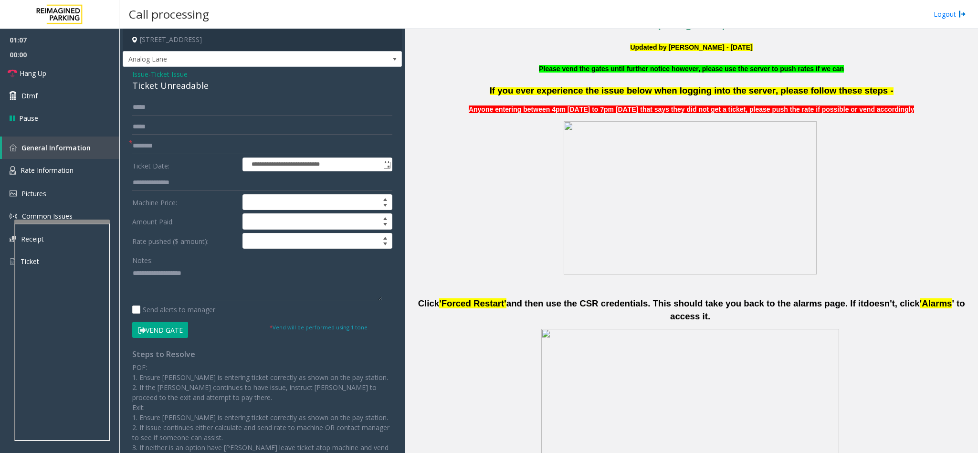
click at [162, 338] on button "Vend Gate" at bounding box center [160, 330] width 56 height 16
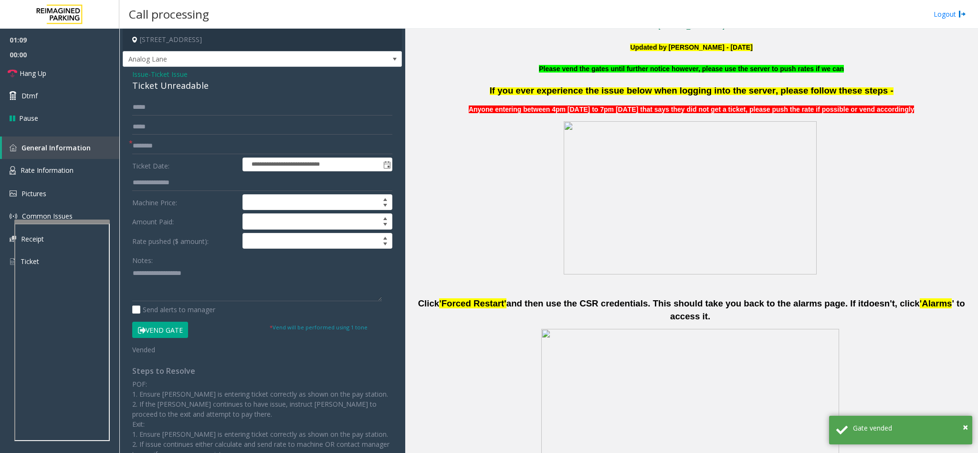
click at [168, 76] on span "Ticket Issue" at bounding box center [169, 74] width 37 height 10
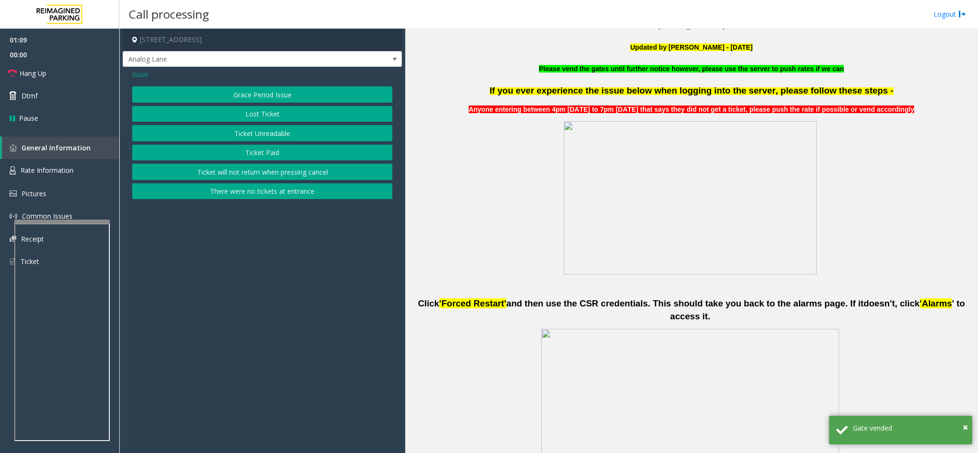
click at [142, 72] on span "Issue" at bounding box center [140, 74] width 16 height 10
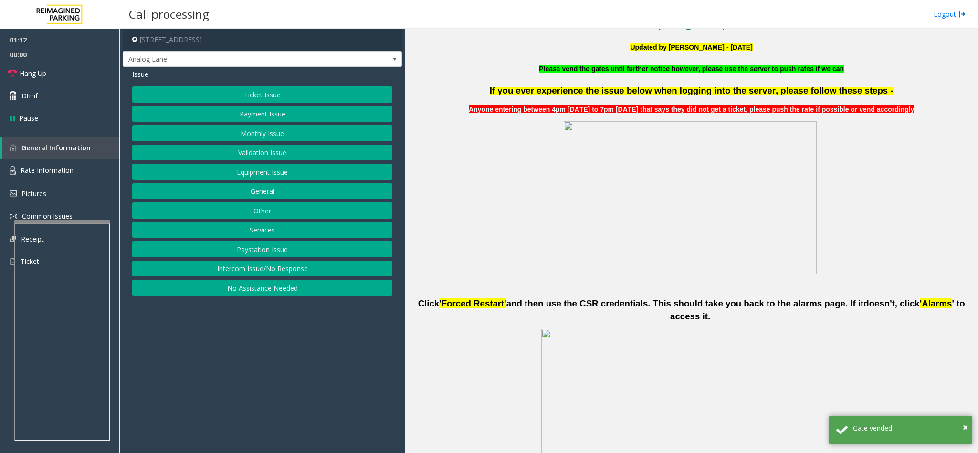
click at [266, 116] on button "Payment Issue" at bounding box center [262, 114] width 260 height 16
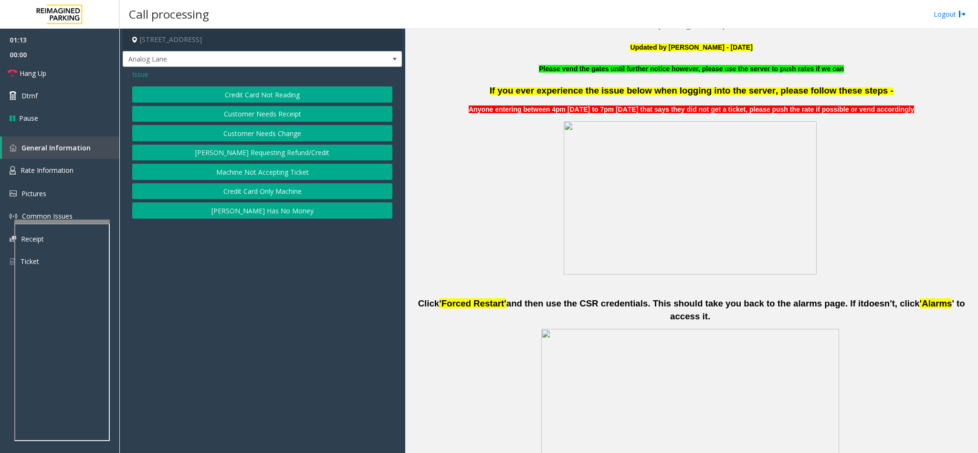
click at [273, 193] on button "Credit Card Only Machine" at bounding box center [262, 191] width 260 height 16
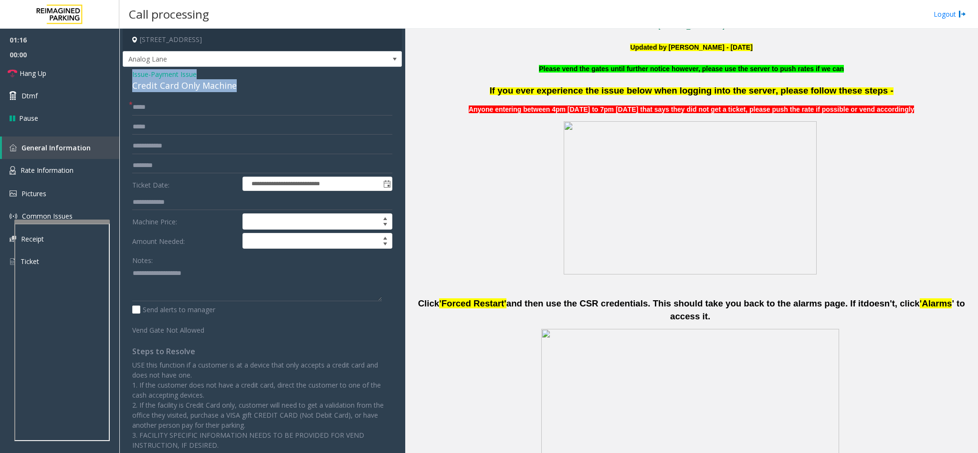
drag, startPoint x: 243, startPoint y: 86, endPoint x: 131, endPoint y: 75, distance: 113.2
click at [131, 75] on div "**********" at bounding box center [262, 278] width 279 height 422
paste textarea "**********"
click at [168, 272] on textarea at bounding box center [257, 283] width 250 height 36
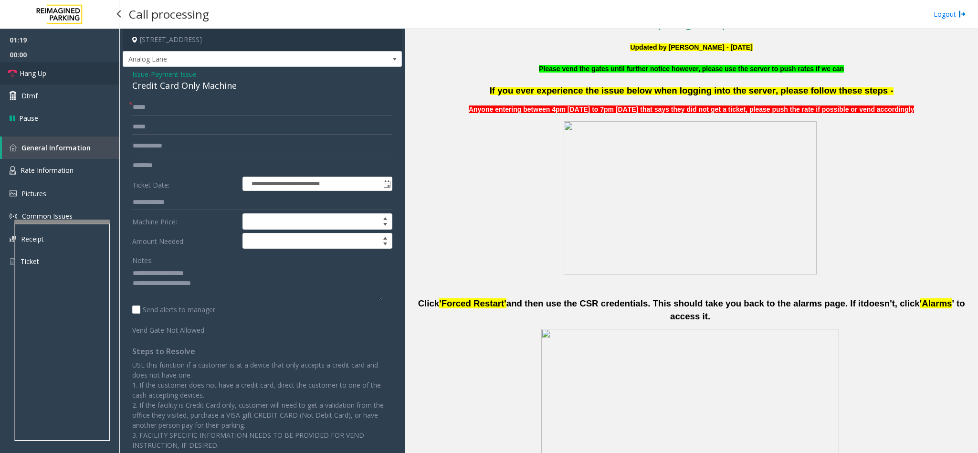
click at [66, 73] on link "Hang Up" at bounding box center [59, 73] width 119 height 22
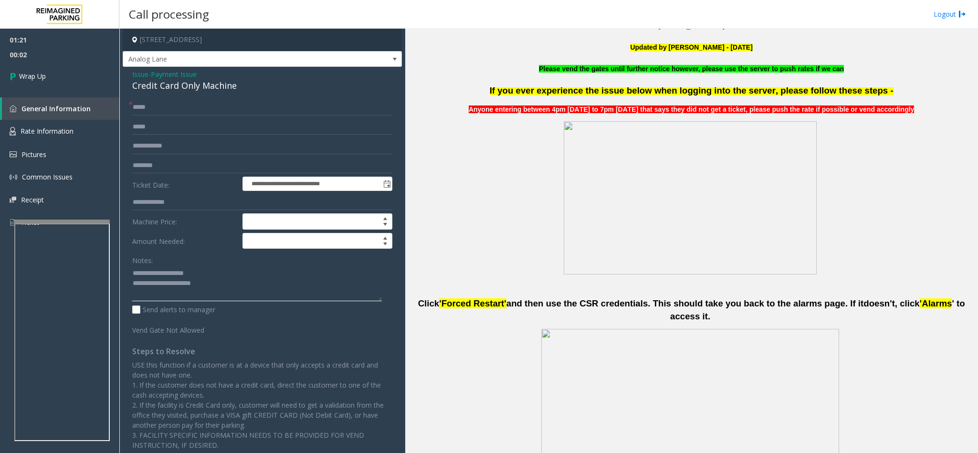
drag, startPoint x: 179, startPoint y: 270, endPoint x: 156, endPoint y: 273, distance: 23.6
click at [156, 273] on textarea at bounding box center [257, 283] width 250 height 36
drag, startPoint x: 248, startPoint y: 282, endPoint x: 254, endPoint y: 278, distance: 7.2
click at [248, 283] on textarea at bounding box center [257, 283] width 250 height 36
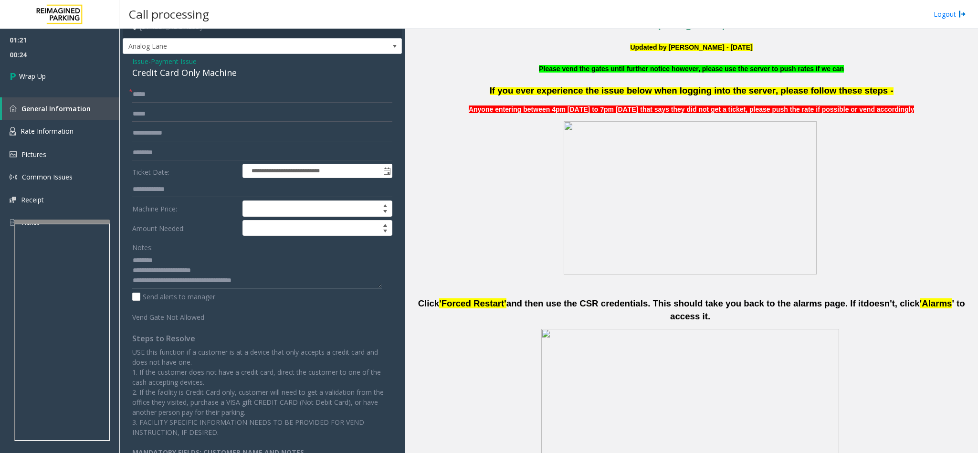
scroll to position [0, 0]
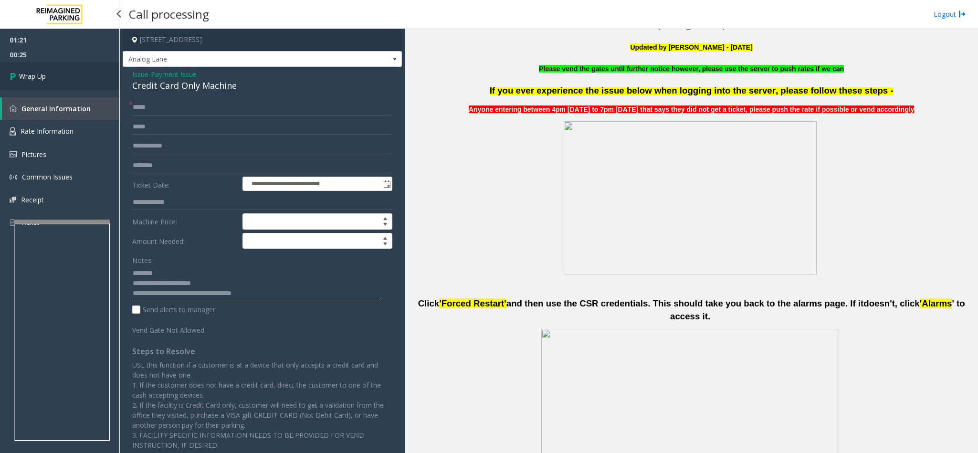
type textarea "**********"
click at [29, 74] on span "Wrap Up" at bounding box center [32, 76] width 27 height 10
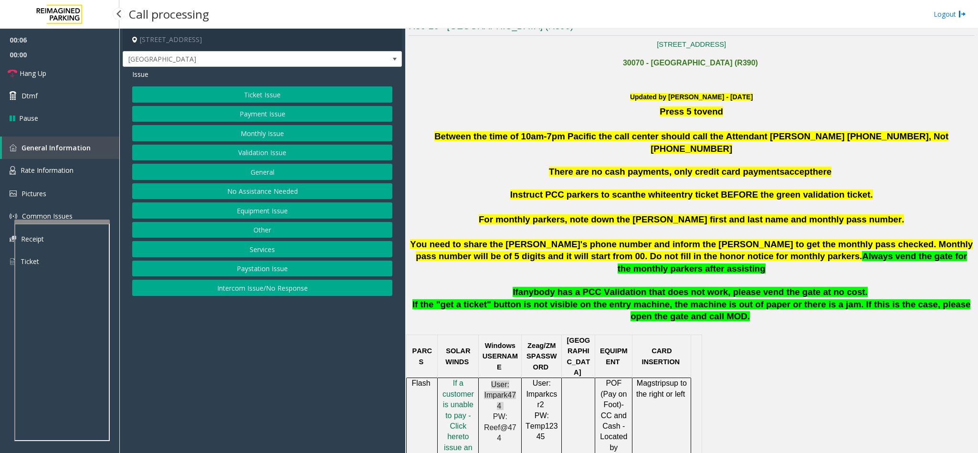
scroll to position [286, 0]
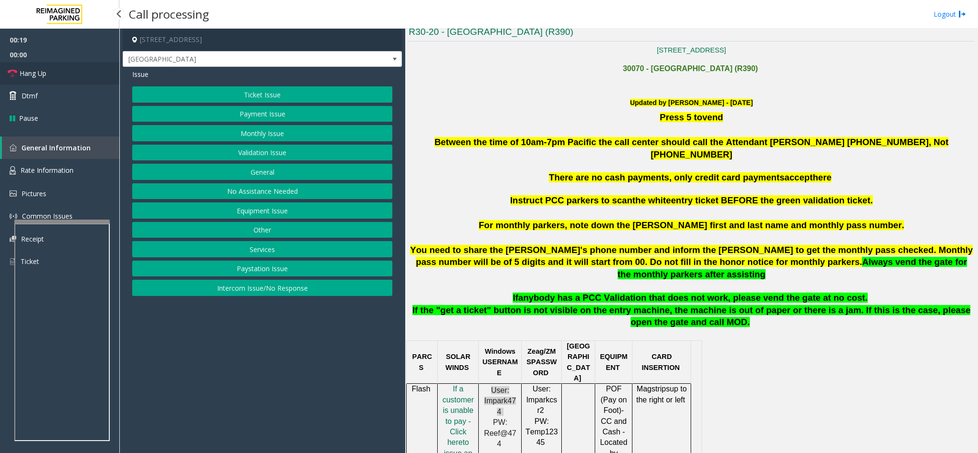
click at [55, 65] on link "Hang Up" at bounding box center [59, 73] width 119 height 22
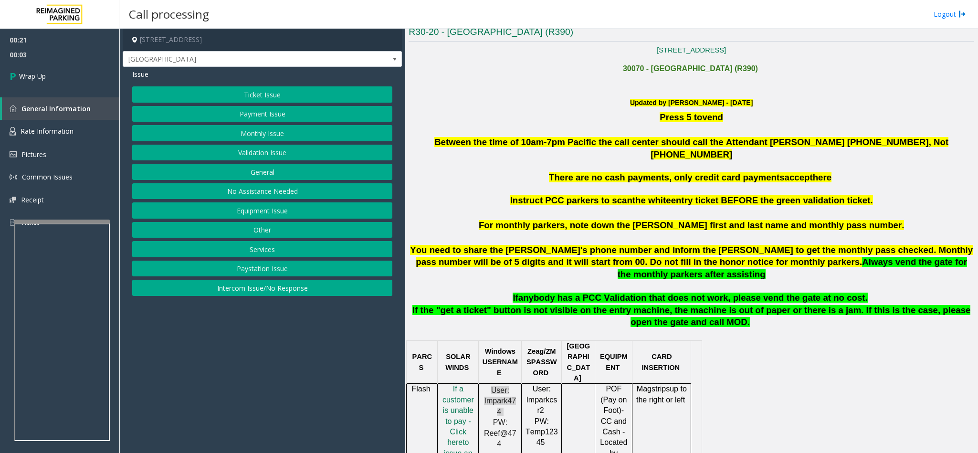
click at [274, 288] on button "Intercom Issue/No Response" at bounding box center [262, 288] width 260 height 16
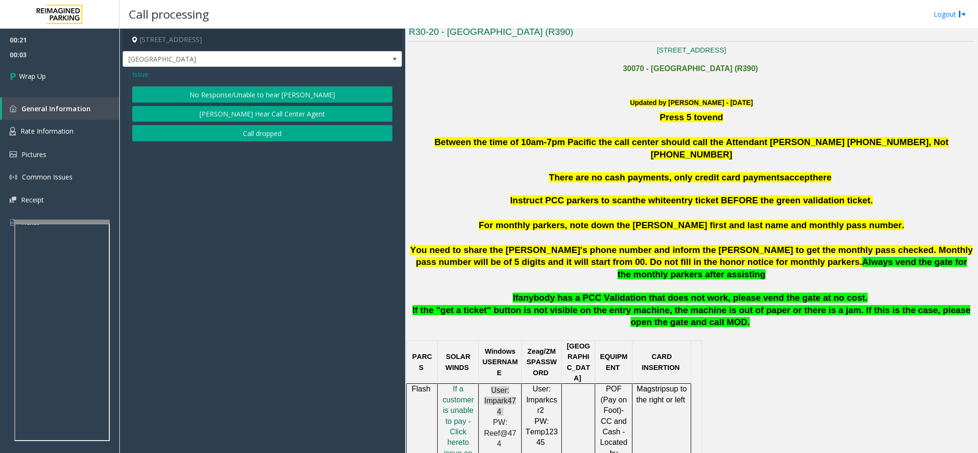
click at [281, 84] on div "Issue No Response/Unable to hear parker Parker Cannot Hear Call Center Agent Ca…" at bounding box center [262, 106] width 279 height 79
click at [272, 98] on button "No Response/Unable to hear [PERSON_NAME]" at bounding box center [262, 94] width 260 height 16
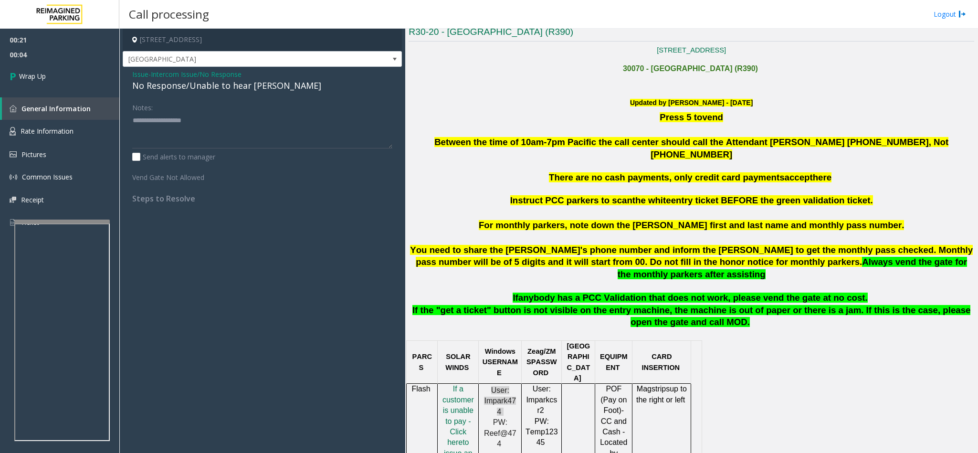
click at [243, 86] on div "No Response/Unable to hear [PERSON_NAME]" at bounding box center [262, 85] width 260 height 13
type textarea "**********"
click at [62, 70] on link "Wrap Up" at bounding box center [59, 76] width 119 height 28
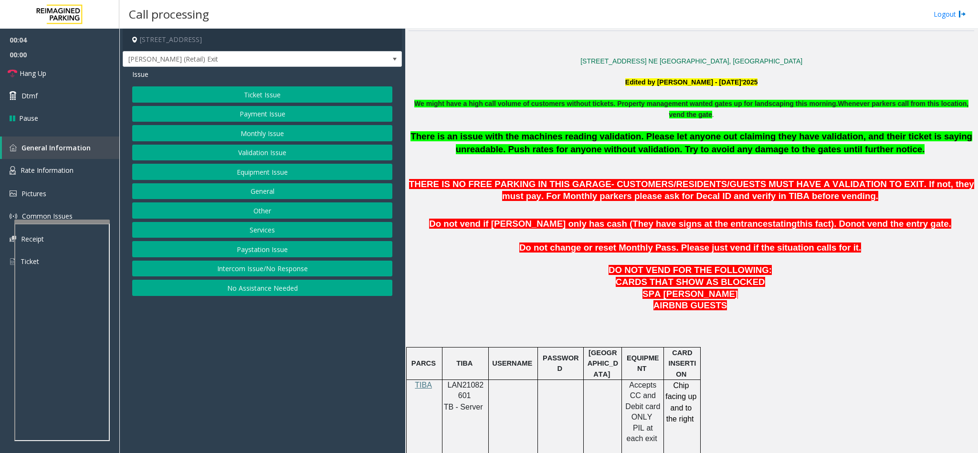
scroll to position [430, 0]
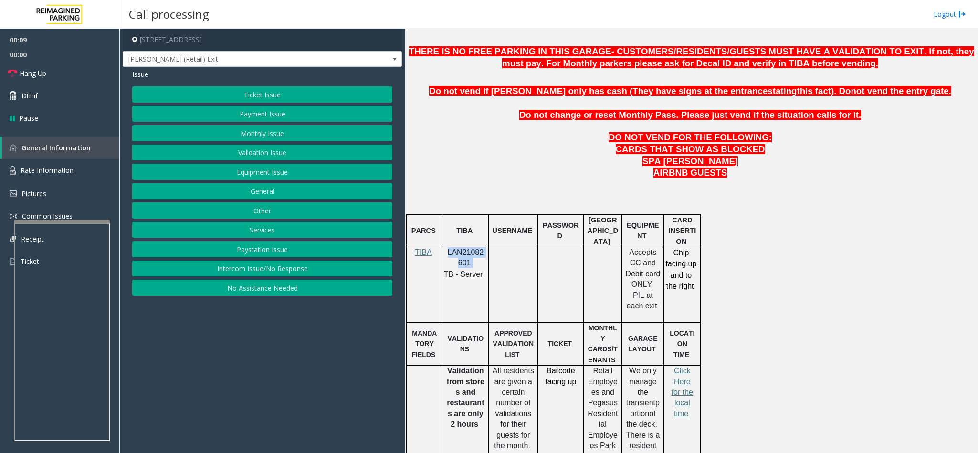
drag, startPoint x: 473, startPoint y: 265, endPoint x: 449, endPoint y: 259, distance: 24.7
click at [449, 259] on p "LAN21082601" at bounding box center [465, 257] width 39 height 21
click at [261, 109] on button "Payment Issue" at bounding box center [262, 114] width 260 height 16
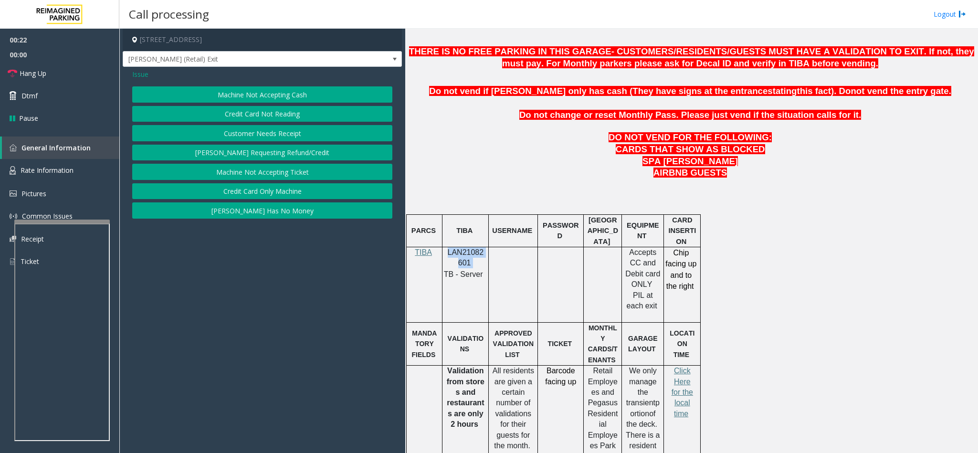
click at [285, 112] on button "Credit Card Not Reading" at bounding box center [262, 114] width 260 height 16
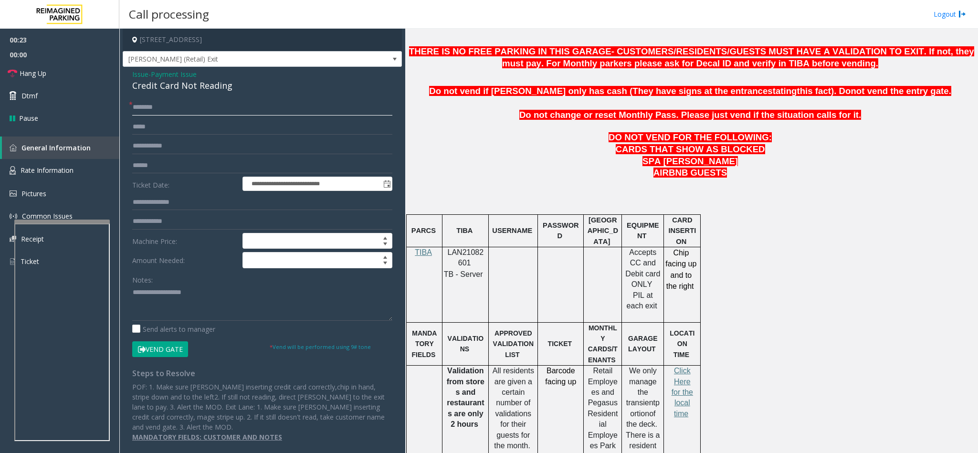
click at [182, 113] on input "text" at bounding box center [262, 107] width 260 height 16
drag, startPoint x: 234, startPoint y: 84, endPoint x: 132, endPoint y: 68, distance: 103.5
click at [132, 68] on div "**********" at bounding box center [262, 259] width 279 height 384
paste textarea "**********"
click at [220, 294] on textarea at bounding box center [262, 303] width 260 height 36
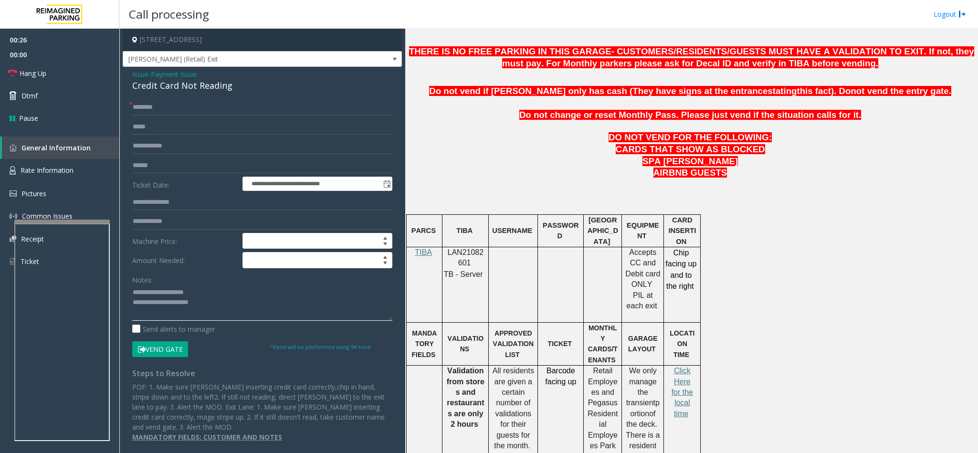
drag, startPoint x: 207, startPoint y: 289, endPoint x: 158, endPoint y: 291, distance: 48.7
click at [155, 292] on textarea at bounding box center [262, 303] width 260 height 36
click at [231, 308] on textarea at bounding box center [262, 303] width 260 height 36
click at [212, 311] on textarea at bounding box center [262, 303] width 260 height 36
click at [164, 165] on input "text" at bounding box center [262, 166] width 260 height 16
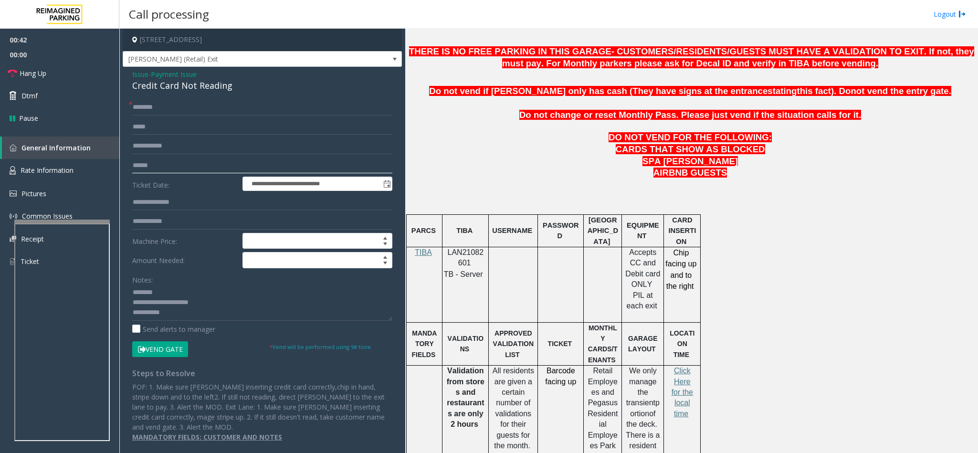
click at [269, 168] on input "text" at bounding box center [262, 166] width 260 height 16
click at [185, 165] on input "text" at bounding box center [262, 166] width 260 height 16
click at [200, 168] on input "text" at bounding box center [262, 166] width 260 height 16
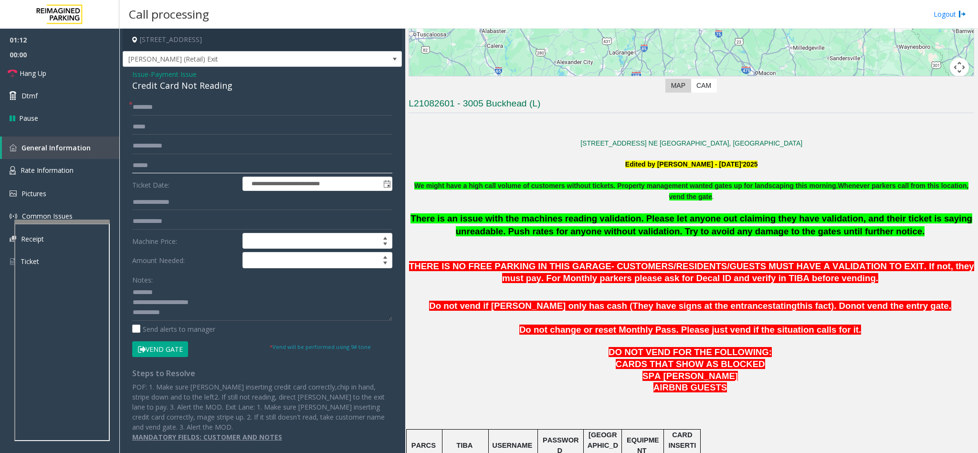
scroll to position [143, 0]
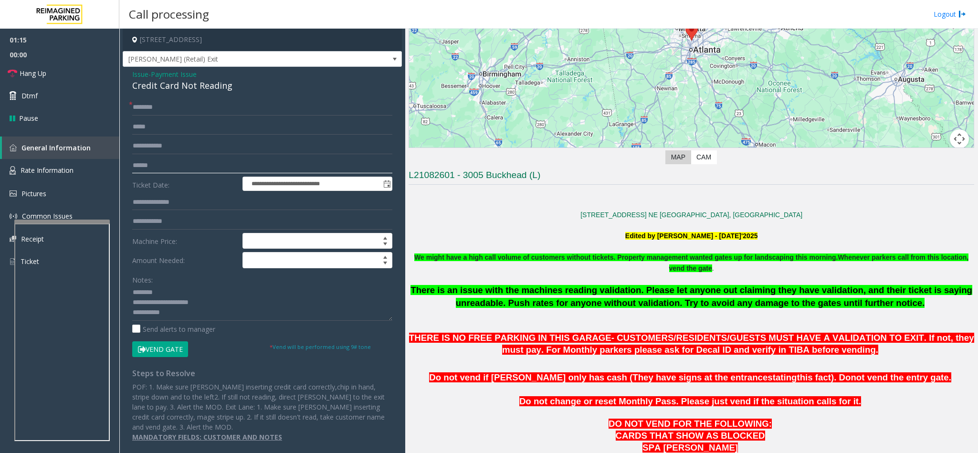
click at [324, 170] on input "text" at bounding box center [262, 166] width 260 height 16
click at [321, 166] on input "text" at bounding box center [262, 166] width 260 height 16
click at [21, 71] on span "Hang Up" at bounding box center [33, 73] width 27 height 10
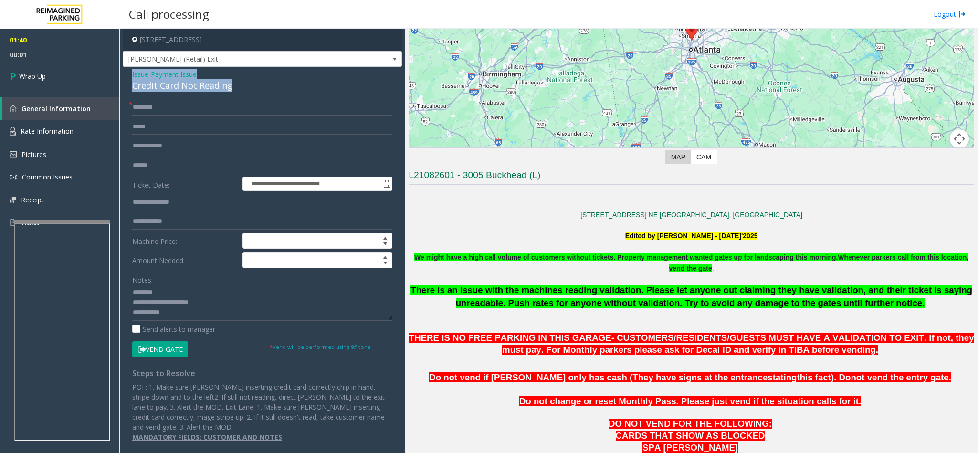
drag, startPoint x: 242, startPoint y: 82, endPoint x: 132, endPoint y: 77, distance: 110.4
click at [132, 77] on div "Issue - Payment Issue Credit Card Not Reading" at bounding box center [262, 80] width 260 height 23
click at [235, 315] on textarea at bounding box center [262, 303] width 260 height 36
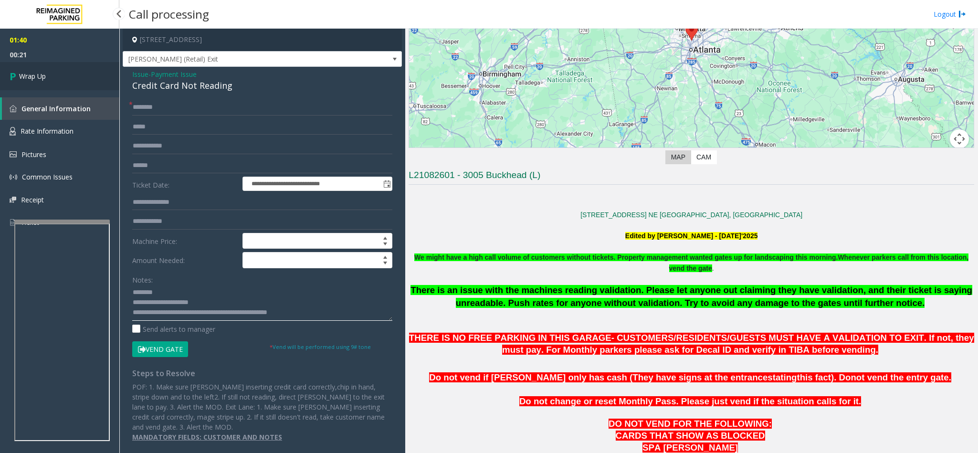
type textarea "**********"
click at [34, 78] on span "Wrap Up" at bounding box center [32, 76] width 27 height 10
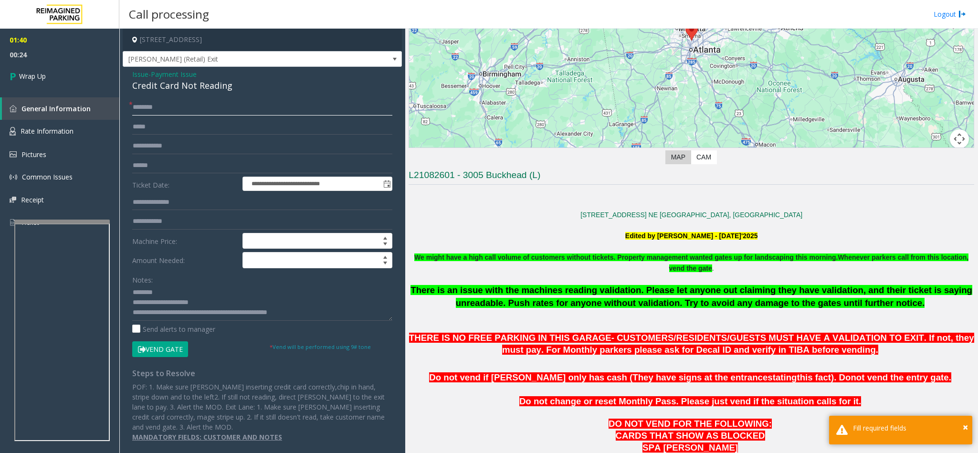
click at [155, 112] on input "text" at bounding box center [262, 107] width 260 height 16
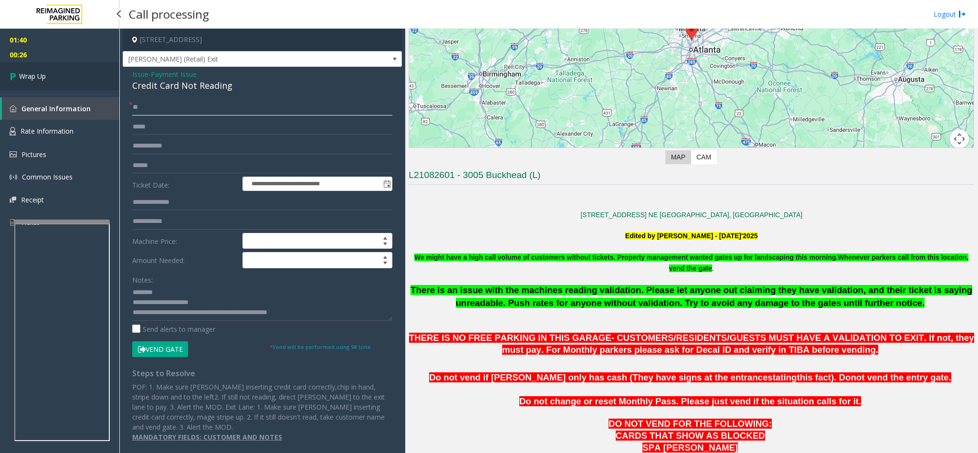
type input "**"
click at [38, 76] on span "Wrap Up" at bounding box center [32, 76] width 27 height 10
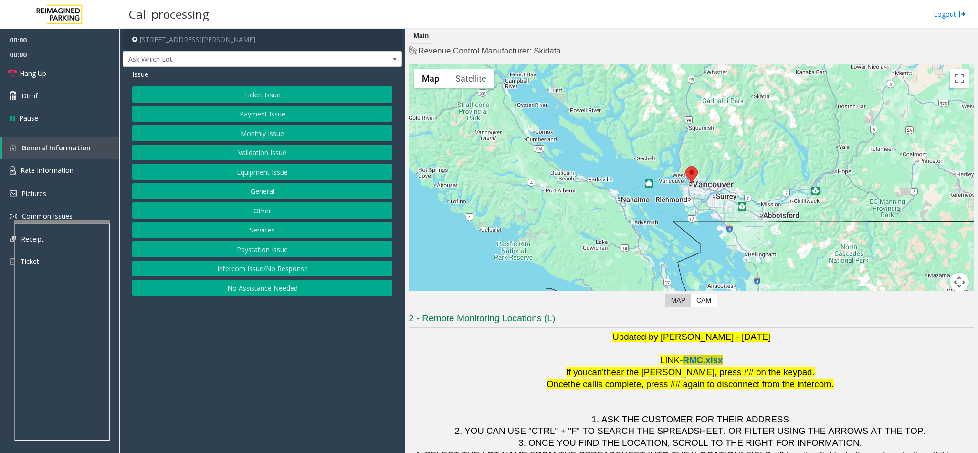
scroll to position [42, 0]
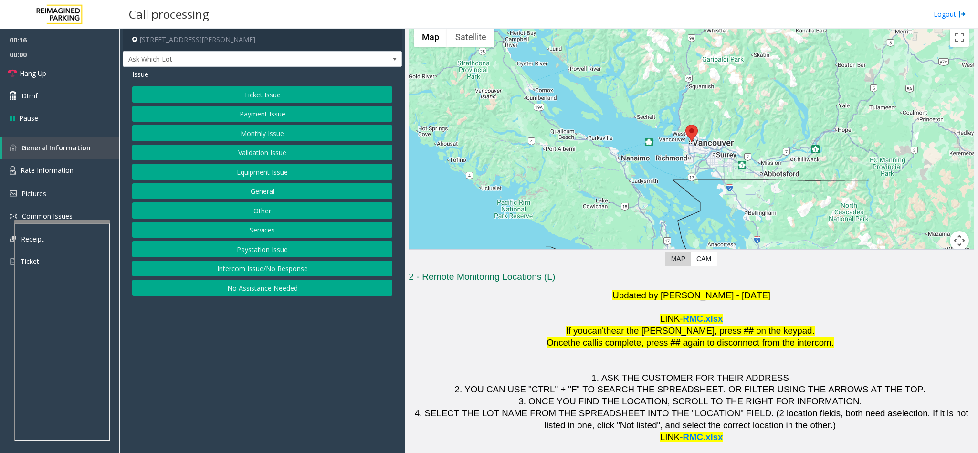
click at [265, 151] on button "Validation Issue" at bounding box center [262, 153] width 260 height 16
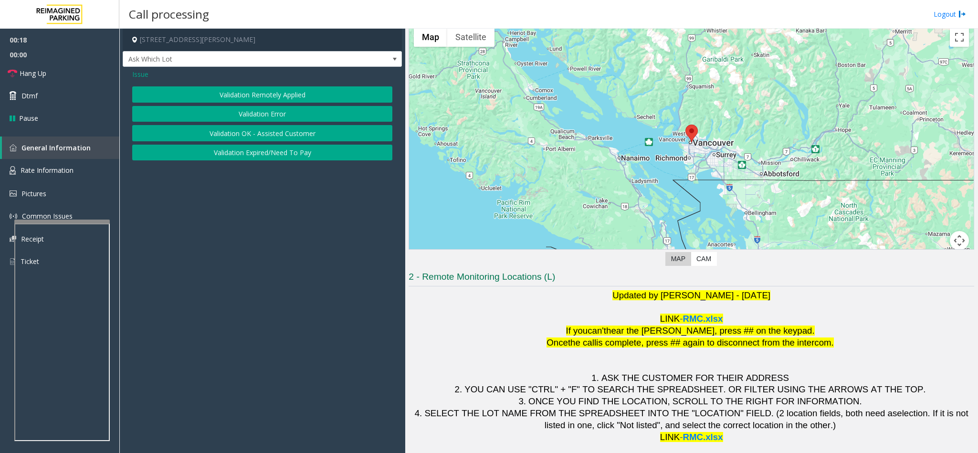
drag, startPoint x: 255, startPoint y: 121, endPoint x: 258, endPoint y: 113, distance: 8.2
click at [258, 113] on button "Validation Error" at bounding box center [262, 114] width 260 height 16
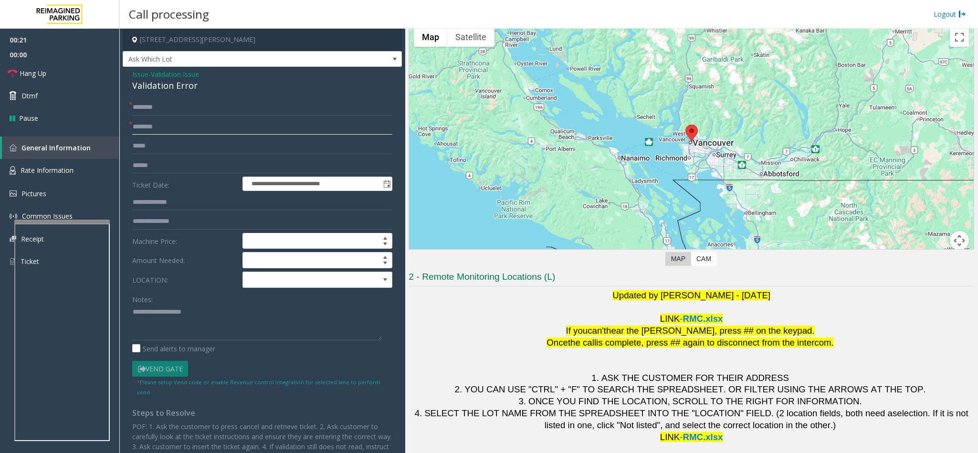
click at [144, 129] on input "text" at bounding box center [262, 127] width 260 height 16
type input "********"
click at [190, 100] on input "text" at bounding box center [262, 107] width 260 height 16
click at [258, 107] on input "text" at bounding box center [262, 107] width 260 height 16
type input "*****"
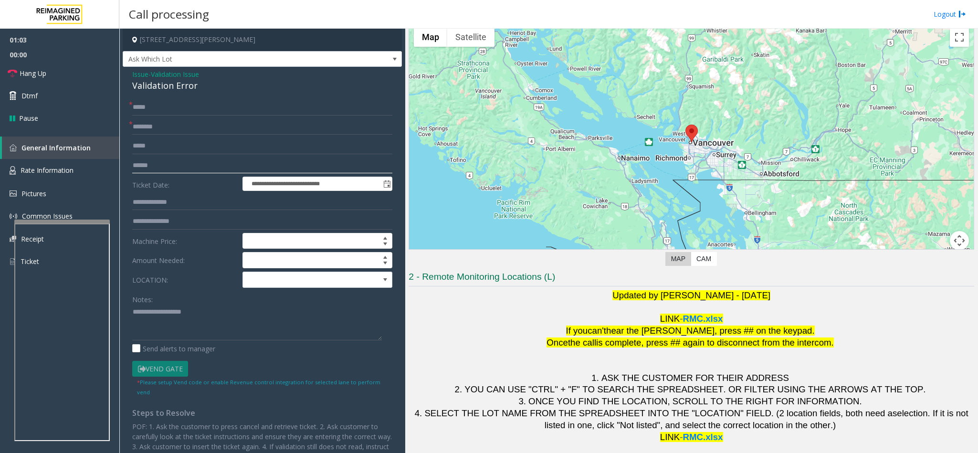
click at [138, 165] on input "text" at bounding box center [262, 166] width 260 height 16
click at [149, 160] on input "text" at bounding box center [262, 166] width 260 height 16
type input "*******"
click at [158, 317] on textarea at bounding box center [257, 323] width 250 height 36
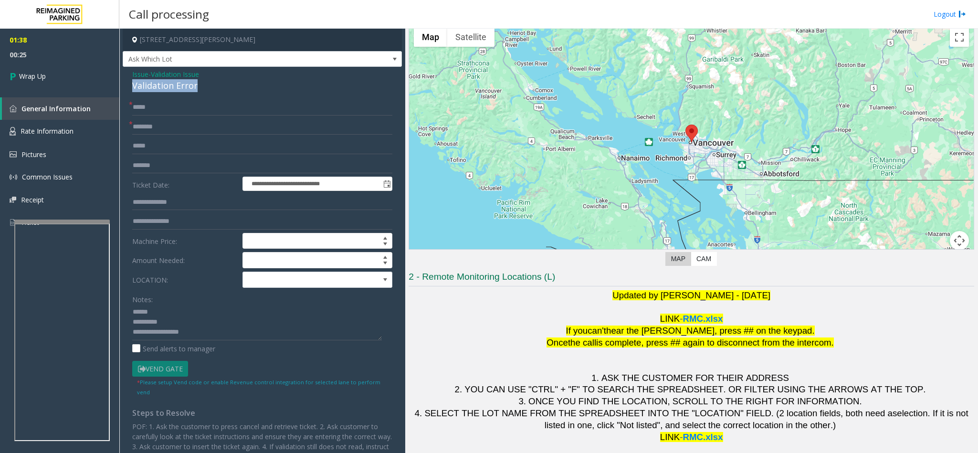
drag, startPoint x: 196, startPoint y: 84, endPoint x: 129, endPoint y: 88, distance: 67.4
click at [129, 88] on div "**********" at bounding box center [262, 314] width 279 height 494
click at [164, 316] on textarea at bounding box center [257, 323] width 250 height 36
paste textarea "**********"
click at [178, 326] on textarea at bounding box center [257, 323] width 250 height 36
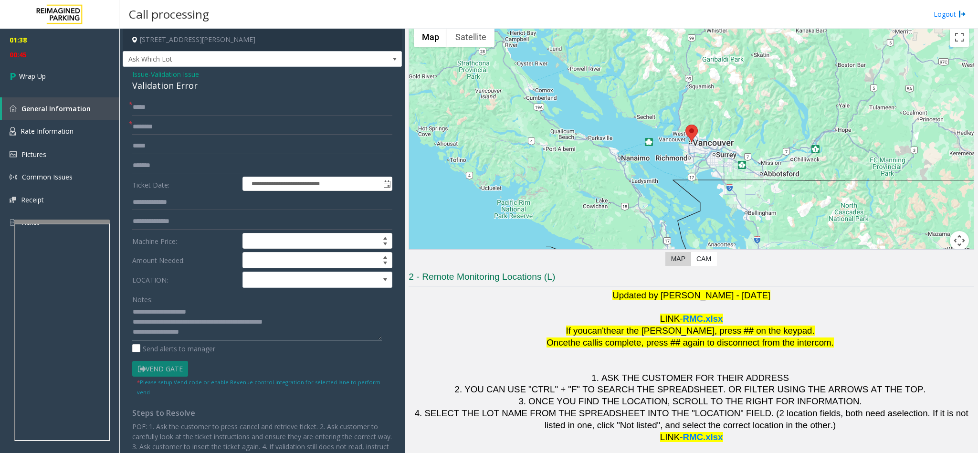
click at [262, 329] on textarea at bounding box center [257, 323] width 250 height 36
click at [263, 324] on textarea at bounding box center [257, 323] width 250 height 36
type textarea "**********"
click at [33, 78] on span "Wrap Up" at bounding box center [32, 76] width 27 height 10
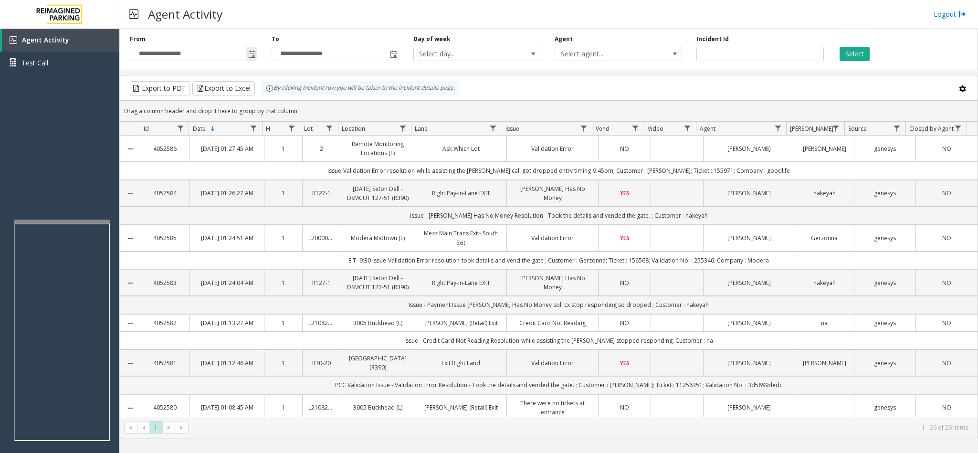
click at [252, 54] on span "Toggle popup" at bounding box center [252, 55] width 8 height 8
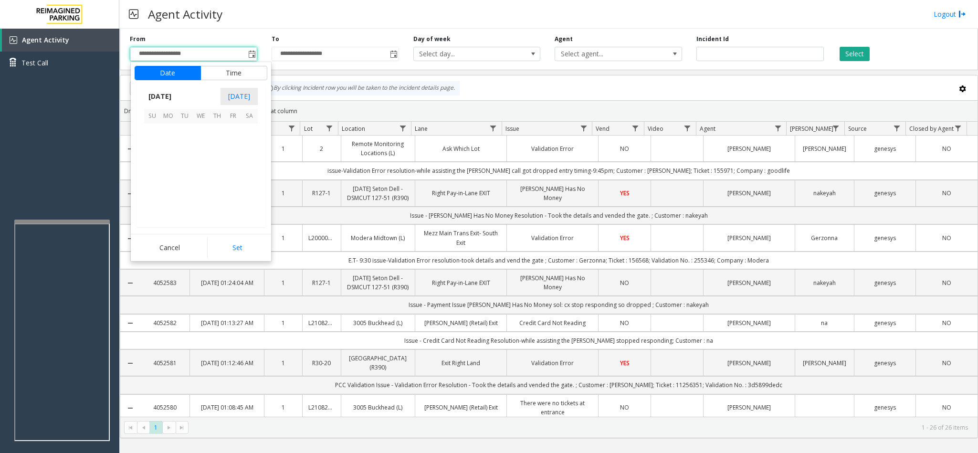
scroll to position [171106, 0]
click at [152, 165] on span "10" at bounding box center [152, 165] width 16 height 16
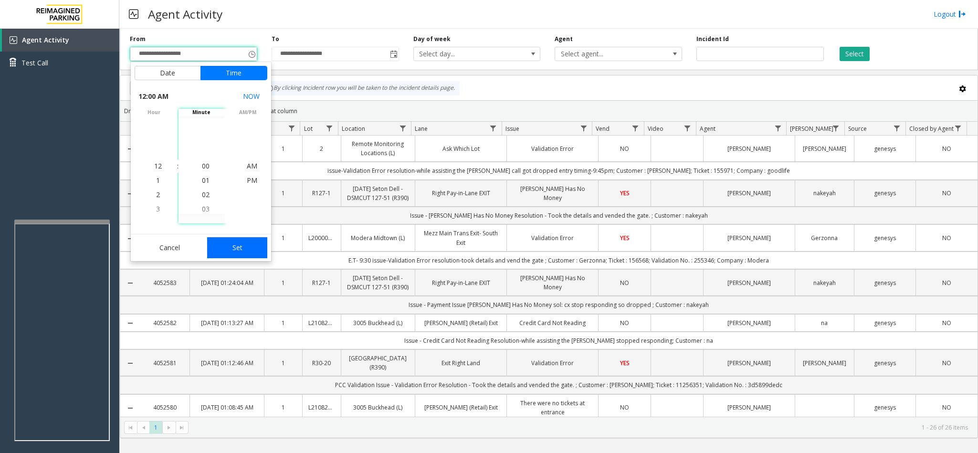
click at [231, 248] on button "Set" at bounding box center [237, 247] width 60 height 21
type input "**********"
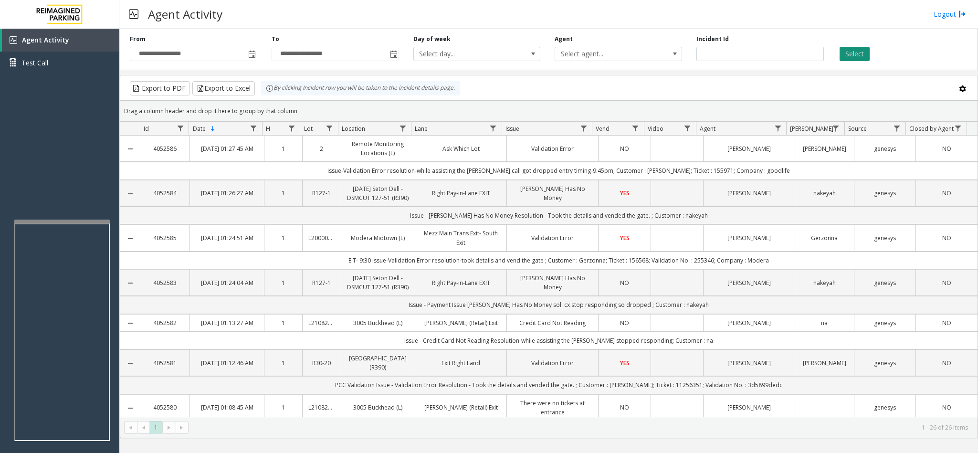
click at [855, 58] on button "Select" at bounding box center [855, 54] width 30 height 14
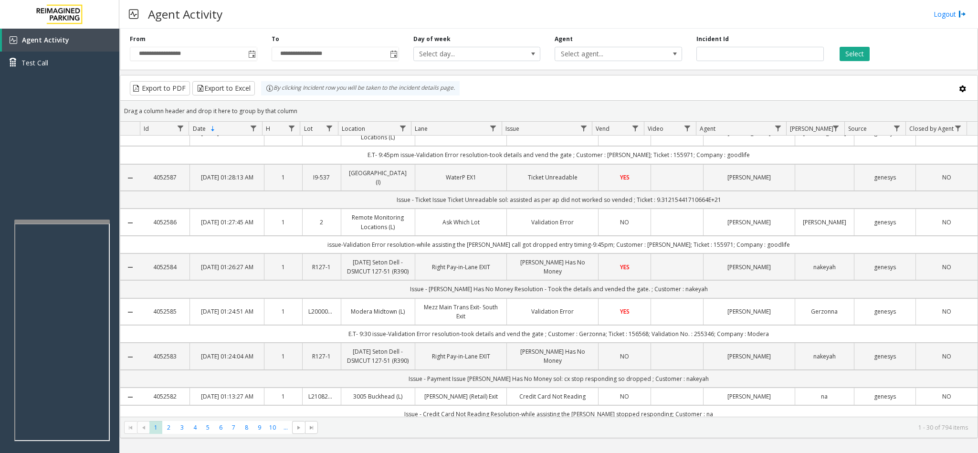
scroll to position [0, 0]
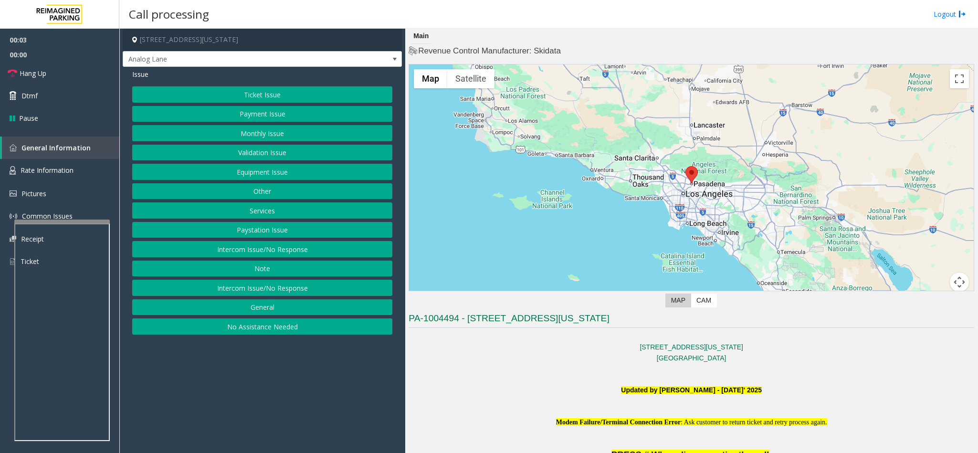
scroll to position [72, 0]
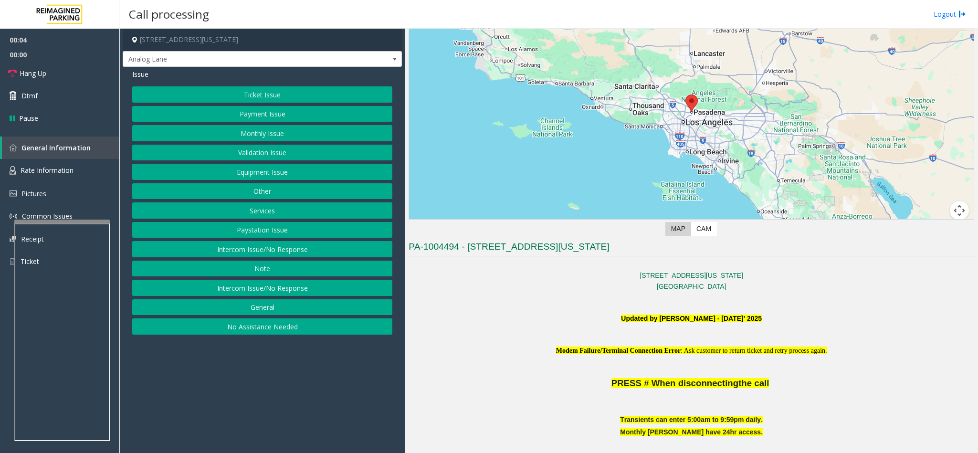
click at [232, 93] on button "Ticket Issue" at bounding box center [262, 94] width 260 height 16
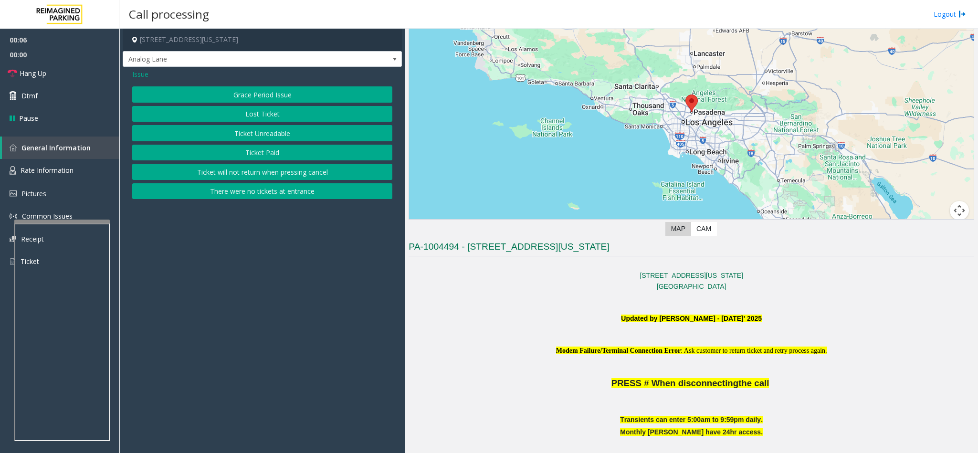
click at [242, 136] on button "Ticket Unreadable" at bounding box center [262, 133] width 260 height 16
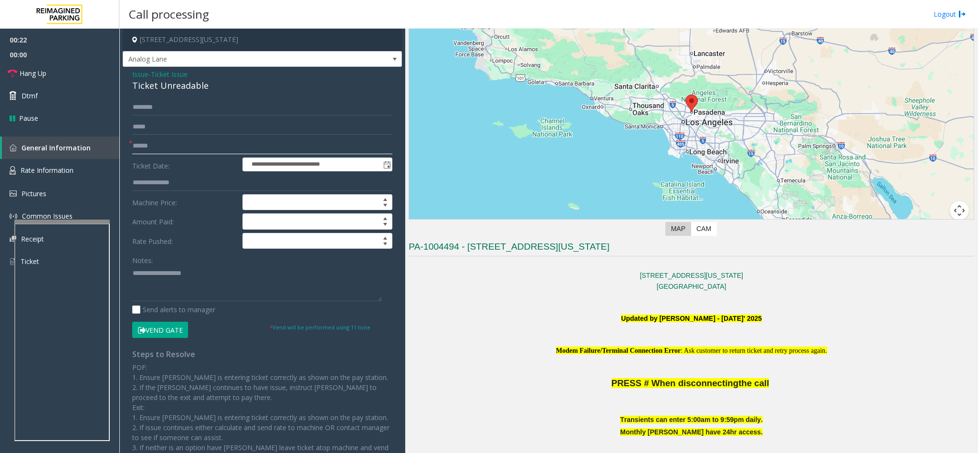
click at [179, 148] on input "text" at bounding box center [262, 146] width 260 height 16
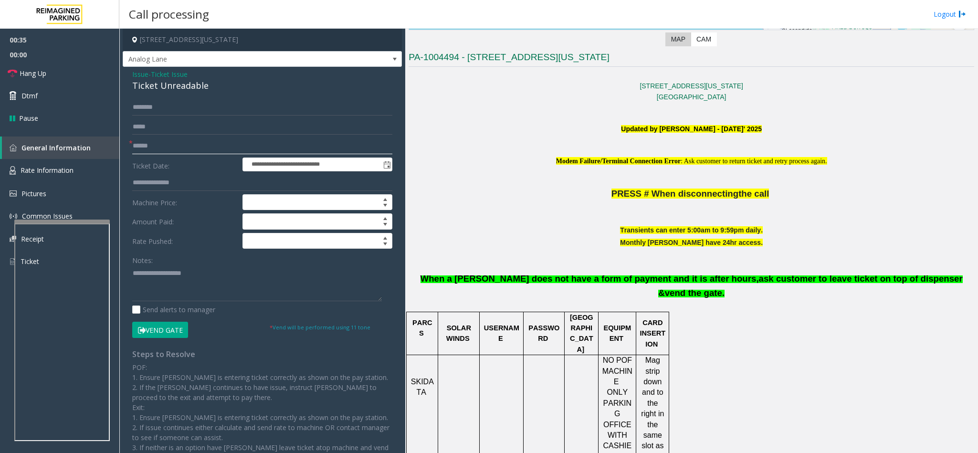
scroll to position [286, 0]
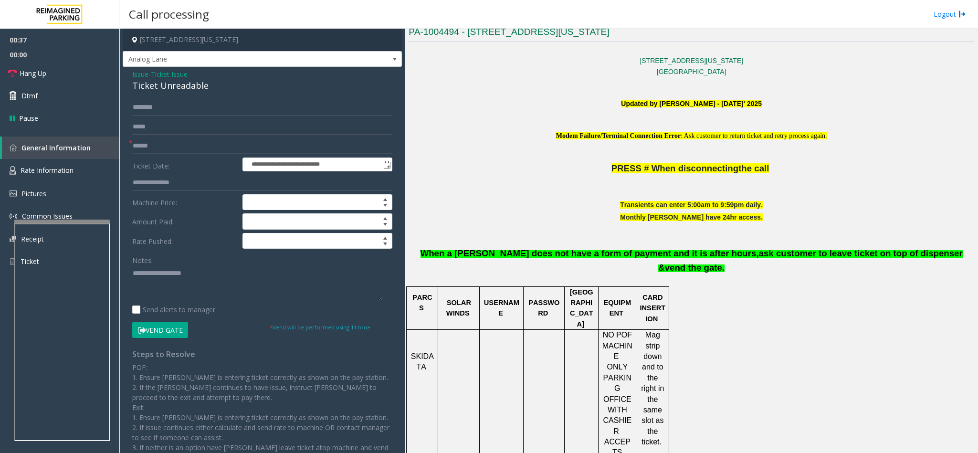
click at [181, 140] on input "text" at bounding box center [262, 146] width 260 height 16
click at [198, 149] on input "text" at bounding box center [262, 146] width 260 height 16
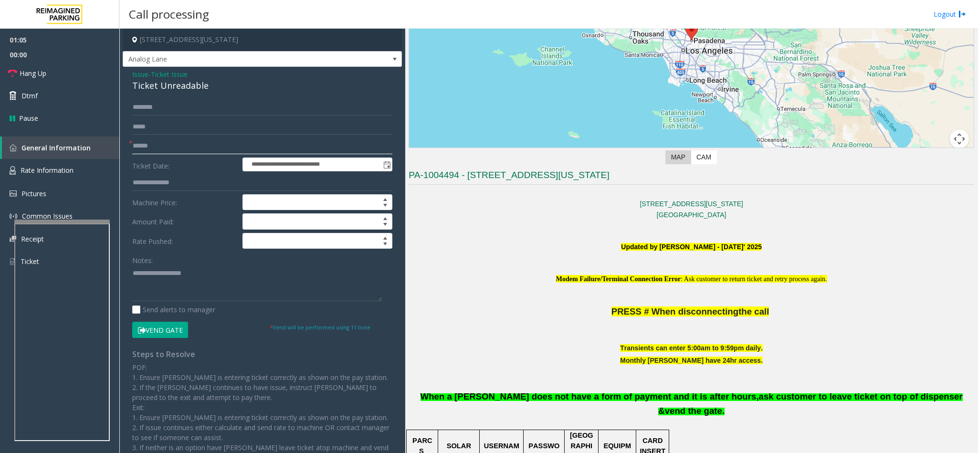
scroll to position [215, 0]
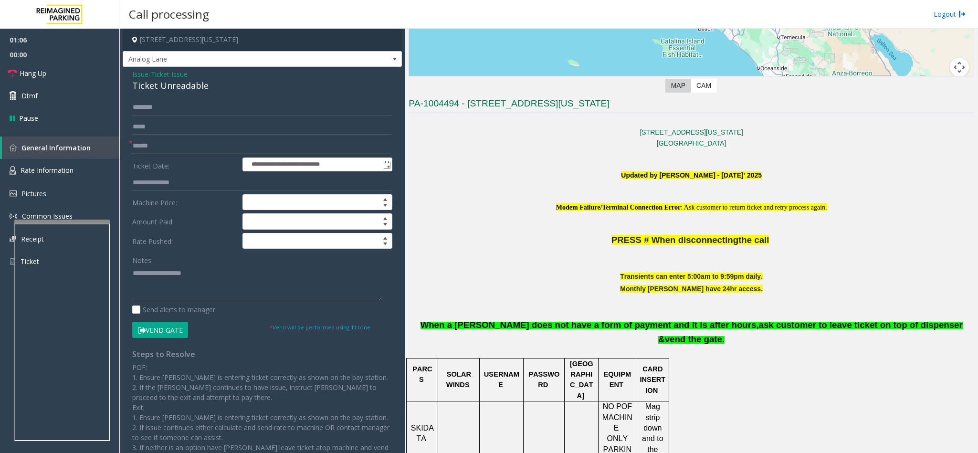
type input "******"
click at [150, 336] on button "Vend Gate" at bounding box center [160, 330] width 56 height 16
drag, startPoint x: 208, startPoint y: 89, endPoint x: 129, endPoint y: 74, distance: 79.7
click at [129, 74] on div "**********" at bounding box center [262, 284] width 279 height 435
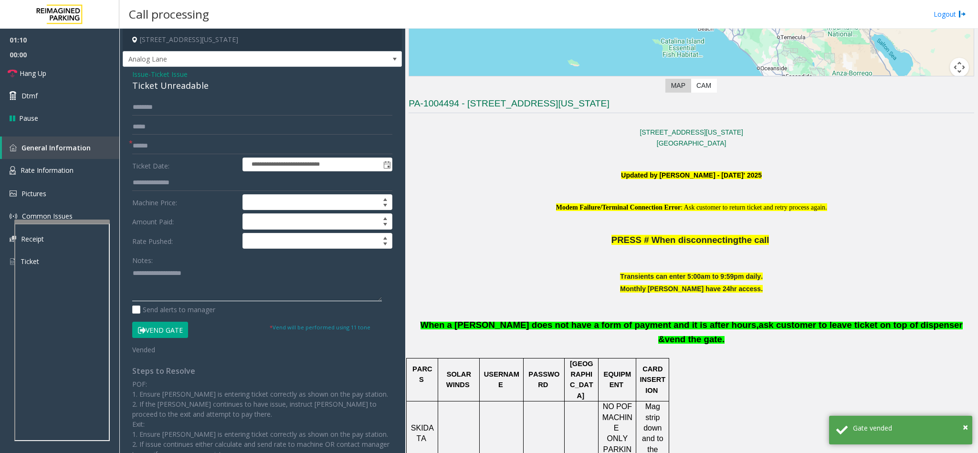
paste textarea "**********"
click at [222, 284] on textarea at bounding box center [257, 283] width 250 height 36
drag, startPoint x: 209, startPoint y: 276, endPoint x: 156, endPoint y: 273, distance: 53.1
click at [156, 273] on textarea at bounding box center [257, 283] width 250 height 36
click at [198, 282] on textarea at bounding box center [257, 283] width 250 height 36
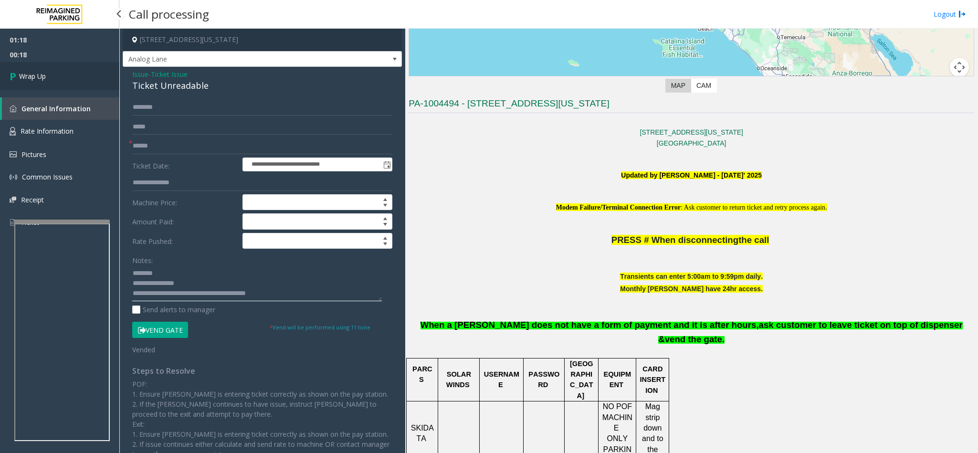
type textarea "**********"
click at [26, 76] on span "Wrap Up" at bounding box center [32, 76] width 27 height 10
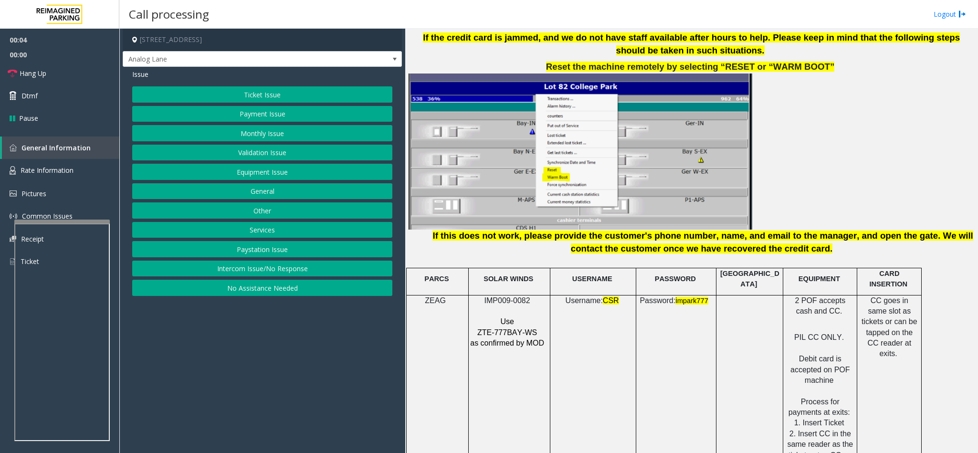
scroll to position [1145, 0]
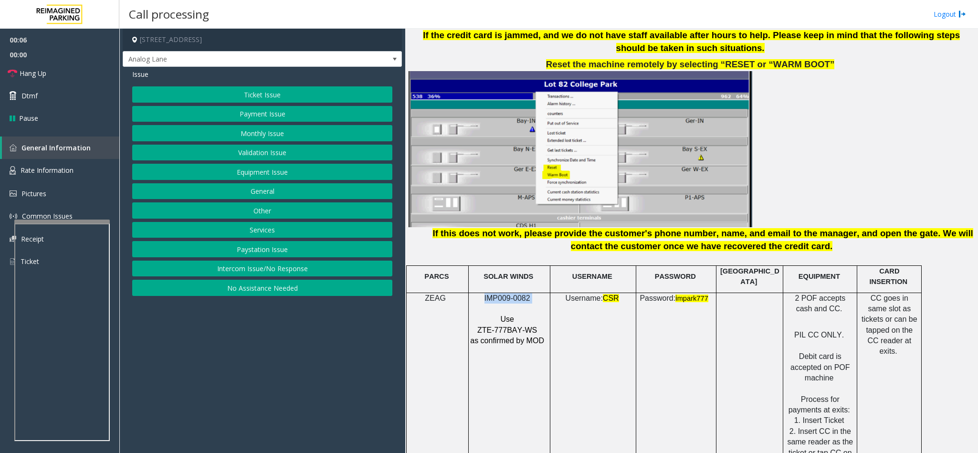
drag, startPoint x: 536, startPoint y: 281, endPoint x: 487, endPoint y: 283, distance: 49.2
click at [487, 293] on p "IMP009-0082" at bounding box center [508, 298] width 77 height 11
copy p "IMP009-0082"
click at [290, 115] on button "Payment Issue" at bounding box center [262, 114] width 260 height 16
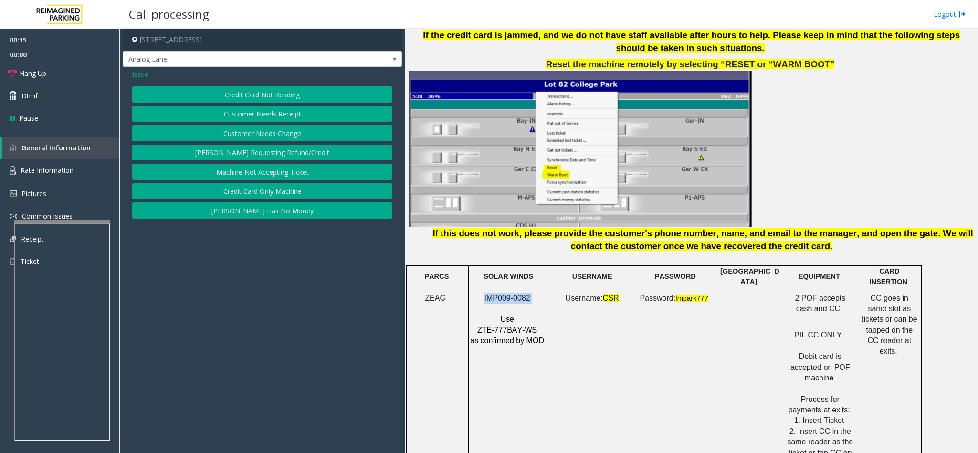
click at [294, 92] on button "Credit Card Not Reading" at bounding box center [262, 94] width 260 height 16
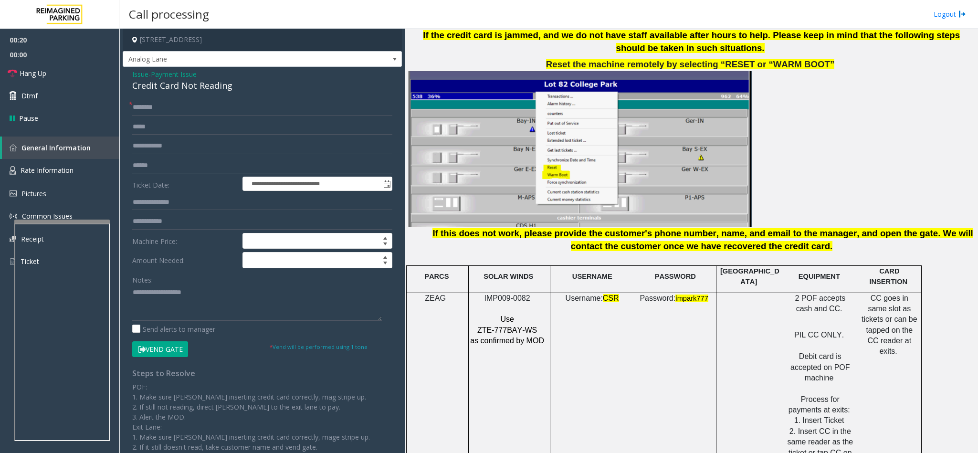
click at [160, 167] on input "text" at bounding box center [262, 166] width 260 height 16
click at [164, 162] on input "text" at bounding box center [262, 166] width 260 height 16
click at [155, 159] on input "text" at bounding box center [262, 166] width 260 height 16
type input "********"
click at [179, 112] on input "text" at bounding box center [262, 107] width 260 height 16
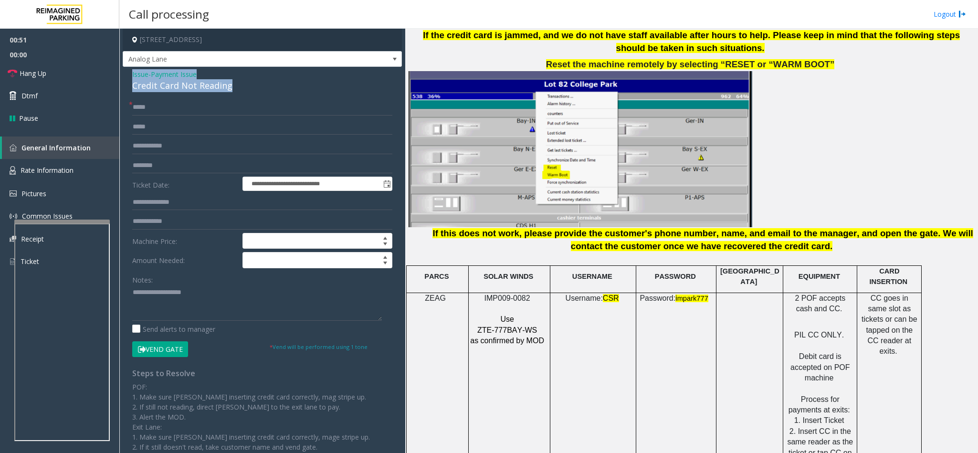
drag, startPoint x: 236, startPoint y: 90, endPoint x: 128, endPoint y: 76, distance: 109.2
click at [128, 76] on div "**********" at bounding box center [262, 284] width 279 height 434
click at [155, 109] on input "*****" at bounding box center [262, 107] width 260 height 16
type input "******"
drag, startPoint x: 236, startPoint y: 84, endPoint x: 130, endPoint y: 74, distance: 106.4
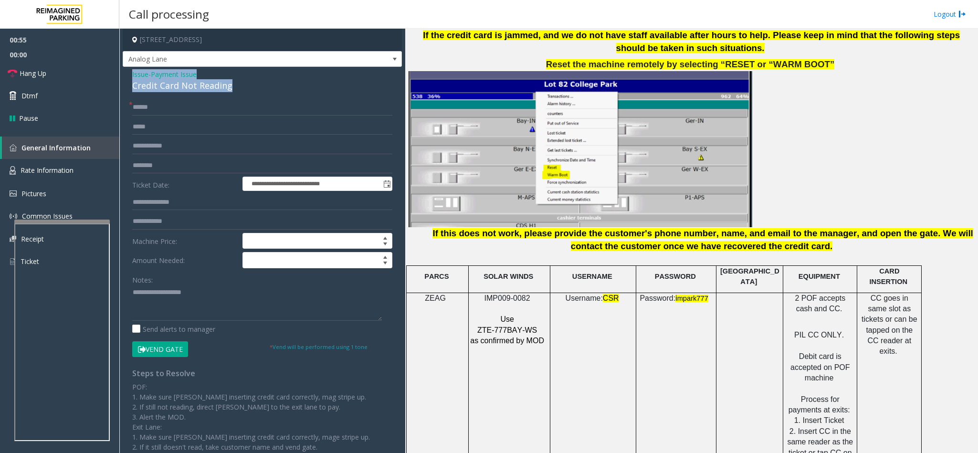
click at [130, 74] on div "**********" at bounding box center [262, 284] width 279 height 434
copy div "Issue - Payment Issue Credit Card Not Reading"
click at [207, 285] on div "Notes:" at bounding box center [262, 296] width 260 height 49
paste textarea "**********"
click at [187, 296] on textarea at bounding box center [257, 303] width 250 height 36
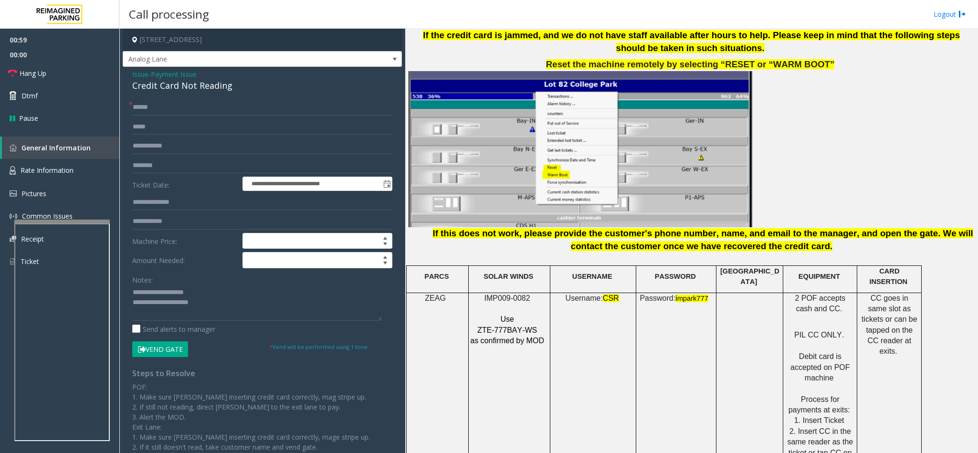
click at [166, 348] on button "Vend Gate" at bounding box center [160, 349] width 56 height 16
drag, startPoint x: 208, startPoint y: 294, endPoint x: 155, endPoint y: 292, distance: 53.0
click at [155, 292] on textarea at bounding box center [257, 303] width 250 height 36
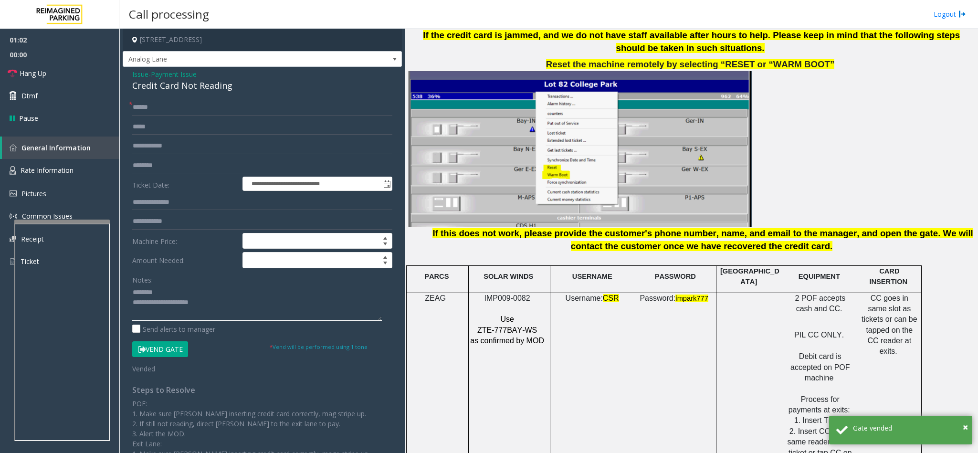
click at [229, 304] on textarea at bounding box center [257, 303] width 250 height 36
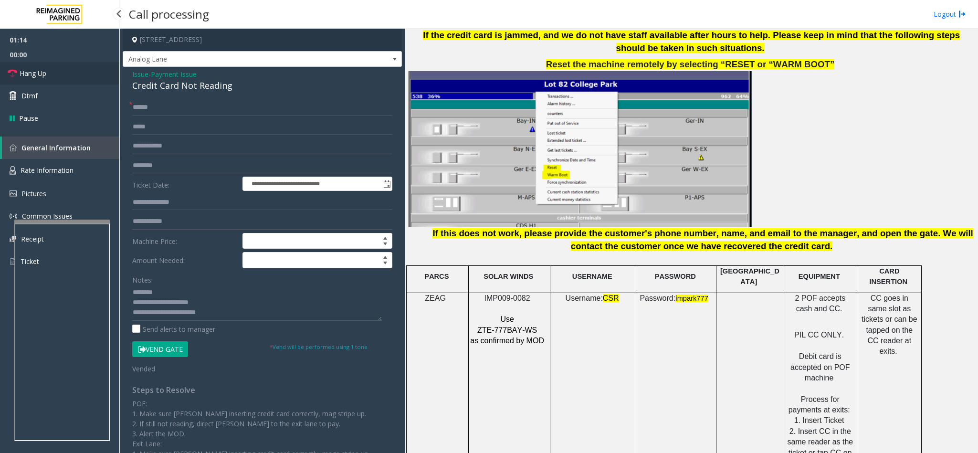
click at [34, 69] on span "Hang Up" at bounding box center [33, 73] width 27 height 10
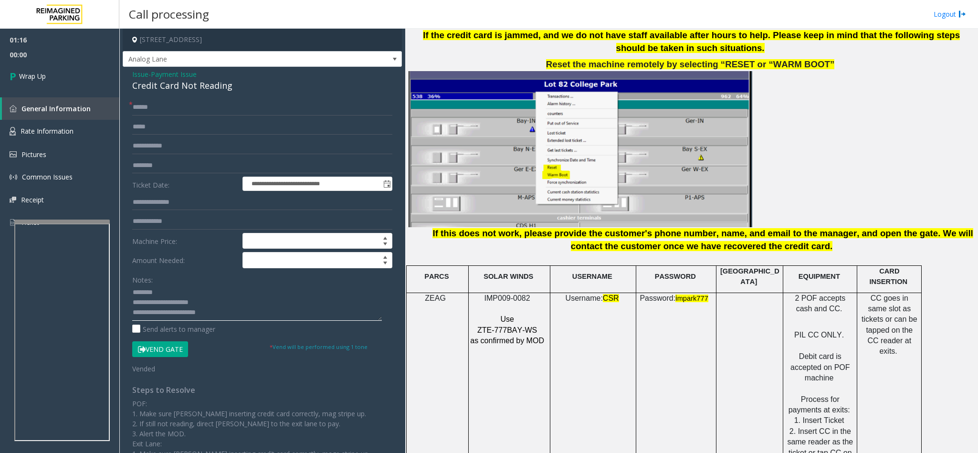
click at [277, 307] on textarea at bounding box center [257, 303] width 250 height 36
click at [261, 315] on textarea at bounding box center [257, 303] width 250 height 36
type textarea "**********"
click at [46, 79] on span "Wrap Up" at bounding box center [32, 76] width 27 height 10
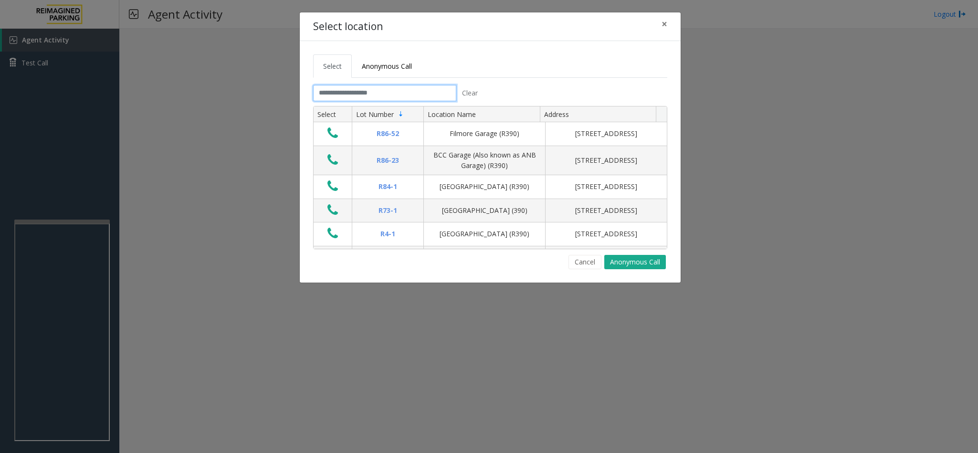
click at [389, 96] on input "text" at bounding box center [384, 93] width 143 height 16
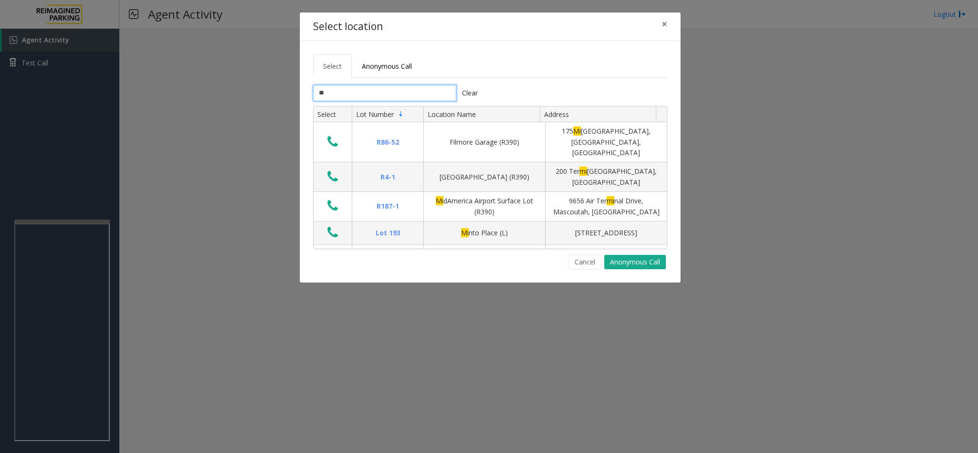
type input "*"
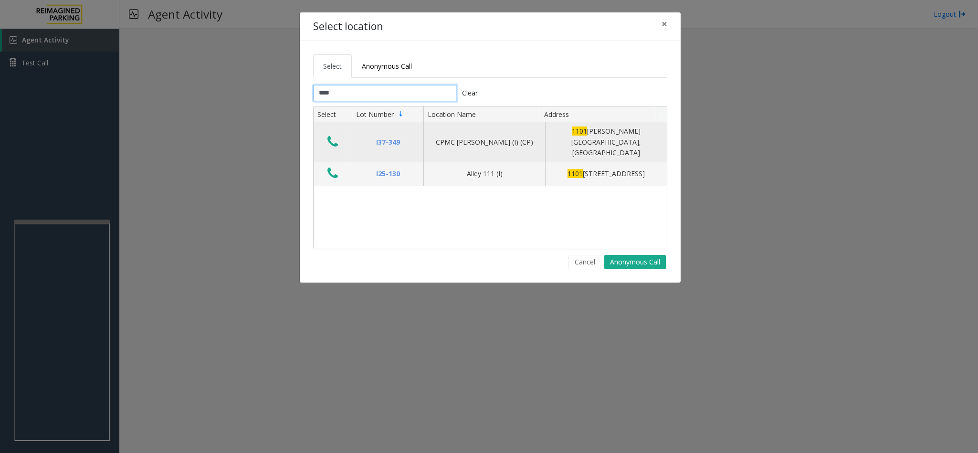
type input "****"
click at [333, 139] on icon "Data table" at bounding box center [332, 141] width 11 height 13
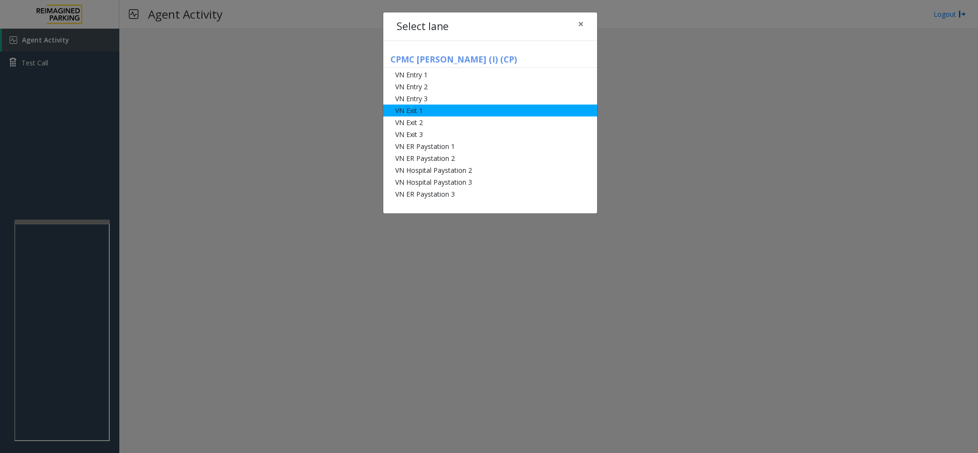
click at [436, 109] on li "VN Exit 1" at bounding box center [490, 111] width 214 height 12
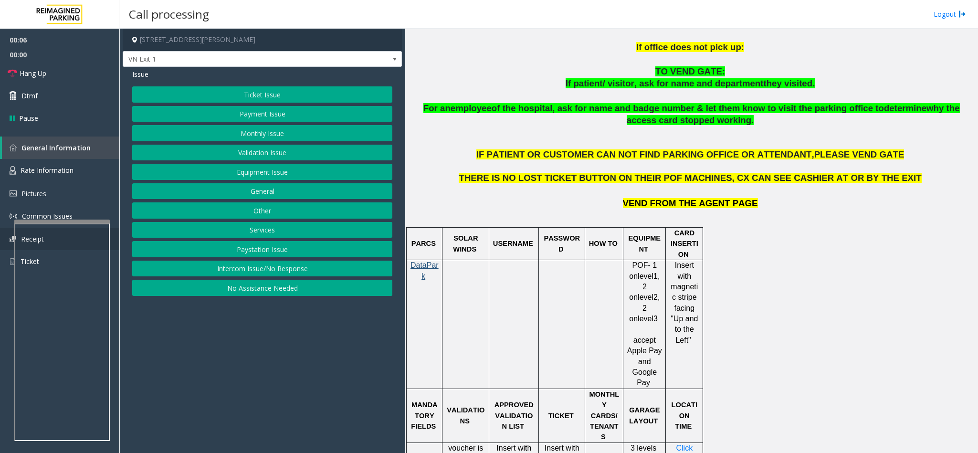
scroll to position [501, 0]
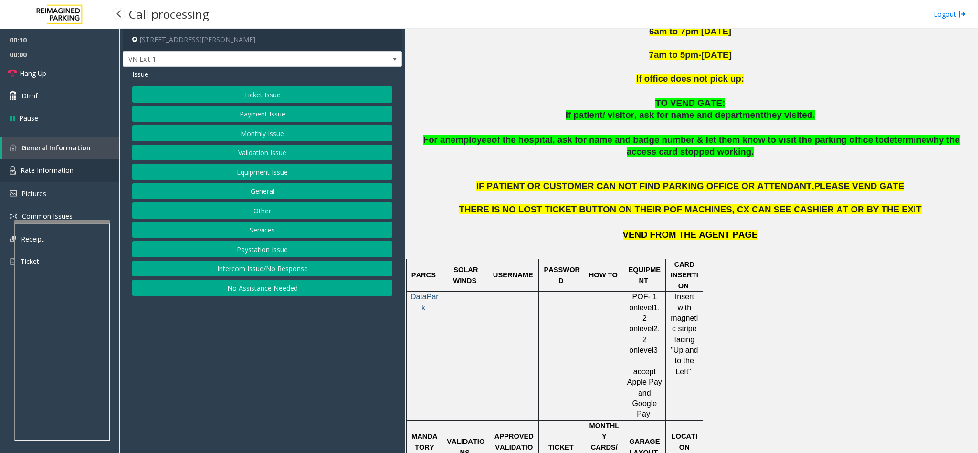
click at [68, 166] on span "Rate Information" at bounding box center [47, 170] width 53 height 9
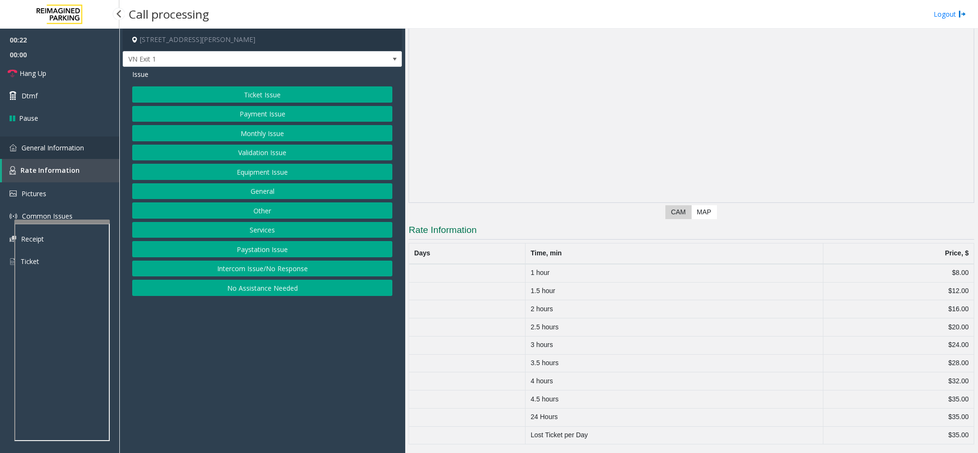
click at [38, 145] on span "General Information" at bounding box center [52, 147] width 63 height 9
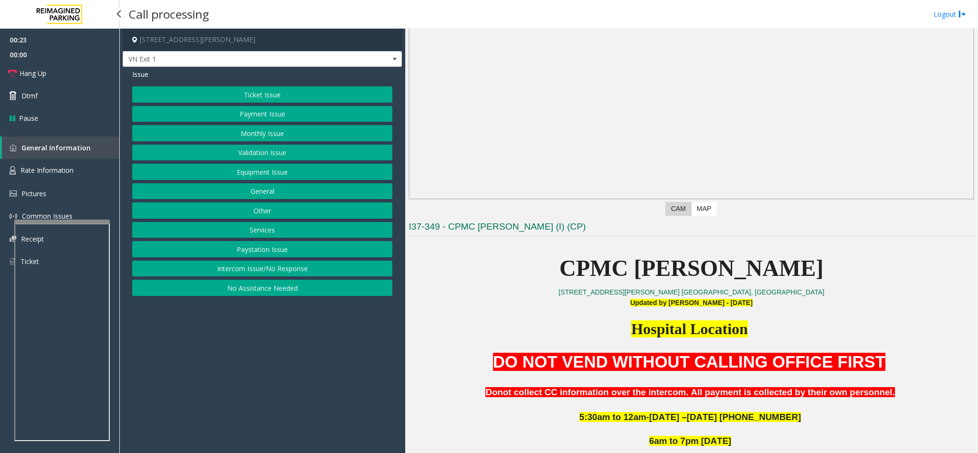
scroll to position [501, 0]
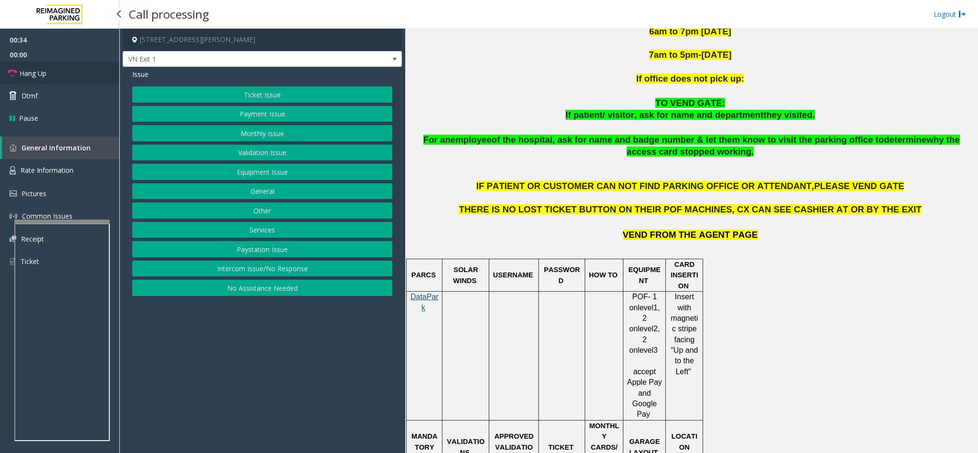
click at [41, 67] on link "Hang Up" at bounding box center [59, 73] width 119 height 22
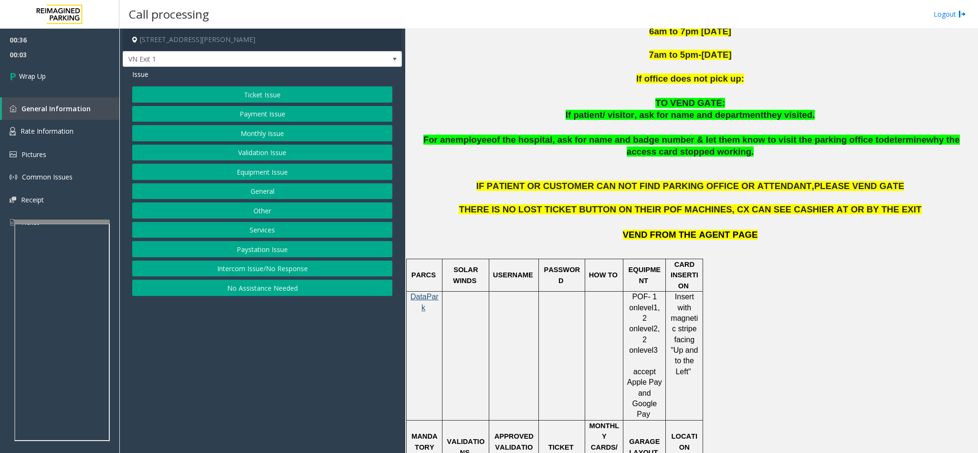
click at [261, 195] on button "General" at bounding box center [262, 191] width 260 height 16
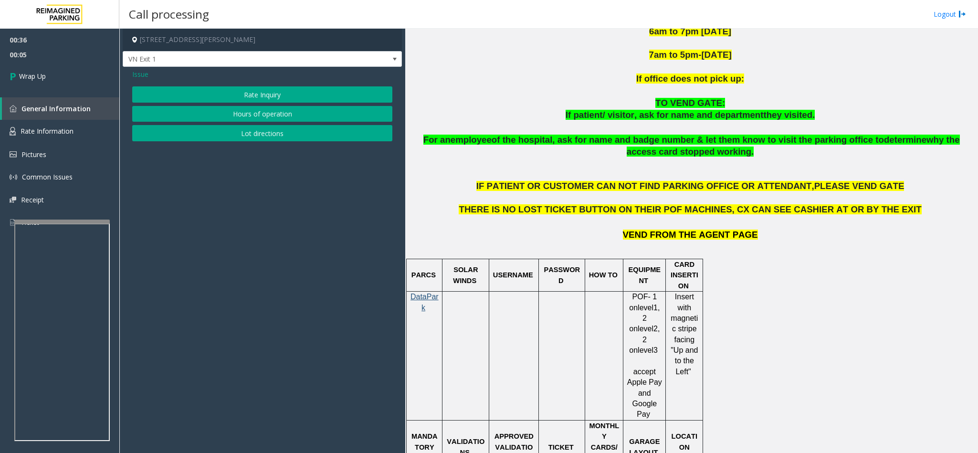
click at [261, 89] on button "Rate Inquiry" at bounding box center [262, 94] width 260 height 16
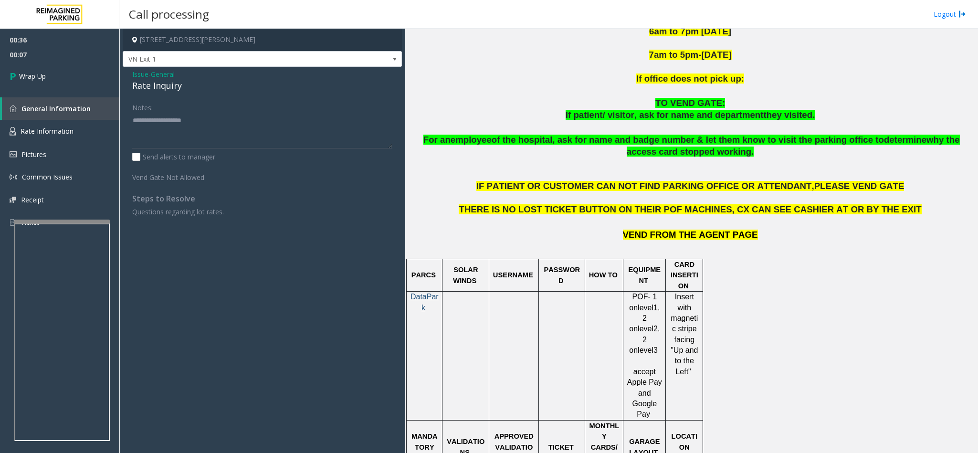
drag, startPoint x: 183, startPoint y: 87, endPoint x: 157, endPoint y: 79, distance: 28.1
click at [159, 80] on div "Rate Inquiry" at bounding box center [262, 85] width 260 height 13
click at [157, 78] on span "General" at bounding box center [163, 74] width 24 height 10
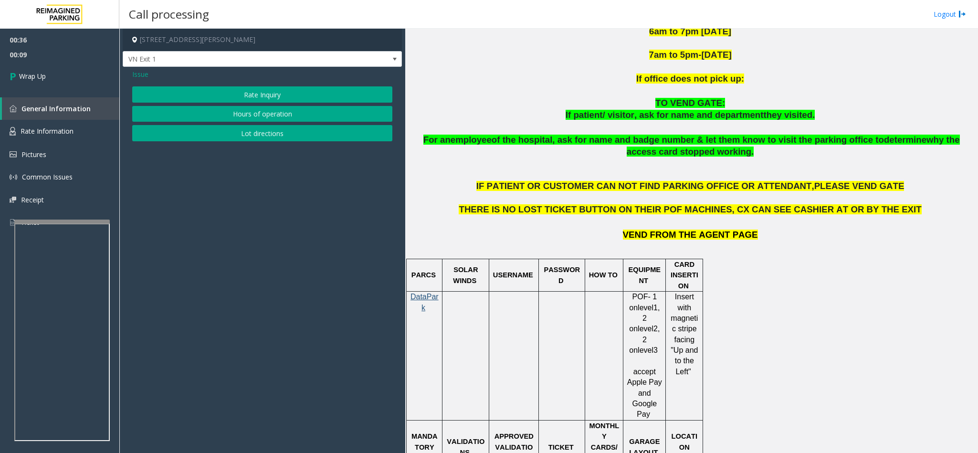
click at [211, 90] on button "Rate Inquiry" at bounding box center [262, 94] width 260 height 16
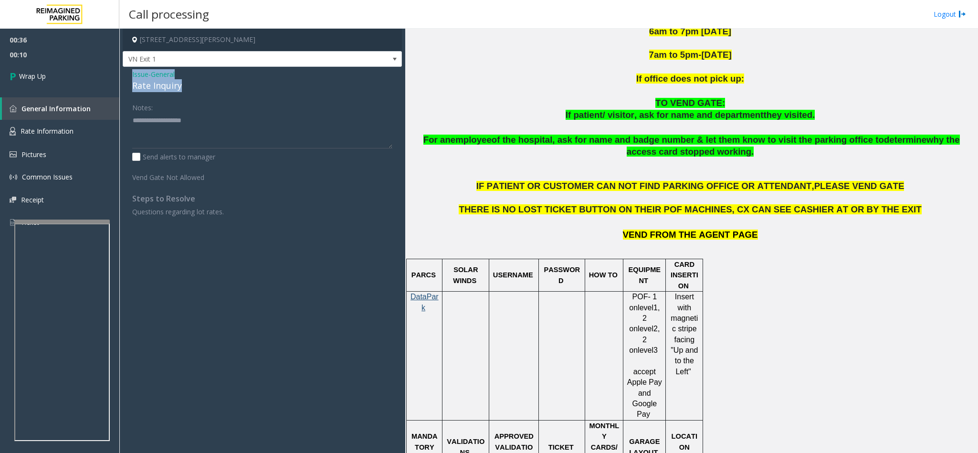
drag, startPoint x: 195, startPoint y: 92, endPoint x: 124, endPoint y: 75, distance: 73.6
click at [124, 75] on div "Issue - General Rate Inquiry Notes: Send alerts to manager Vend Gate Not Allowe…" at bounding box center [262, 146] width 279 height 159
copy div "Issue - General Rate Inquiry"
paste textarea "**********"
click at [186, 130] on textarea at bounding box center [262, 131] width 260 height 36
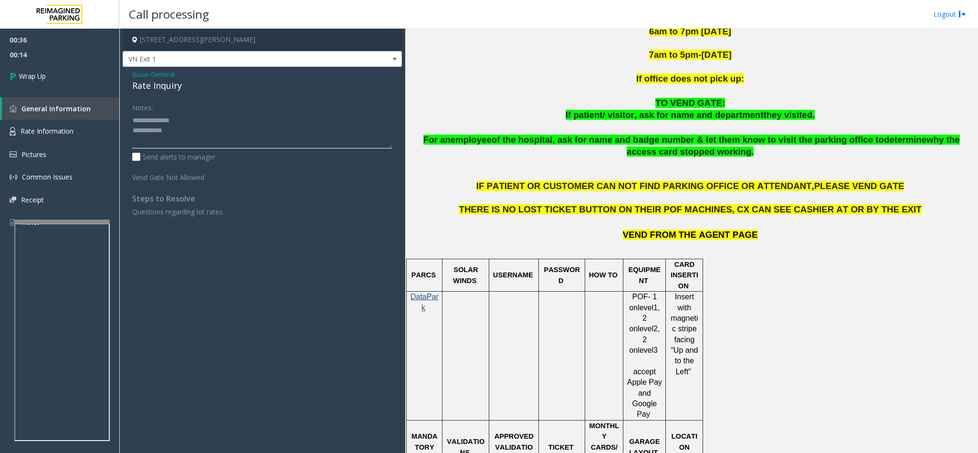
drag, startPoint x: 189, startPoint y: 120, endPoint x: 155, endPoint y: 123, distance: 34.5
click at [155, 123] on textarea at bounding box center [262, 131] width 260 height 36
click at [212, 139] on textarea at bounding box center [262, 131] width 260 height 36
click at [214, 148] on textarea at bounding box center [262, 131] width 260 height 36
drag, startPoint x: 214, startPoint y: 149, endPoint x: 208, endPoint y: 139, distance: 11.1
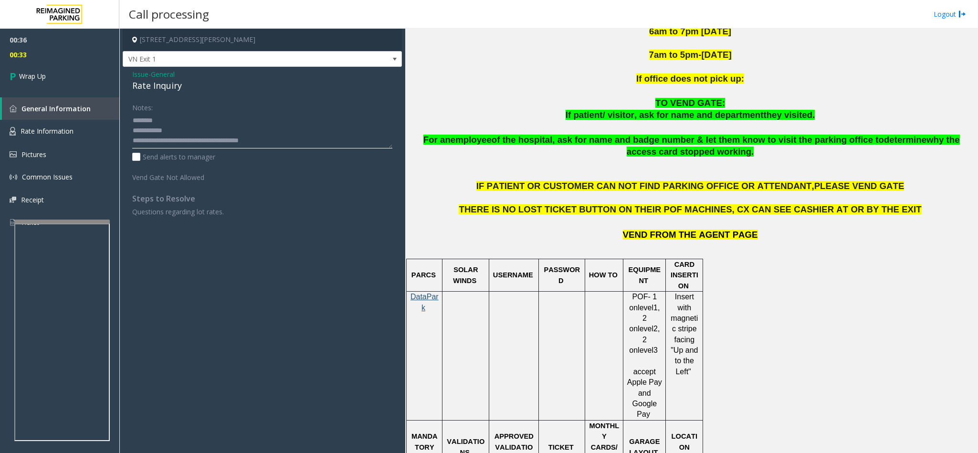
click at [208, 139] on textarea at bounding box center [262, 131] width 260 height 36
type textarea "**********"
click at [28, 77] on span "Wrap Up" at bounding box center [32, 76] width 27 height 10
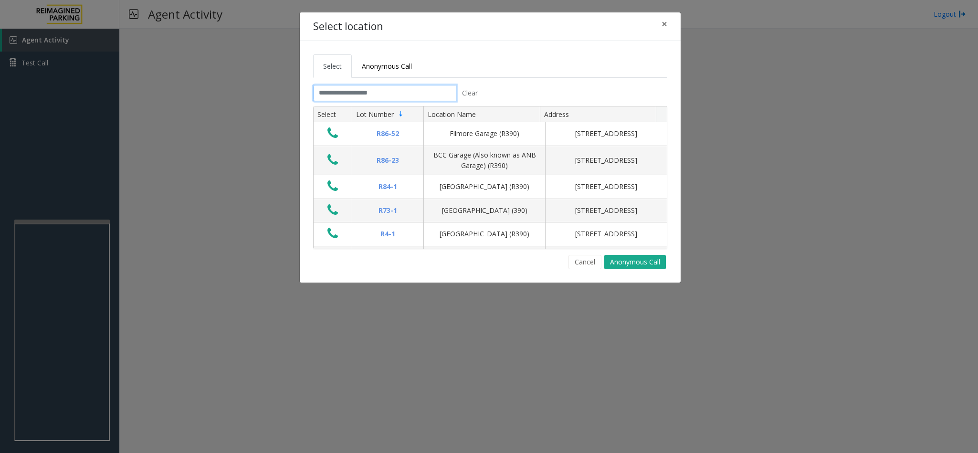
click at [394, 96] on input "text" at bounding box center [384, 93] width 143 height 16
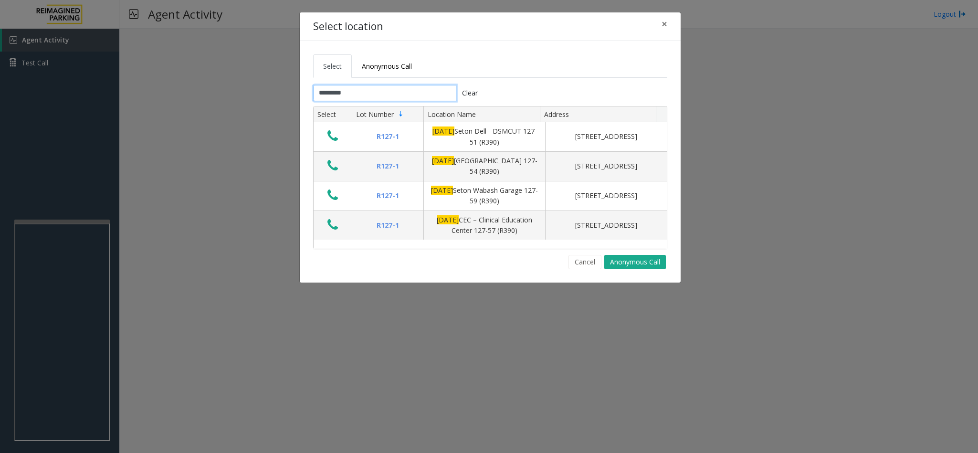
type input "*********"
click at [664, 22] on span "×" at bounding box center [665, 23] width 6 height 13
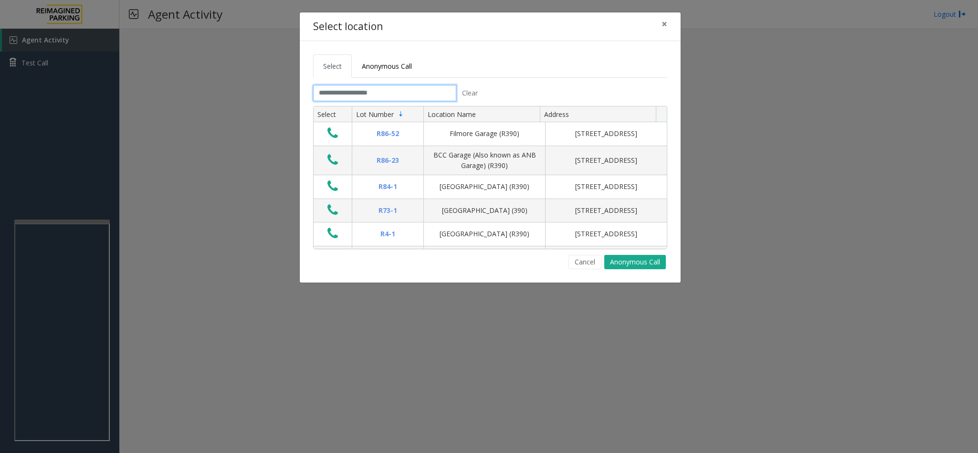
click at [378, 88] on input "text" at bounding box center [384, 93] width 143 height 16
click at [382, 93] on input "text" at bounding box center [384, 93] width 143 height 16
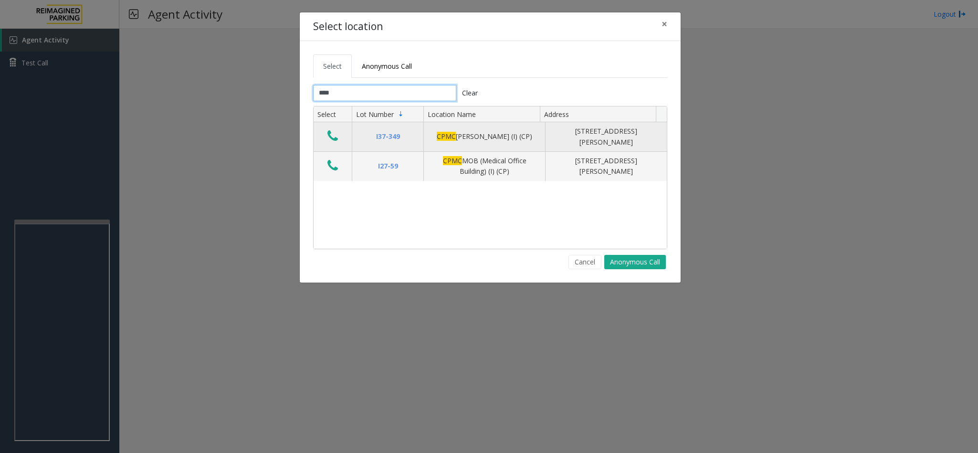
type input "****"
click at [329, 135] on icon "Data table" at bounding box center [332, 135] width 11 height 13
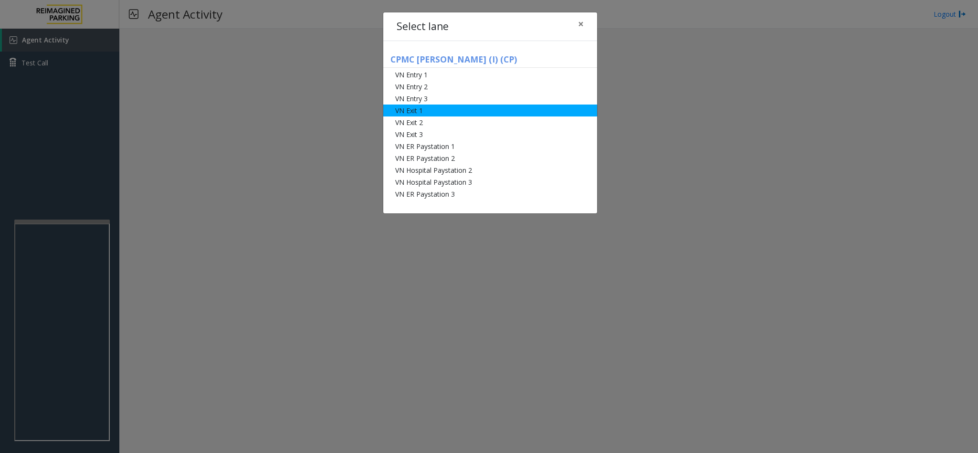
click at [467, 108] on li "VN Exit 1" at bounding box center [490, 111] width 214 height 12
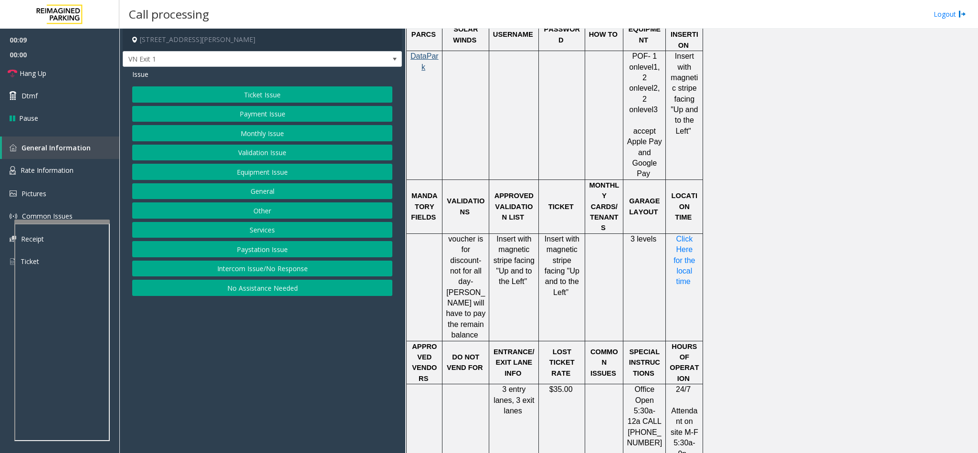
scroll to position [728, 0]
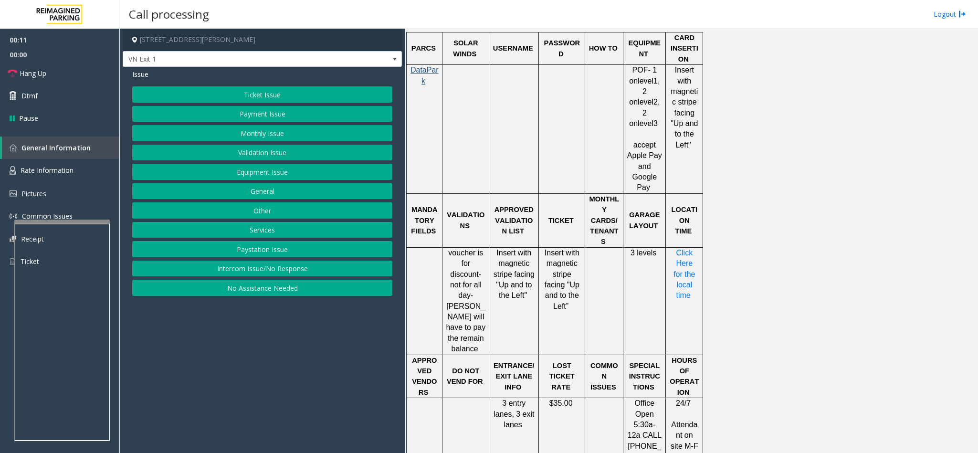
click at [689, 253] on p "Click Here for the local time" at bounding box center [684, 274] width 30 height 53
click at [683, 249] on span "Click Here for the local time" at bounding box center [685, 274] width 24 height 51
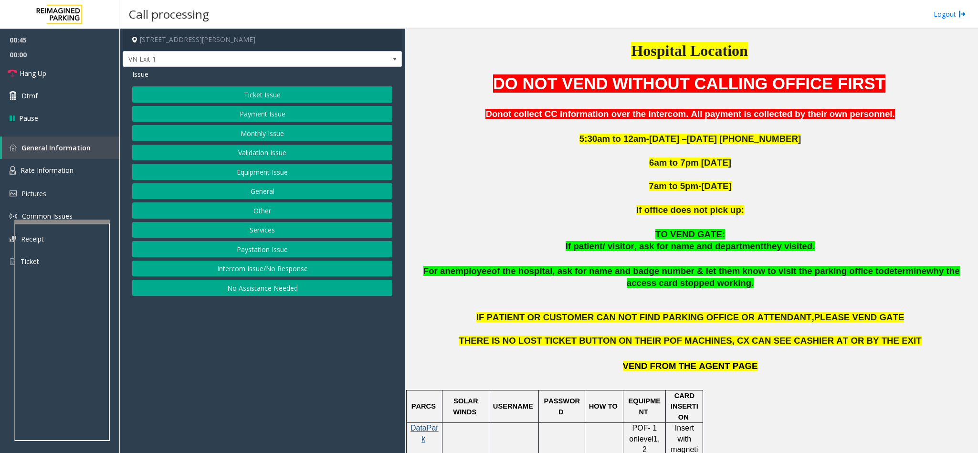
scroll to position [441, 0]
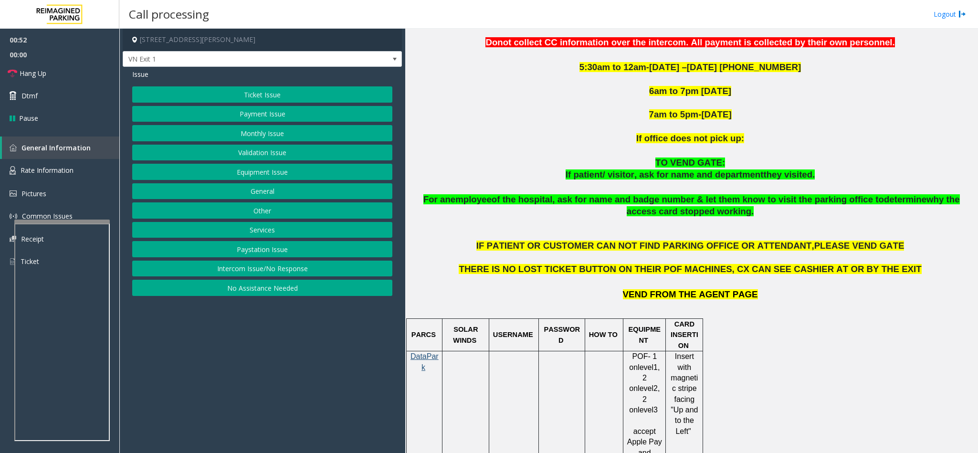
click at [273, 156] on button "Validation Issue" at bounding box center [262, 153] width 260 height 16
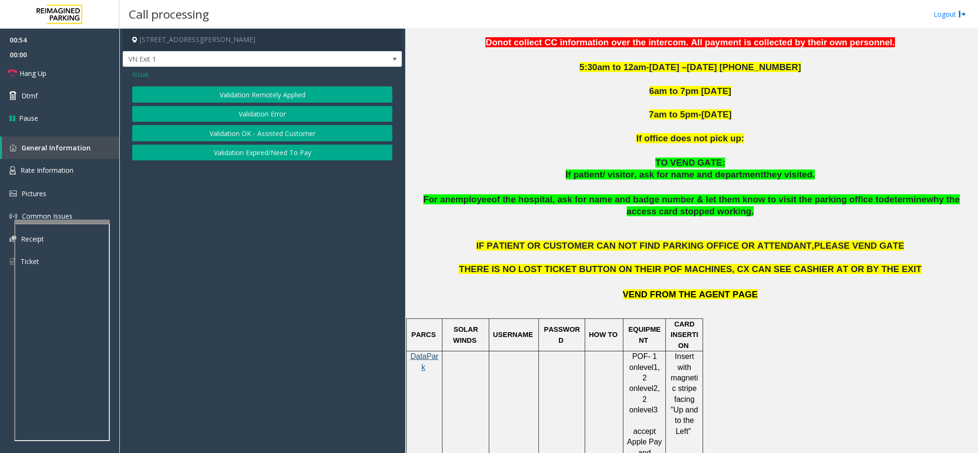
click at [291, 112] on button "Validation Error" at bounding box center [262, 114] width 260 height 16
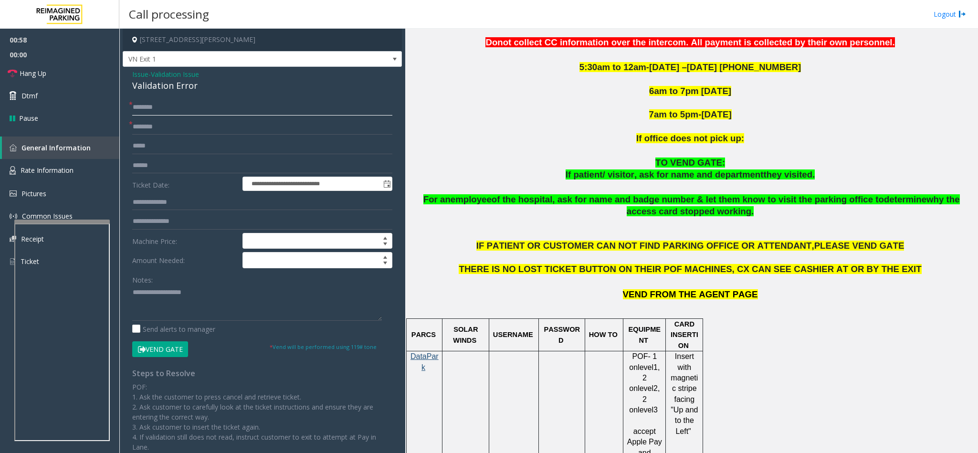
click at [196, 106] on input "text" at bounding box center [262, 107] width 260 height 16
click at [170, 74] on span "Validation Issue" at bounding box center [175, 74] width 48 height 10
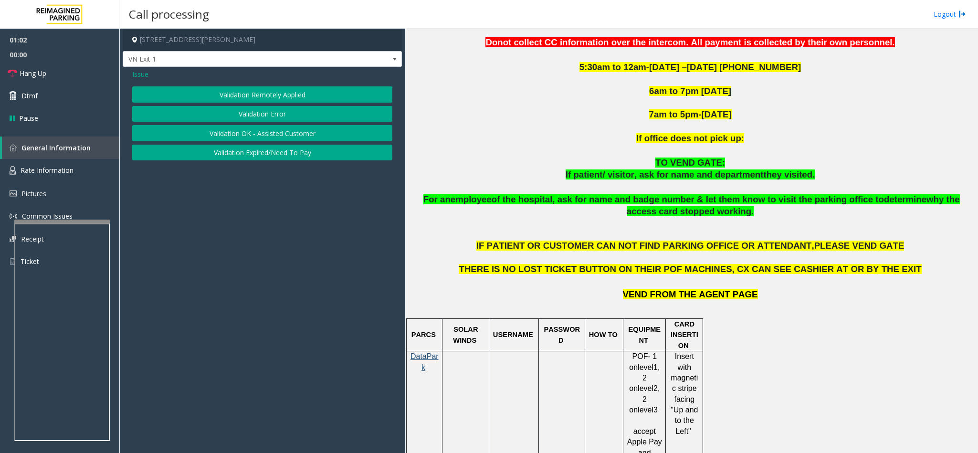
click at [147, 76] on span "Issue" at bounding box center [140, 74] width 16 height 10
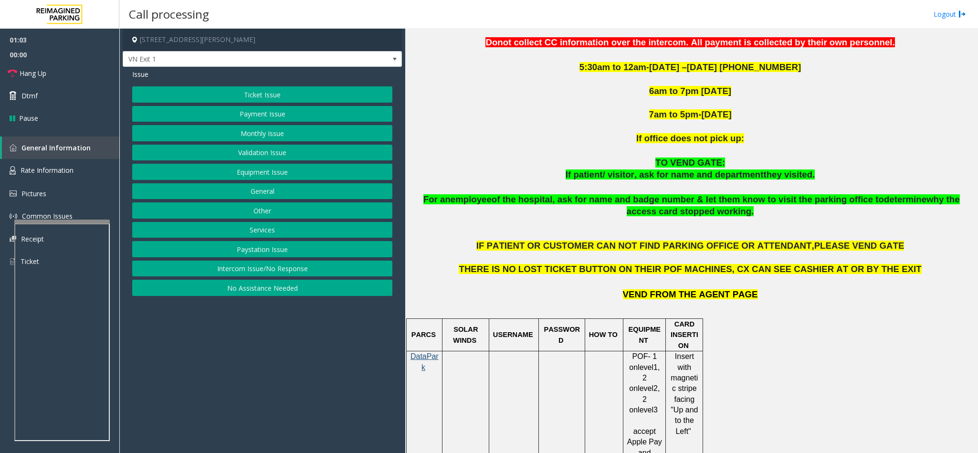
click at [313, 92] on button "Ticket Issue" at bounding box center [262, 94] width 260 height 16
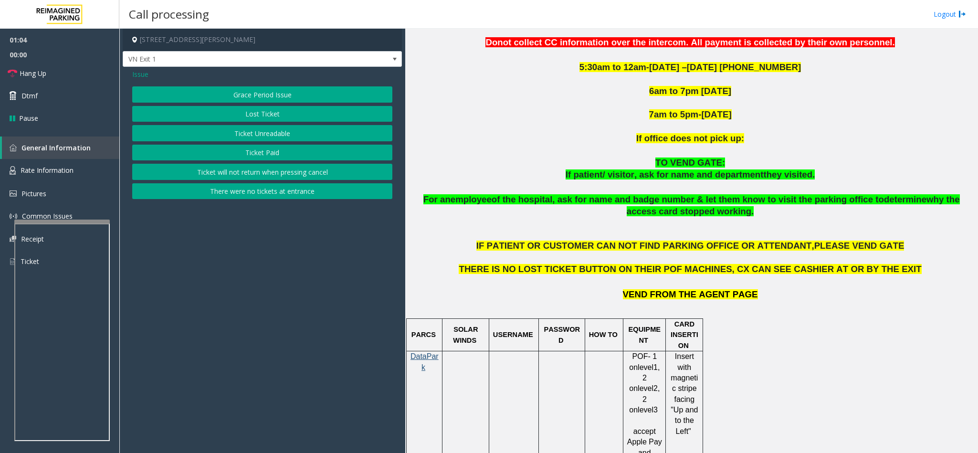
click at [242, 133] on button "Ticket Unreadable" at bounding box center [262, 133] width 260 height 16
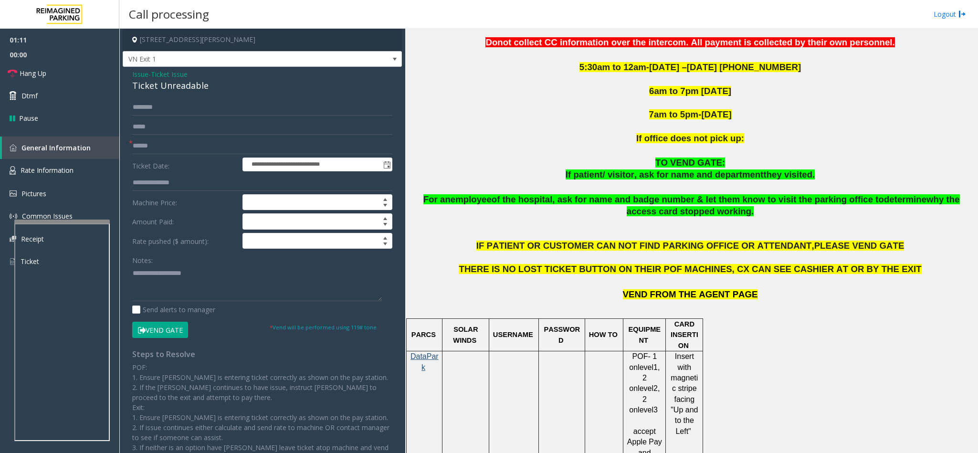
click at [152, 78] on span "- Ticket Issue" at bounding box center [167, 74] width 39 height 9
click at [170, 73] on span "Ticket Issue" at bounding box center [169, 74] width 37 height 10
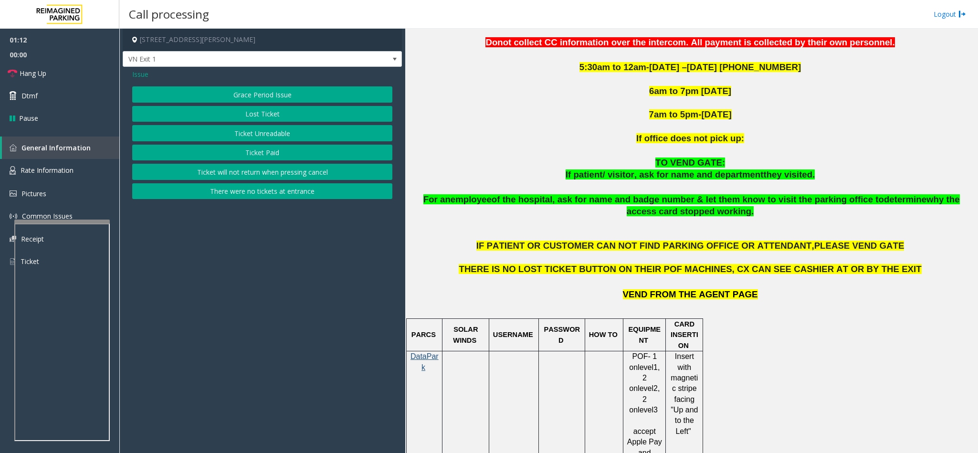
click at [142, 74] on span "Issue" at bounding box center [140, 74] width 16 height 10
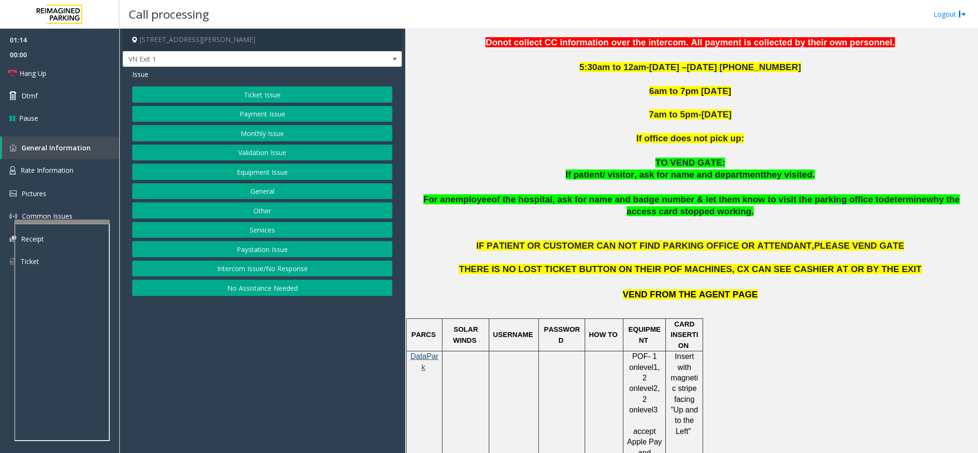
click at [257, 150] on button "Validation Issue" at bounding box center [262, 153] width 260 height 16
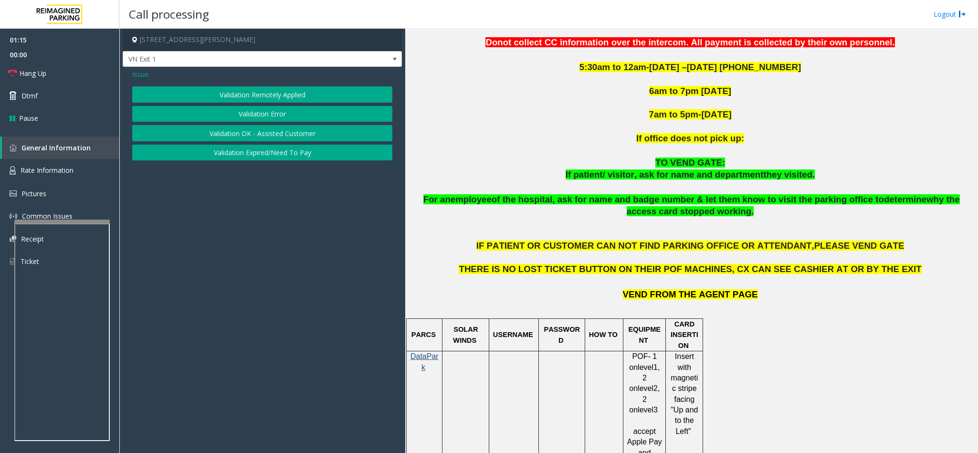
click at [242, 119] on button "Validation Error" at bounding box center [262, 114] width 260 height 16
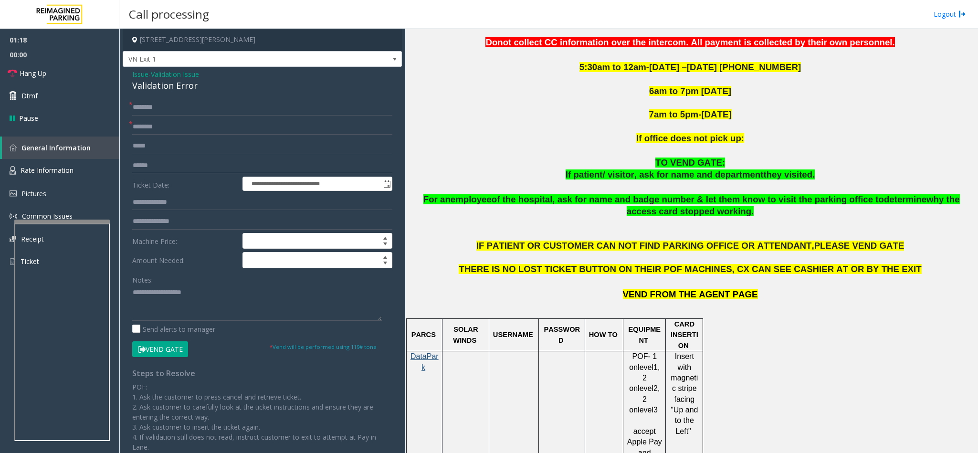
click at [166, 169] on input "text" at bounding box center [262, 166] width 260 height 16
click at [172, 168] on input "text" at bounding box center [262, 166] width 260 height 16
type input "******"
click at [164, 199] on input "text" at bounding box center [262, 202] width 260 height 16
click at [191, 201] on input "text" at bounding box center [262, 202] width 260 height 16
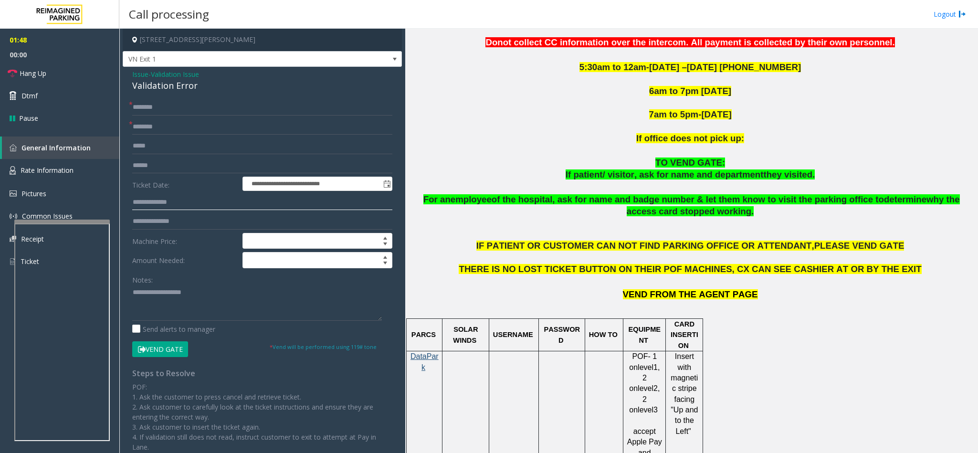
click at [173, 205] on input "text" at bounding box center [262, 202] width 260 height 16
click at [155, 202] on input "**********" at bounding box center [262, 202] width 260 height 16
type input "**********"
click at [245, 126] on input "text" at bounding box center [262, 127] width 260 height 16
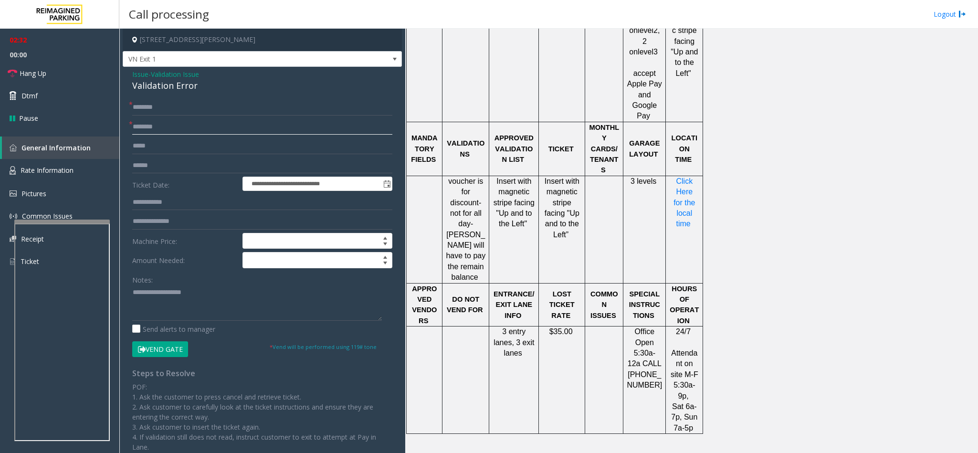
scroll to position [728, 0]
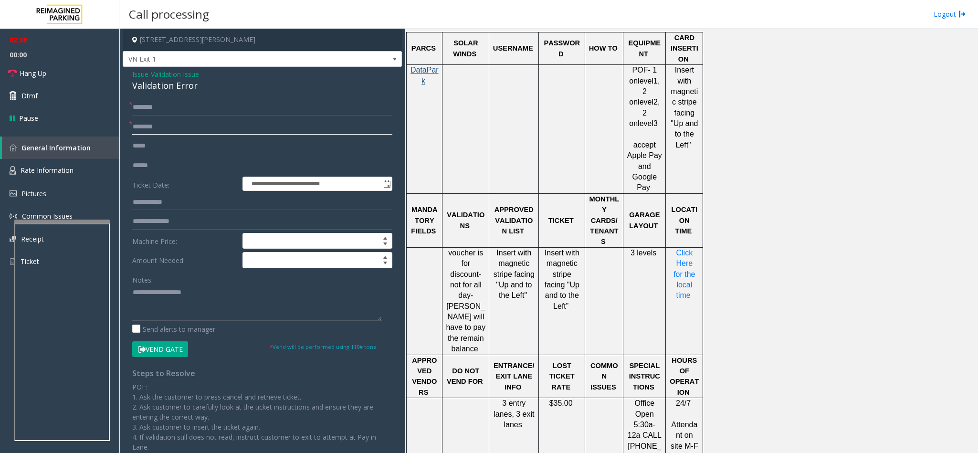
click at [281, 131] on input "text" at bounding box center [262, 127] width 260 height 16
click at [289, 133] on input "text" at bounding box center [262, 127] width 260 height 16
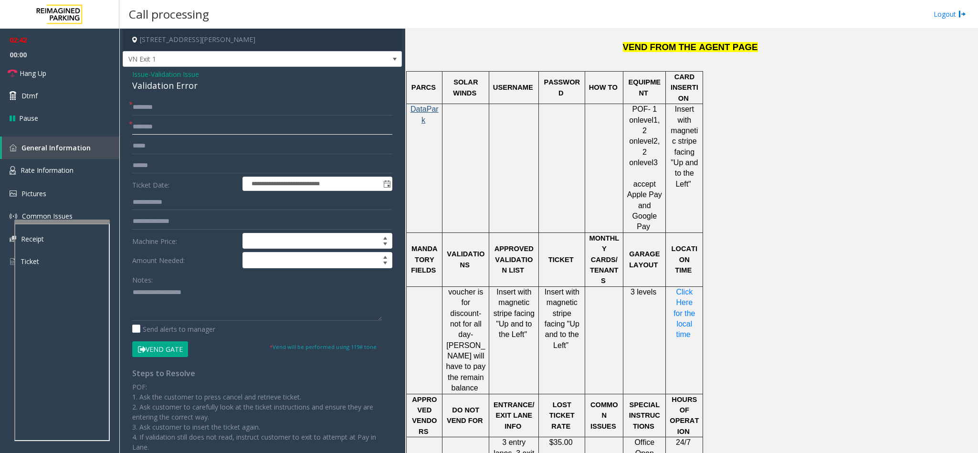
scroll to position [656, 0]
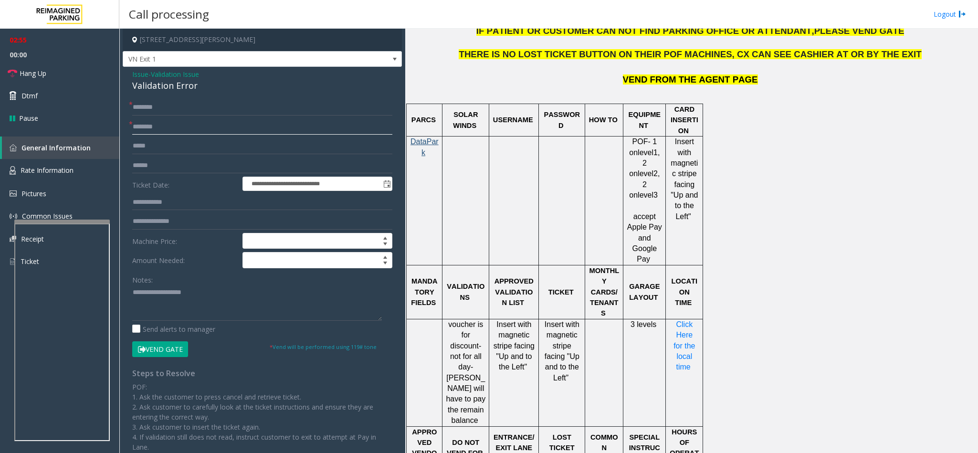
click at [192, 125] on input "text" at bounding box center [262, 127] width 260 height 16
click at [184, 122] on input "text" at bounding box center [262, 127] width 260 height 16
click at [184, 126] on input "text" at bounding box center [262, 127] width 260 height 16
click at [213, 120] on input "text" at bounding box center [262, 127] width 260 height 16
click at [222, 131] on input "text" at bounding box center [262, 127] width 260 height 16
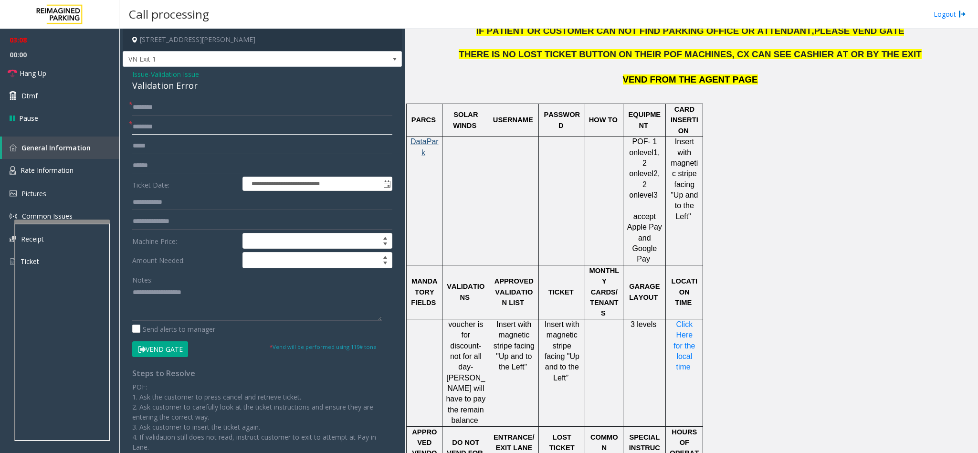
click at [222, 129] on input "text" at bounding box center [262, 127] width 260 height 16
click at [226, 127] on input "text" at bounding box center [262, 127] width 260 height 16
click at [212, 126] on input "text" at bounding box center [262, 127] width 260 height 16
type input "*"
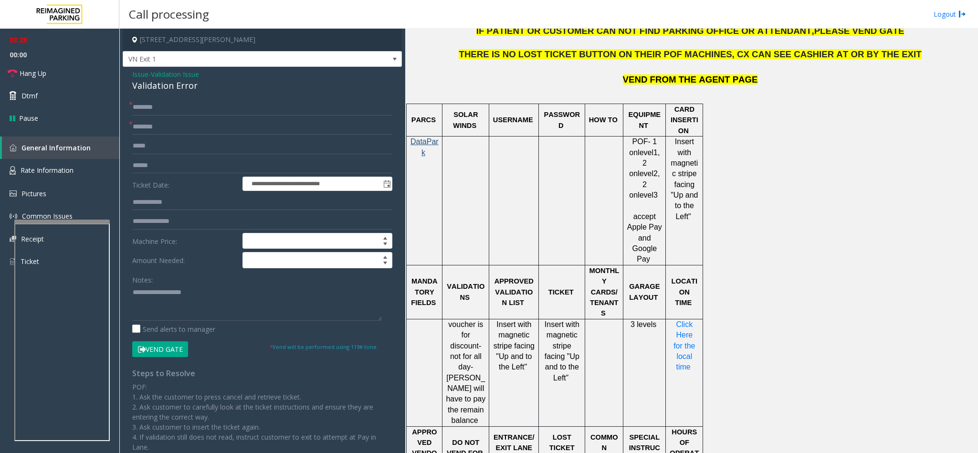
drag, startPoint x: 211, startPoint y: 98, endPoint x: 200, endPoint y: 109, distance: 15.9
click at [211, 99] on div "**********" at bounding box center [262, 319] width 279 height 504
drag, startPoint x: 200, startPoint y: 109, endPoint x: 204, endPoint y: 106, distance: 5.2
click at [201, 108] on input "text" at bounding box center [262, 107] width 260 height 16
click at [204, 106] on input "text" at bounding box center [262, 107] width 260 height 16
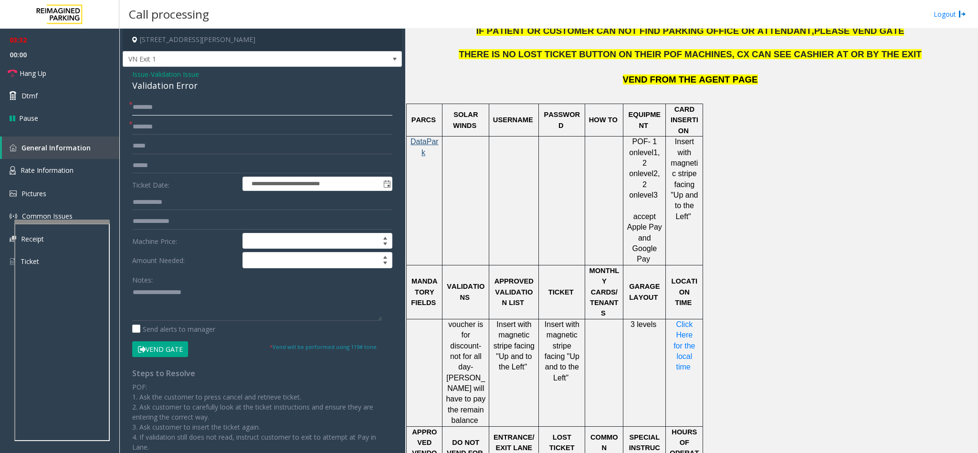
click at [195, 105] on input "text" at bounding box center [262, 107] width 260 height 16
type input "****"
click at [171, 348] on button "Vend Gate" at bounding box center [160, 349] width 56 height 16
click at [195, 125] on input "text" at bounding box center [262, 127] width 260 height 16
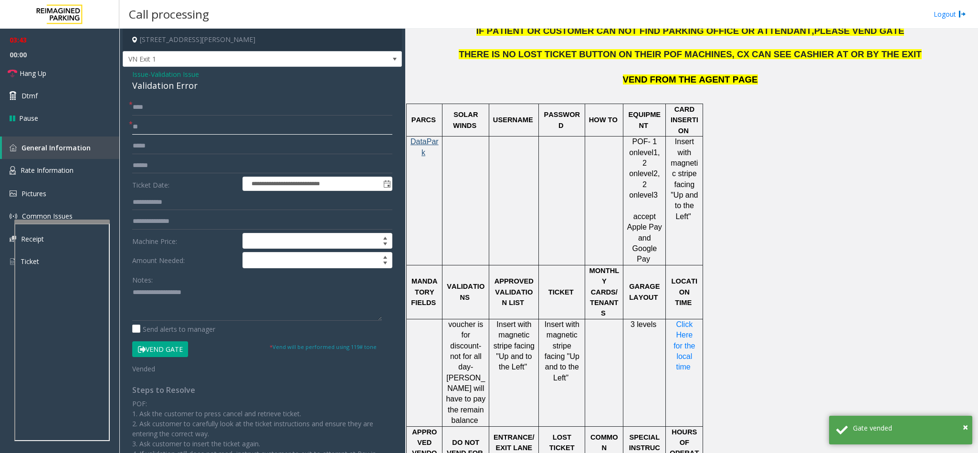
type input "*"
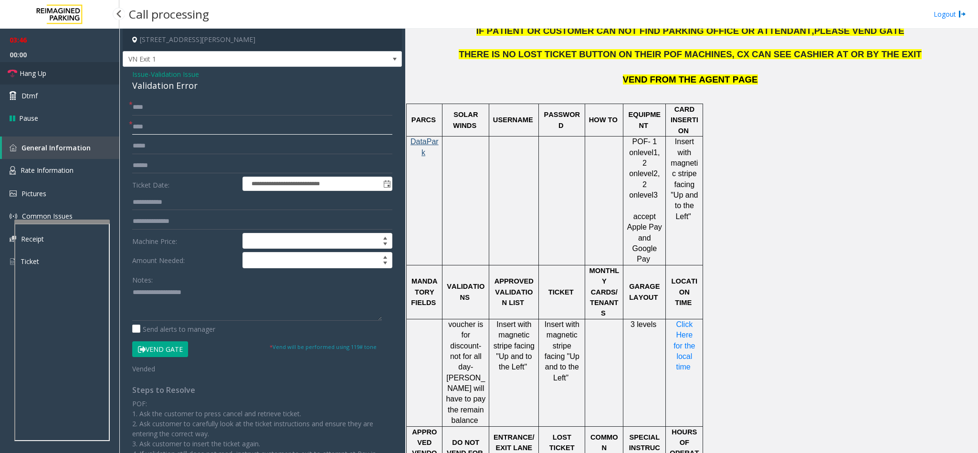
type input "****"
click at [39, 70] on span "Hang Up" at bounding box center [33, 73] width 27 height 10
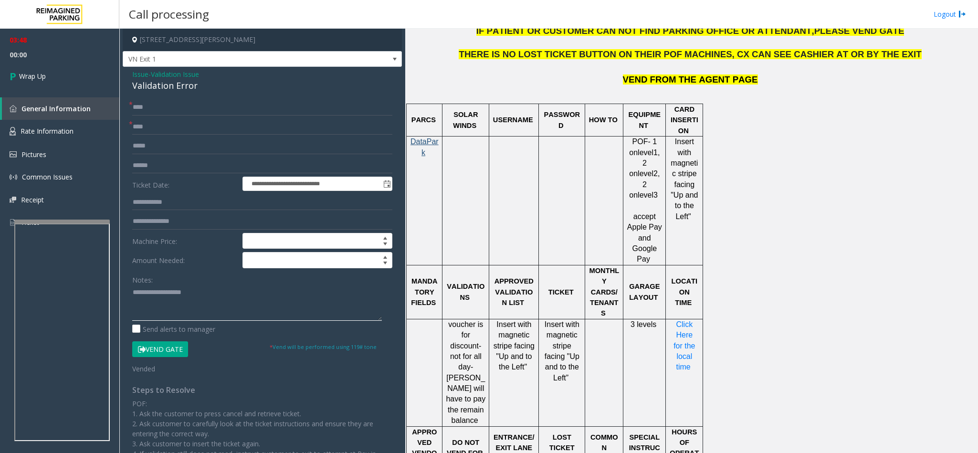
click at [178, 308] on textarea at bounding box center [257, 303] width 250 height 36
drag, startPoint x: 194, startPoint y: 84, endPoint x: 131, endPoint y: 78, distance: 63.3
click at [131, 78] on div "**********" at bounding box center [262, 327] width 279 height 521
copy div "Issue - Validation Issue Validation Error"
paste textarea "**********"
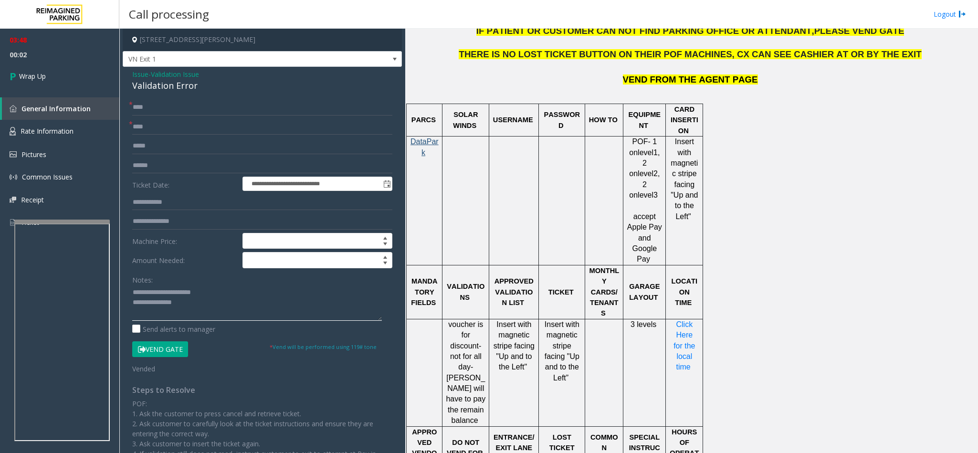
click at [182, 291] on textarea at bounding box center [257, 303] width 250 height 36
drag, startPoint x: 206, startPoint y: 288, endPoint x: 158, endPoint y: 288, distance: 48.7
click at [157, 288] on textarea at bounding box center [257, 303] width 250 height 36
click at [198, 309] on textarea at bounding box center [257, 303] width 250 height 36
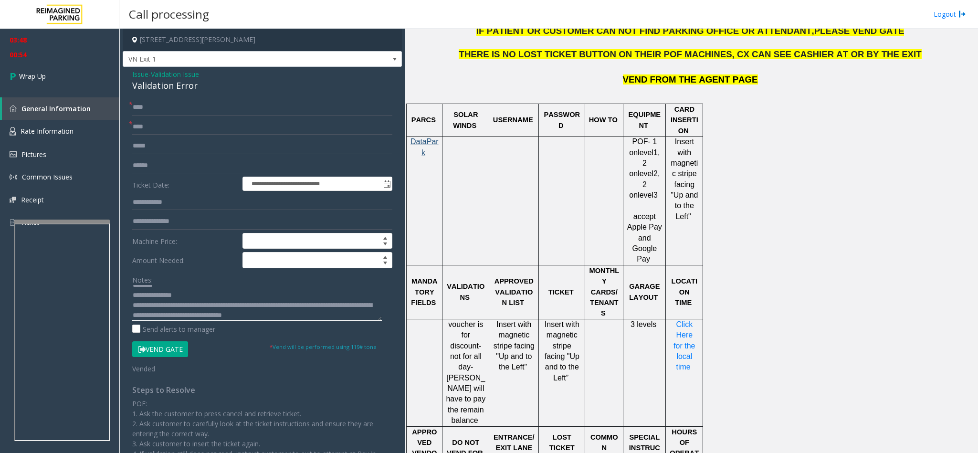
click at [265, 302] on textarea at bounding box center [257, 303] width 250 height 36
drag, startPoint x: 265, startPoint y: 302, endPoint x: 271, endPoint y: 304, distance: 5.9
click at [271, 304] on textarea at bounding box center [257, 303] width 250 height 36
click at [258, 308] on textarea at bounding box center [257, 303] width 250 height 36
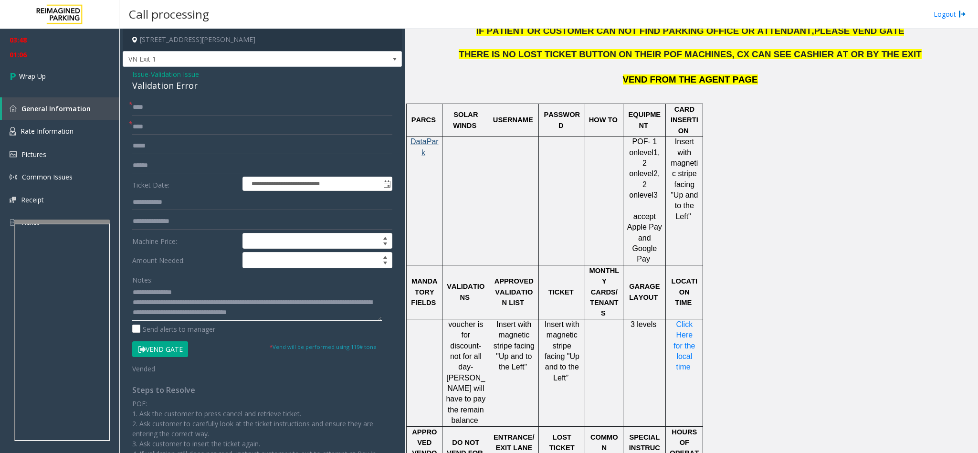
click at [252, 303] on textarea at bounding box center [257, 303] width 250 height 36
click at [309, 305] on textarea at bounding box center [257, 303] width 250 height 36
type textarea "**********"
click at [53, 82] on link "Wrap Up" at bounding box center [59, 76] width 119 height 28
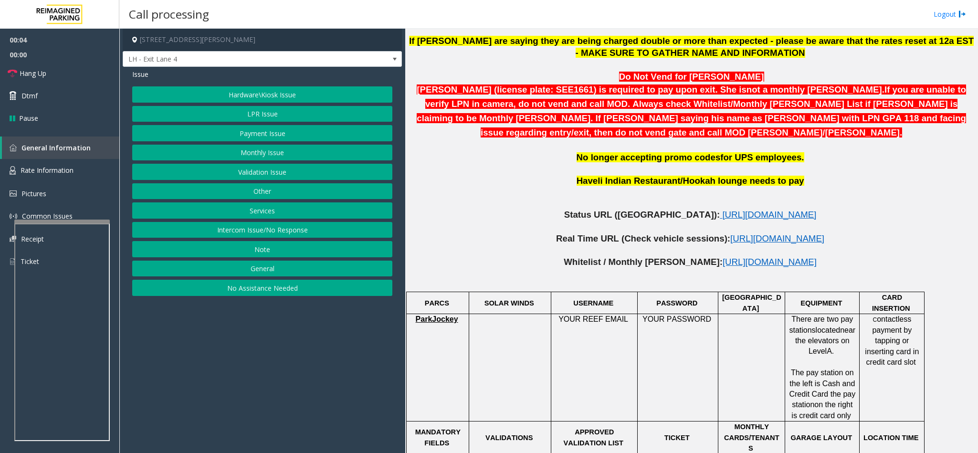
scroll to position [644, 0]
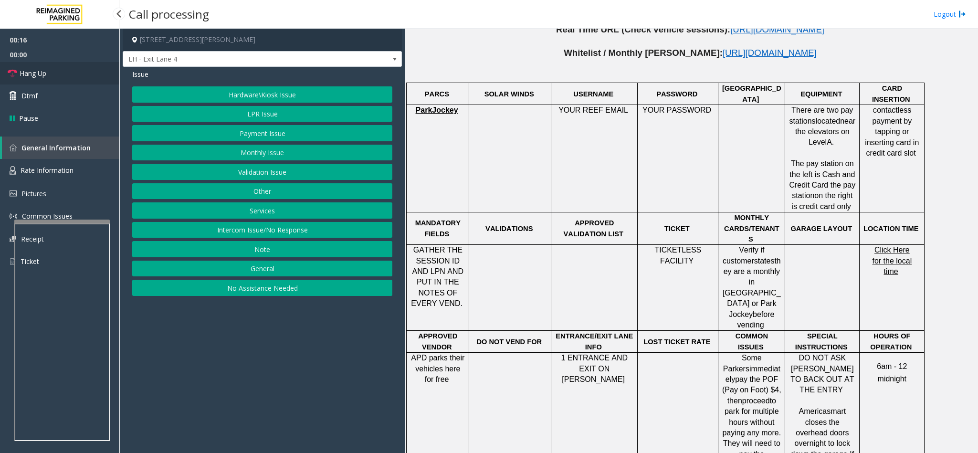
click at [46, 77] on span "Hang Up" at bounding box center [33, 73] width 27 height 10
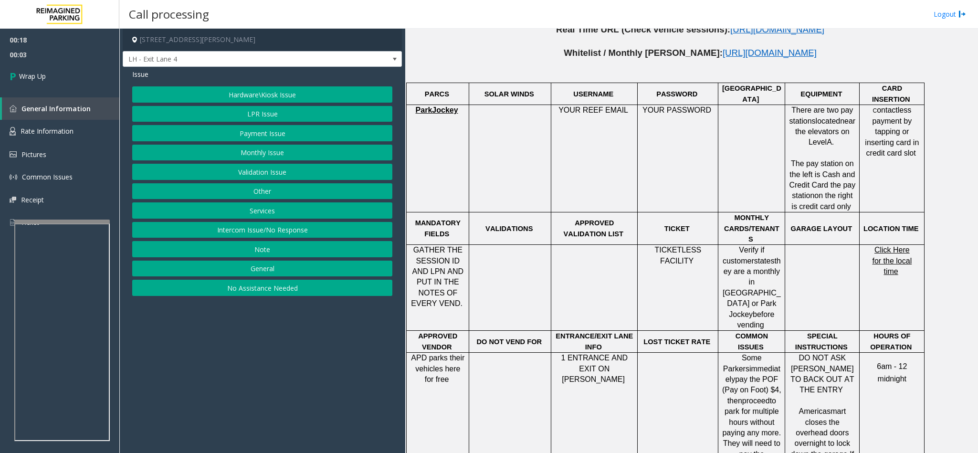
click at [255, 232] on button "Intercom Issue/No Response" at bounding box center [262, 230] width 260 height 16
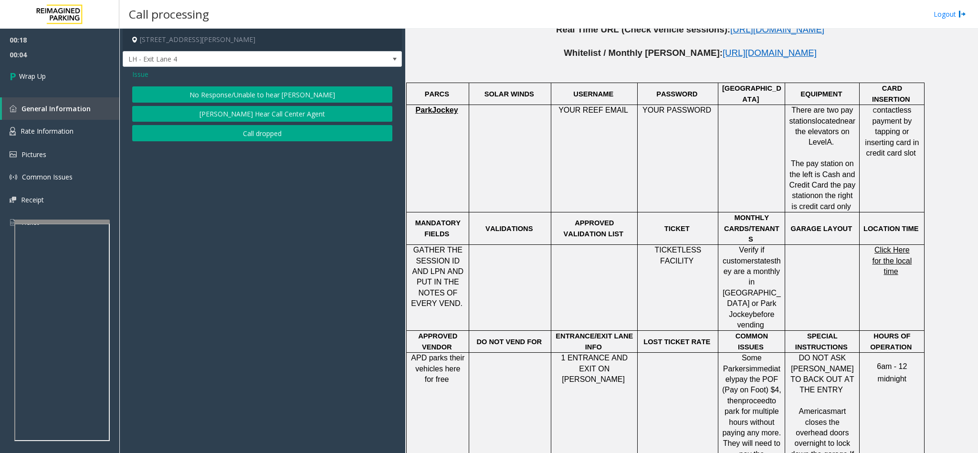
click at [235, 94] on button "No Response/Unable to hear [PERSON_NAME]" at bounding box center [262, 94] width 260 height 16
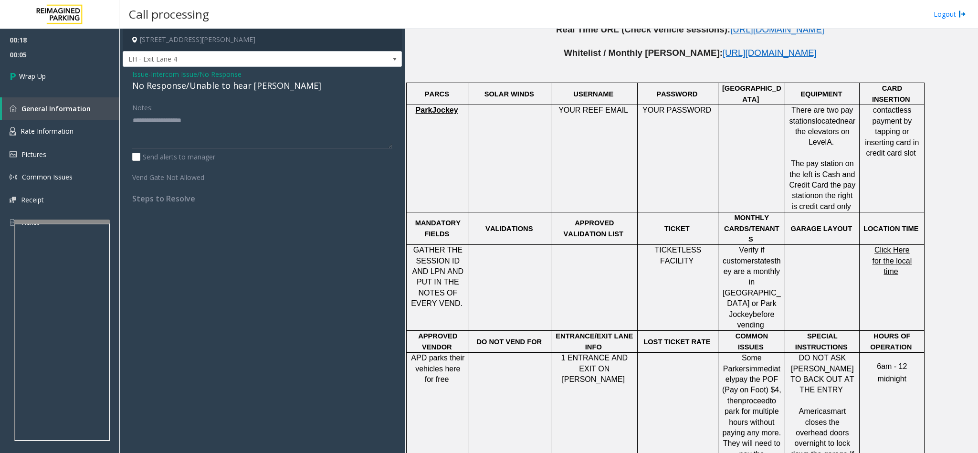
click at [231, 83] on div "No Response/Unable to hear [PERSON_NAME]" at bounding box center [262, 85] width 260 height 13
type textarea "**********"
click at [32, 74] on span "Wrap Up" at bounding box center [32, 76] width 27 height 10
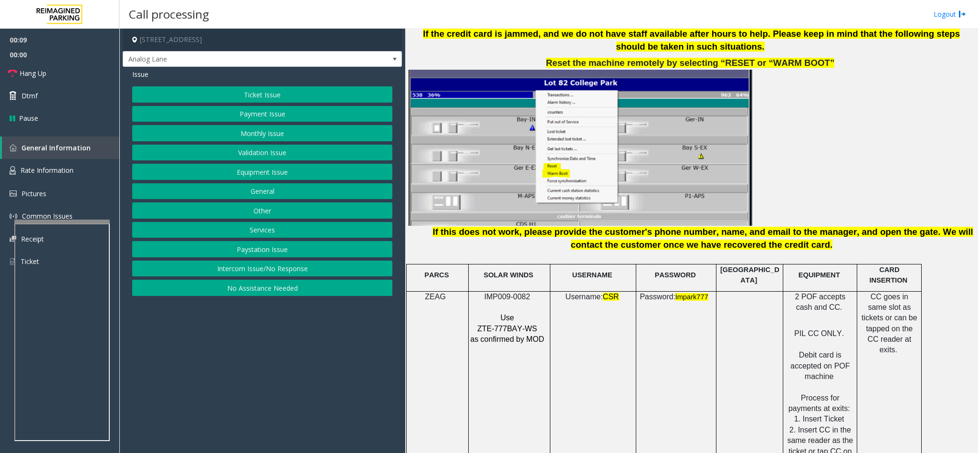
scroll to position [1074, 0]
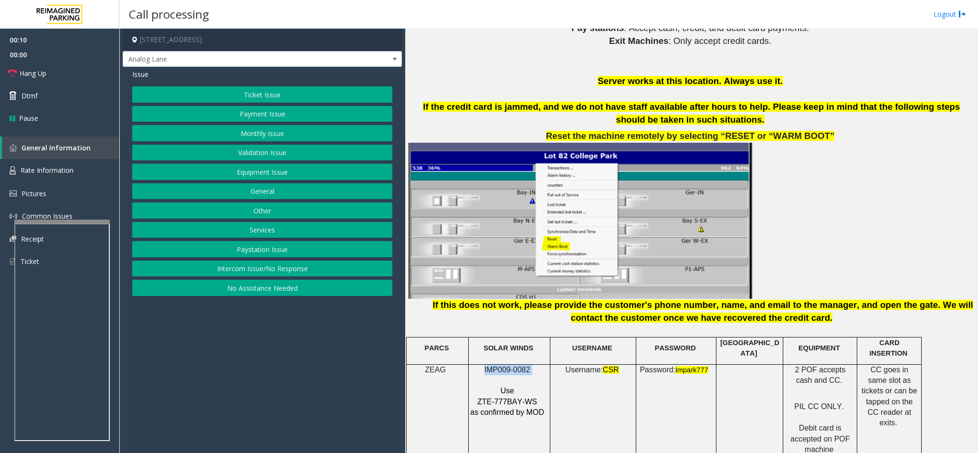
drag, startPoint x: 547, startPoint y: 351, endPoint x: 484, endPoint y: 346, distance: 63.2
click at [484, 365] on div "IMP009-0082 Use ZTE-777BAY-WS as confirmed by MOD" at bounding box center [509, 391] width 81 height 53
copy p "IMP009-0082"
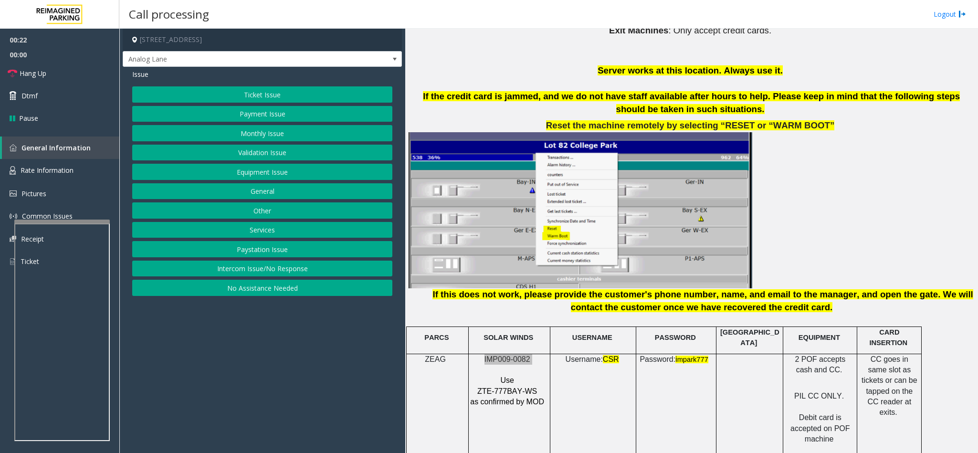
scroll to position [1145, 0]
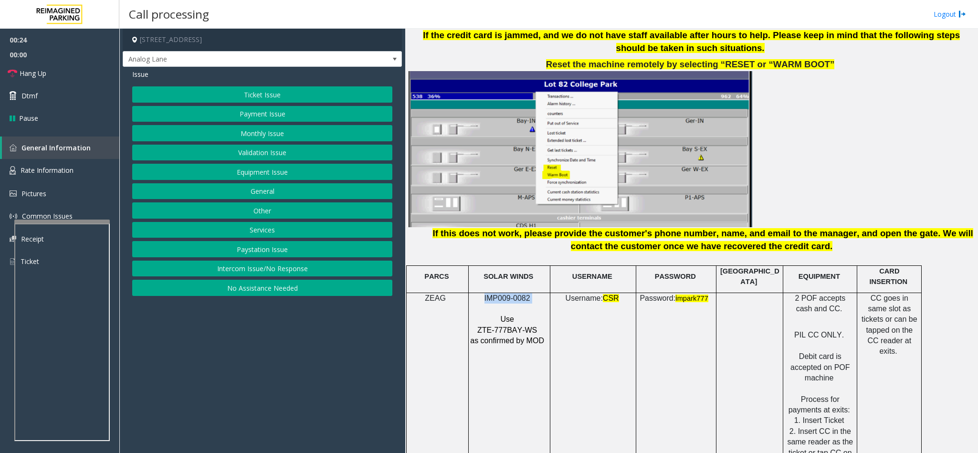
click at [237, 110] on button "Payment Issue" at bounding box center [262, 114] width 260 height 16
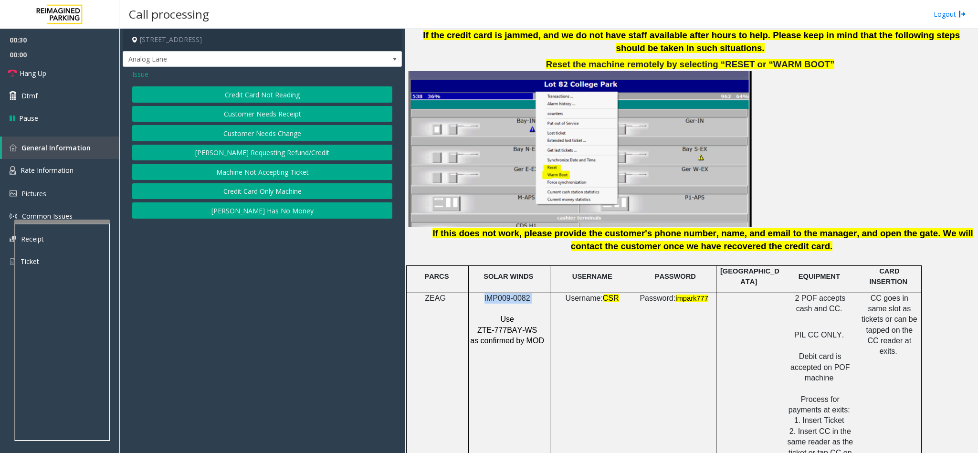
drag, startPoint x: 257, startPoint y: 195, endPoint x: 262, endPoint y: 189, distance: 7.8
click at [262, 189] on button "Credit Card Only Machine" at bounding box center [262, 191] width 260 height 16
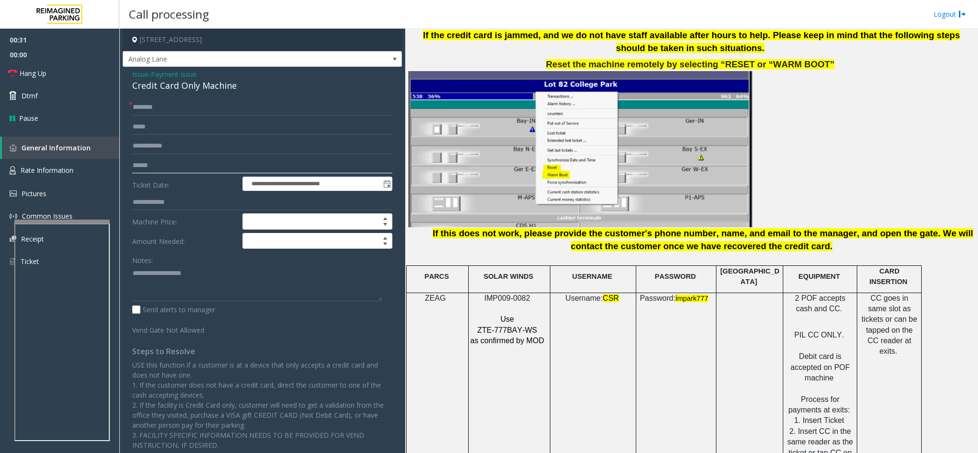
click at [139, 162] on input "text" at bounding box center [262, 166] width 260 height 16
drag, startPoint x: 237, startPoint y: 79, endPoint x: 137, endPoint y: 69, distance: 99.8
click at [137, 69] on div "Issue - Payment Issue Credit Card Only Machine" at bounding box center [262, 80] width 260 height 23
copy div "Issue - Payment Issue Credit Card Only Machine"
paste textarea "**********"
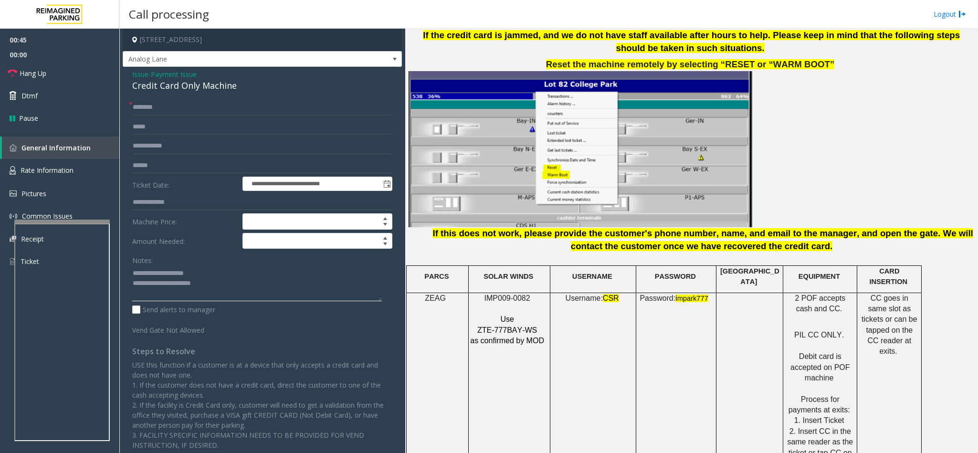
click at [164, 283] on textarea at bounding box center [257, 283] width 250 height 36
drag, startPoint x: 208, startPoint y: 278, endPoint x: 155, endPoint y: 275, distance: 52.6
click at [155, 275] on textarea at bounding box center [257, 283] width 250 height 36
click at [211, 305] on div "Notes: Send alerts to manager" at bounding box center [262, 283] width 260 height 63
click at [215, 301] on textarea at bounding box center [257, 283] width 250 height 36
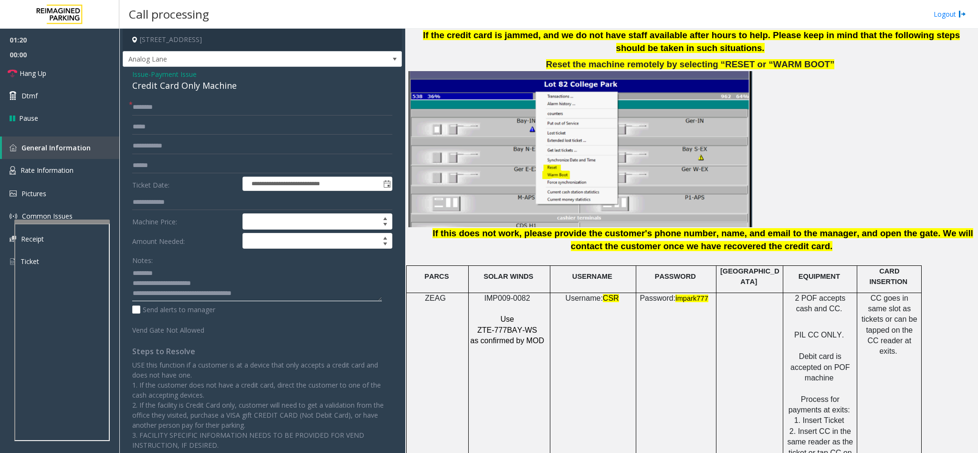
type textarea "**********"
click at [151, 165] on input "text" at bounding box center [262, 166] width 260 height 16
click at [171, 162] on input "text" at bounding box center [262, 166] width 260 height 16
click at [173, 162] on input "text" at bounding box center [262, 166] width 260 height 16
type input "********"
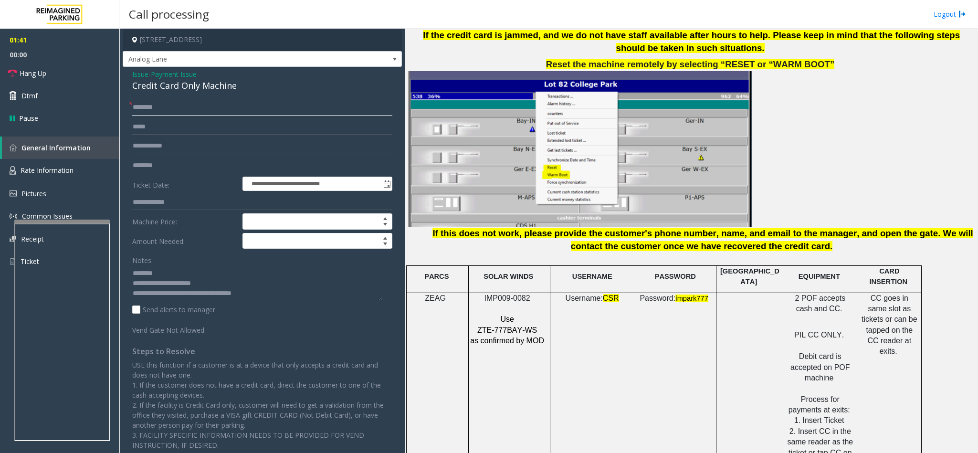
click at [236, 105] on input "text" at bounding box center [262, 107] width 260 height 16
click at [241, 107] on input "text" at bounding box center [262, 107] width 260 height 16
type input "*****"
click at [169, 70] on span "Payment Issue" at bounding box center [174, 74] width 46 height 10
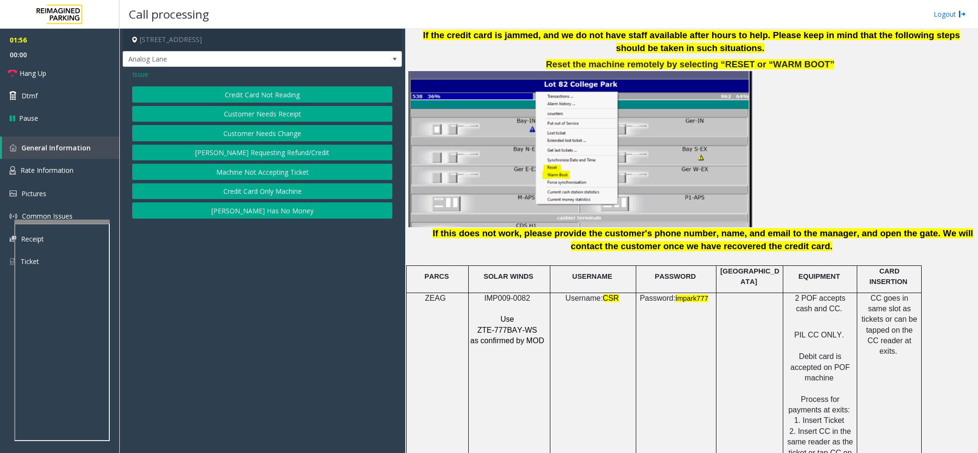
click at [145, 71] on span "Issue" at bounding box center [140, 74] width 16 height 10
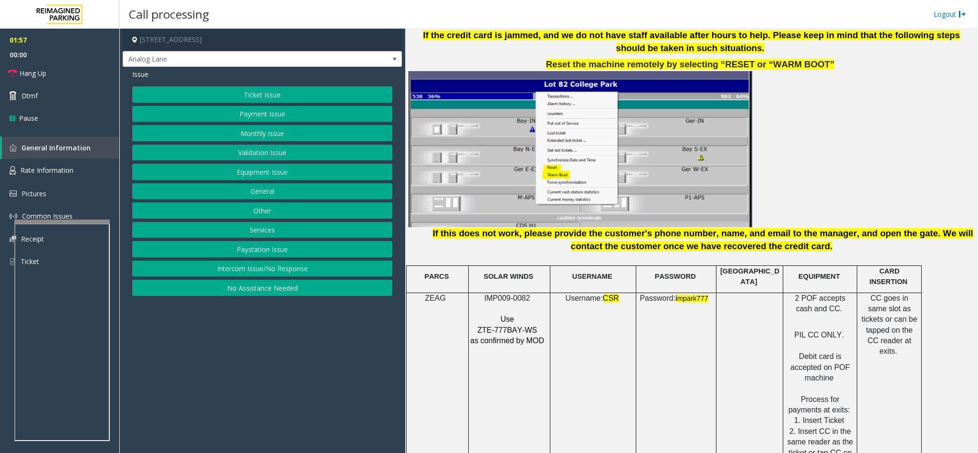
click at [274, 89] on button "Ticket Issue" at bounding box center [262, 94] width 260 height 16
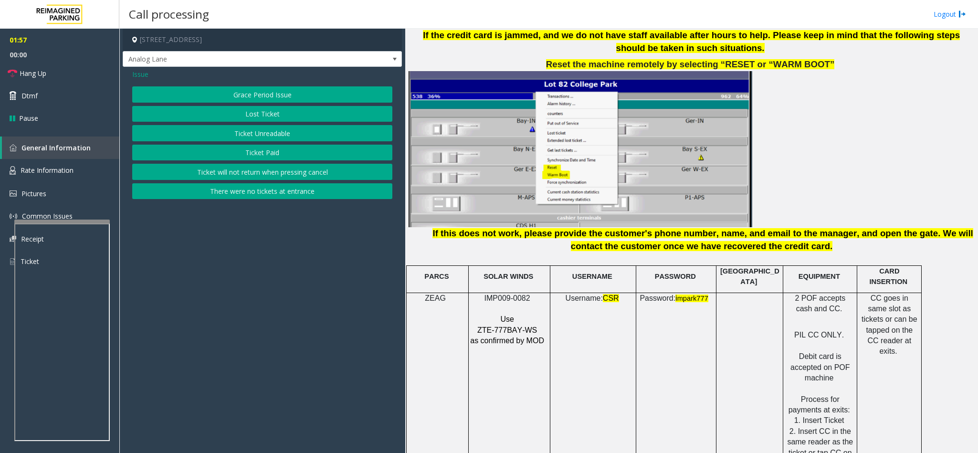
click at [242, 136] on button "Ticket Unreadable" at bounding box center [262, 133] width 260 height 16
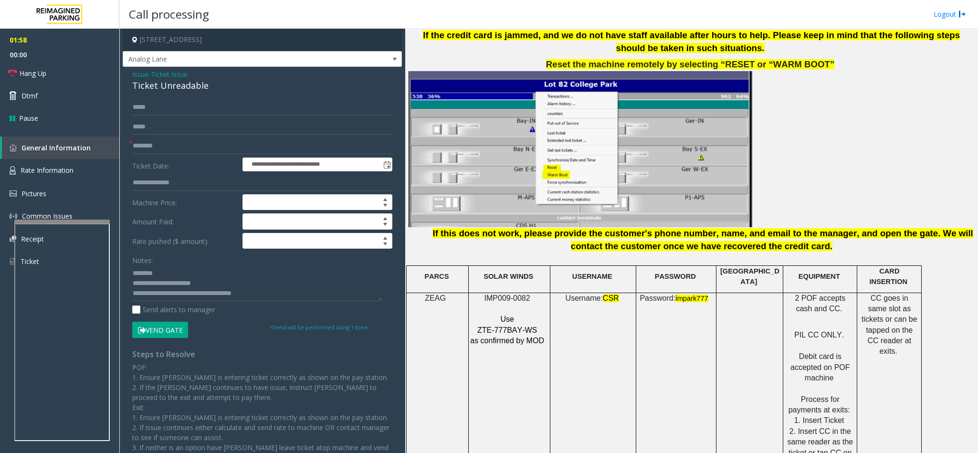
click at [164, 331] on button "Vend Gate" at bounding box center [160, 330] width 56 height 16
click at [175, 69] on span "Ticket Issue" at bounding box center [169, 74] width 37 height 10
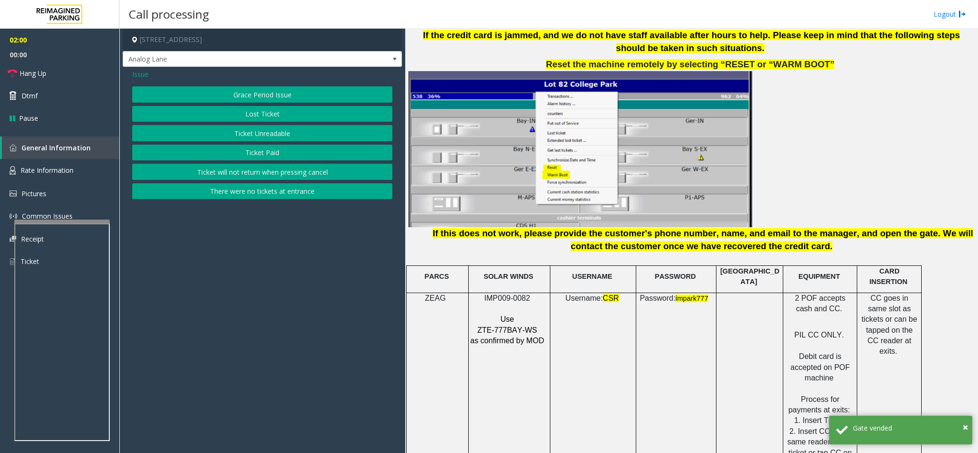
click at [142, 73] on span "Issue" at bounding box center [140, 74] width 16 height 10
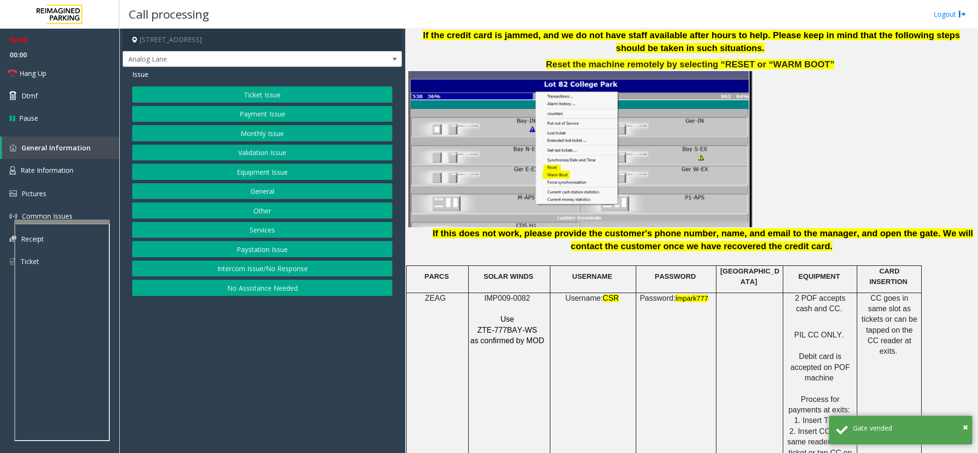
click at [270, 112] on button "Payment Issue" at bounding box center [262, 114] width 260 height 16
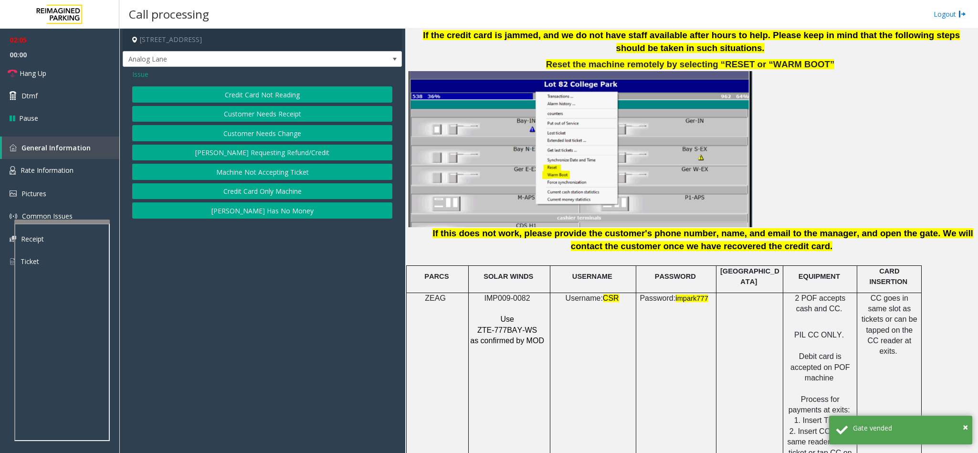
click at [263, 187] on button "Credit Card Only Machine" at bounding box center [262, 191] width 260 height 16
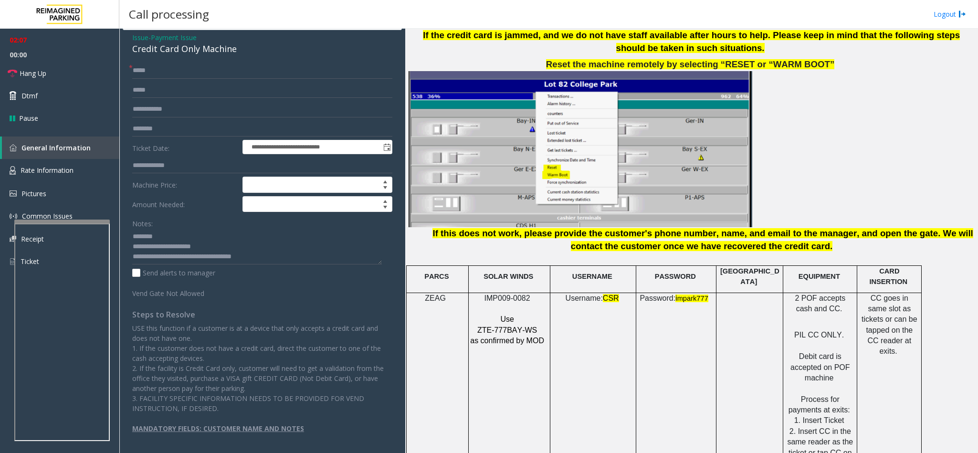
scroll to position [0, 0]
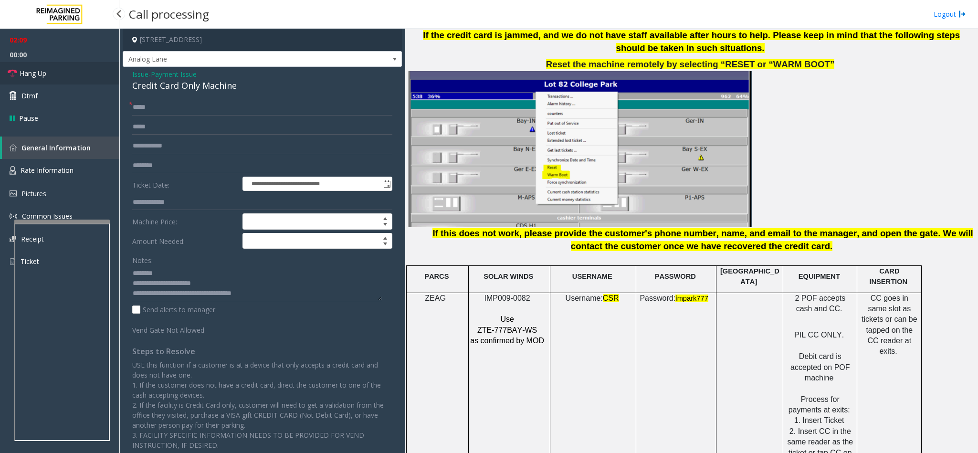
click at [41, 74] on span "Hang Up" at bounding box center [33, 73] width 27 height 10
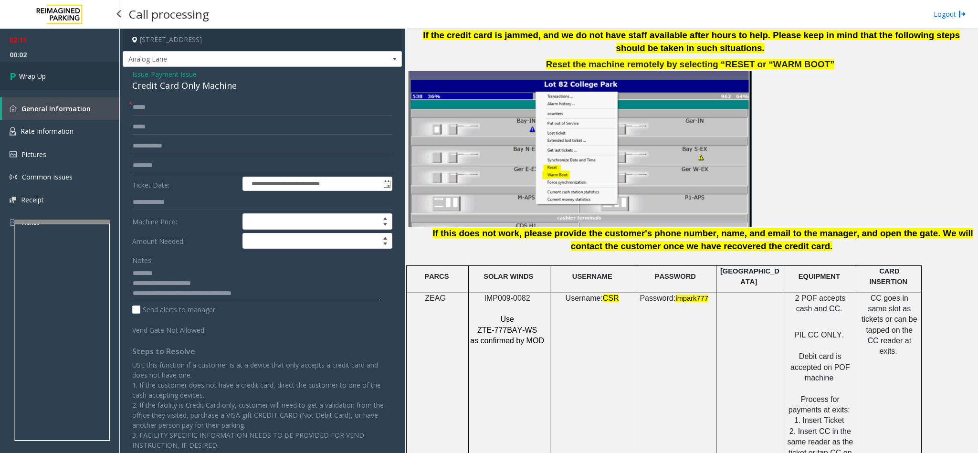
click at [45, 72] on span "Wrap Up" at bounding box center [32, 76] width 27 height 10
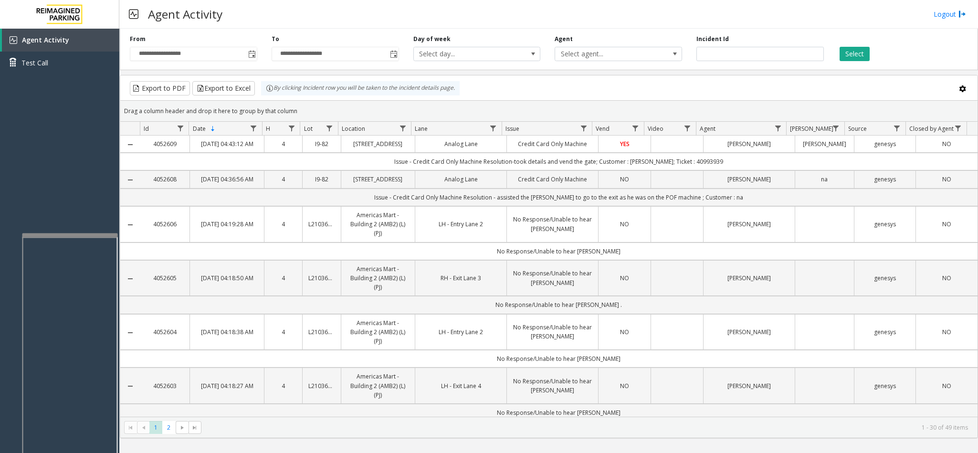
click at [69, 237] on div at bounding box center [69, 235] width 95 height 4
drag, startPoint x: 69, startPoint y: 237, endPoint x: 80, endPoint y: 224, distance: 16.9
click at [76, 236] on div at bounding box center [72, 346] width 95 height 224
click at [79, 248] on div at bounding box center [71, 250] width 95 height 4
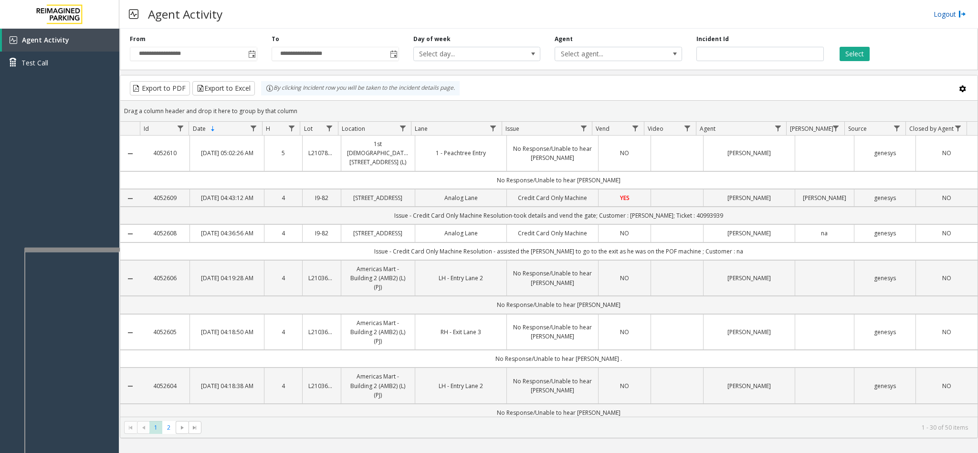
click at [941, 14] on link "Logout" at bounding box center [950, 14] width 32 height 10
